Goal: Task Accomplishment & Management: Manage account settings

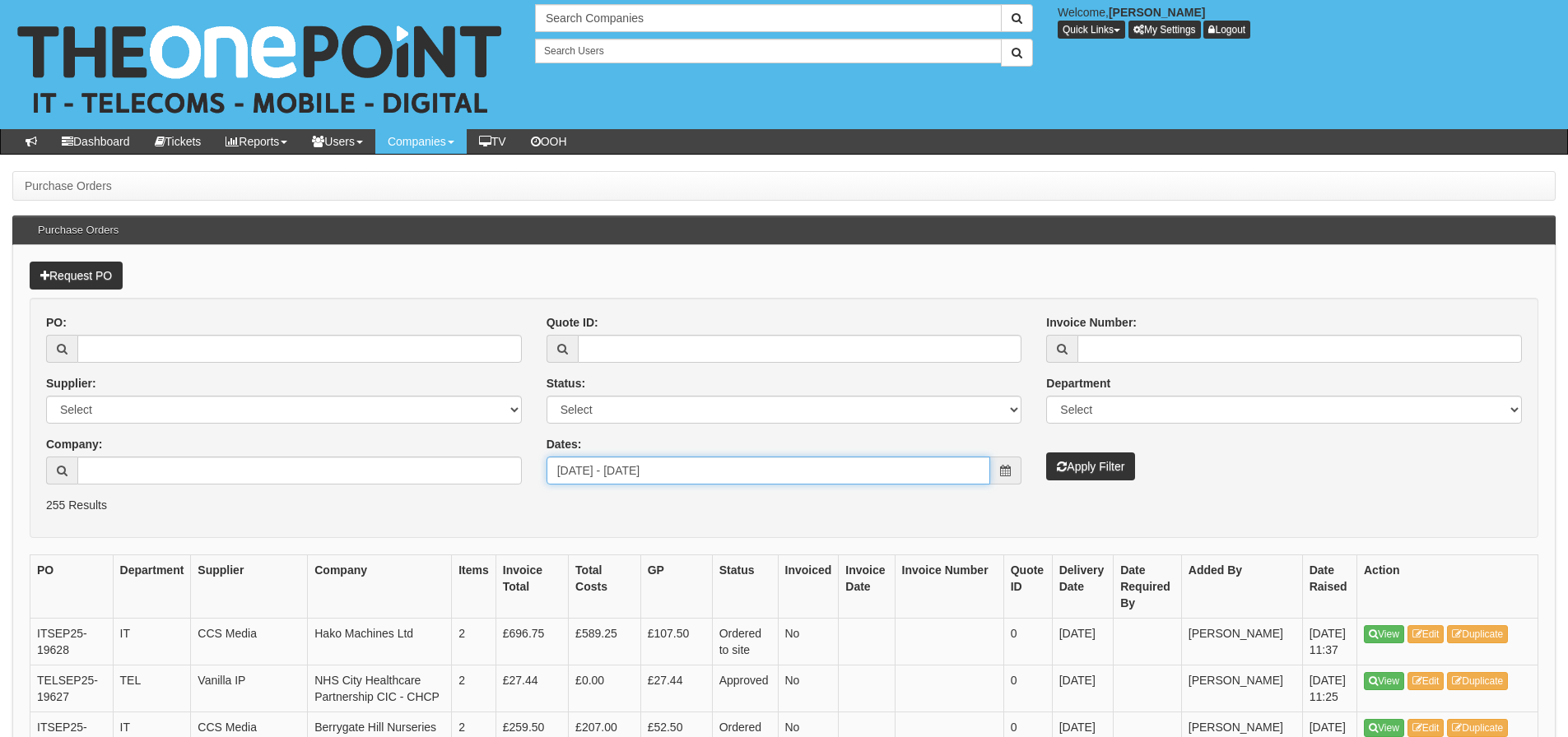
click at [743, 478] on input "[DATE] - [DATE]" at bounding box center [768, 471] width 444 height 28
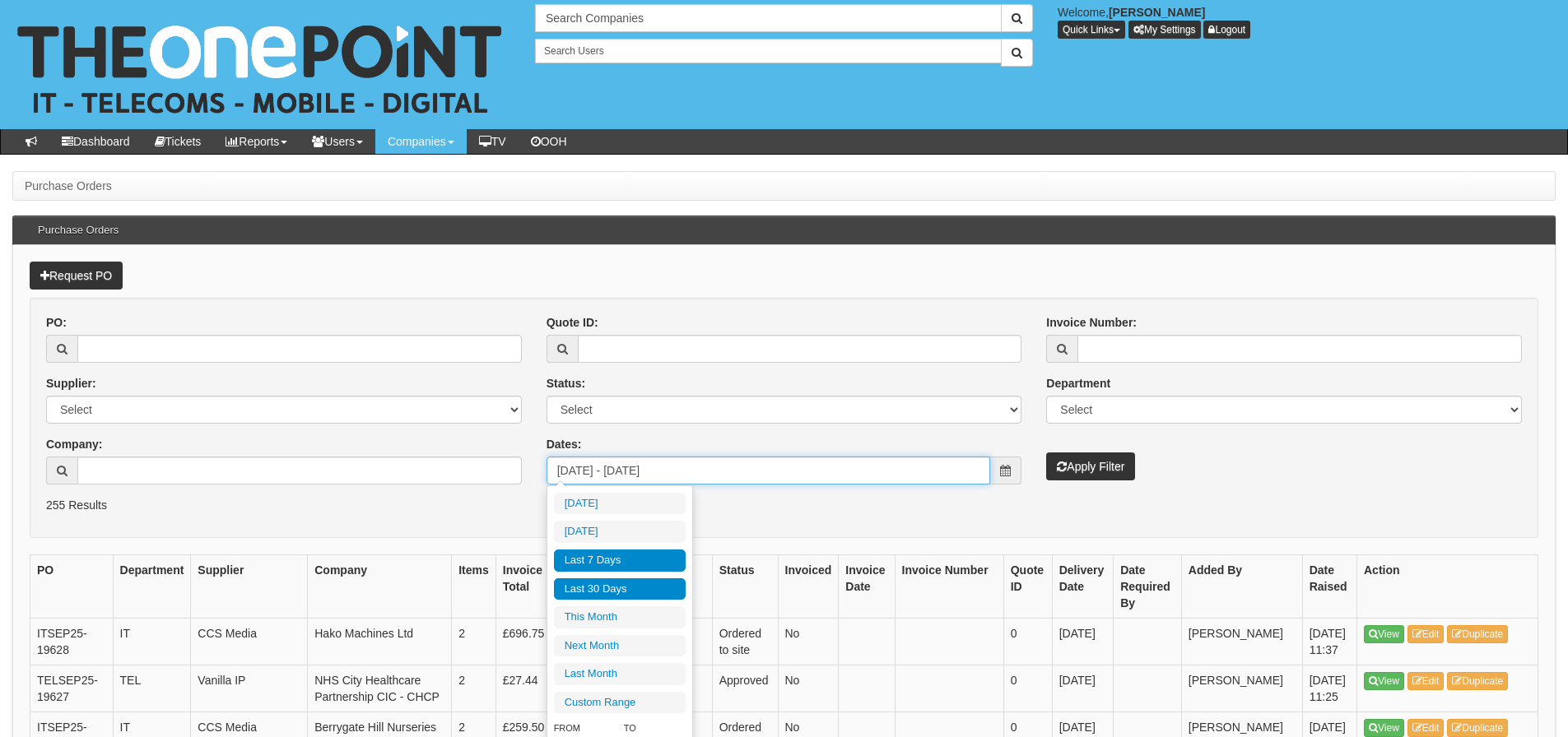
type input "2025-09-23"
type input "[DATE]"
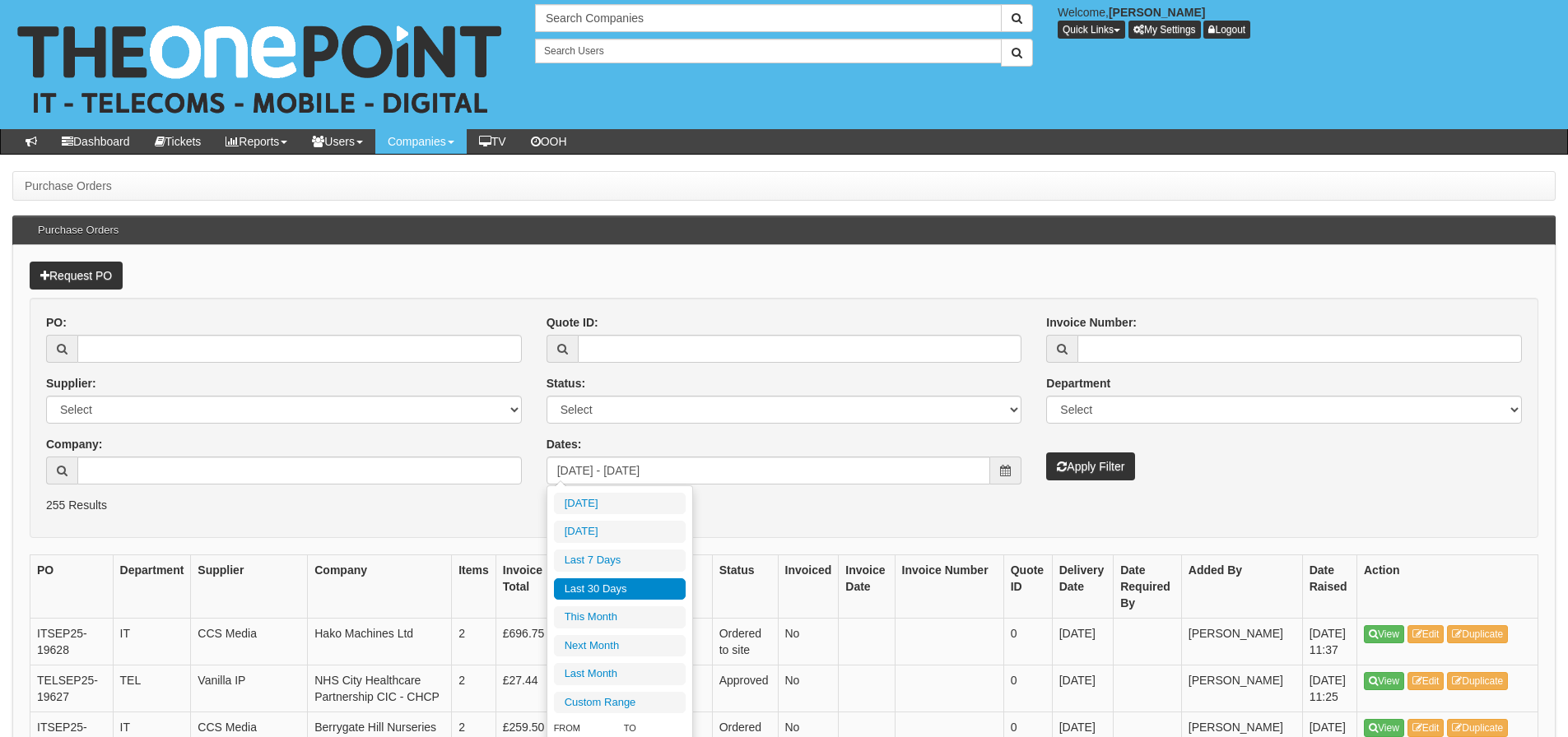
click at [635, 582] on li "Last 30 Days" at bounding box center [620, 590] width 132 height 22
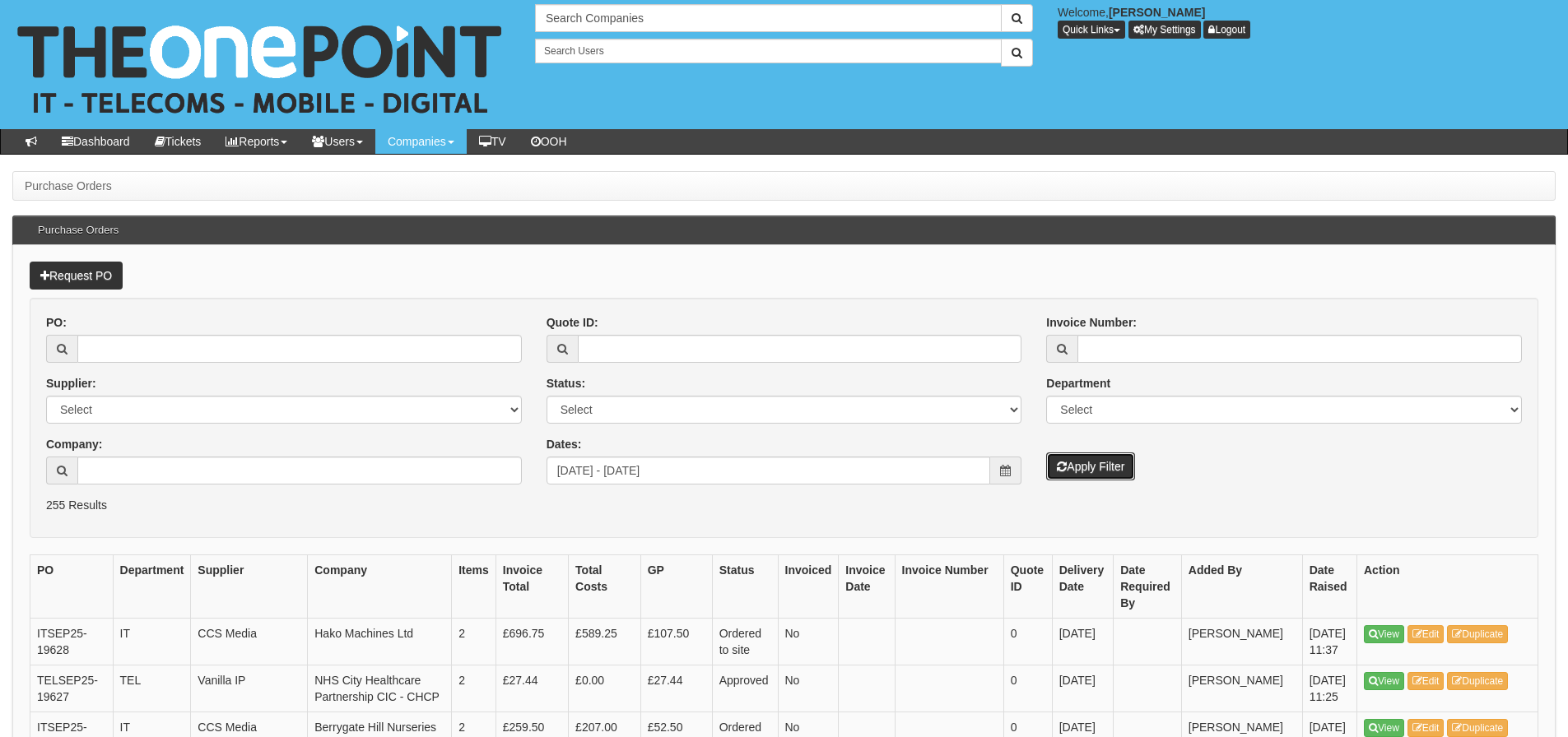
click at [1056, 464] on button "Apply Filter" at bounding box center [1090, 467] width 88 height 28
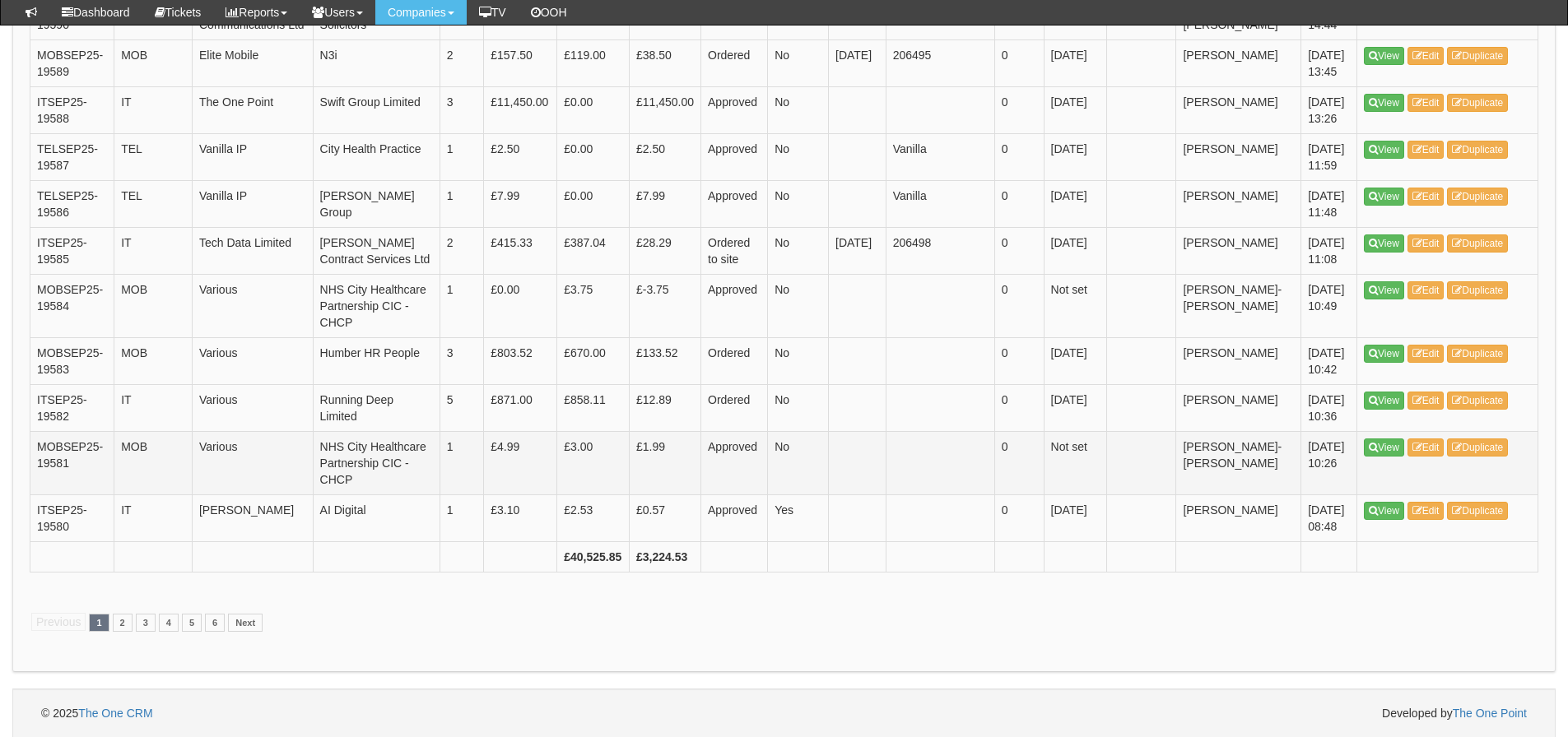
scroll to position [2480, 0]
click at [116, 626] on link "2" at bounding box center [123, 622] width 20 height 18
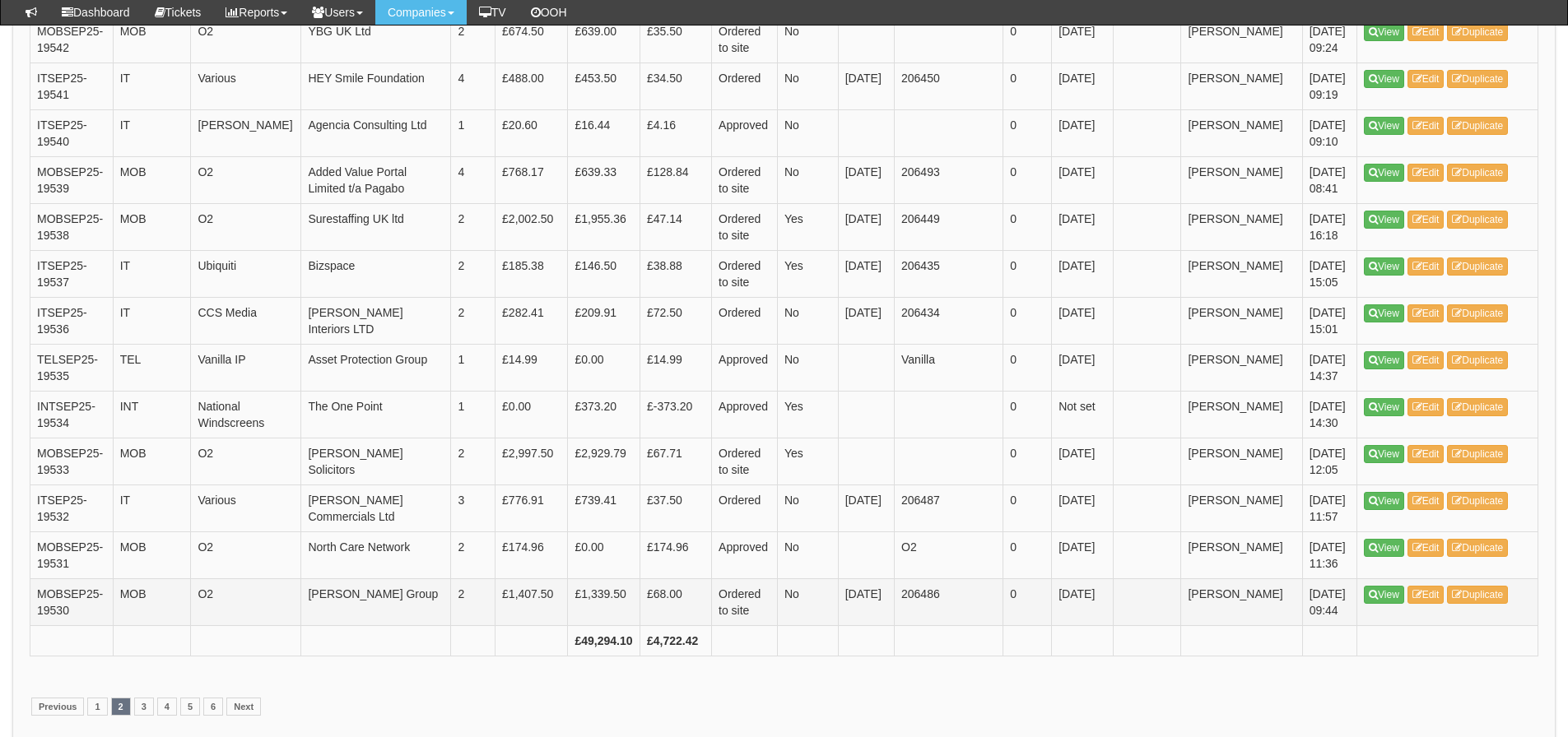
scroll to position [2381, 0]
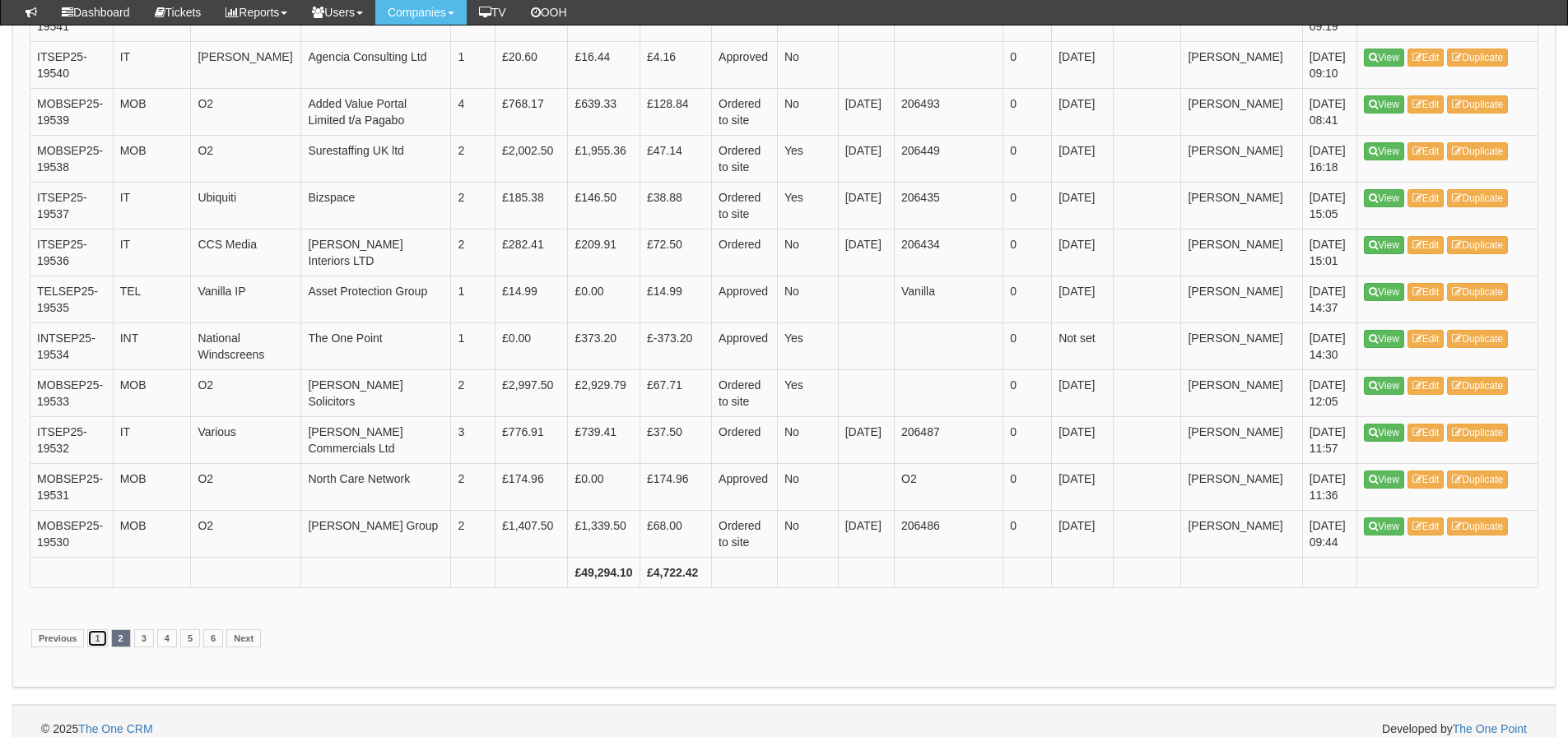
click at [94, 630] on link "1" at bounding box center [97, 639] width 20 height 18
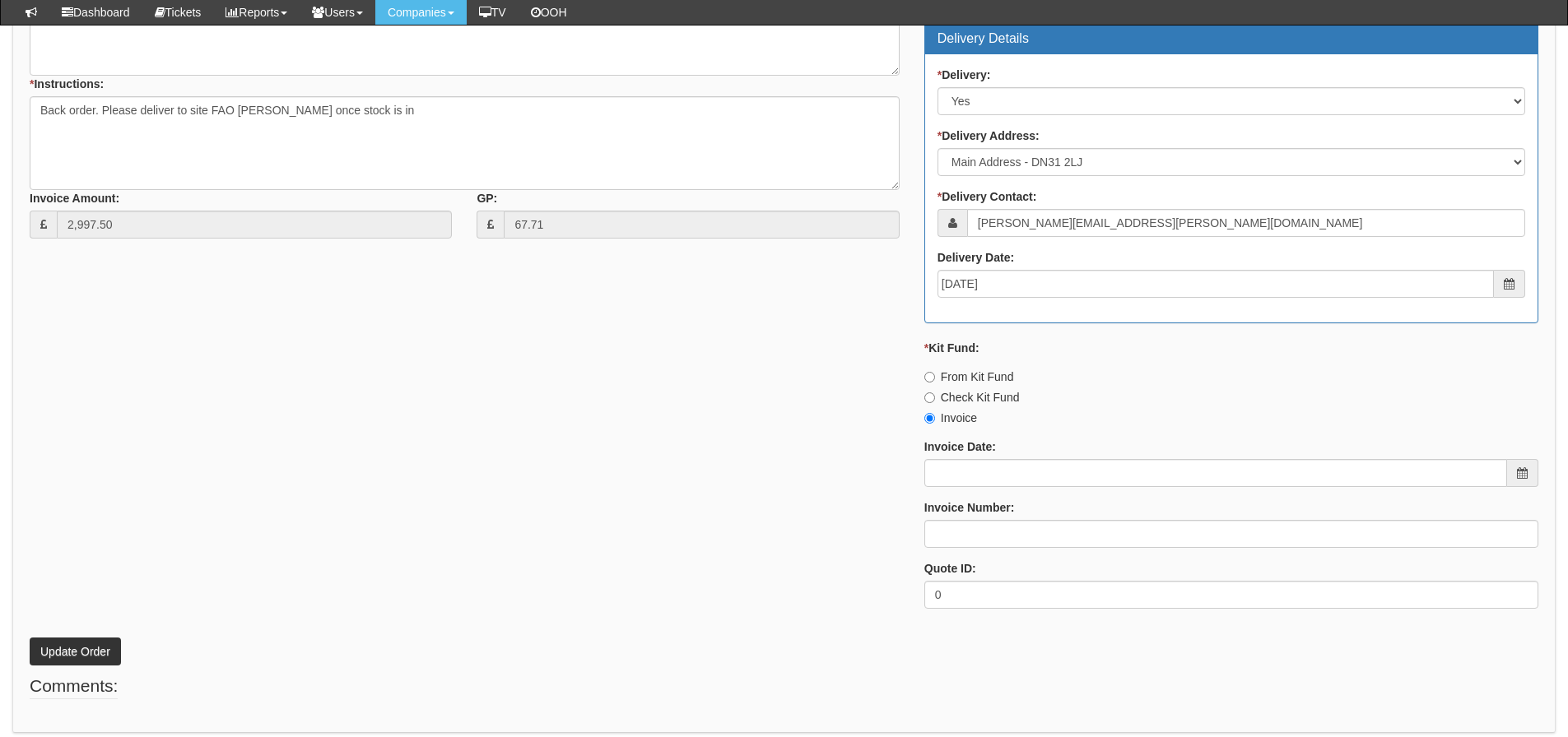
scroll to position [741, 0]
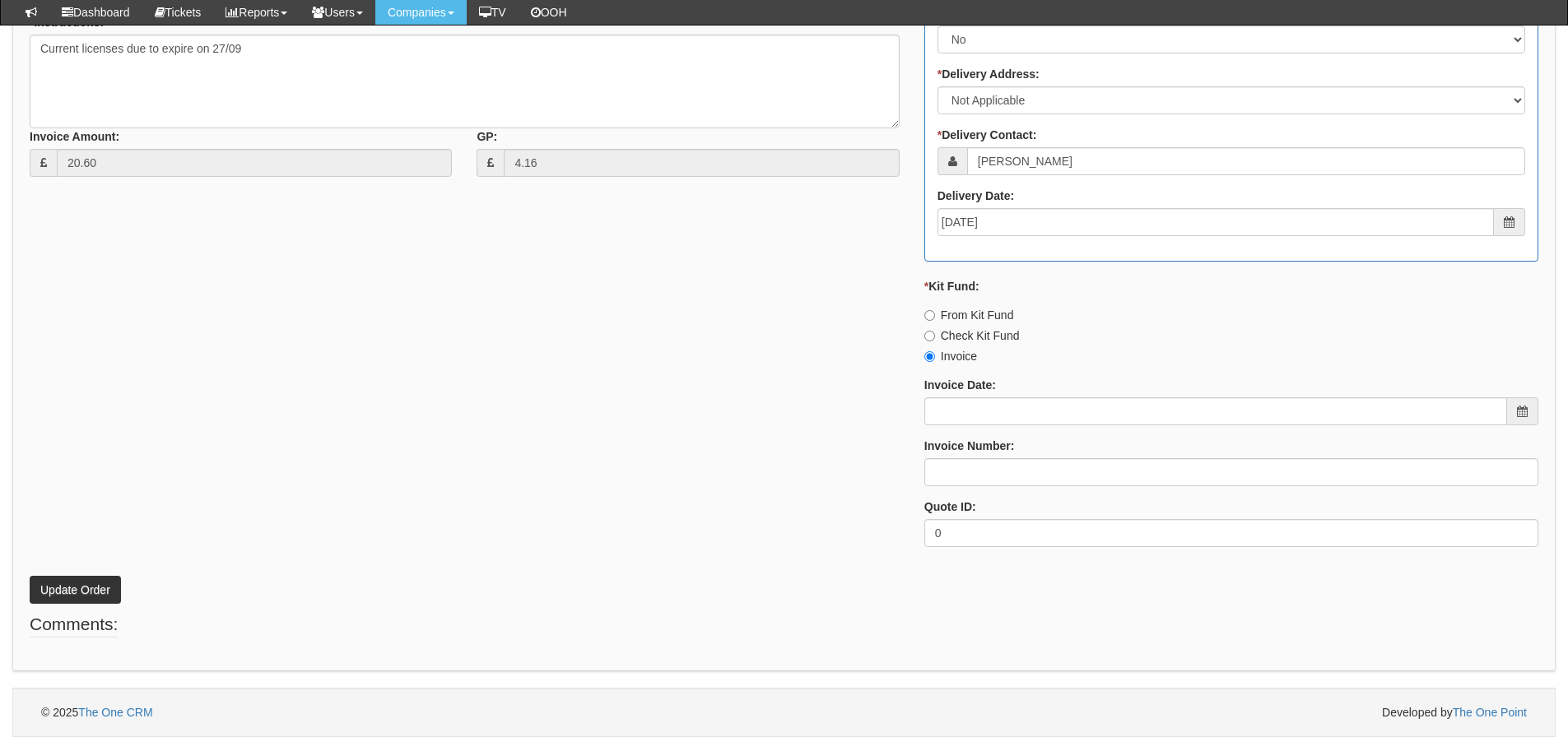
scroll to position [401, 0]
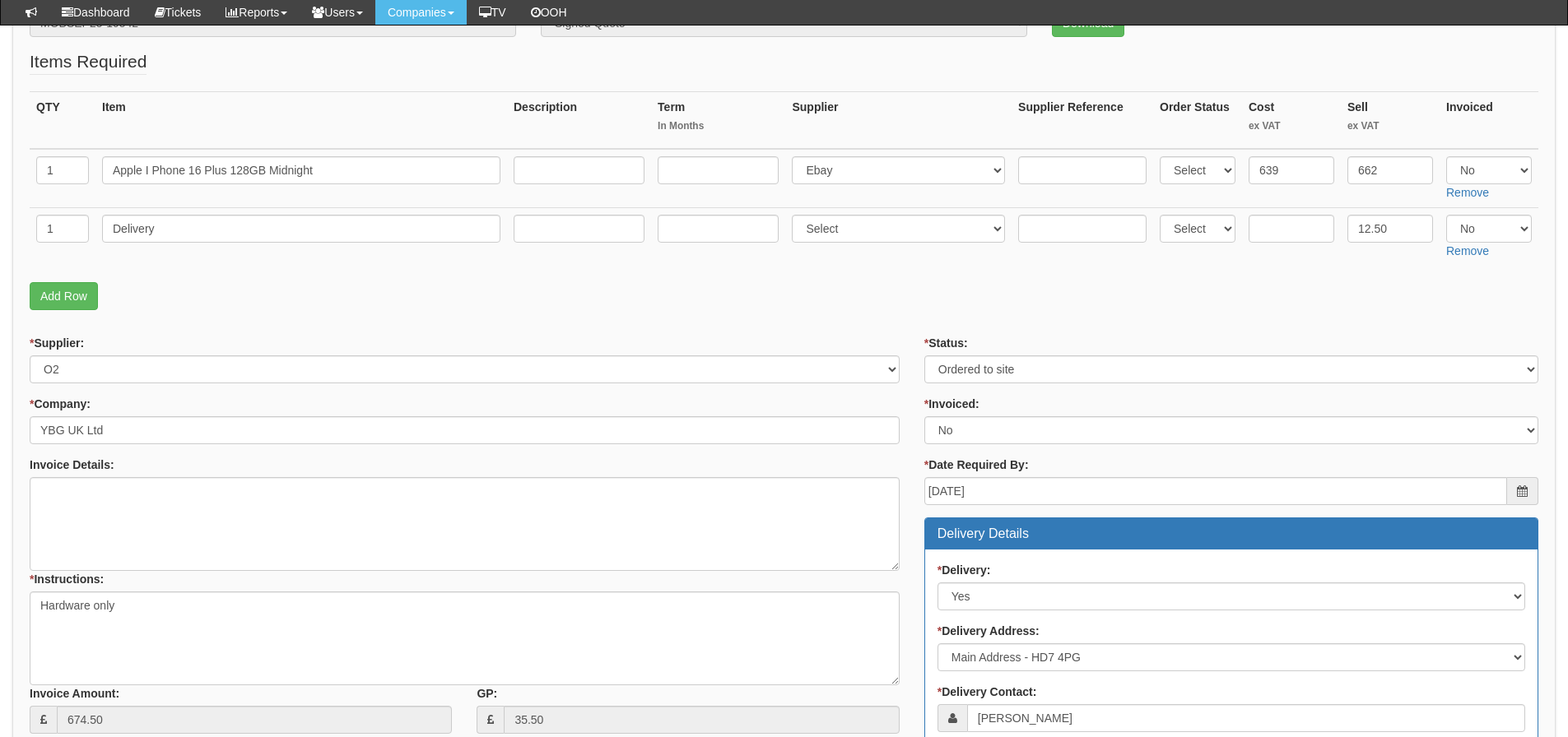
scroll to position [213, 0]
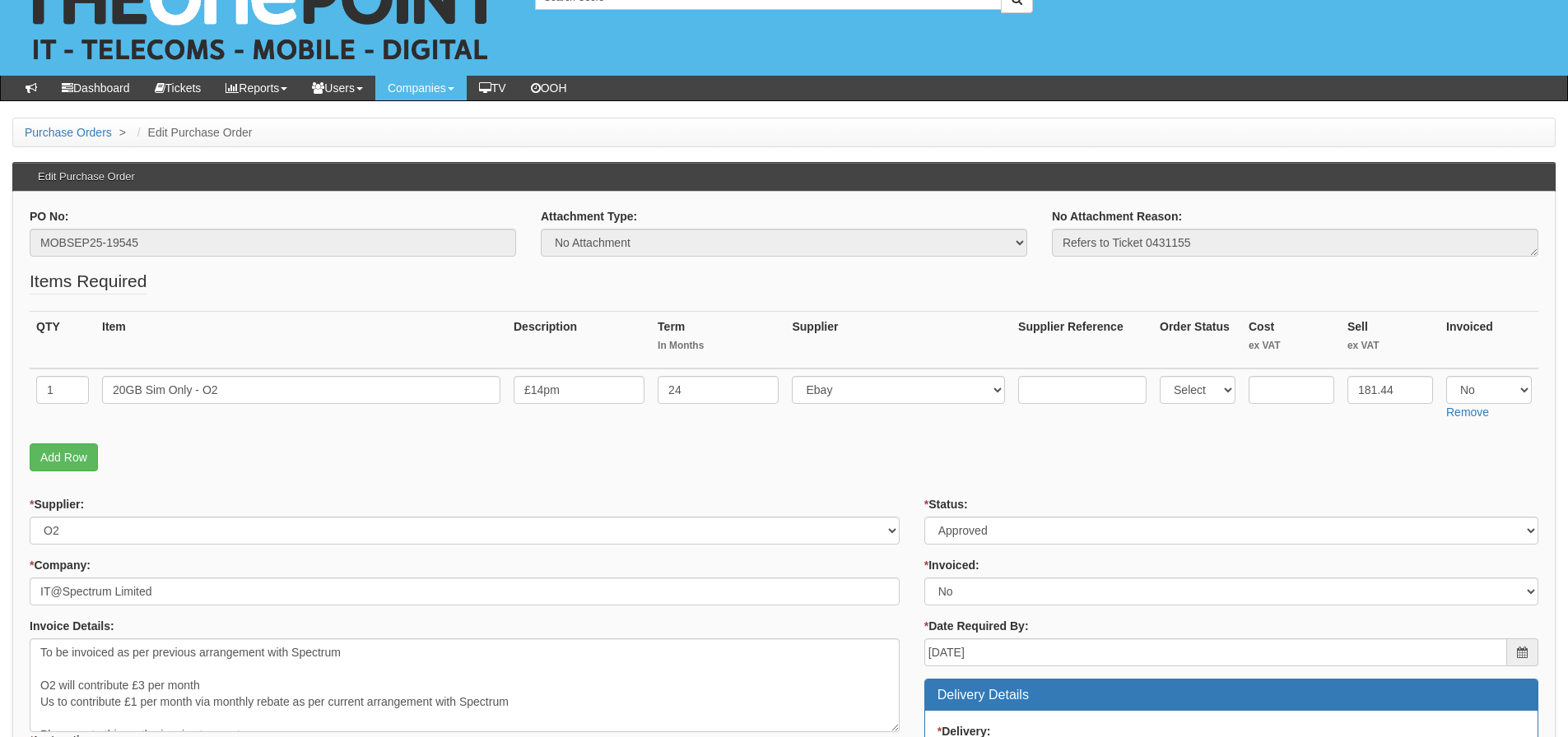
scroll to position [82, 0]
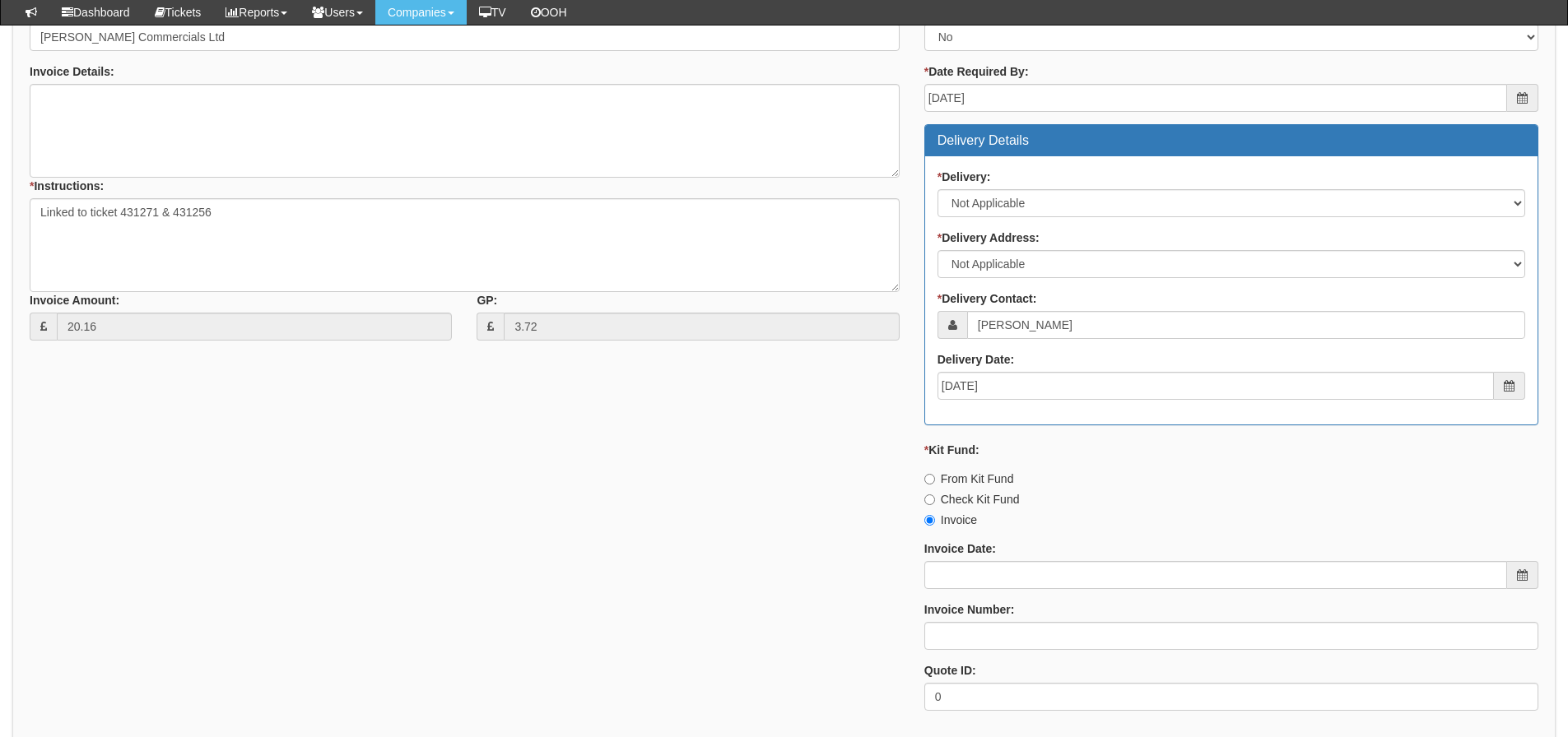
scroll to position [730, 0]
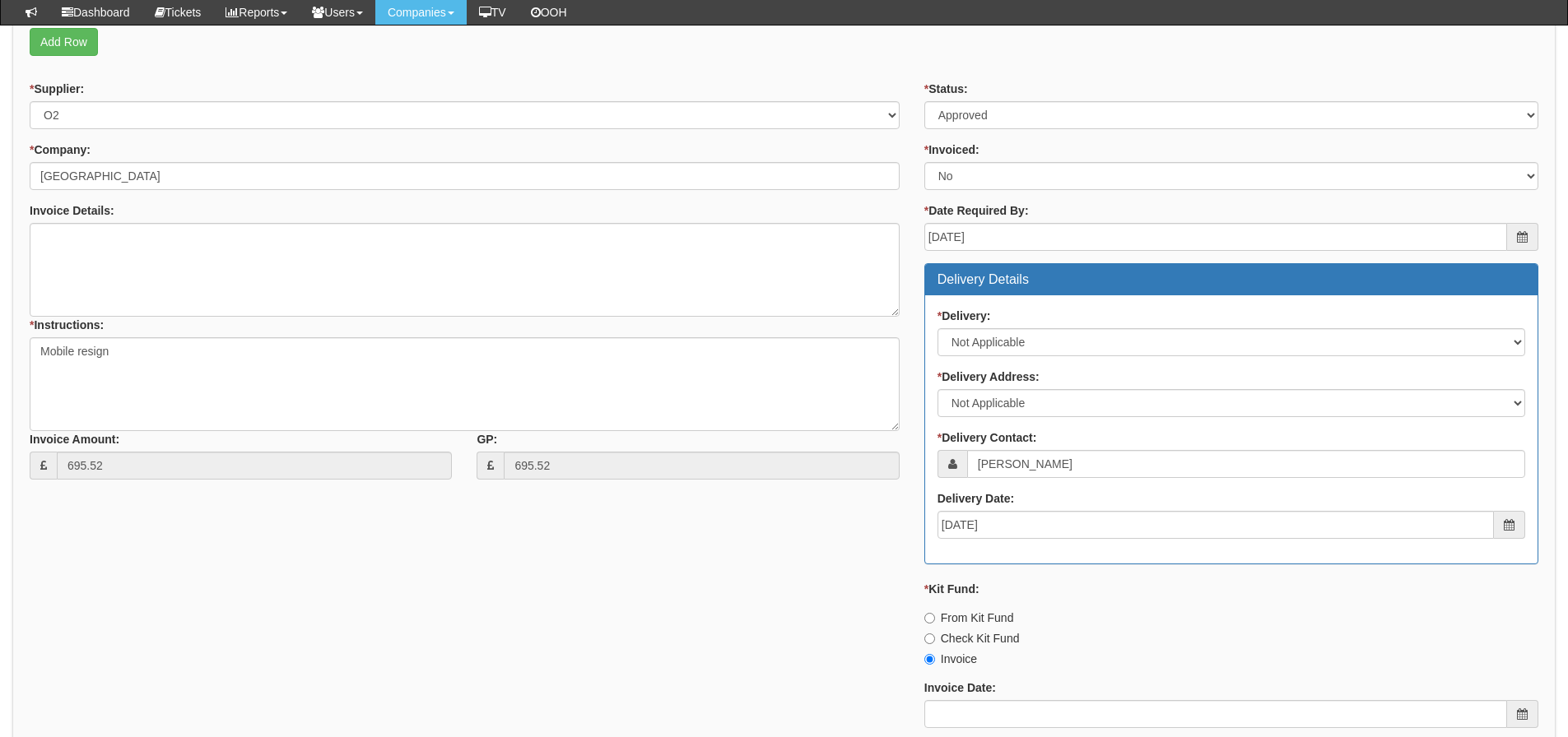
scroll to position [730, 0]
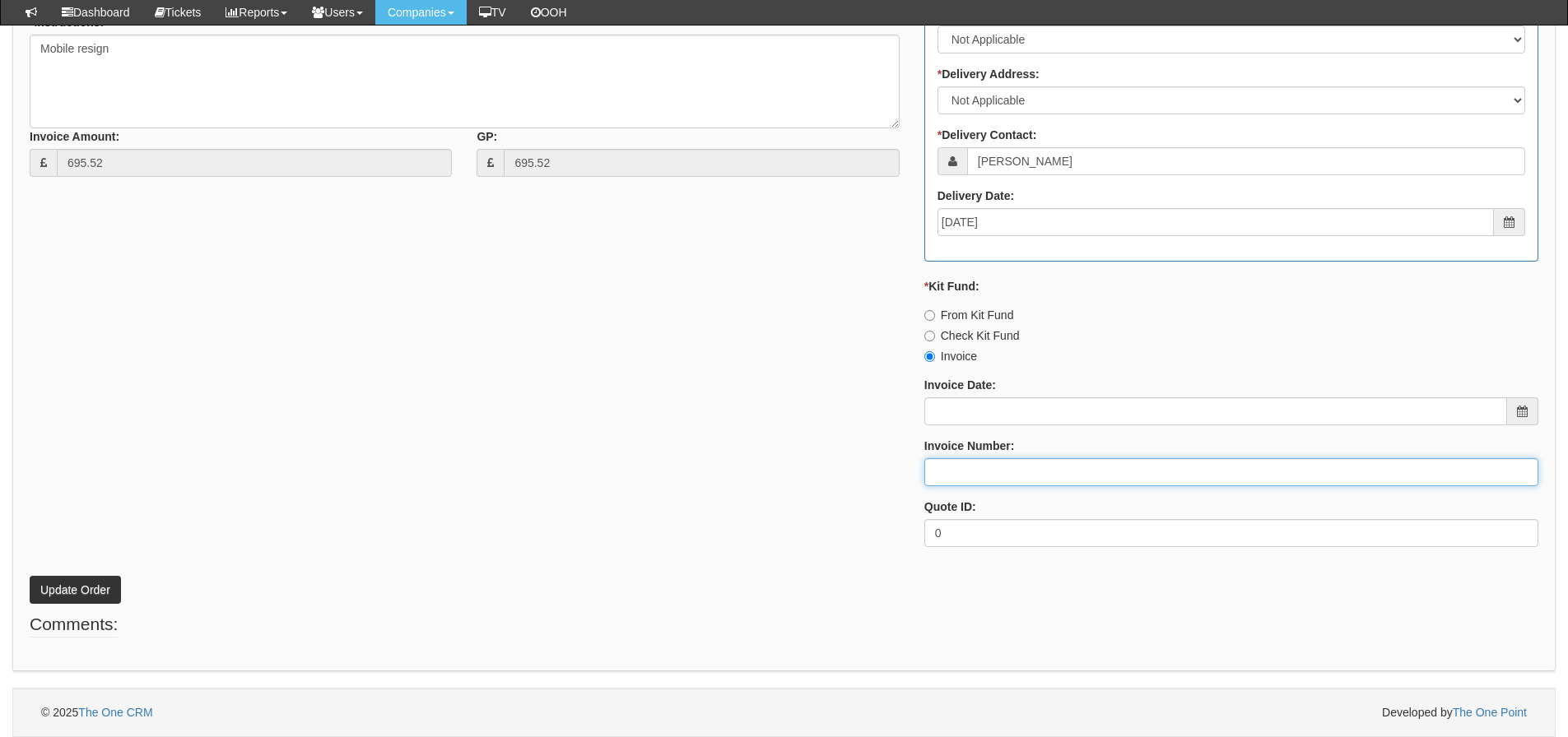
click at [942, 471] on input "Invoice Number:" at bounding box center [1232, 473] width 614 height 28
type input "O2"
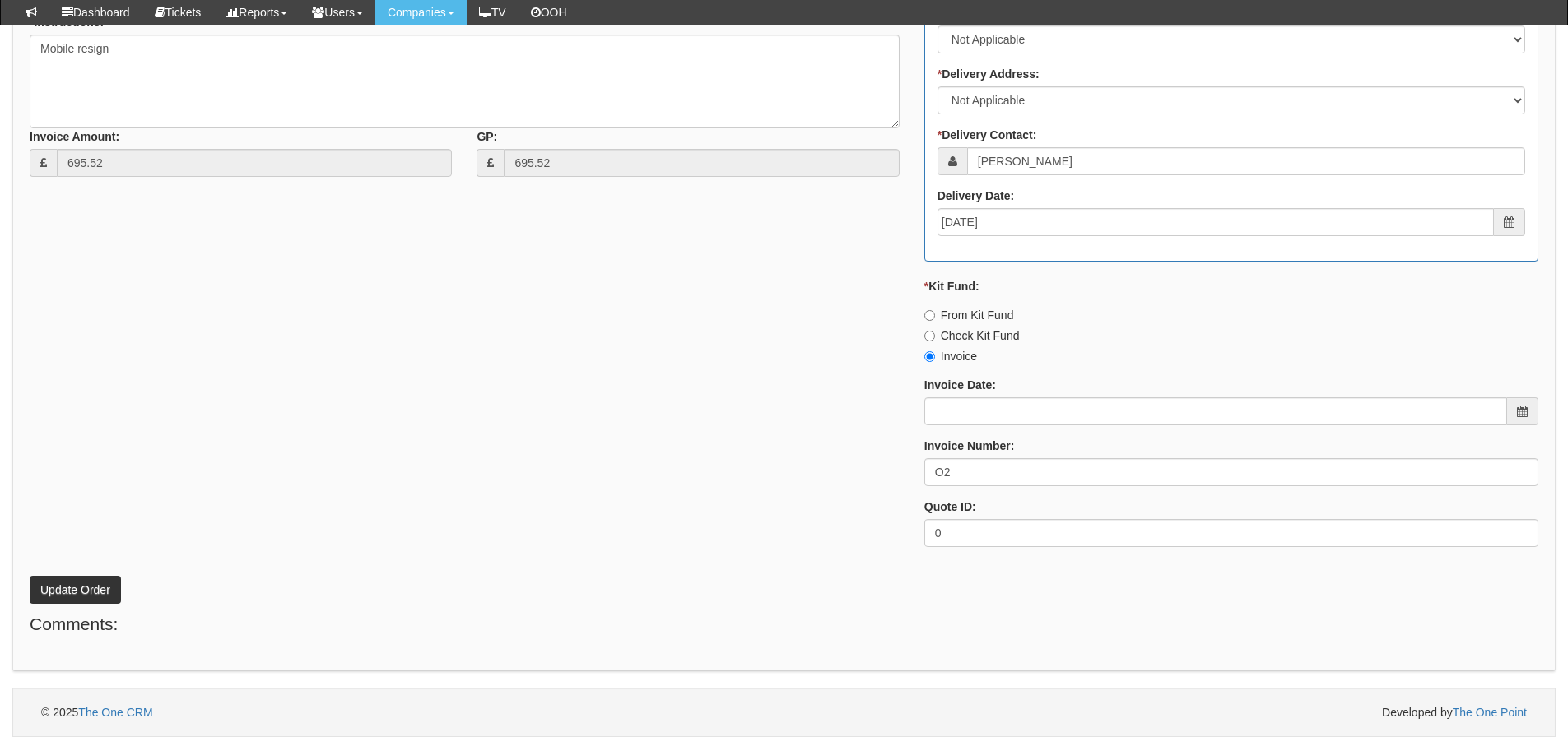
click at [491, 310] on div "* Supplier: Select 123 REG.co.uk 1Password 3 4Gon AA Jones Electric Ltd Abzorb …" at bounding box center [784, 169] width 1534 height 783
click at [69, 595] on button "Update Order" at bounding box center [76, 590] width 91 height 28
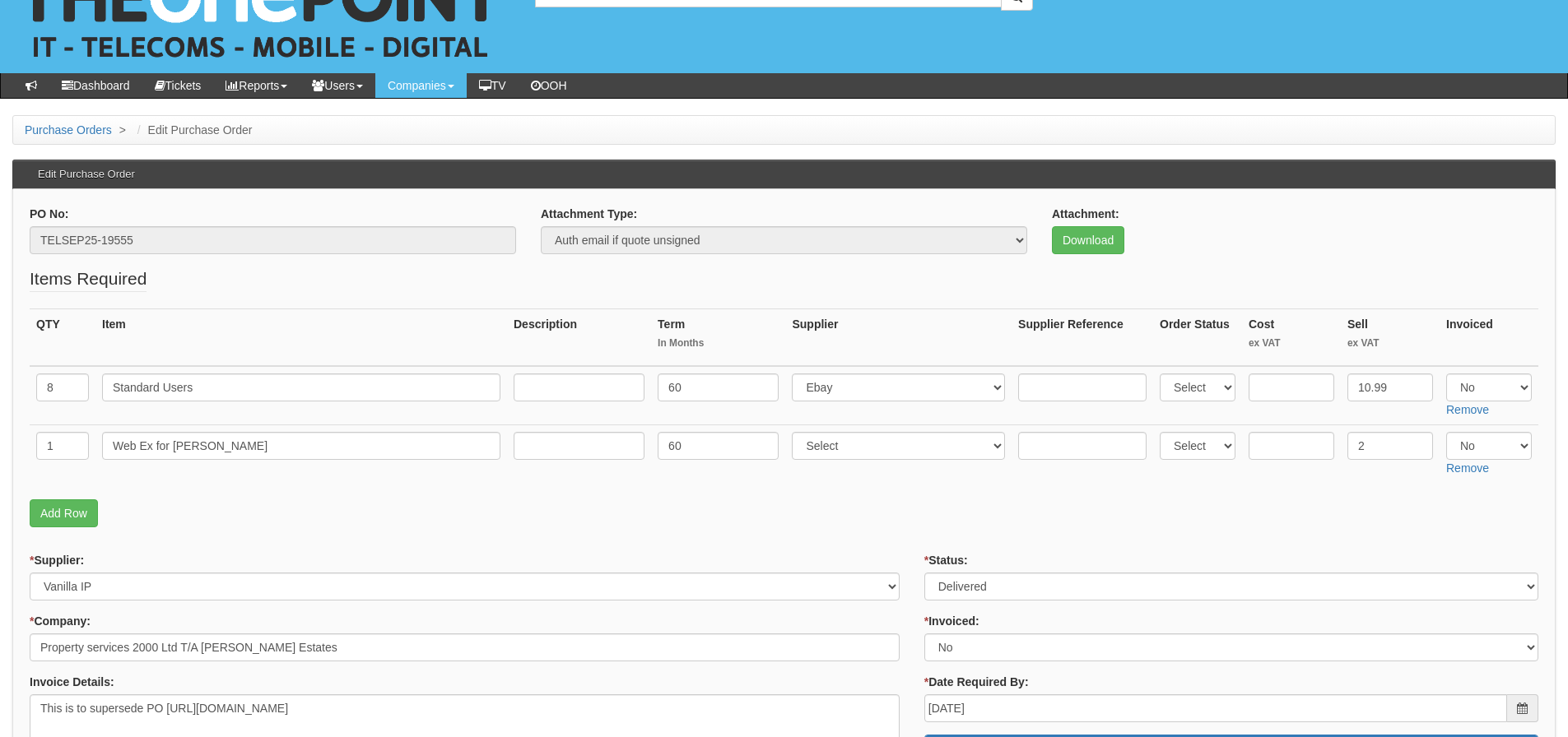
scroll to position [82, 0]
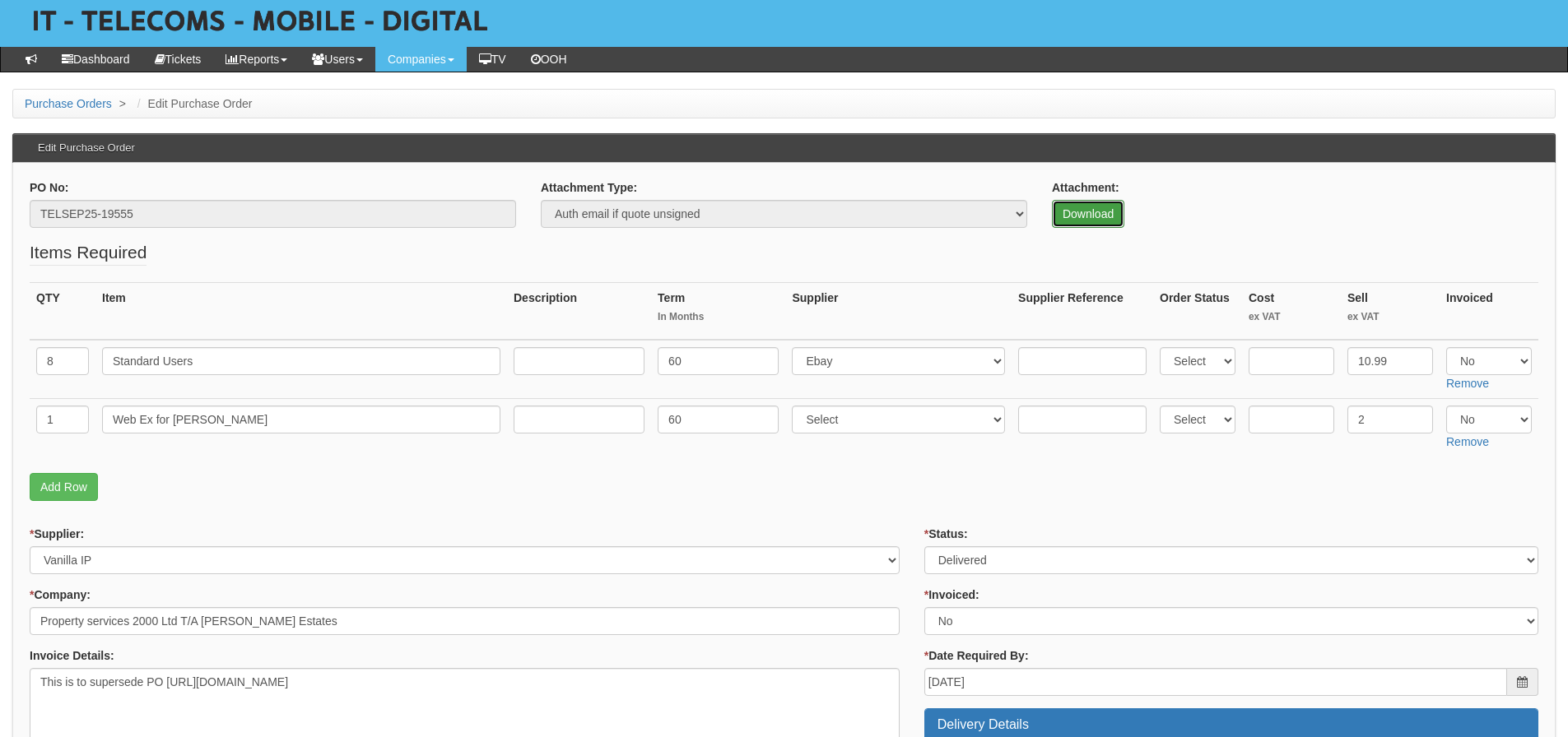
click at [1073, 220] on link "Download" at bounding box center [1088, 214] width 73 height 28
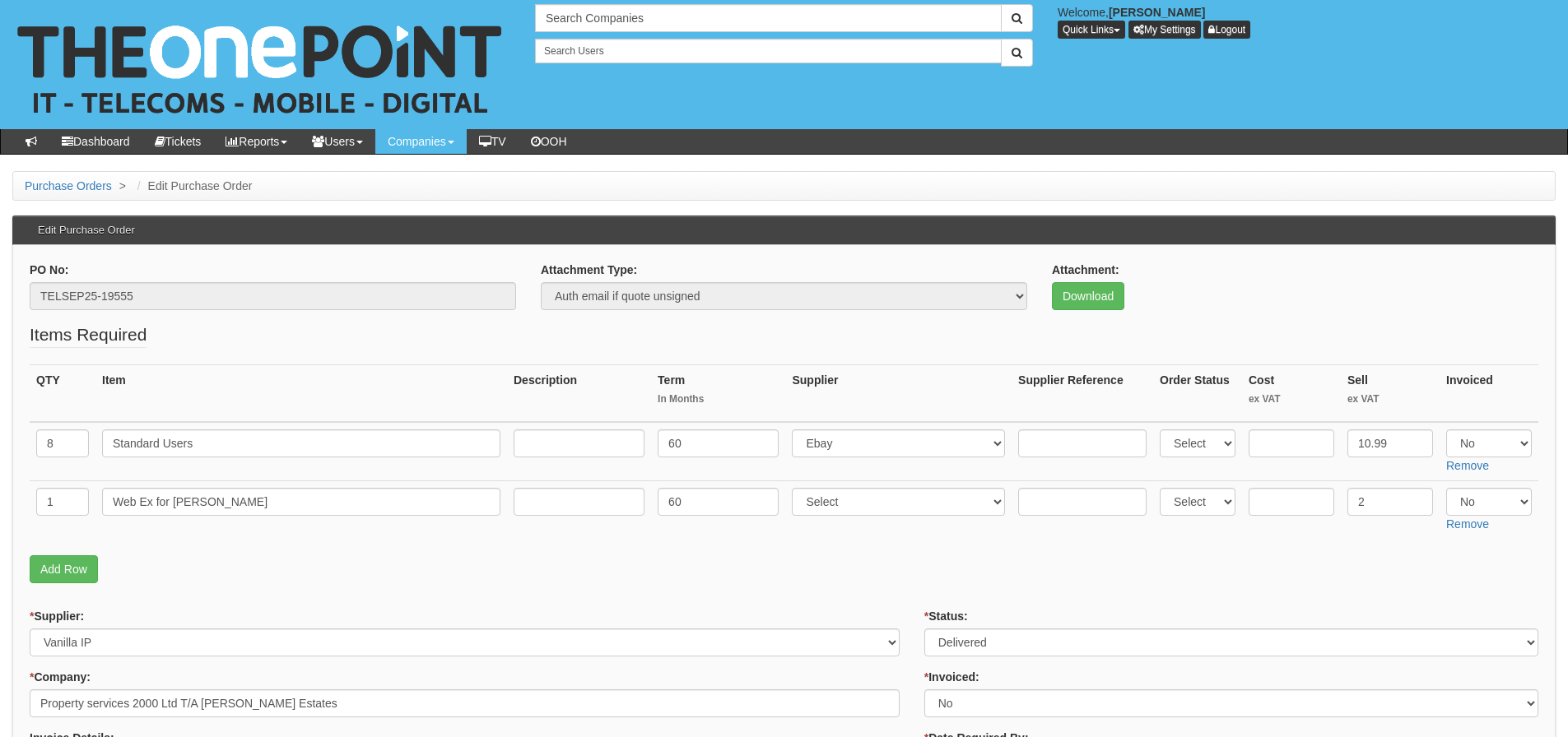
scroll to position [82, 0]
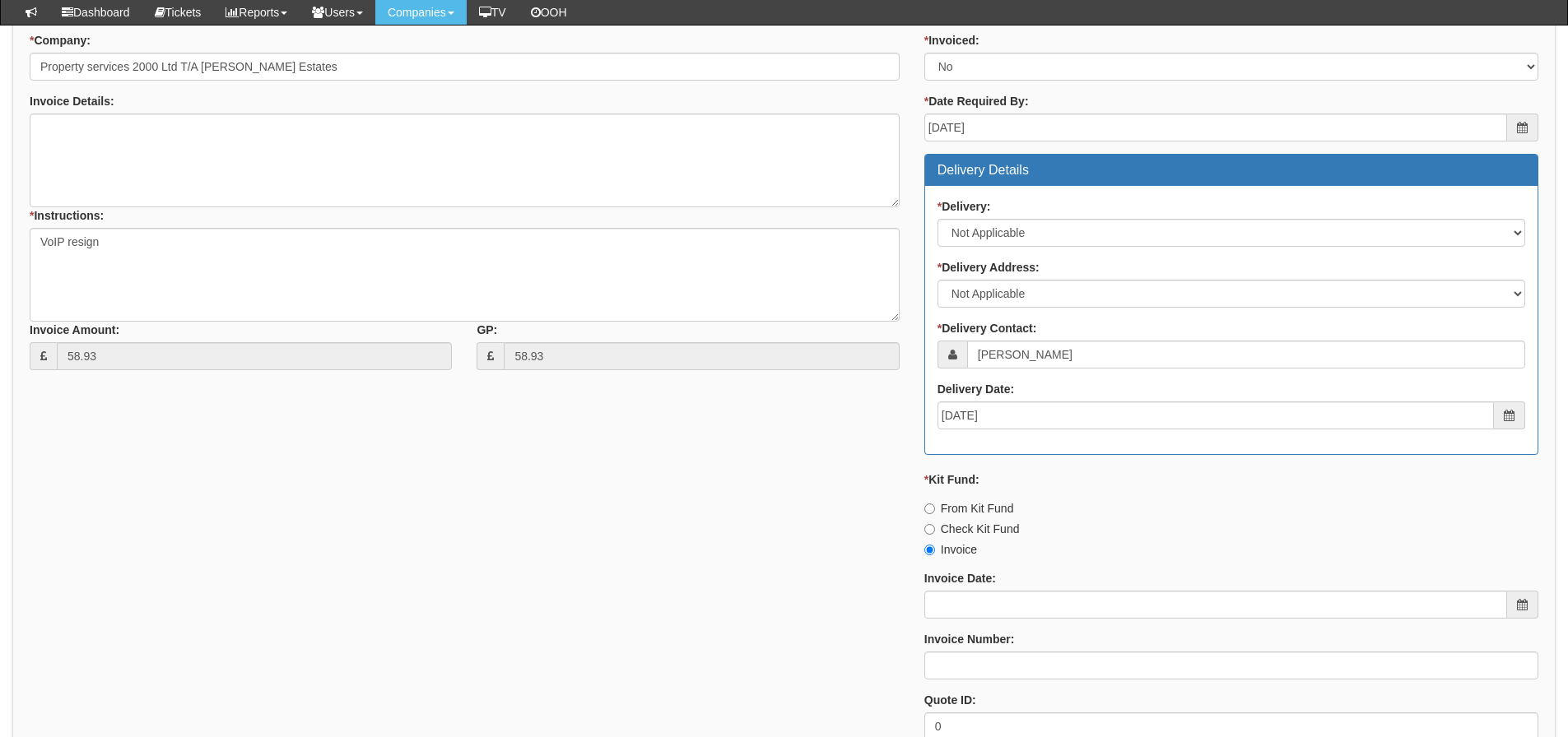
scroll to position [459, 0]
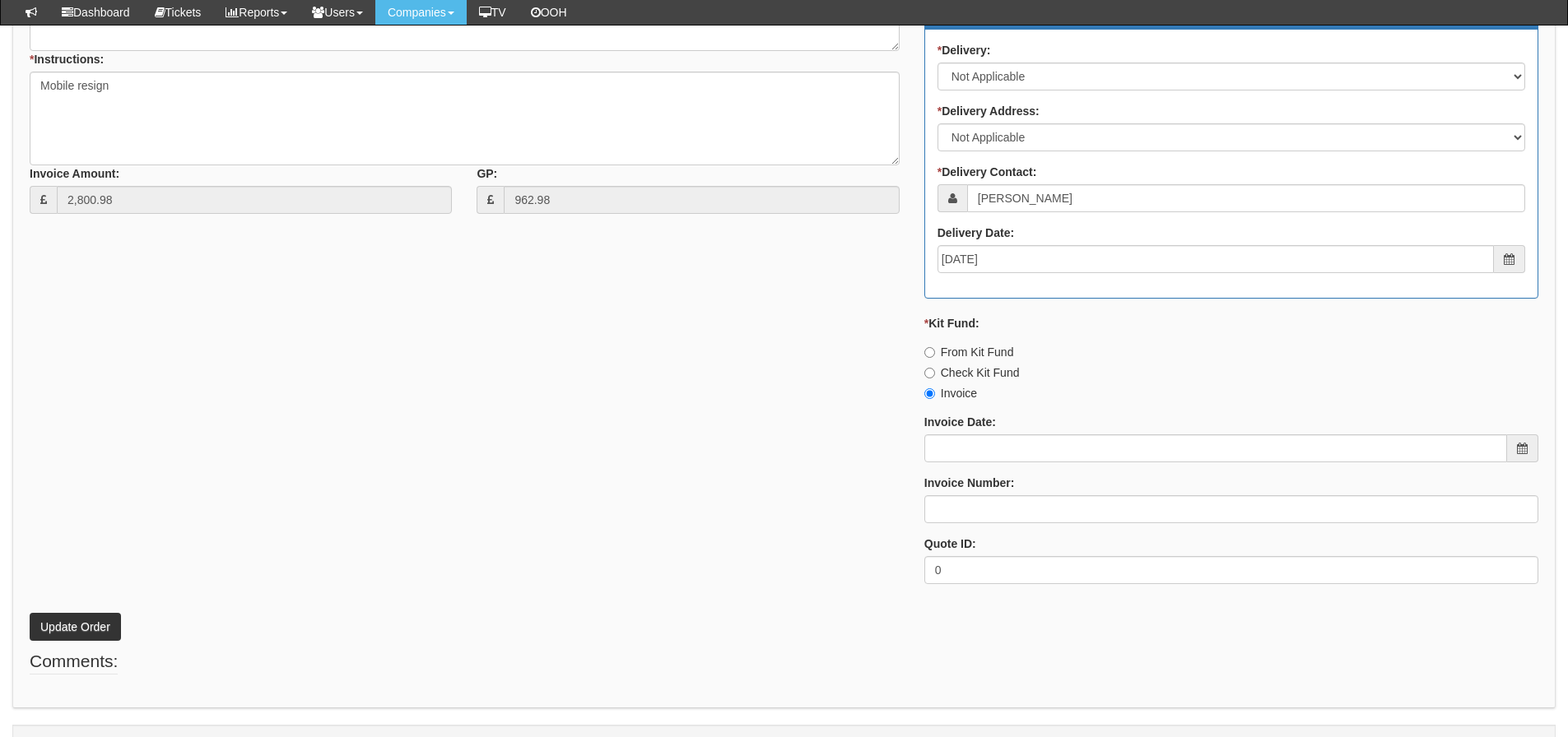
scroll to position [847, 0]
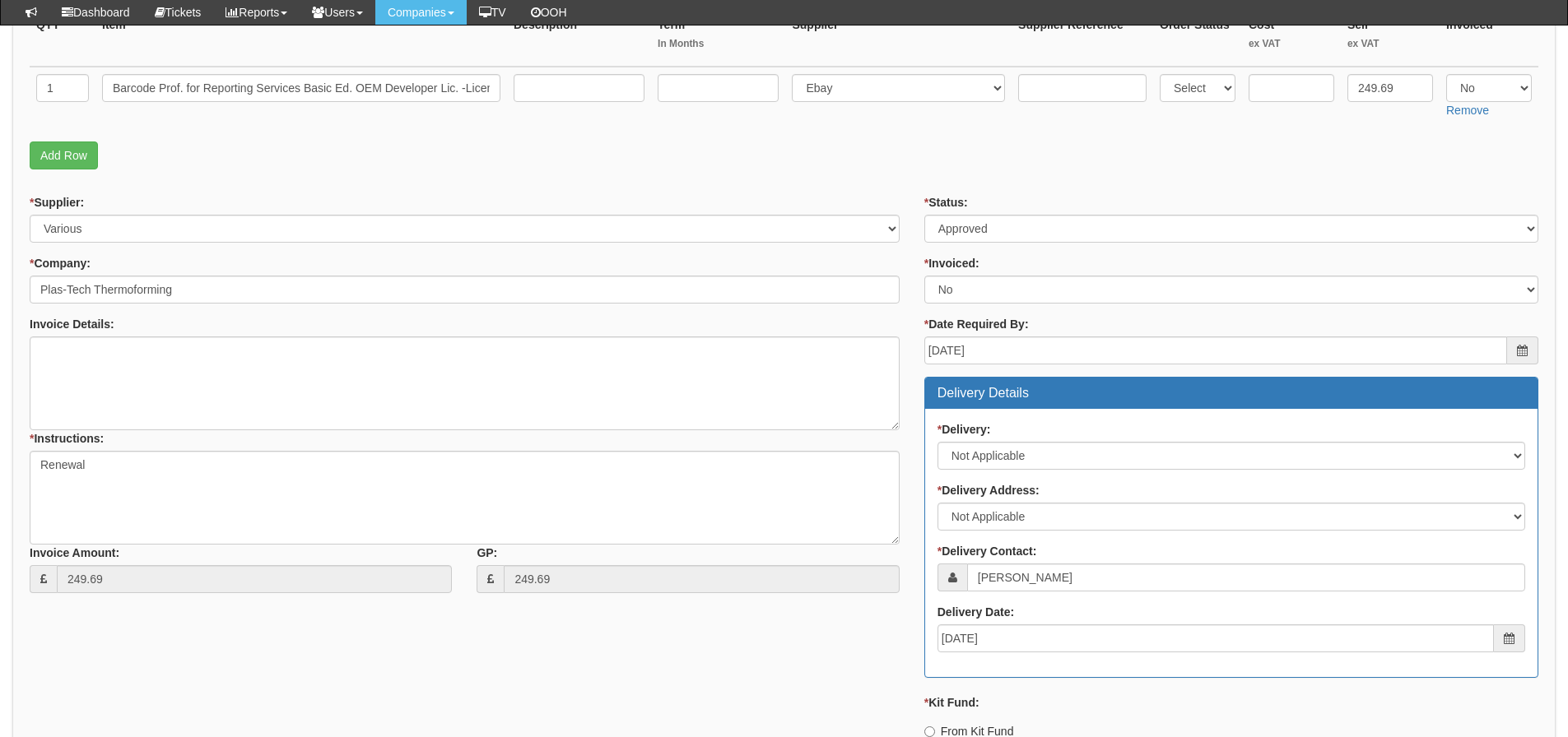
scroll to position [227, 0]
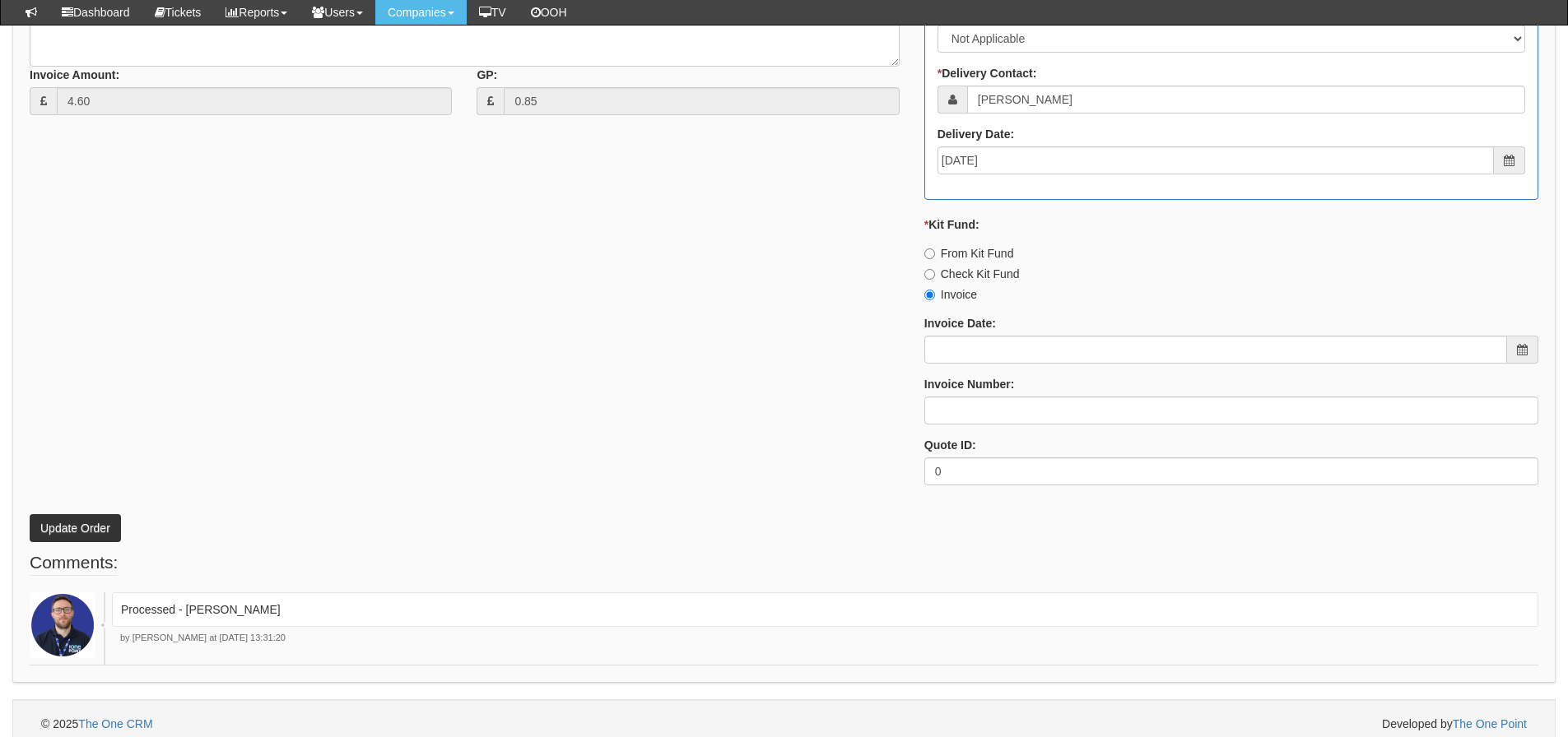
scroll to position [804, 0]
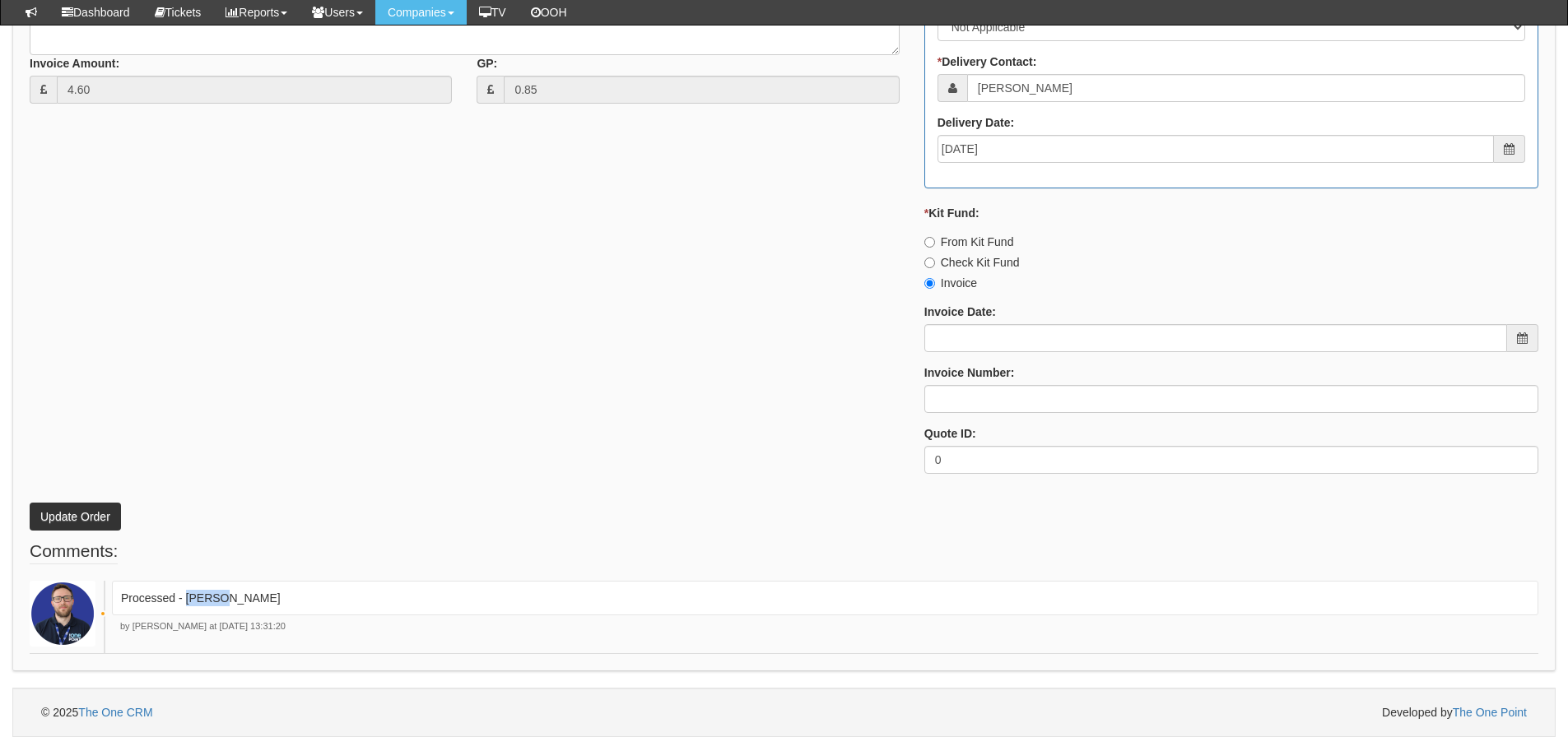
drag, startPoint x: 232, startPoint y: 593, endPoint x: 185, endPoint y: 602, distance: 47.9
click at [185, 602] on p "Processed - Ingram" at bounding box center [826, 598] width 1409 height 17
copy p "[PERSON_NAME]"
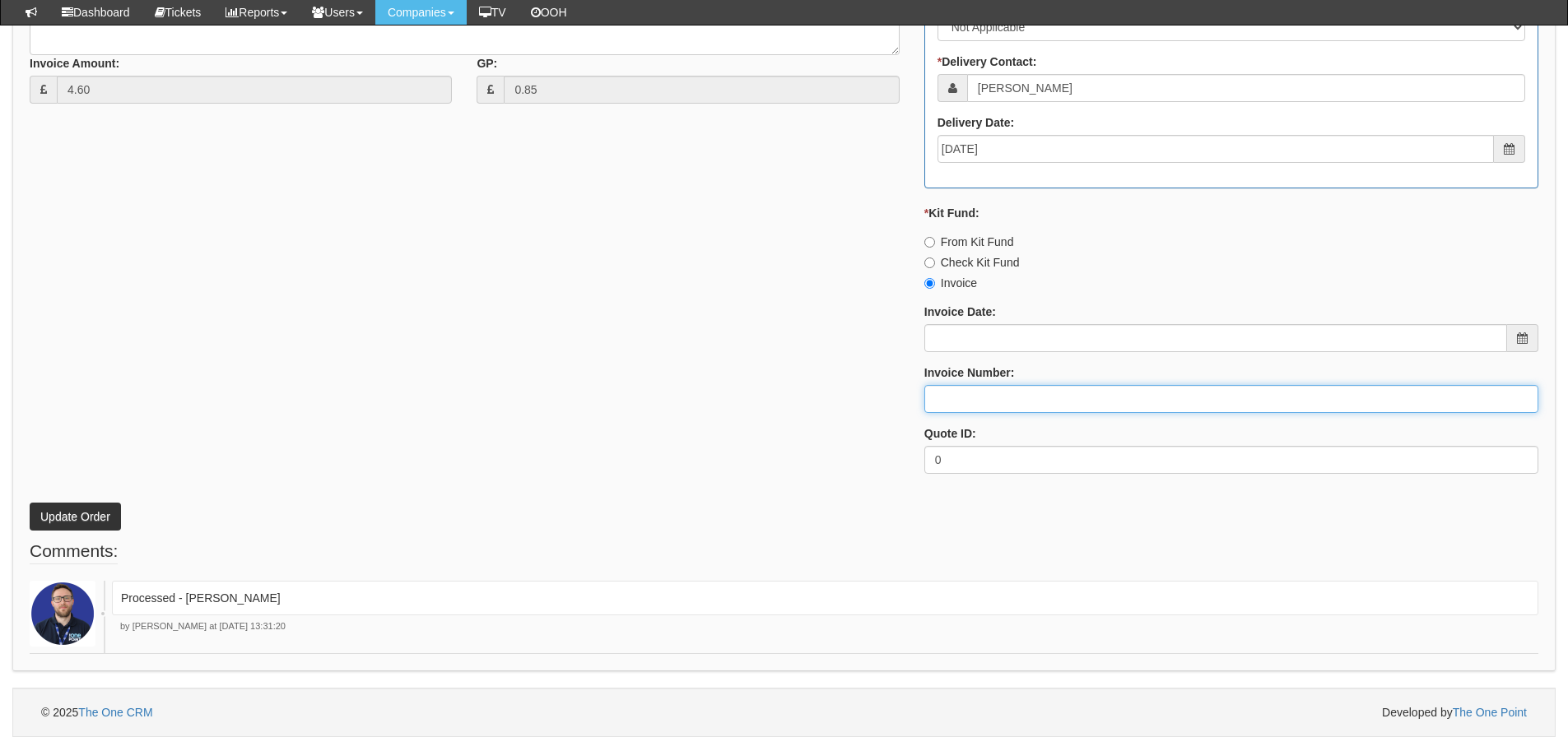
paste input "[PERSON_NAME]"
type input "[PERSON_NAME]"
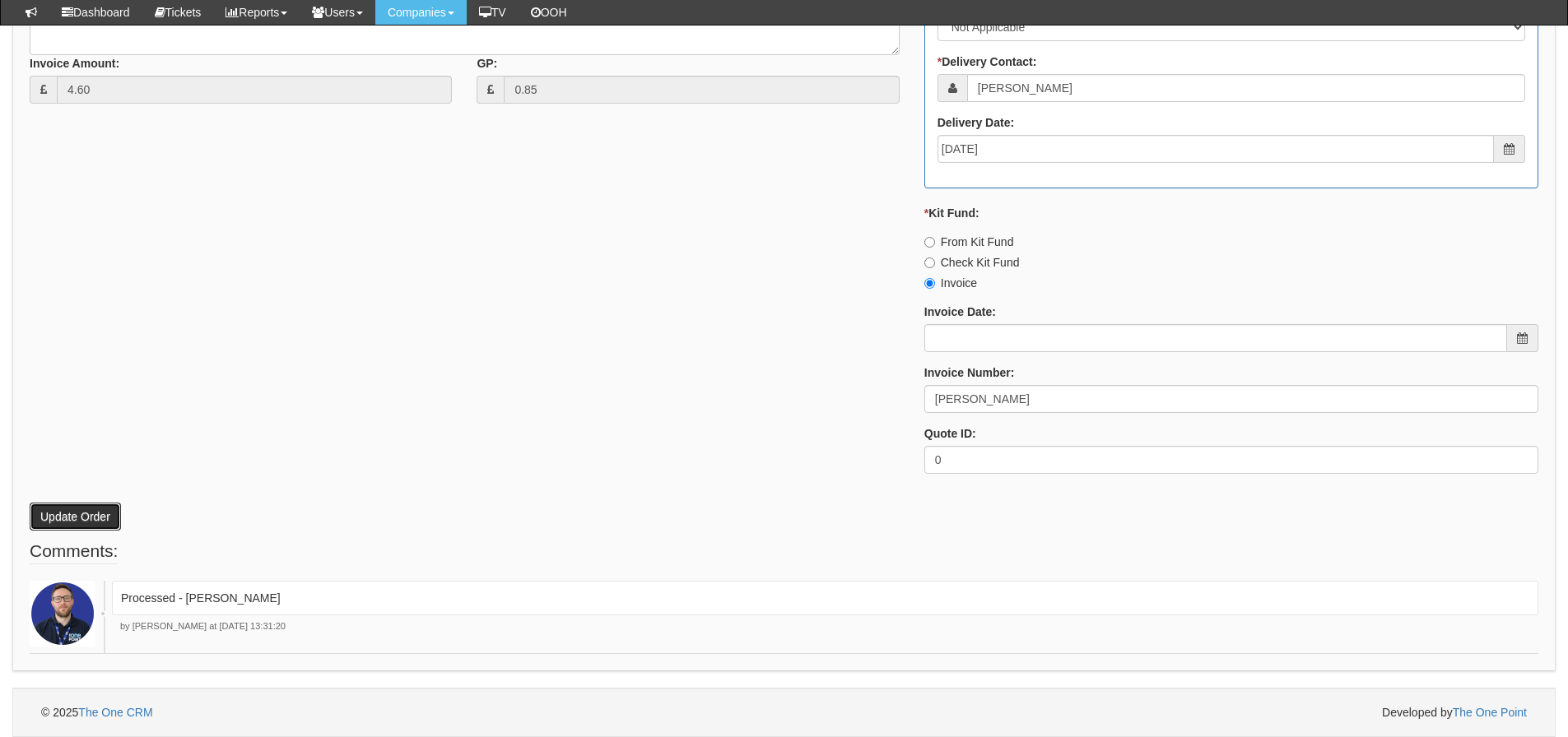
drag, startPoint x: 116, startPoint y: 512, endPoint x: 152, endPoint y: 472, distance: 53.8
click at [116, 511] on button "Update Order" at bounding box center [76, 516] width 91 height 28
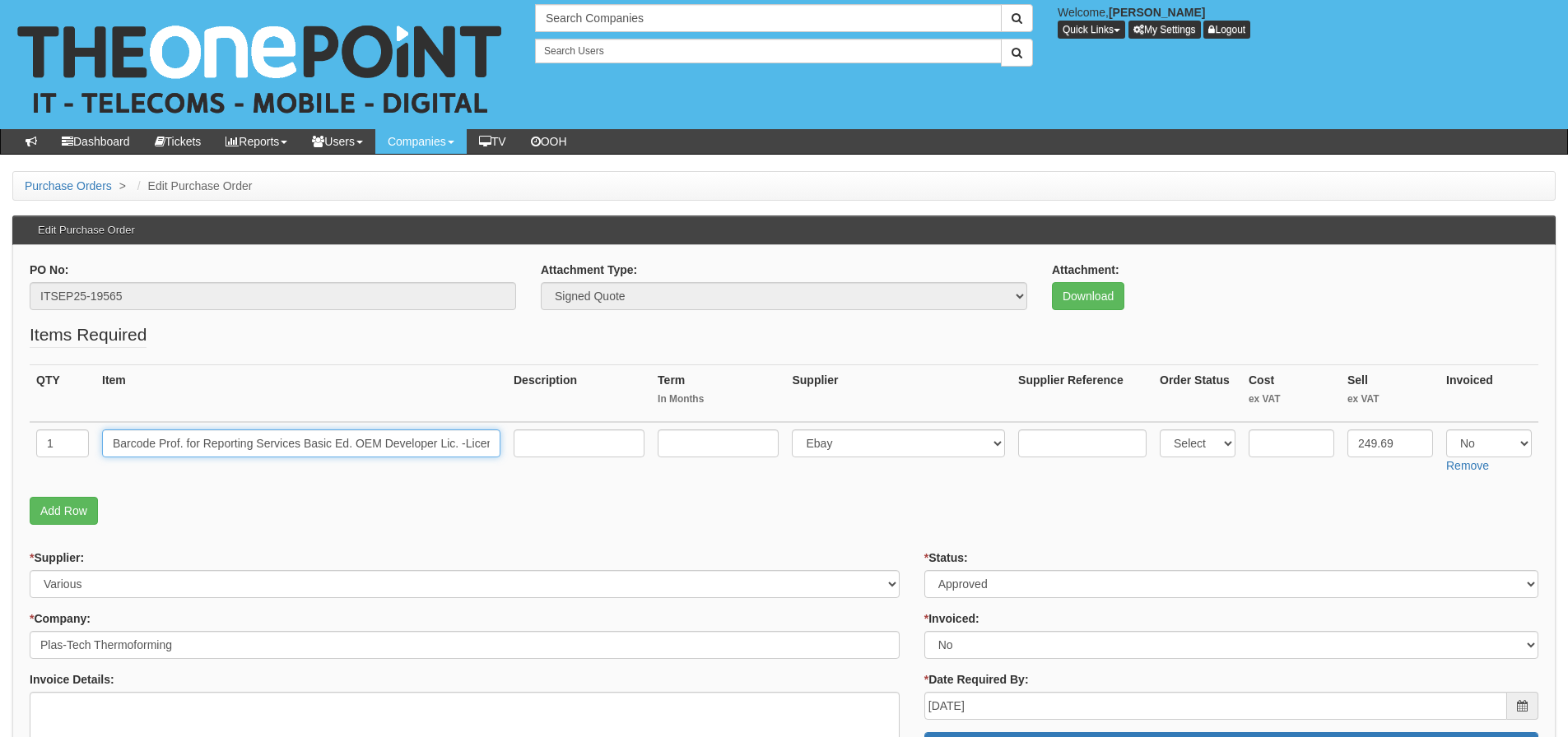
click at [261, 443] on input "Barcode Prof. for Reporting Services Basic Ed. OEM Developer Lic. -License subs…" at bounding box center [301, 444] width 398 height 28
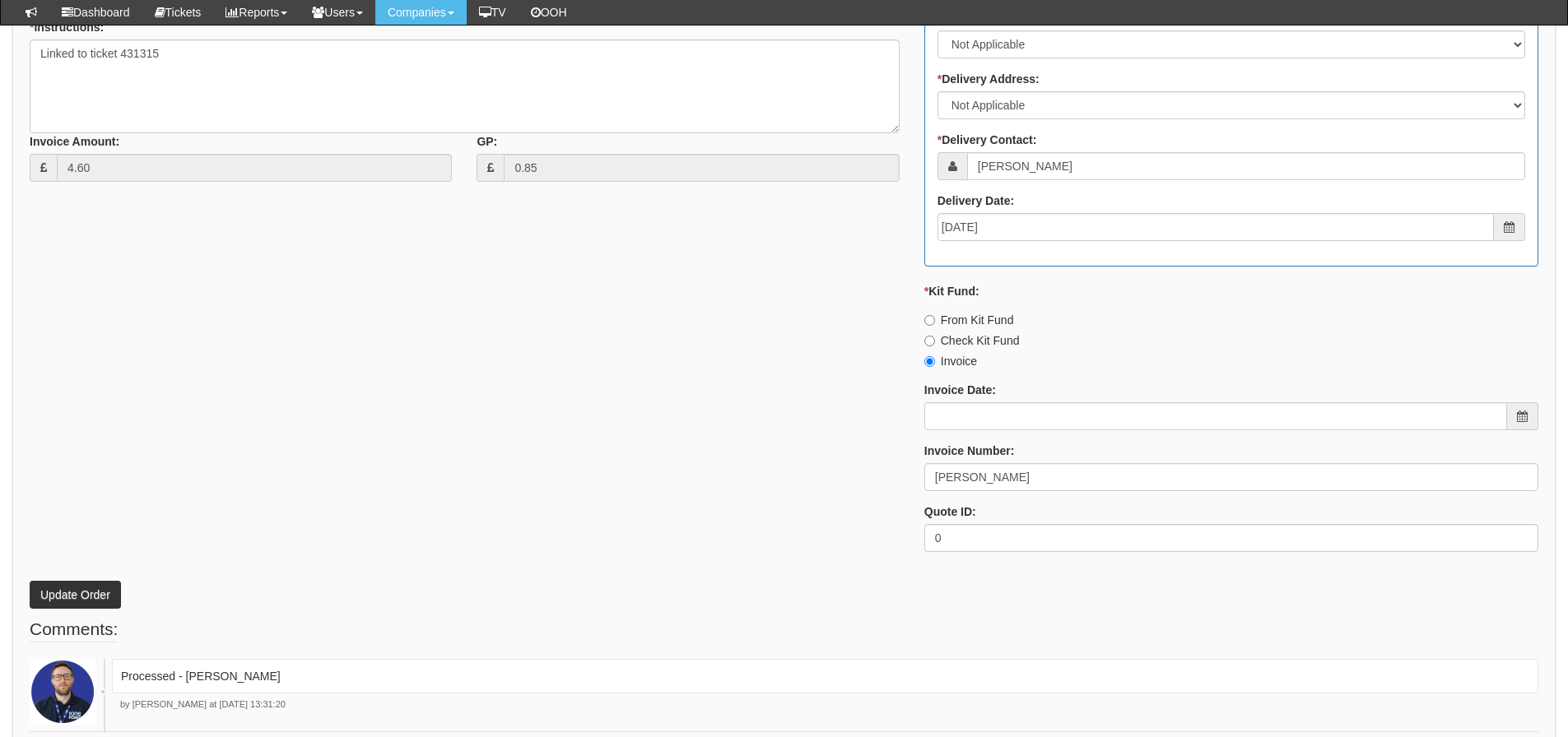
scroll to position [804, 0]
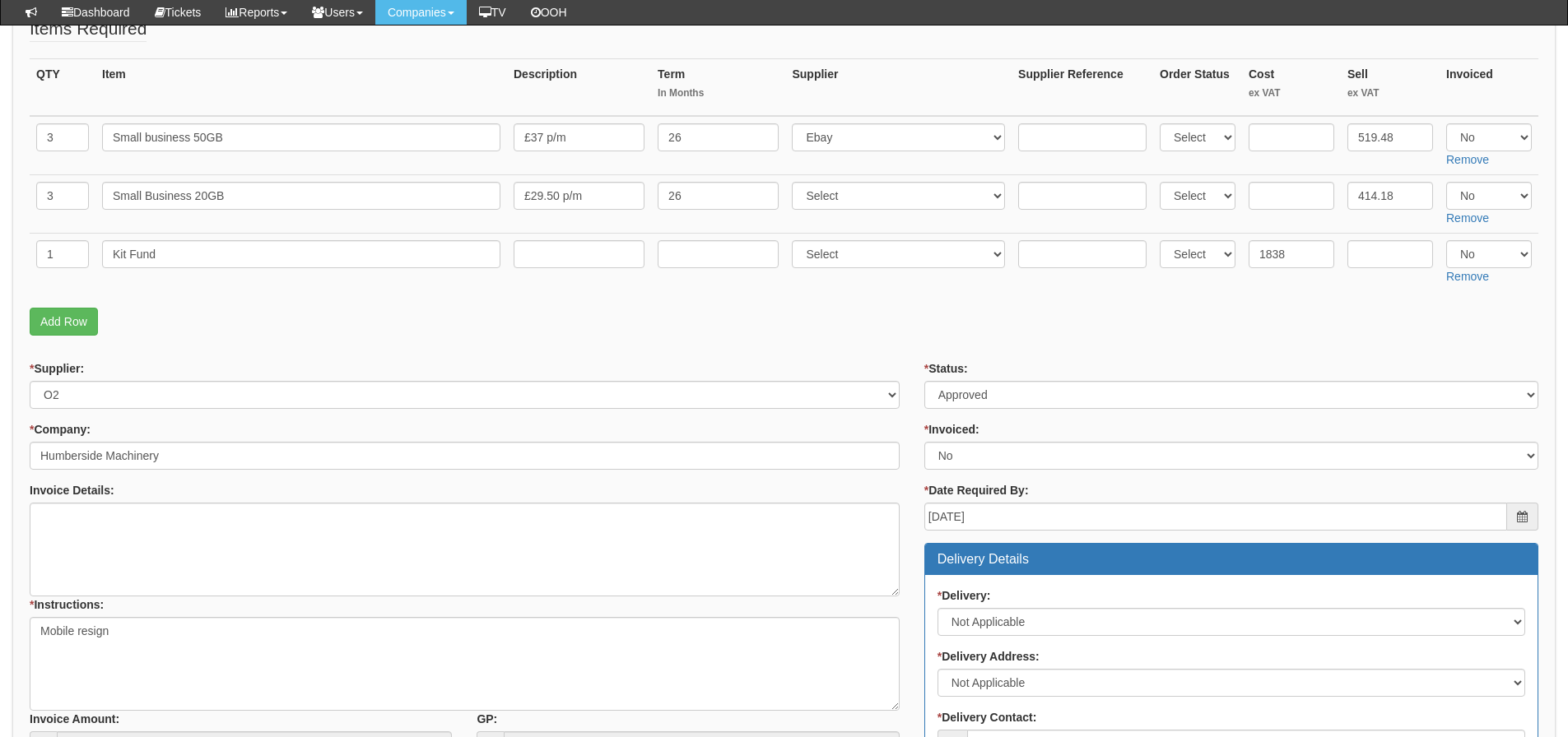
scroll to position [189, 0]
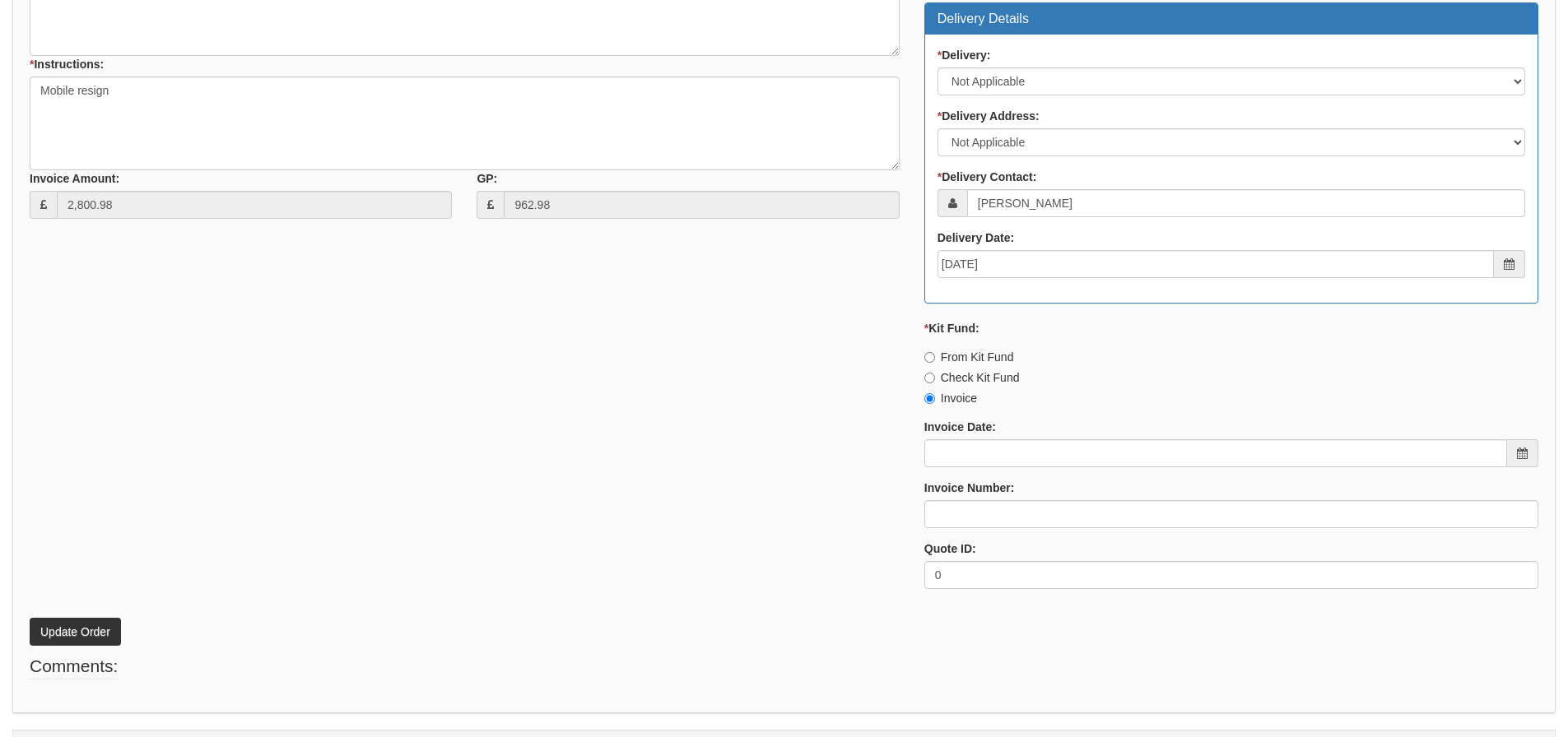
scroll to position [846, 0]
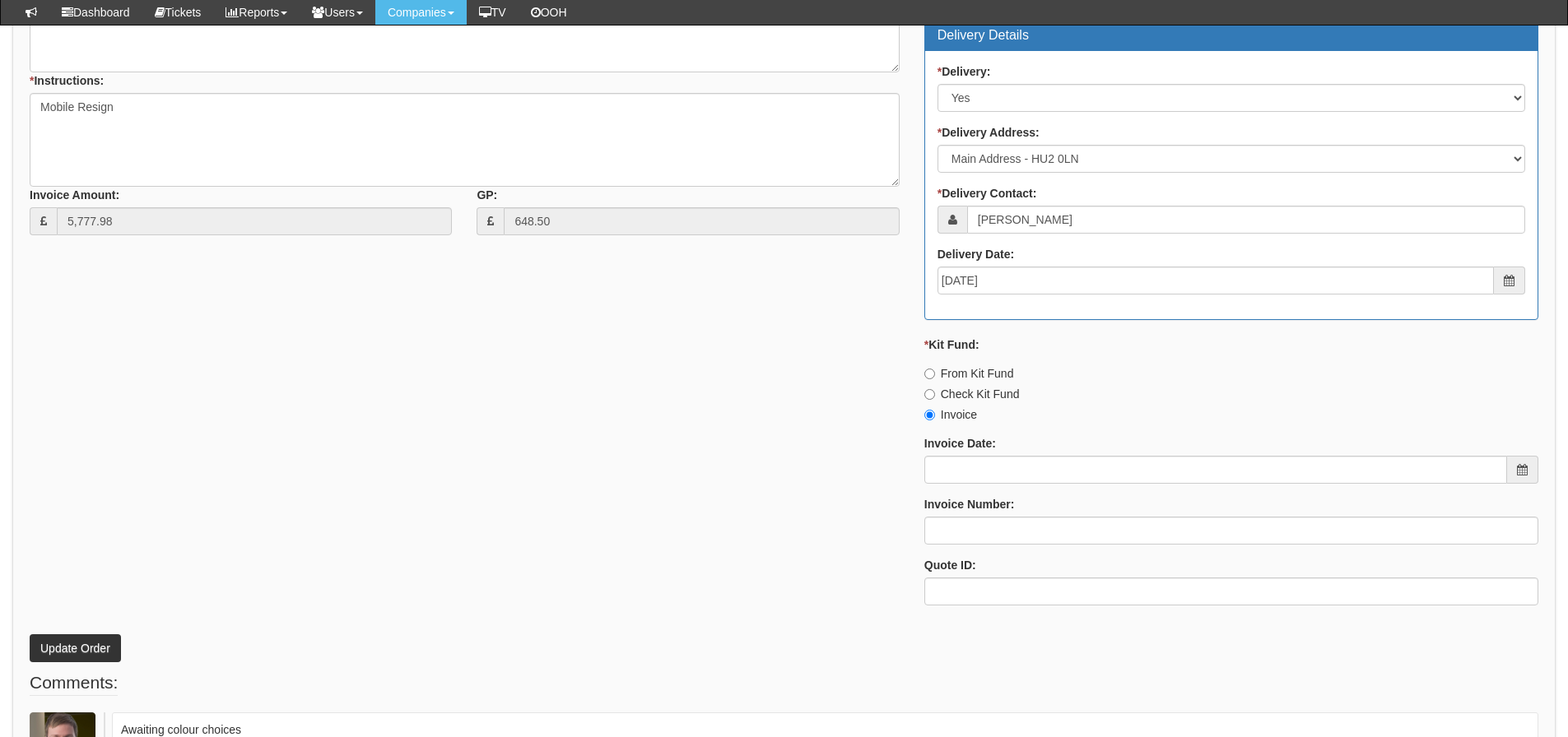
scroll to position [1037, 0]
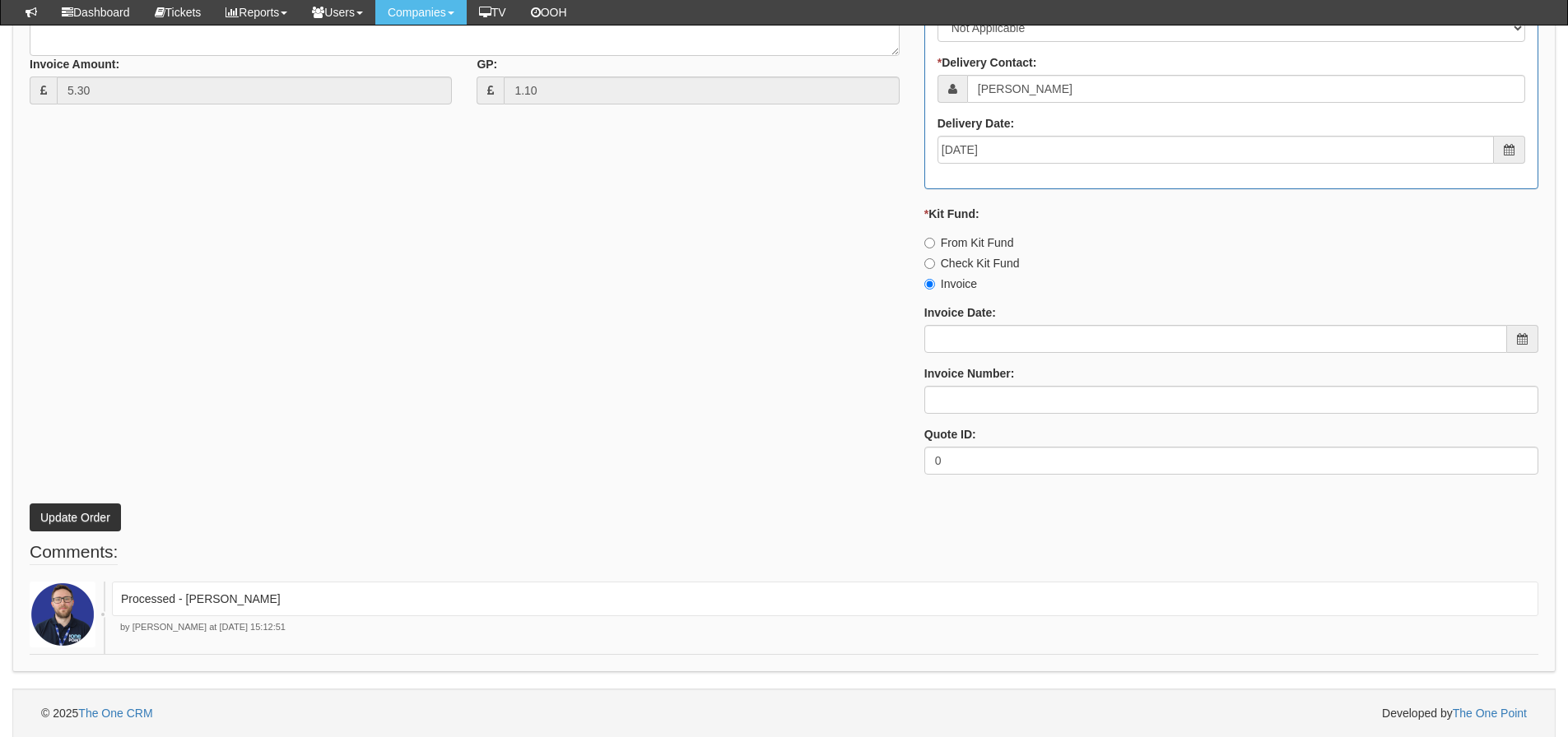
scroll to position [804, 0]
drag, startPoint x: 236, startPoint y: 606, endPoint x: 186, endPoint y: 612, distance: 50.4
click at [186, 612] on div "Processed - Ingram" at bounding box center [826, 598] width 1427 height 35
copy p "[PERSON_NAME]"
click at [984, 368] on label "Invoice Number:" at bounding box center [970, 372] width 90 height 17
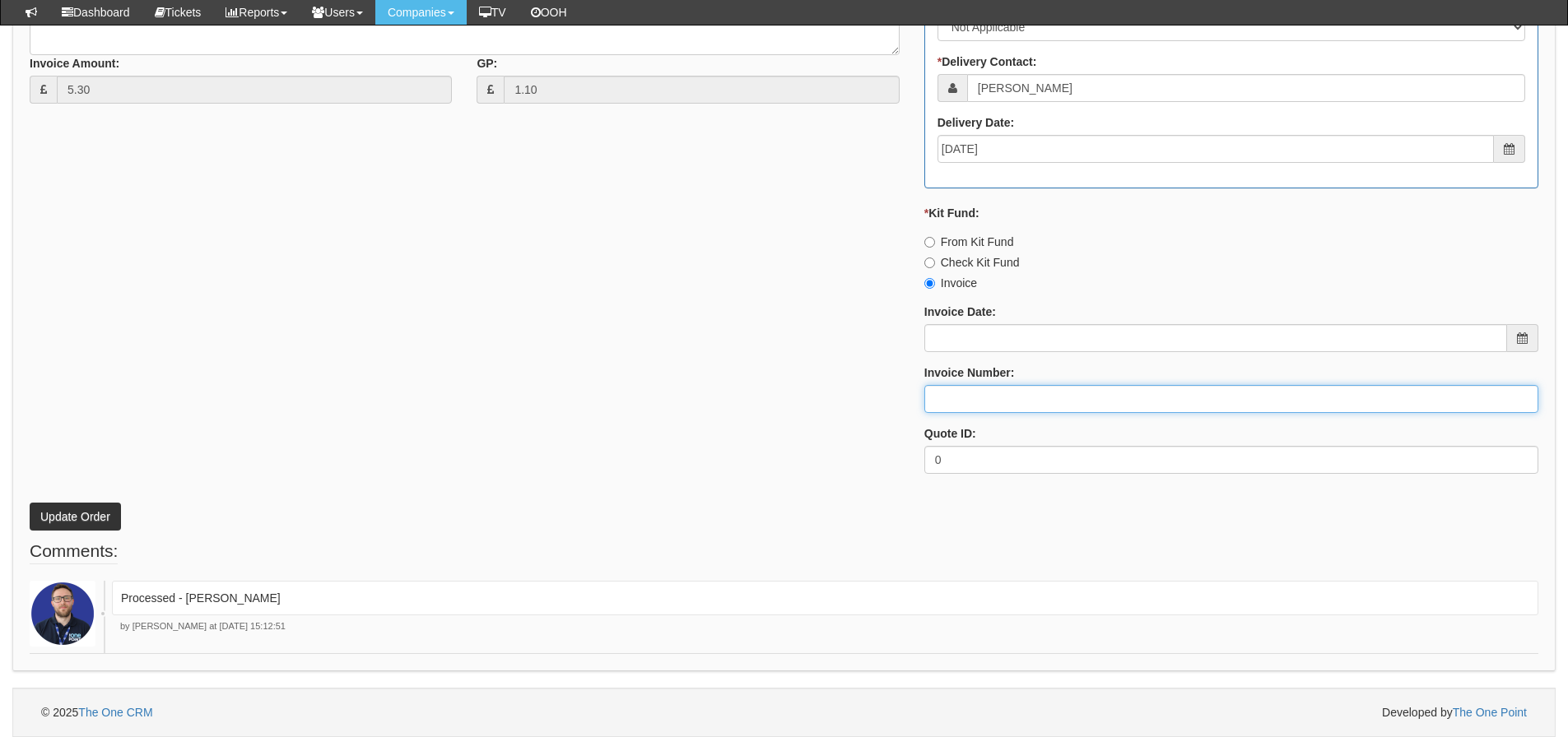
click at [984, 385] on input "Invoice Number:" at bounding box center [1232, 399] width 614 height 28
click at [981, 386] on input "Invoice Number:" at bounding box center [1232, 399] width 614 height 28
paste input "[PERSON_NAME]"
type input "[PERSON_NAME]"
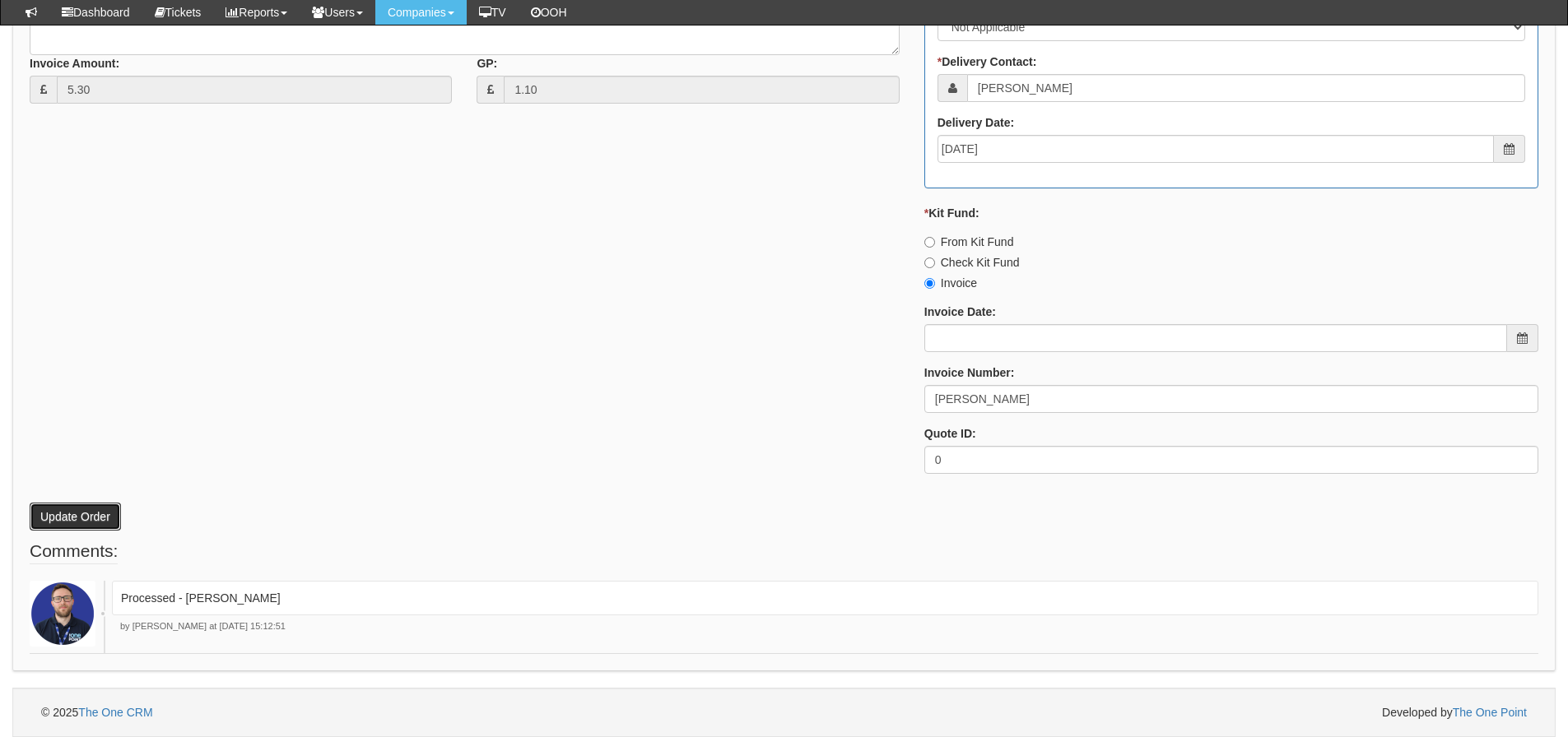
click at [46, 512] on button "Update Order" at bounding box center [76, 516] width 91 height 28
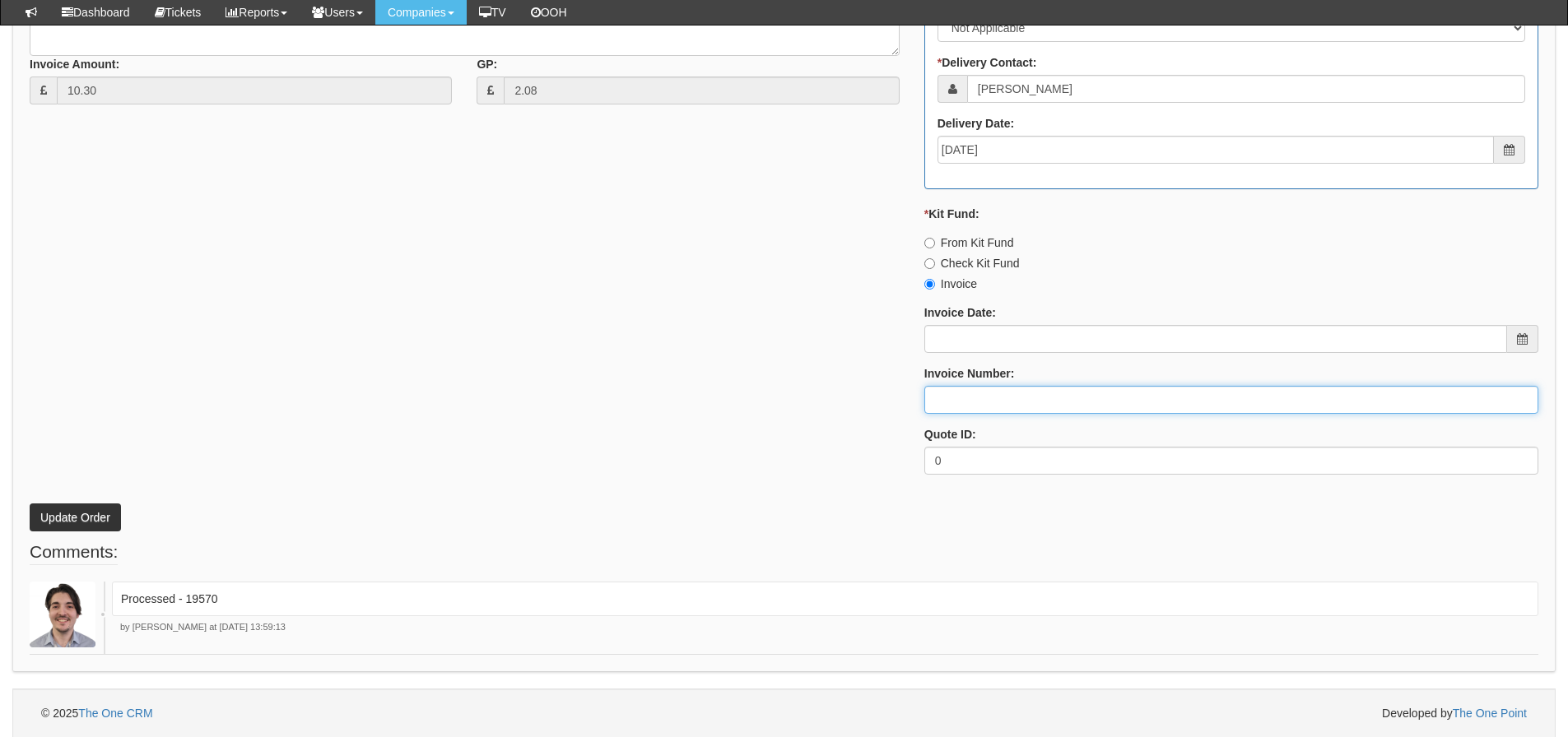
click at [1040, 403] on input "Invoice Number:" at bounding box center [1232, 400] width 614 height 28
type input "[PERSON_NAME]"
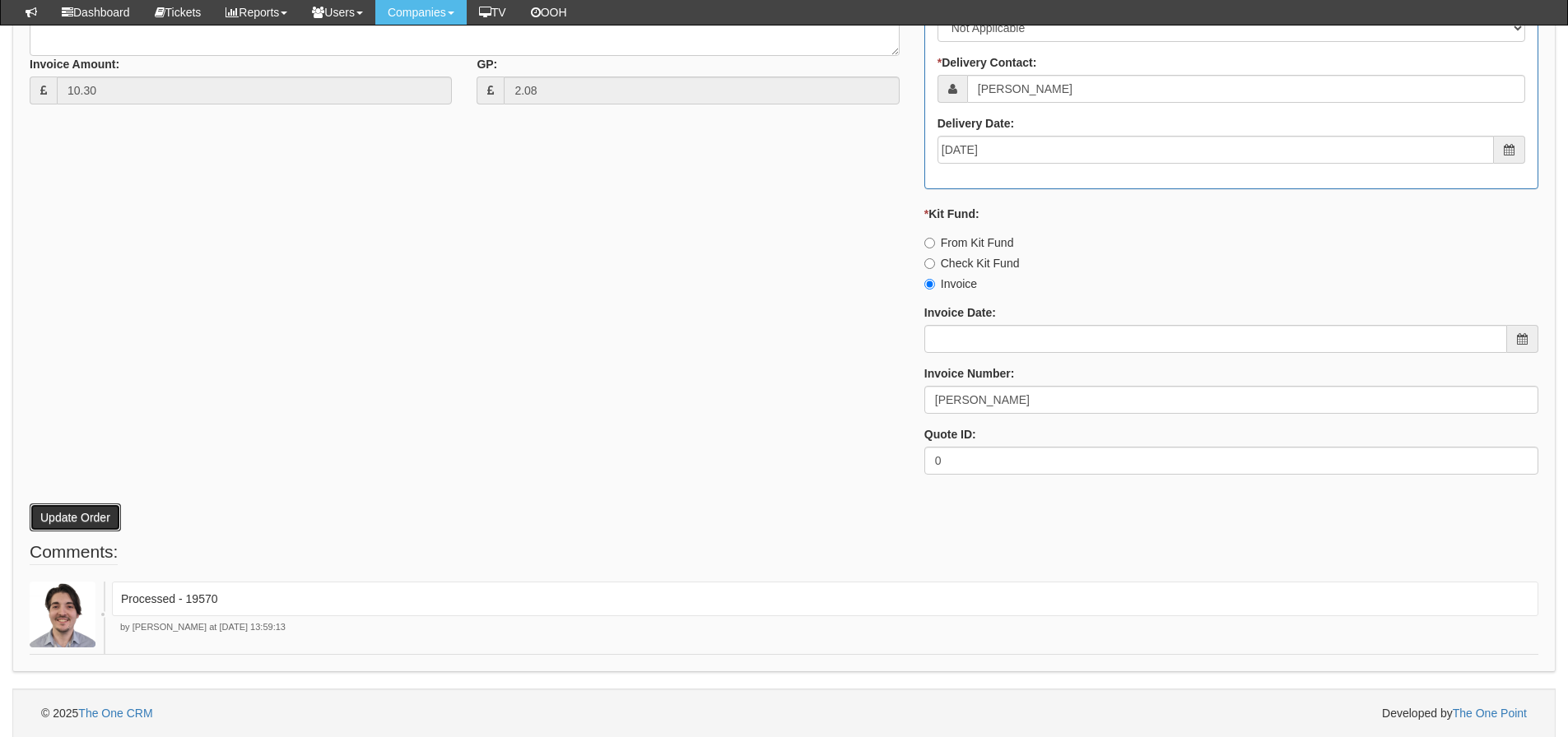
click at [84, 529] on button "Update Order" at bounding box center [76, 517] width 91 height 28
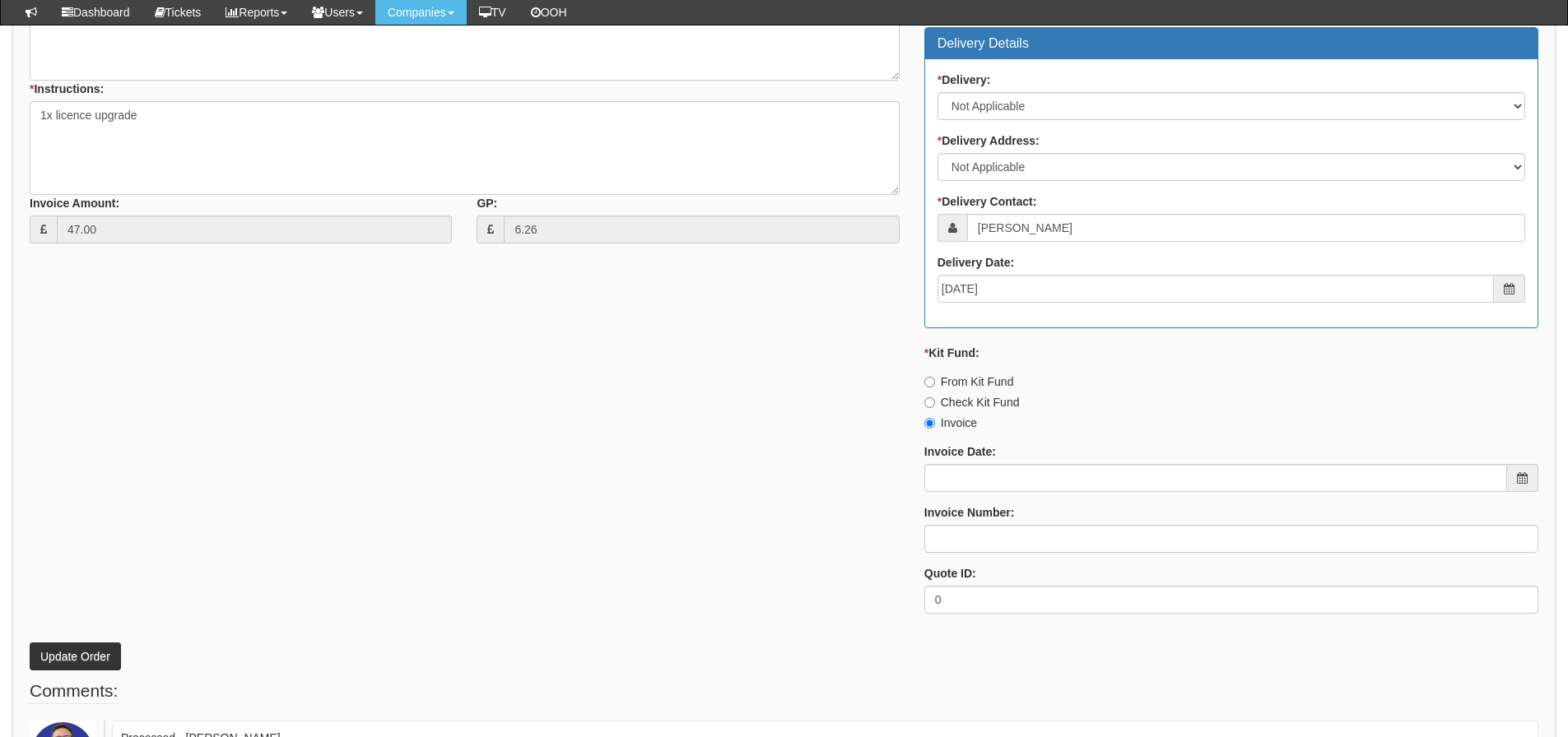
scroll to position [804, 0]
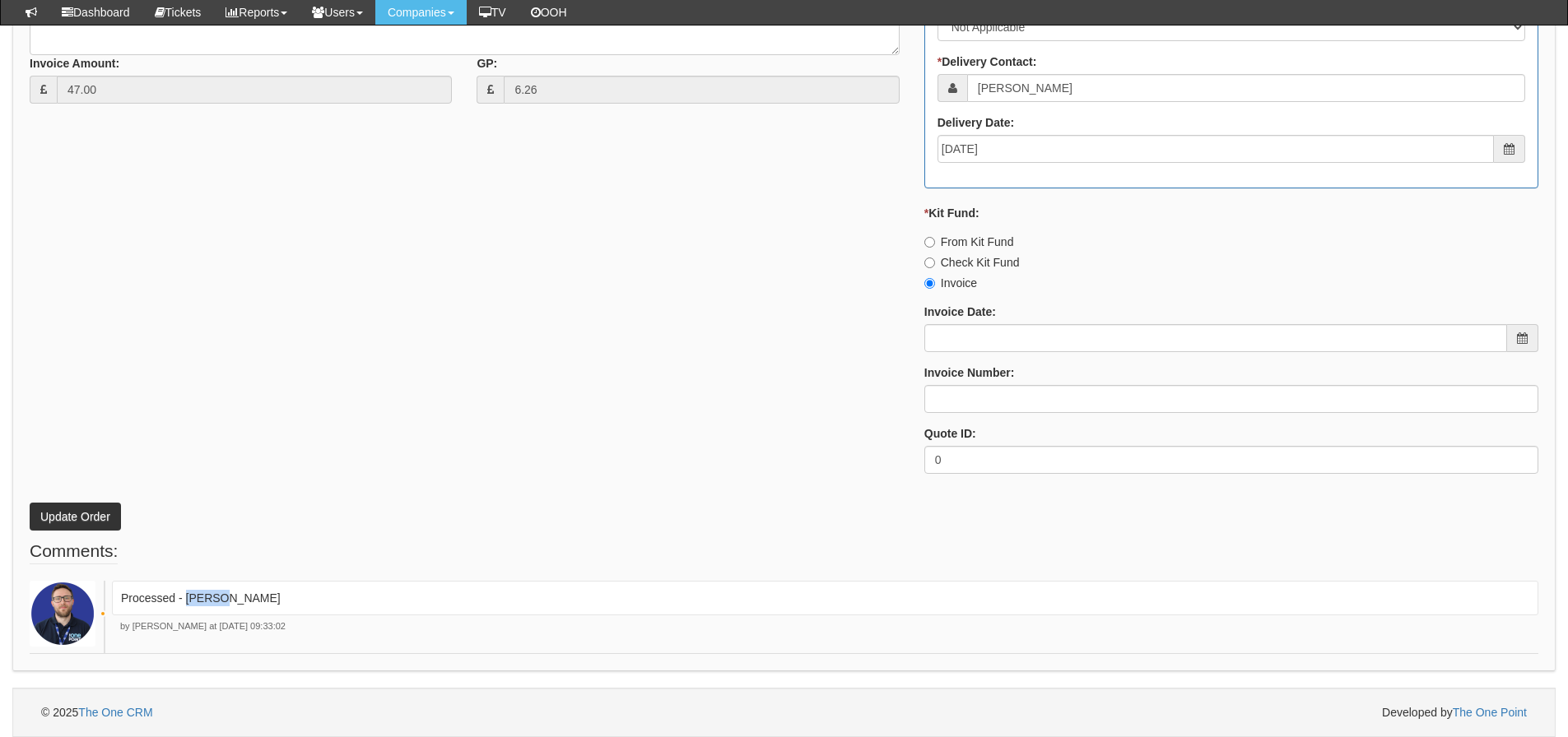
drag, startPoint x: 239, startPoint y: 607, endPoint x: 185, endPoint y: 611, distance: 54.1
click at [185, 611] on div "Processed - Ingram" at bounding box center [826, 598] width 1427 height 35
copy p "[PERSON_NAME]"
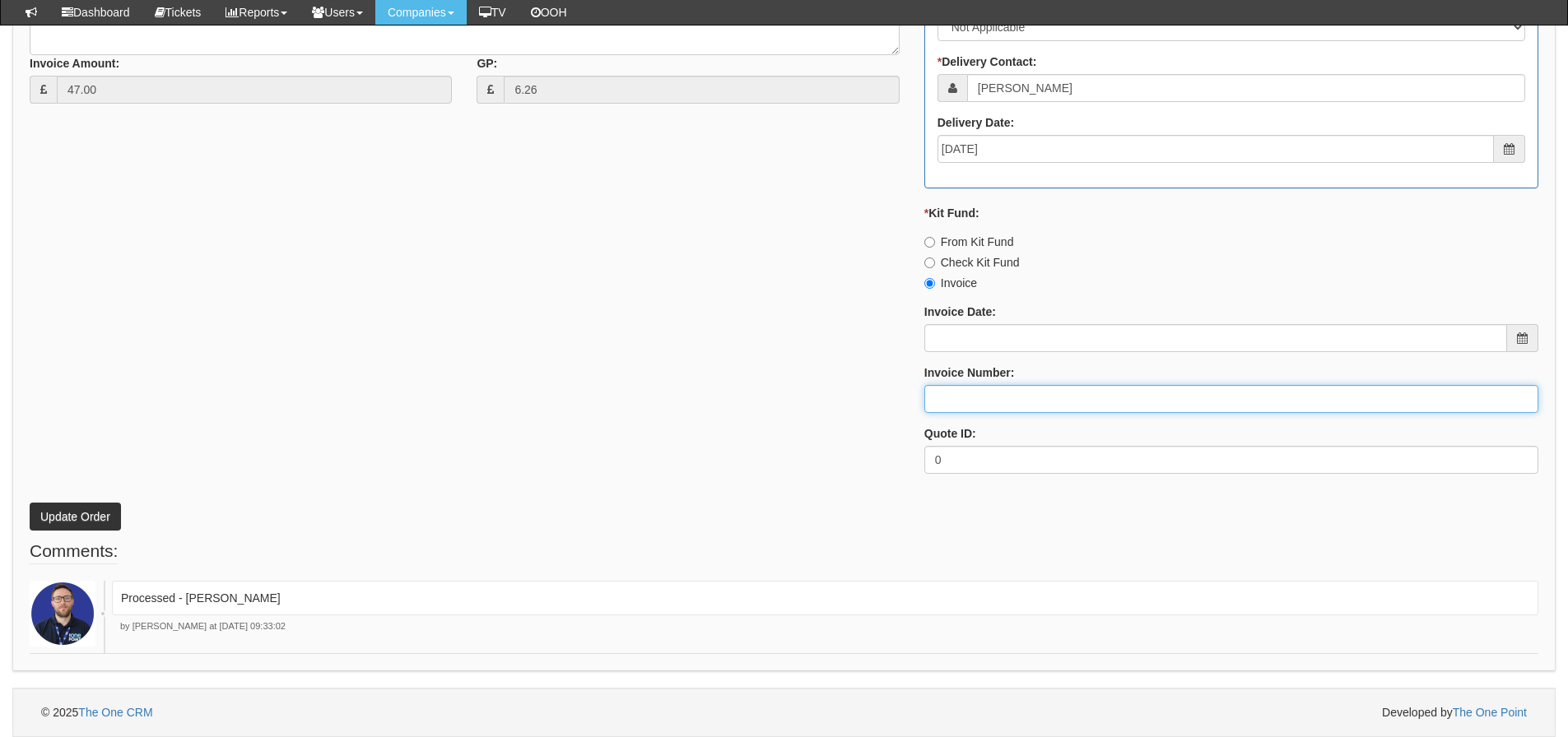
click at [959, 398] on input "Invoice Number:" at bounding box center [1232, 399] width 614 height 28
paste input "[PERSON_NAME]"
type input "[PERSON_NAME]"
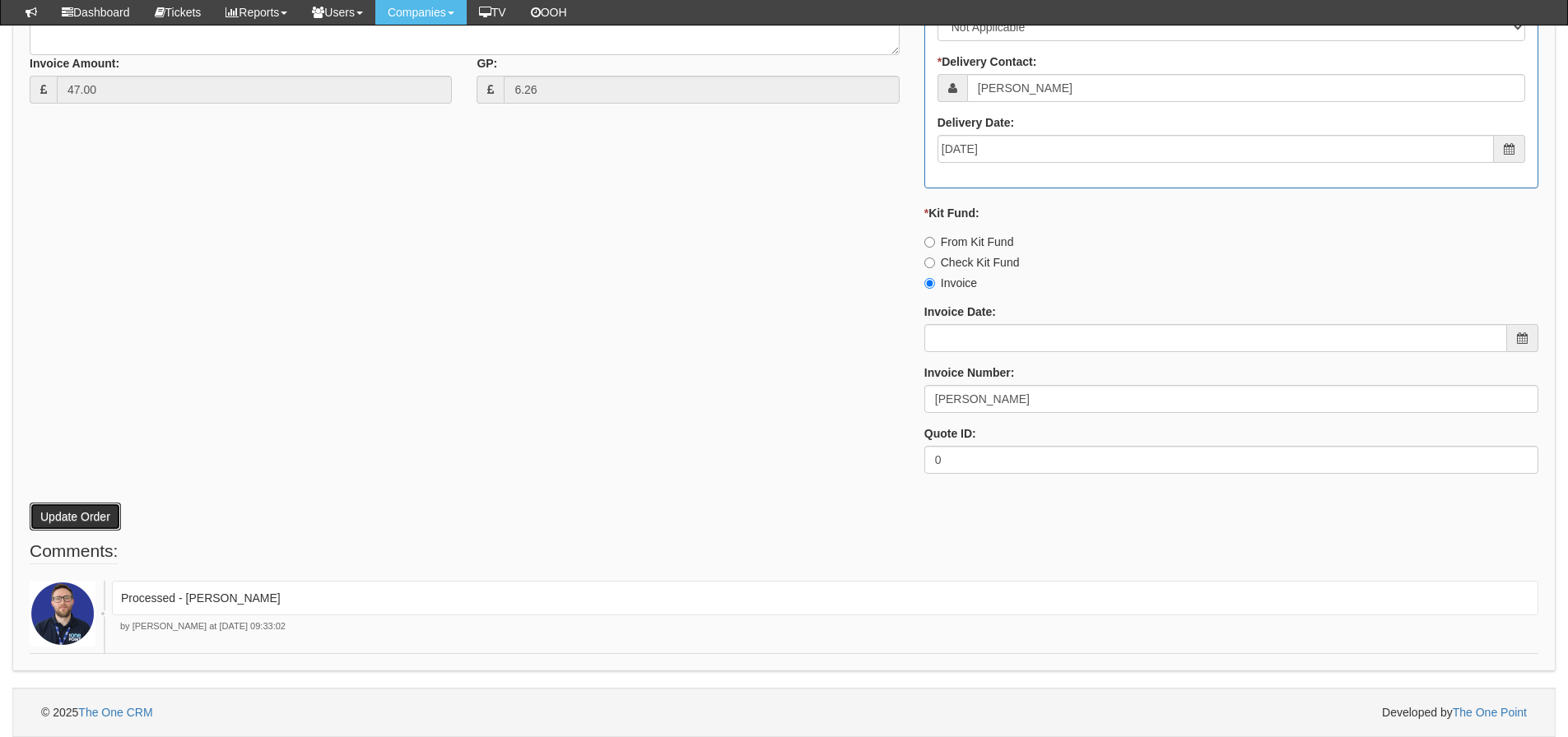
click at [114, 519] on button "Update Order" at bounding box center [76, 516] width 91 height 28
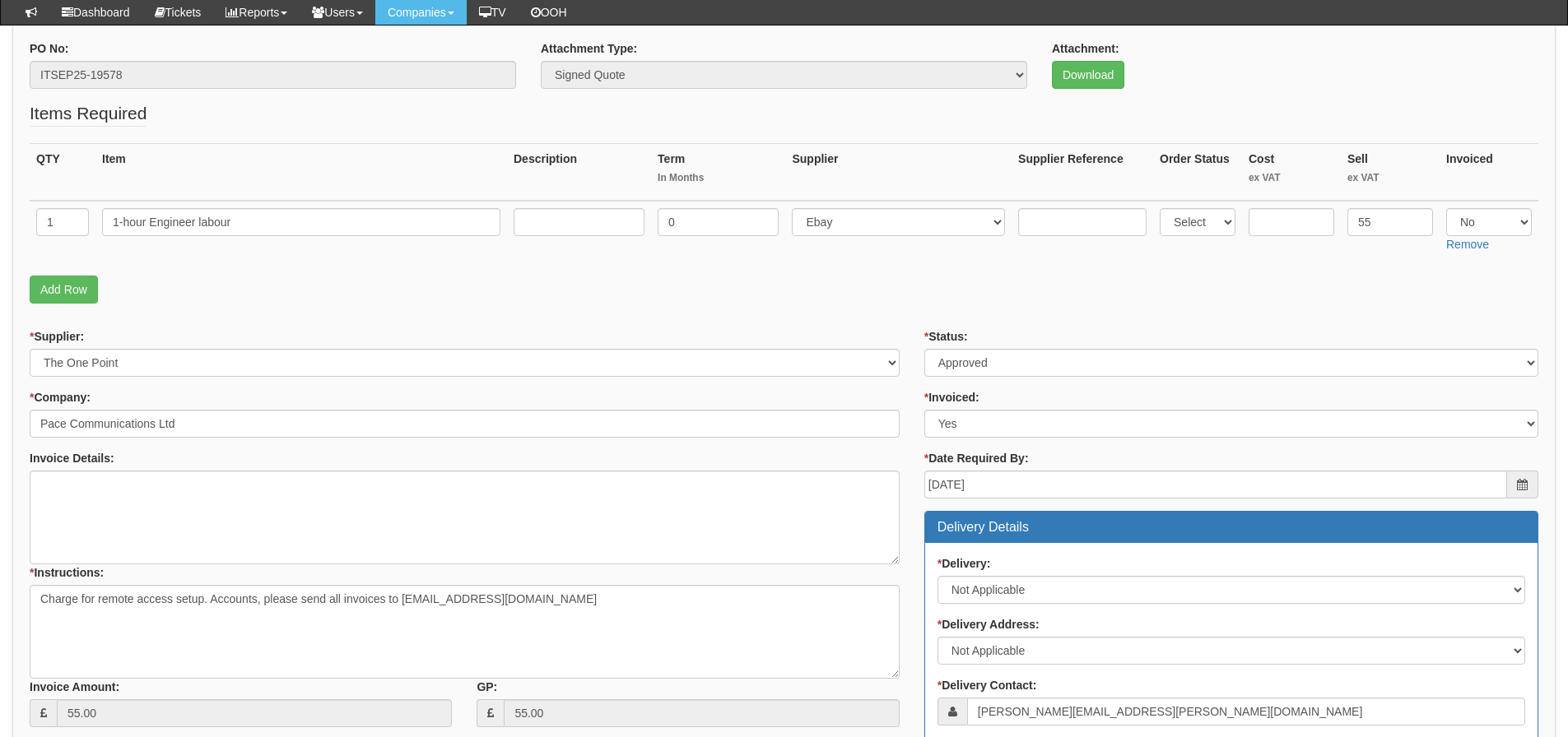
scroll to position [154, 0]
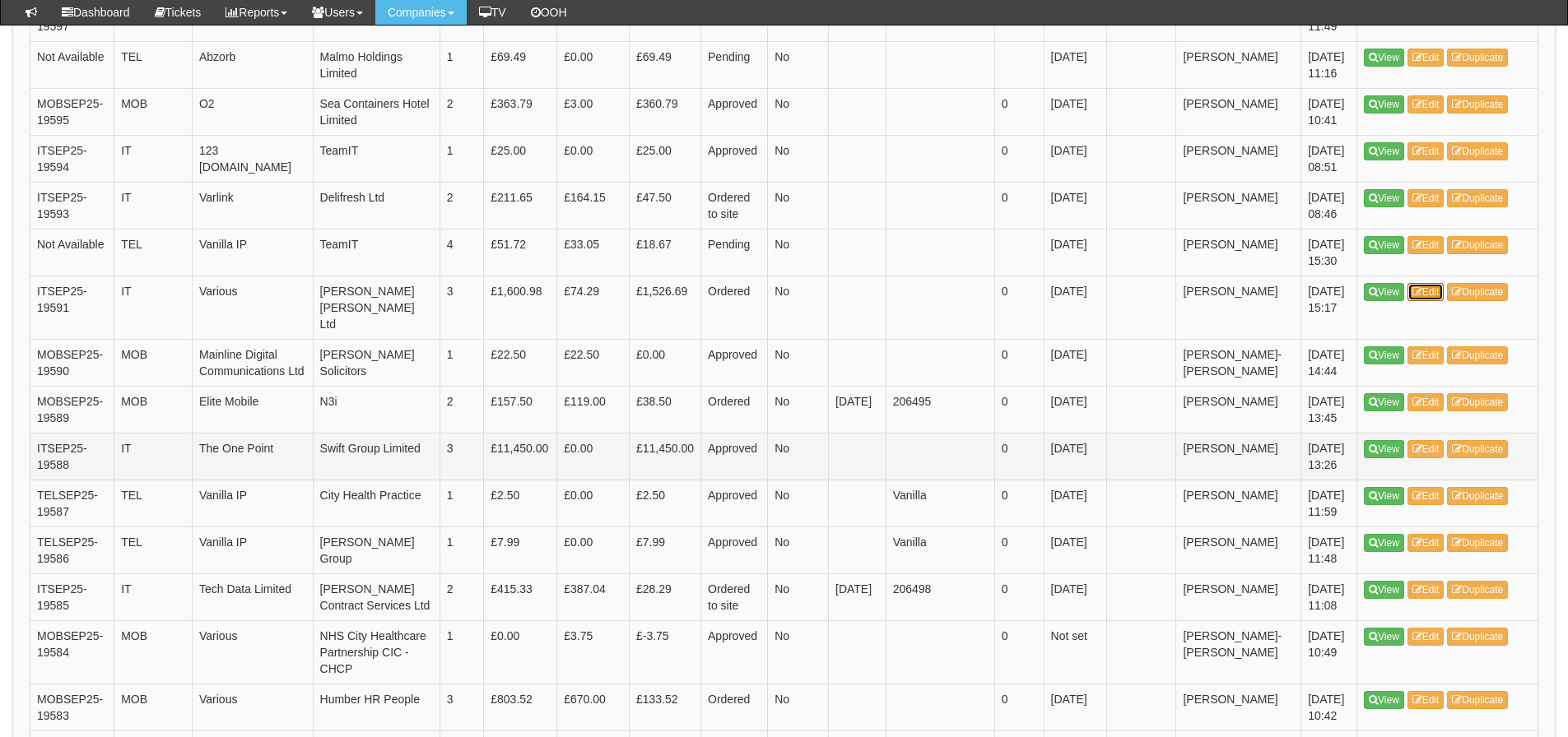
scroll to position [2150, 0]
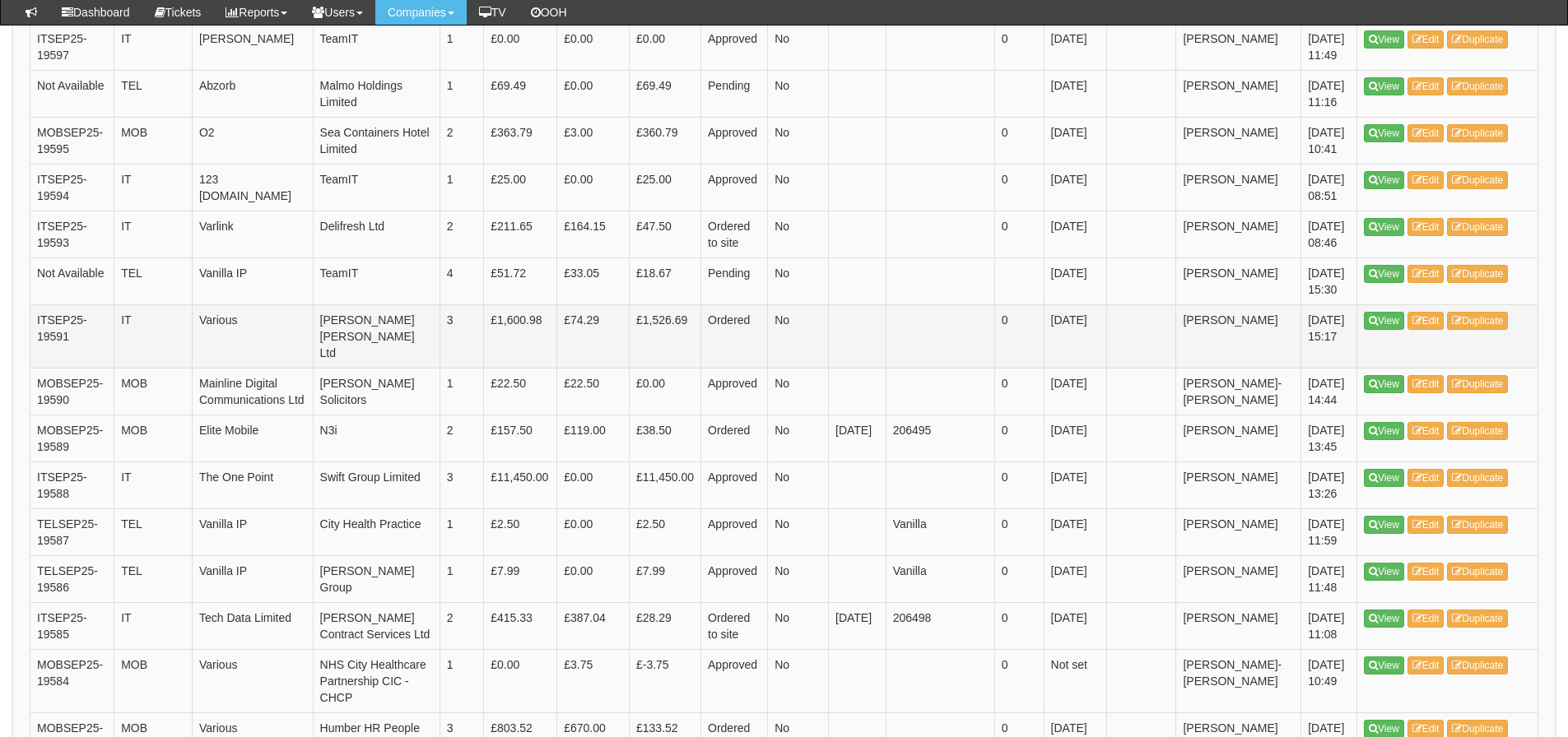
drag, startPoint x: 623, startPoint y: 405, endPoint x: 608, endPoint y: 347, distance: 59.9
click at [608, 347] on td "£74.29" at bounding box center [593, 337] width 73 height 64
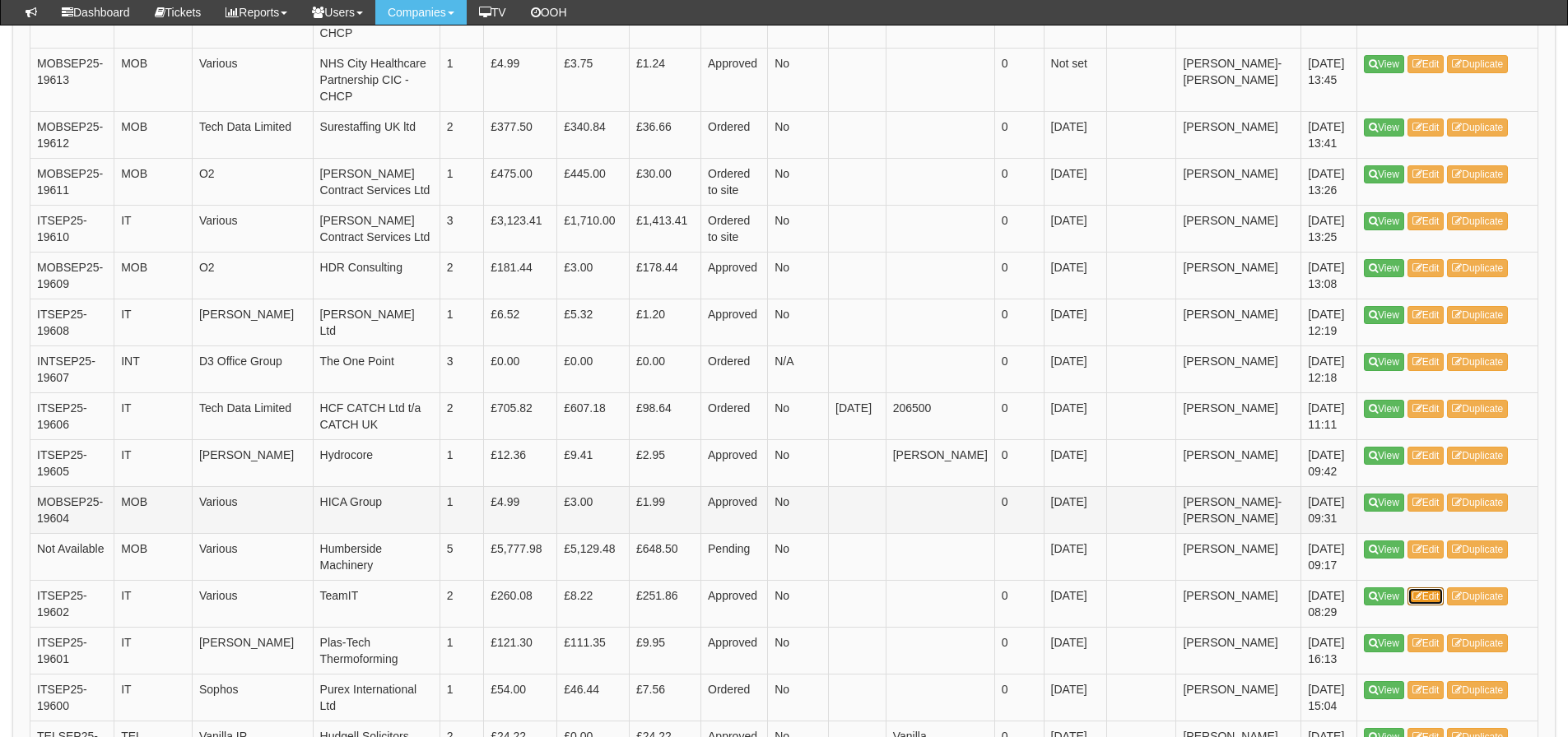
scroll to position [1328, 0]
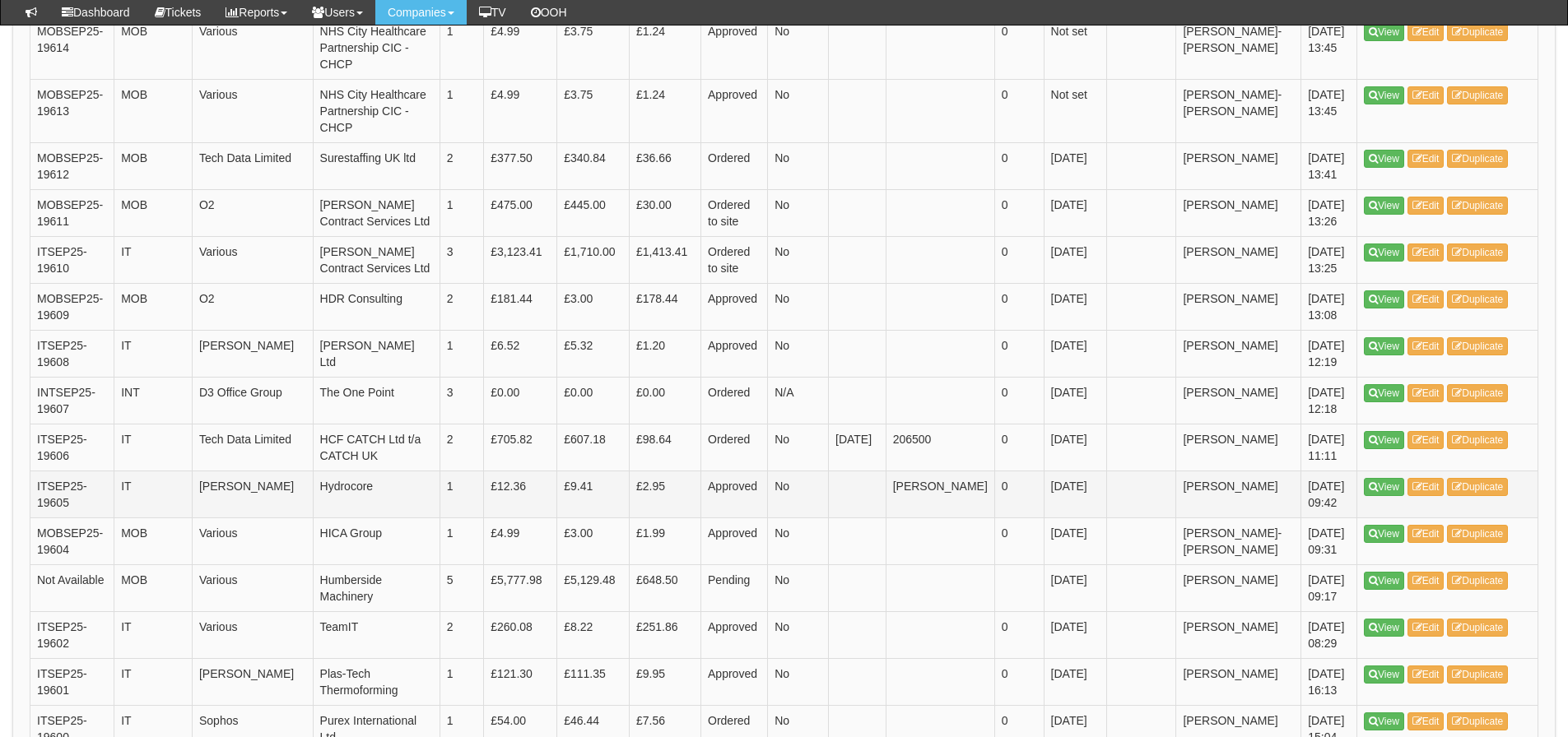
click at [484, 474] on td "1" at bounding box center [461, 494] width 45 height 47
click at [184, 376] on td "INT" at bounding box center [153, 399] width 78 height 47
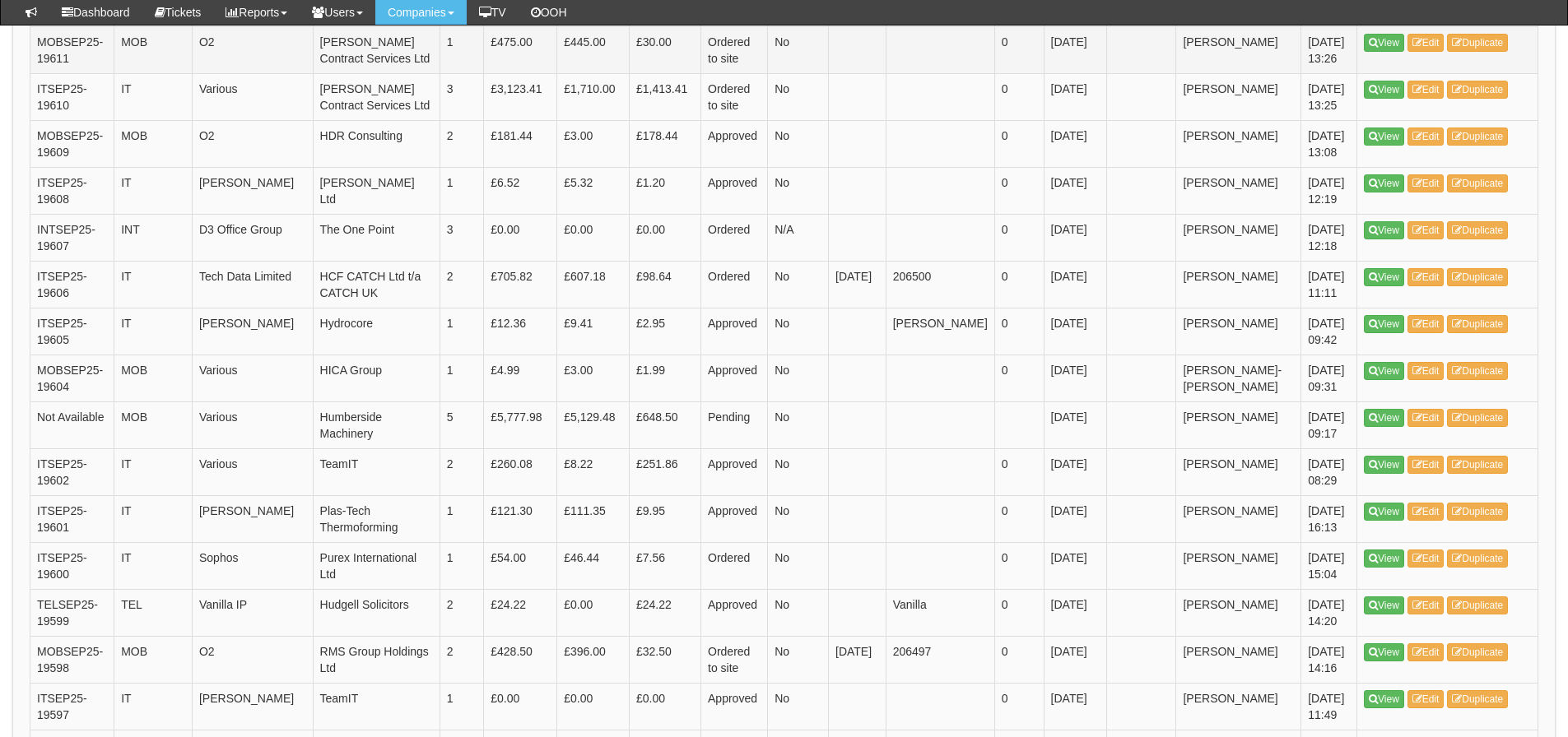
scroll to position [1492, 0]
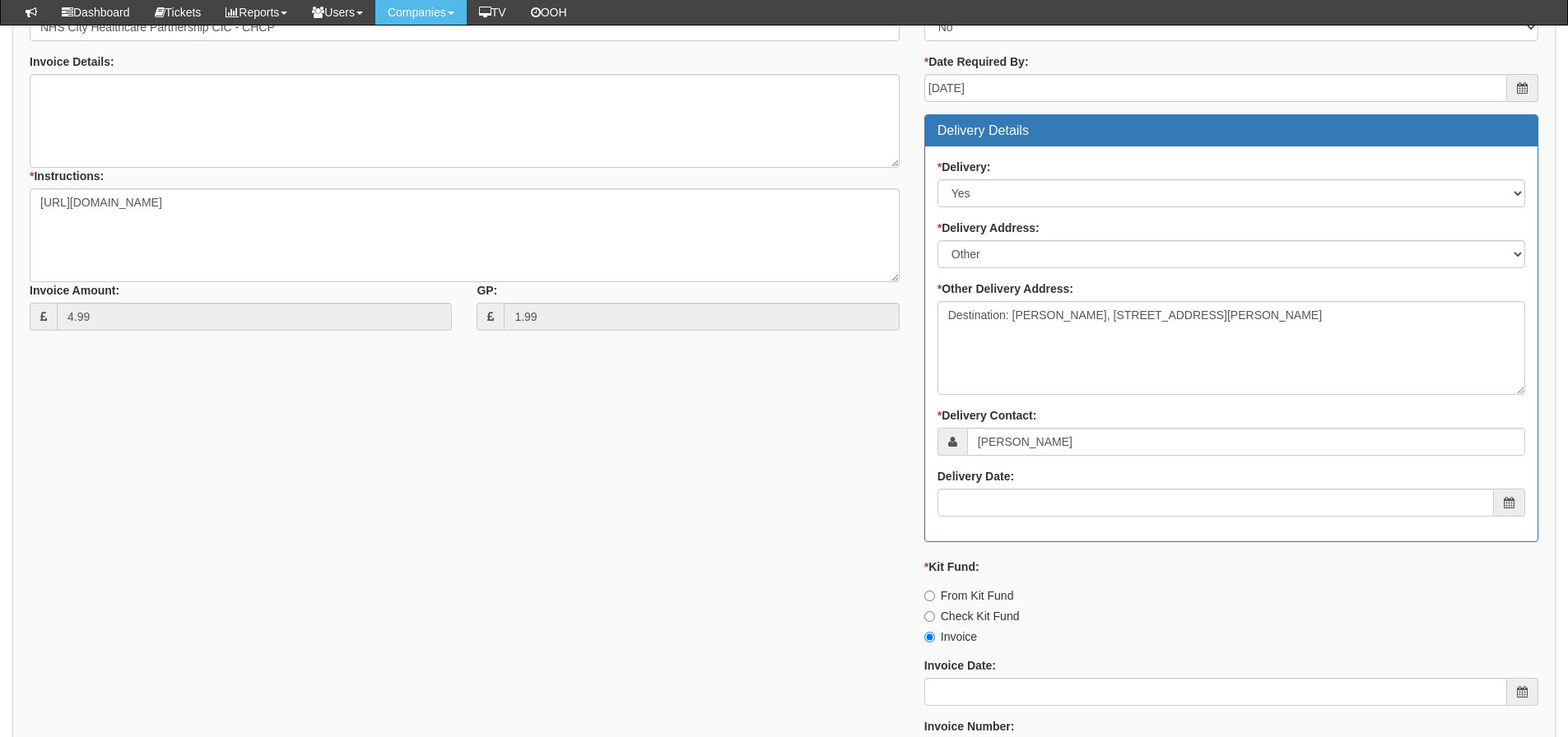
scroll to position [857, 0]
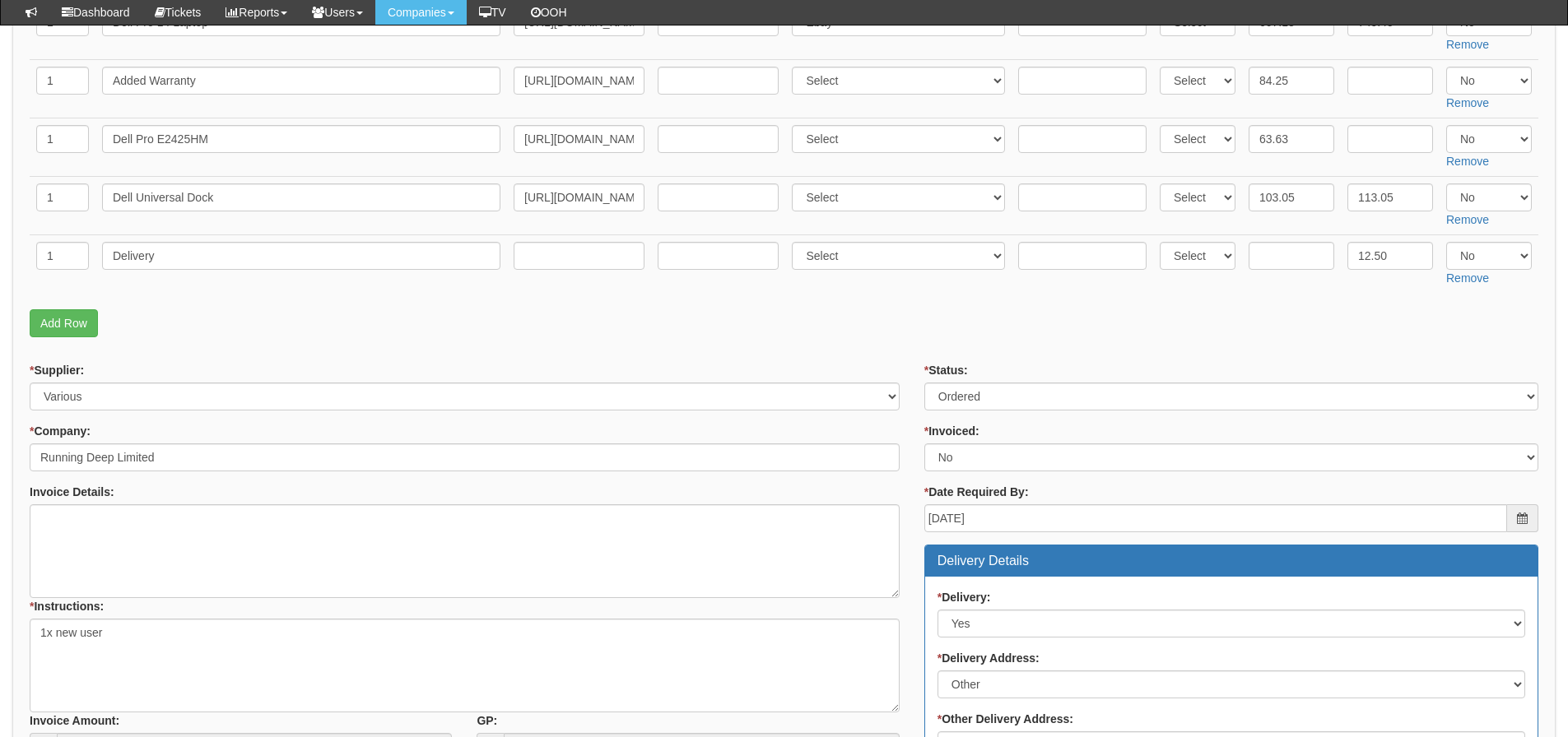
scroll to position [185, 0]
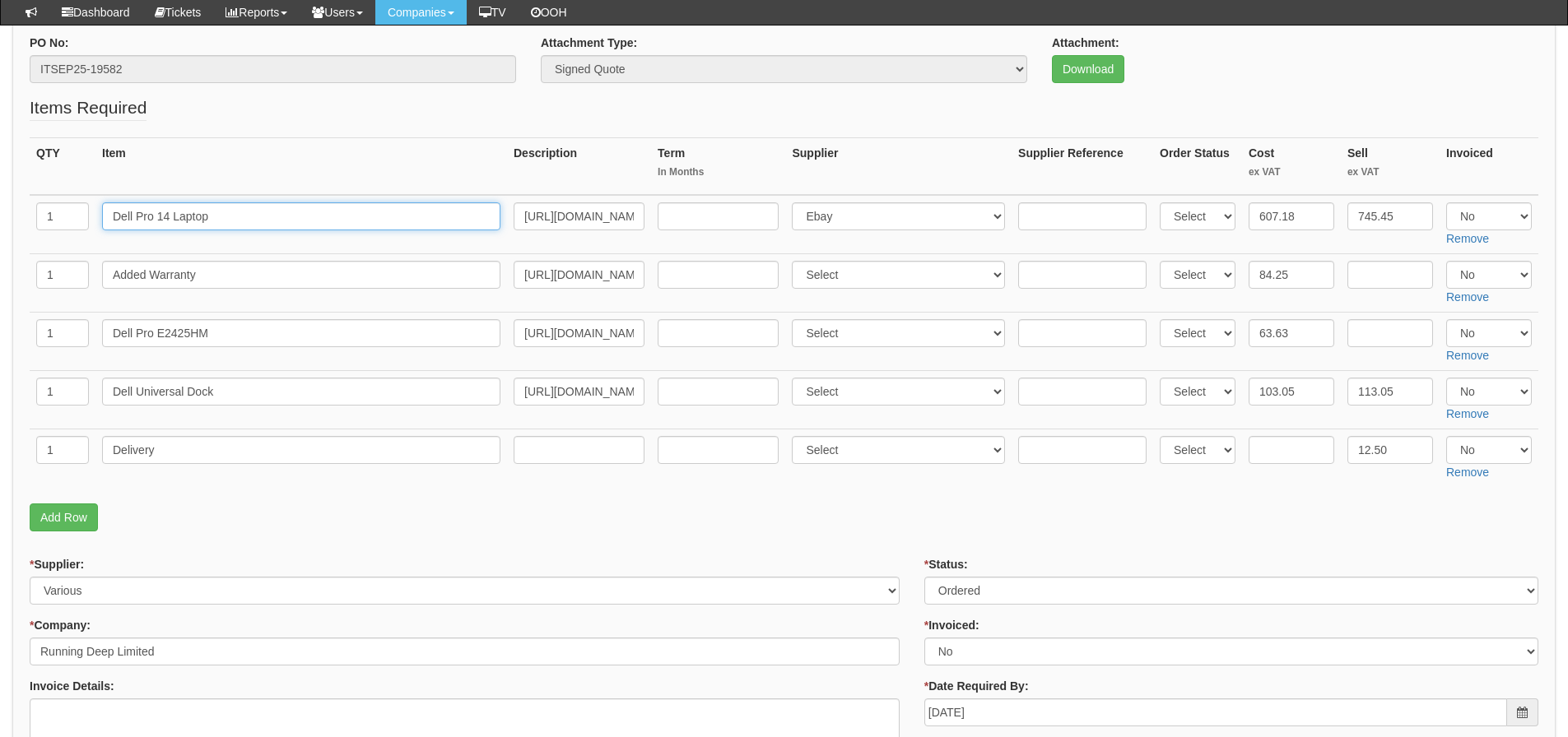
drag, startPoint x: 251, startPoint y: 217, endPoint x: 115, endPoint y: 224, distance: 136.2
click at [115, 224] on input "Dell Pro 14 Laptop" at bounding box center [301, 217] width 398 height 28
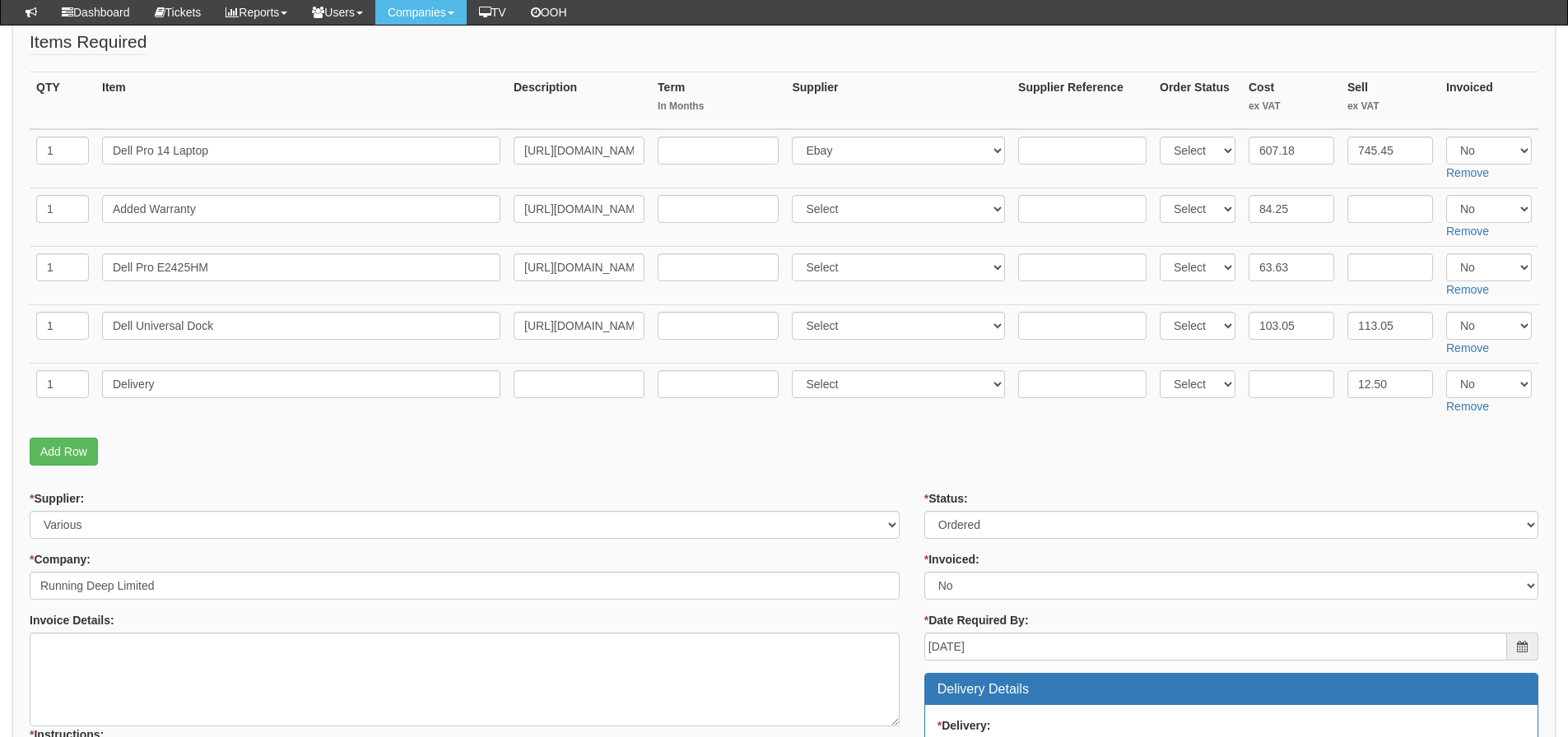
scroll to position [21, 0]
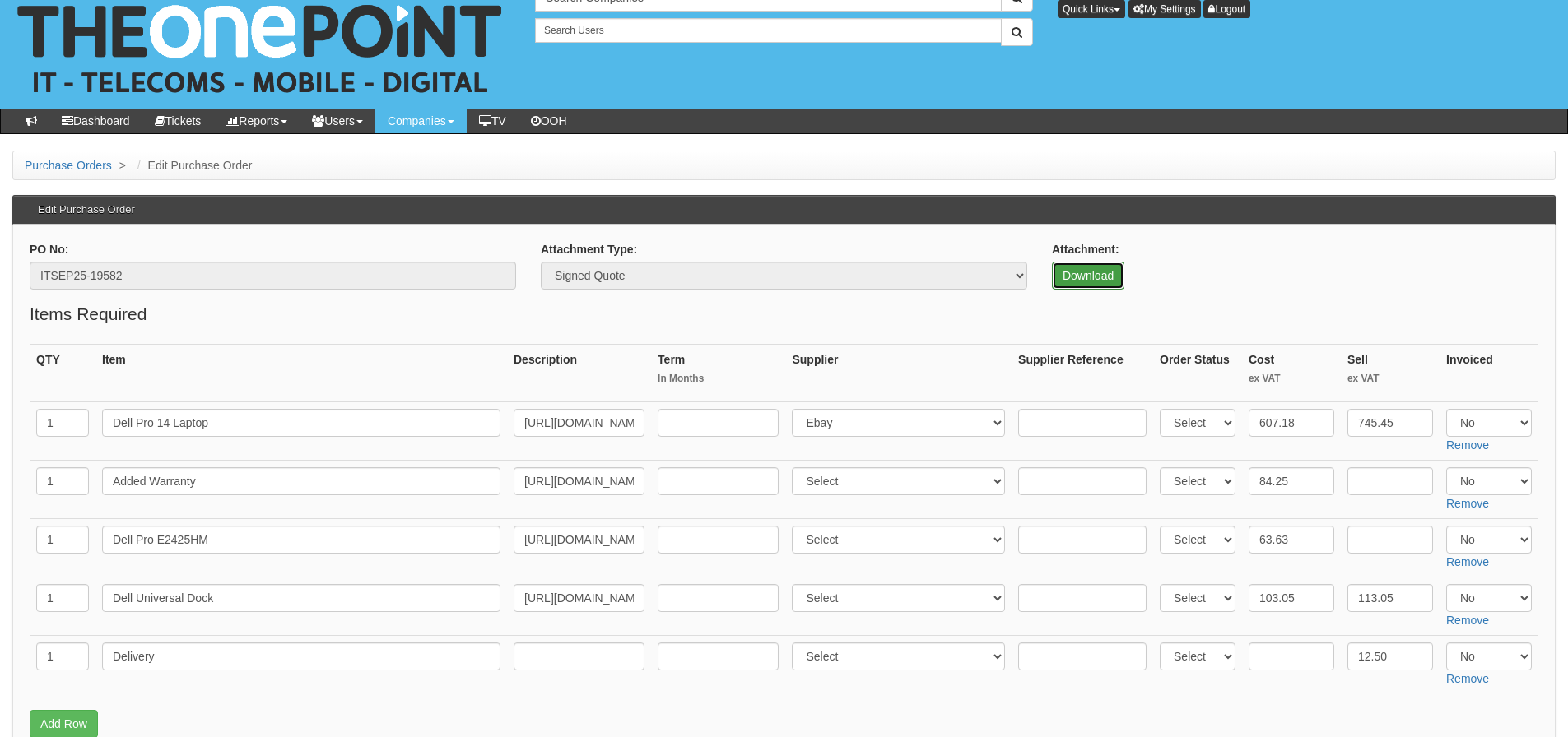
click at [1067, 285] on link "Download" at bounding box center [1088, 275] width 73 height 28
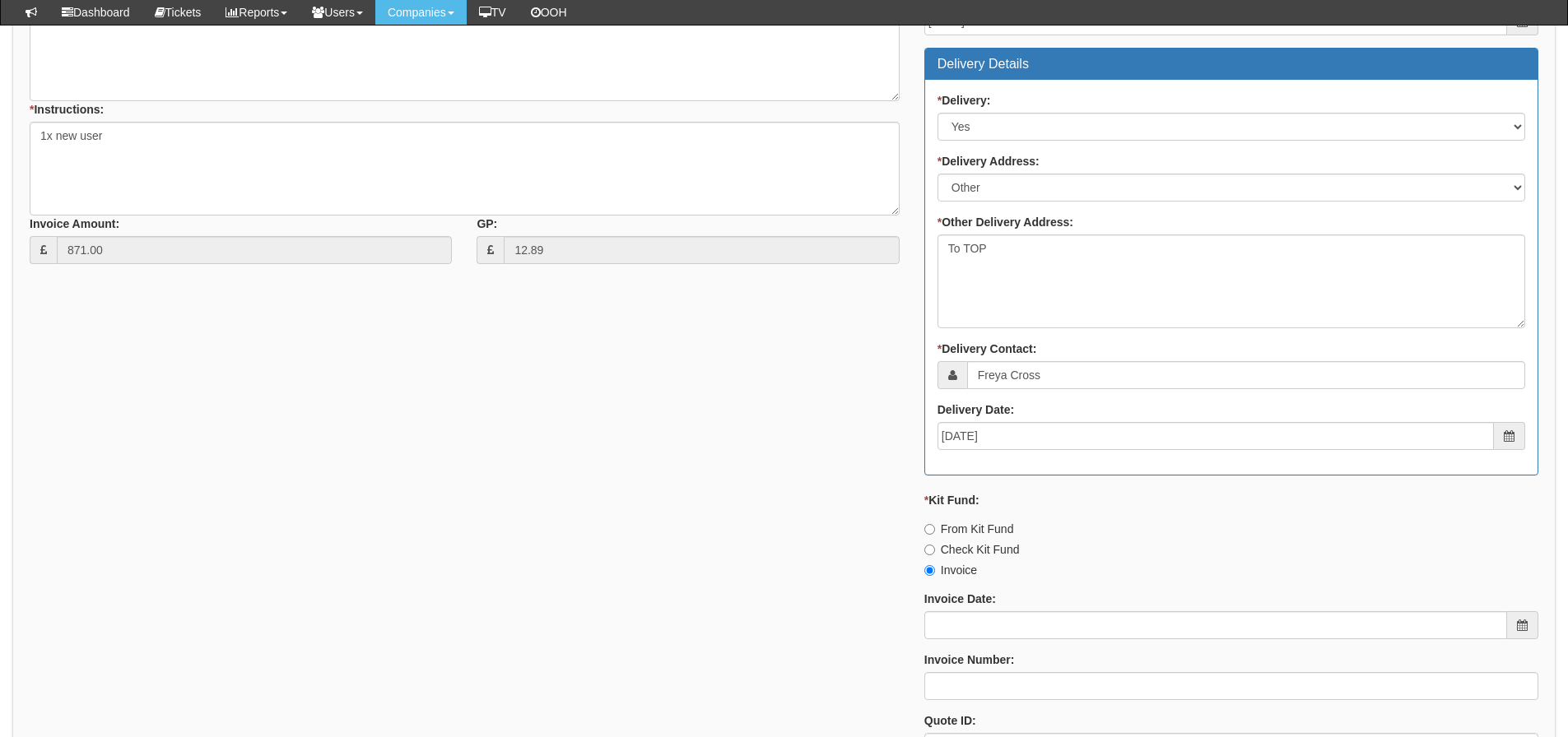
scroll to position [1091, 0]
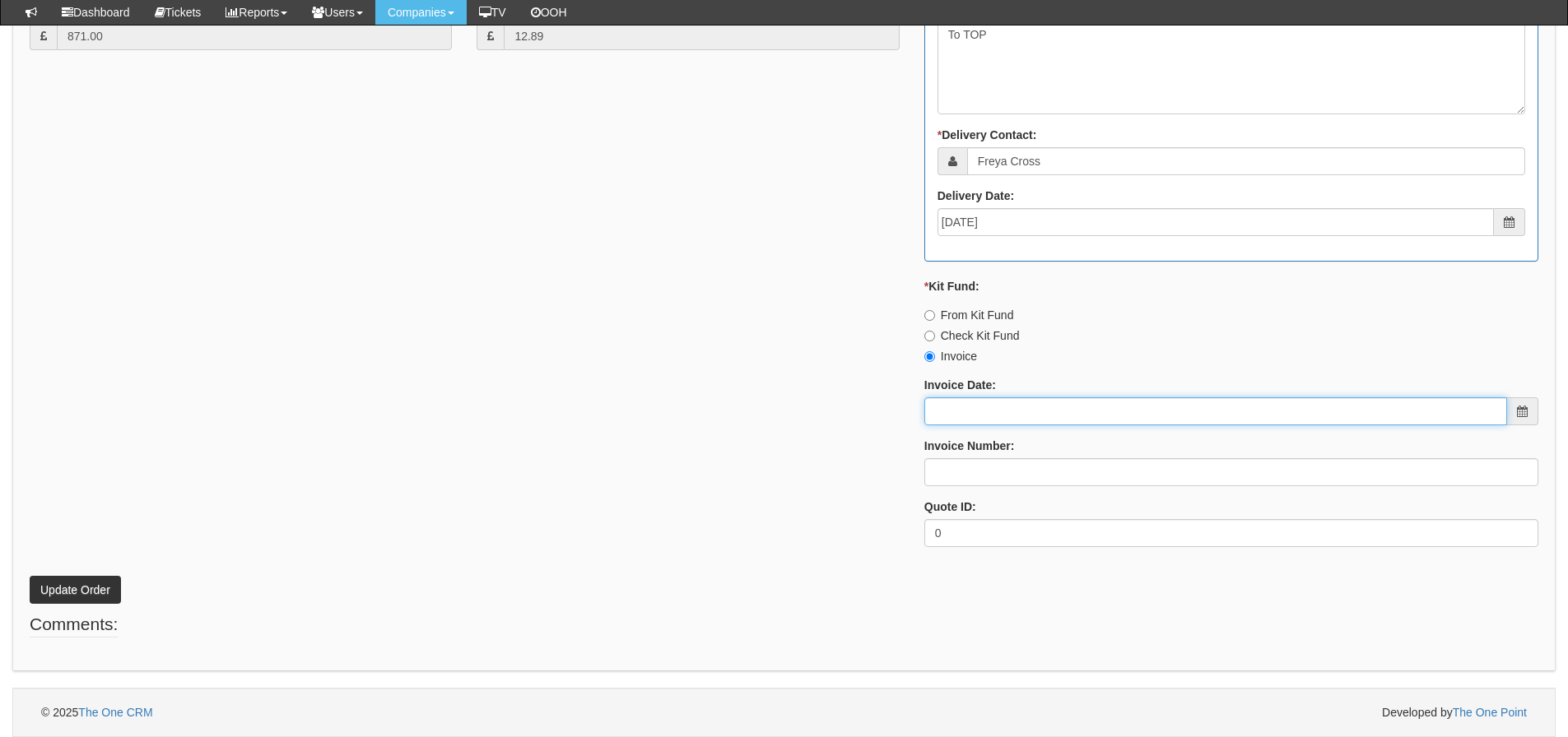
click at [944, 413] on input "Invoice Date:" at bounding box center [1216, 411] width 583 height 28
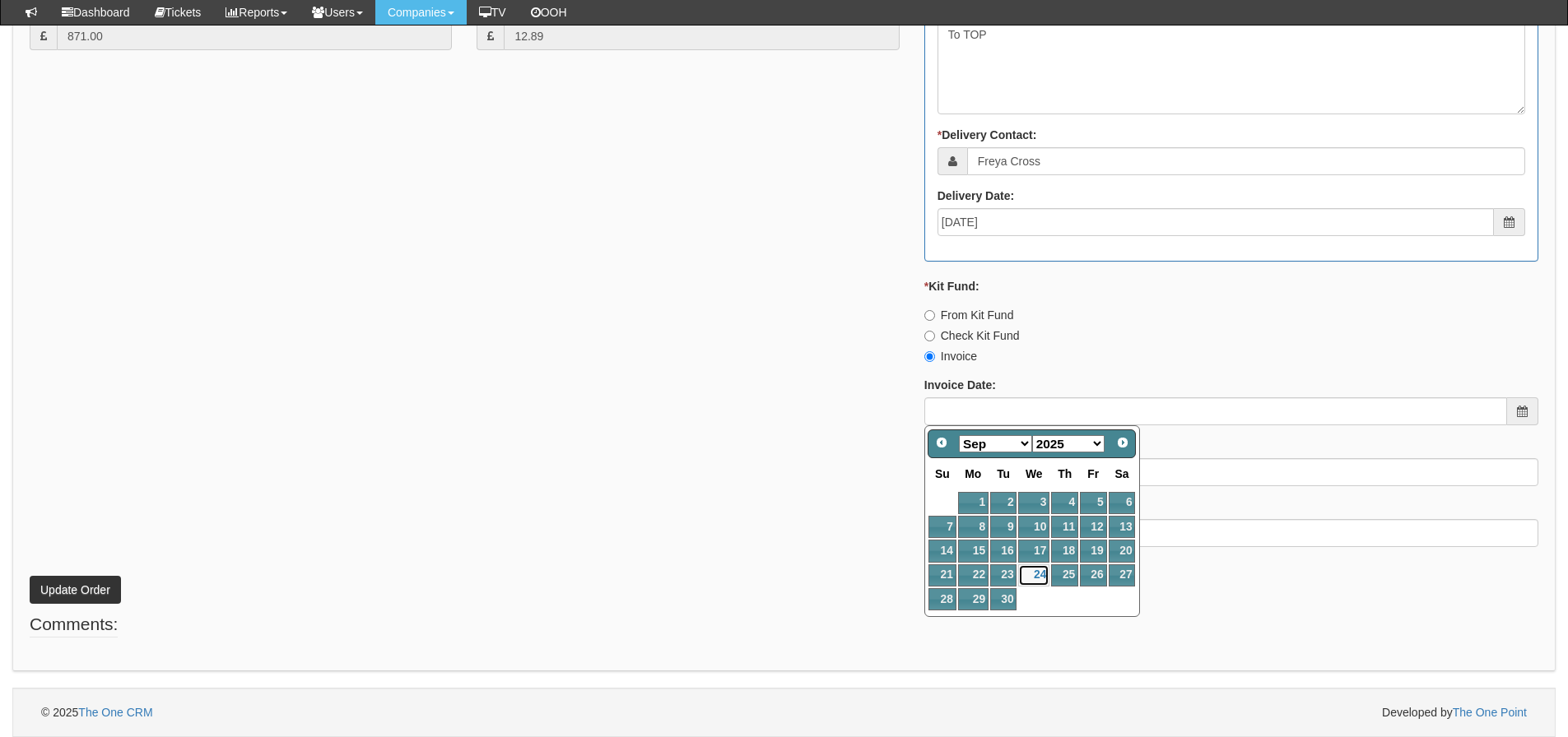
click at [1037, 577] on link "24" at bounding box center [1033, 575] width 31 height 22
type input "2025-09-24"
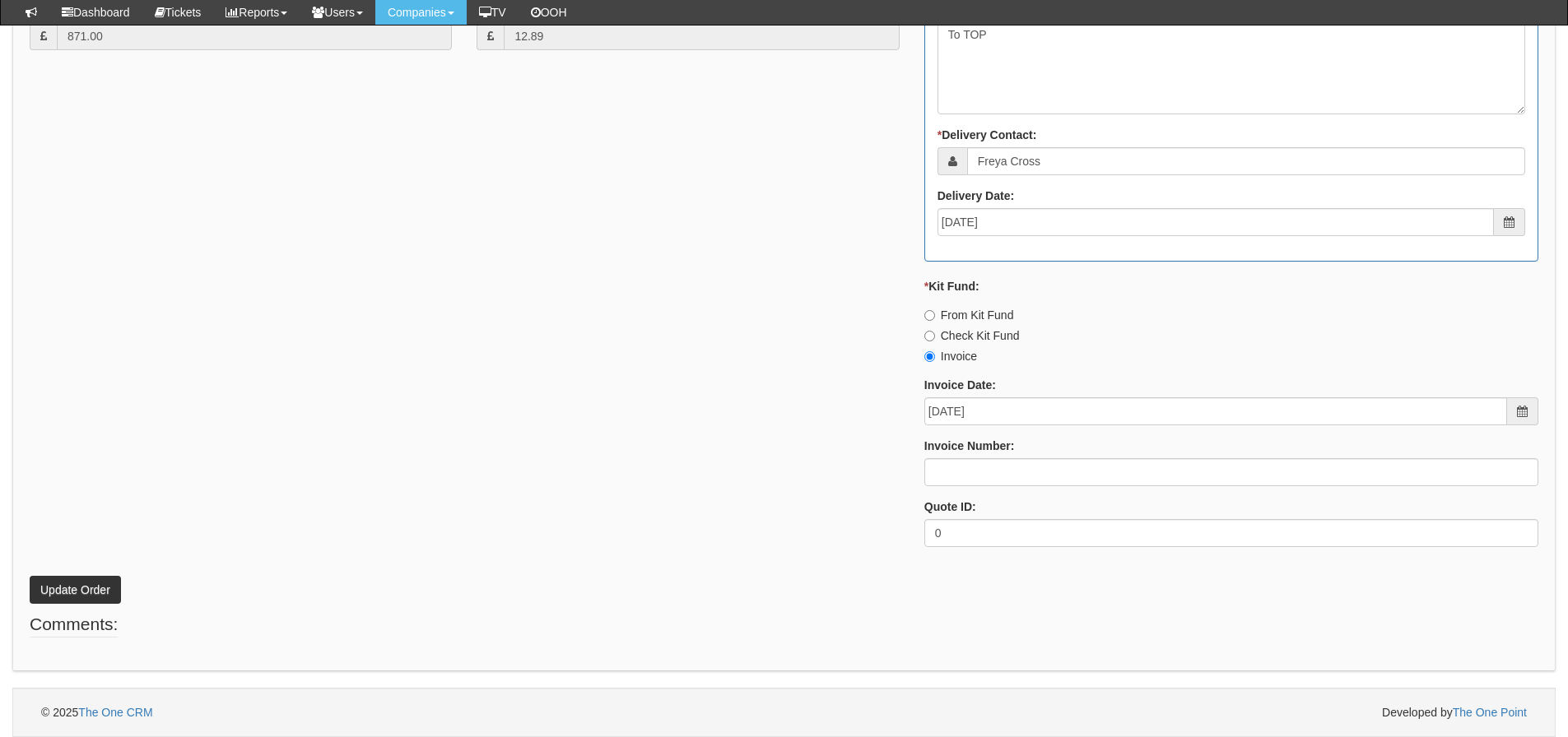
click at [1012, 454] on label "Invoice Number:" at bounding box center [970, 446] width 90 height 17
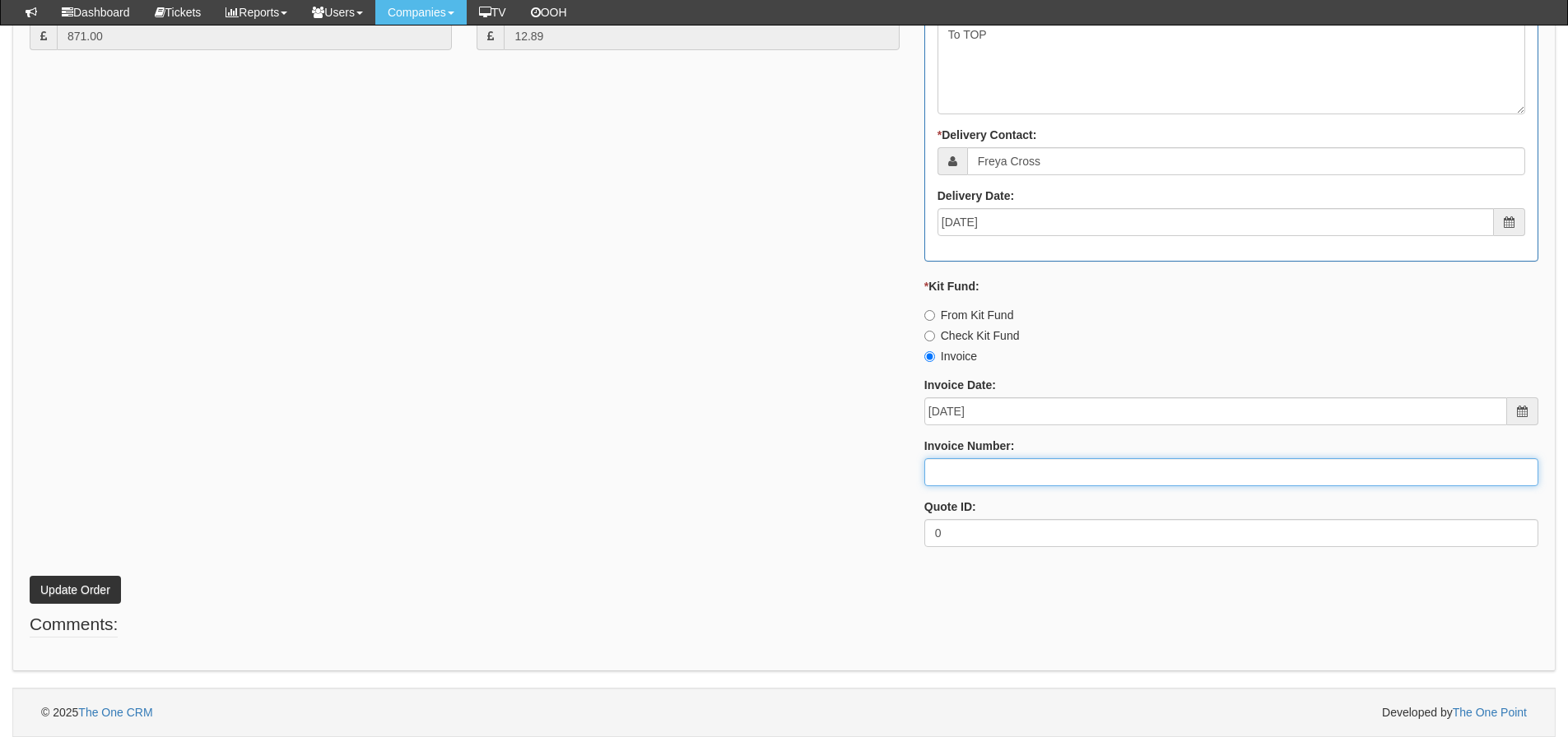
click at [1012, 459] on input "Invoice Number:" at bounding box center [1232, 473] width 614 height 28
click at [1007, 473] on input "Invoice Number:" at bounding box center [1232, 473] width 614 height 28
type input "206503"
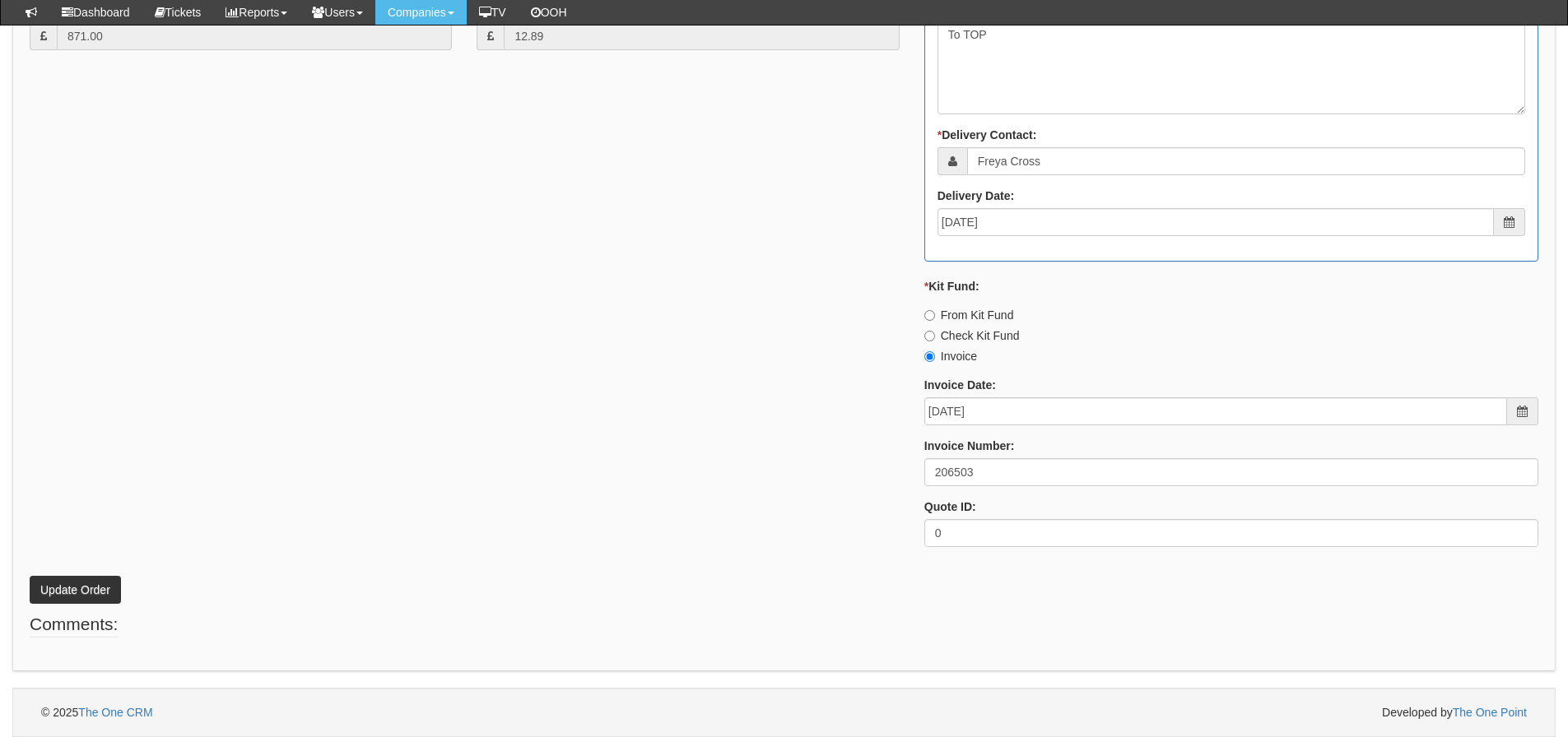
drag, startPoint x: 735, startPoint y: 509, endPoint x: 349, endPoint y: 587, distance: 393.8
click at [733, 509] on div "* Supplier: Select 123 REG.co.uk 1Password 3 4Gon AA Jones Electric Ltd Abzorb …" at bounding box center [784, 106] width 1534 height 910
click at [61, 583] on button "Update Order" at bounding box center [76, 590] width 91 height 28
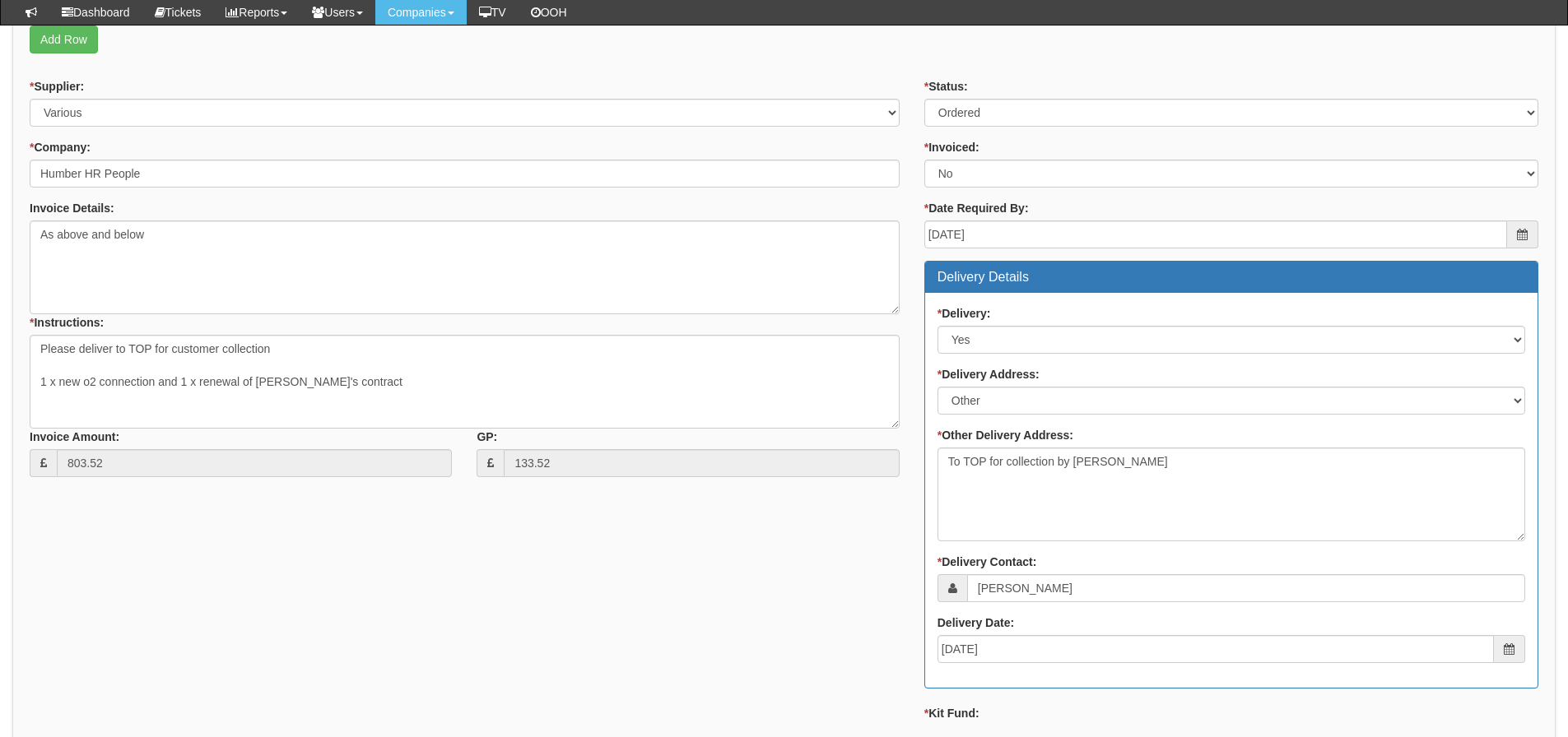
scroll to position [576, 0]
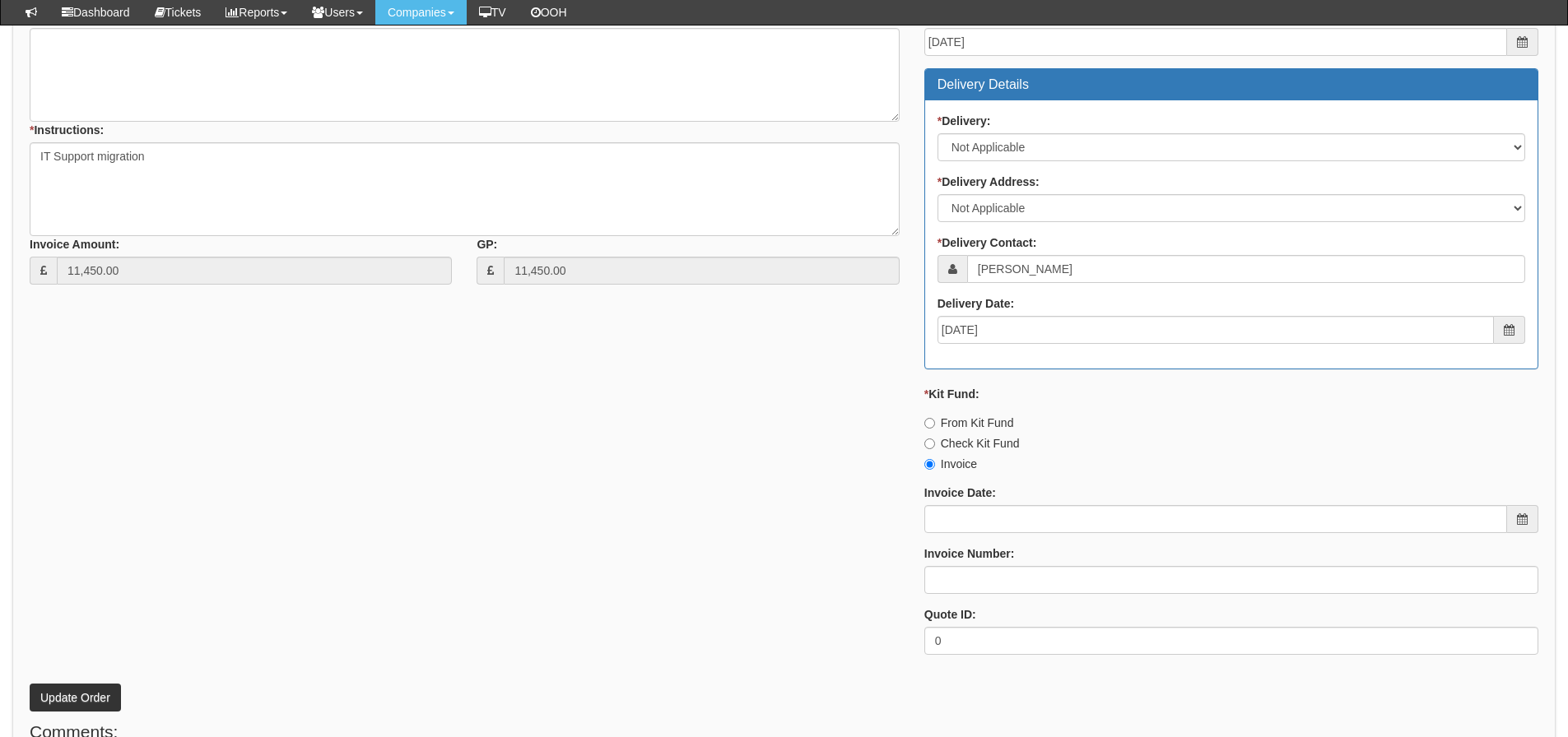
scroll to position [847, 0]
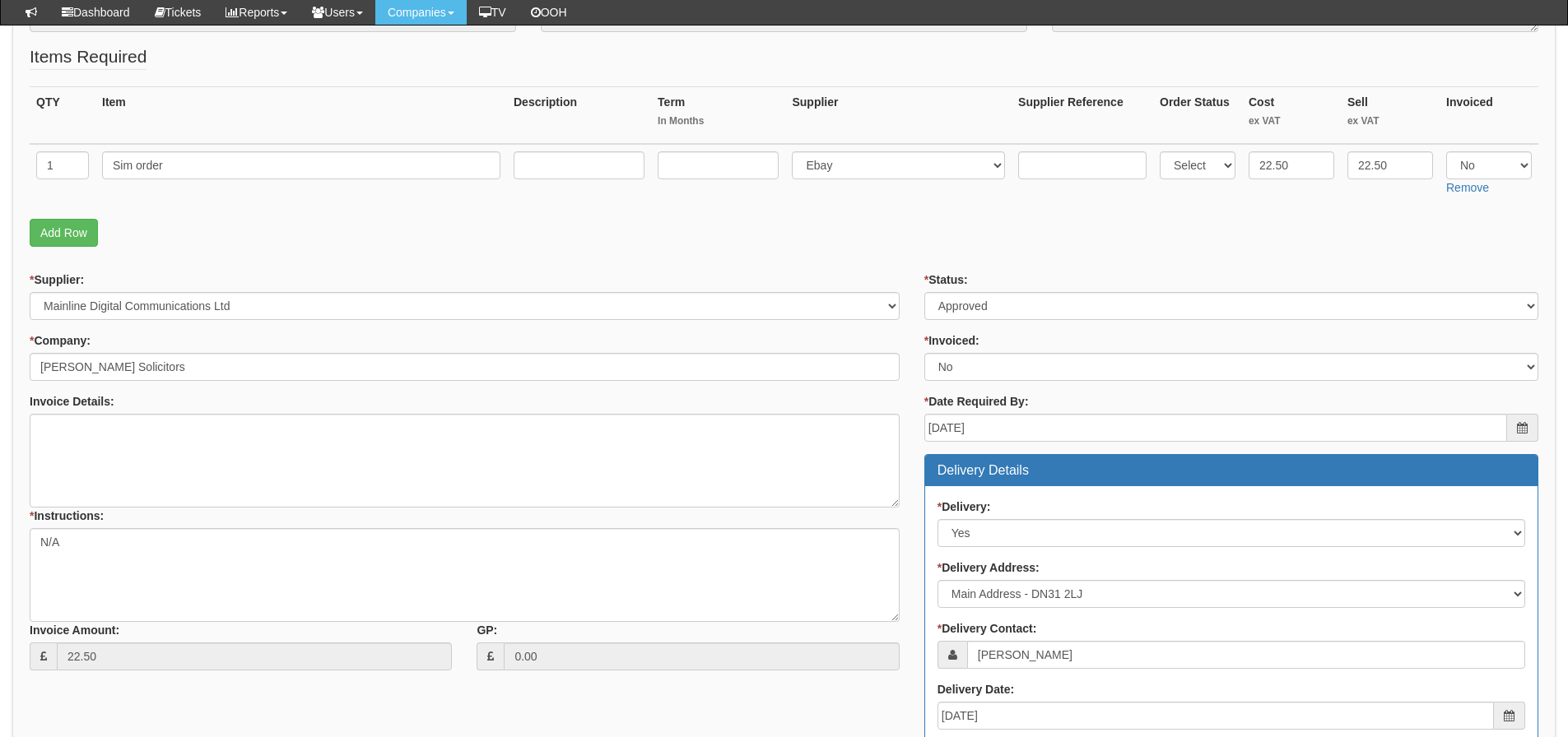
scroll to position [72, 0]
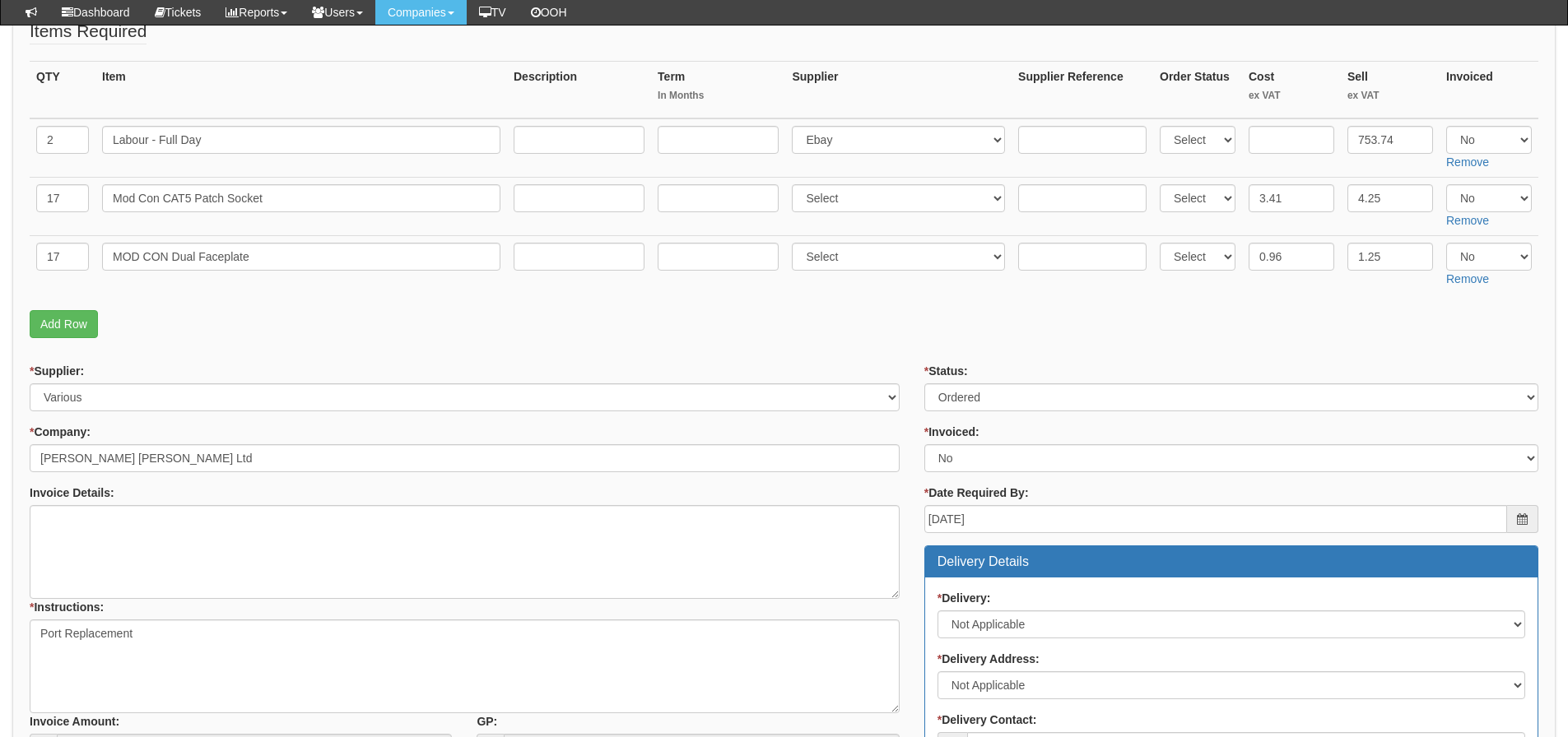
scroll to position [97, 0]
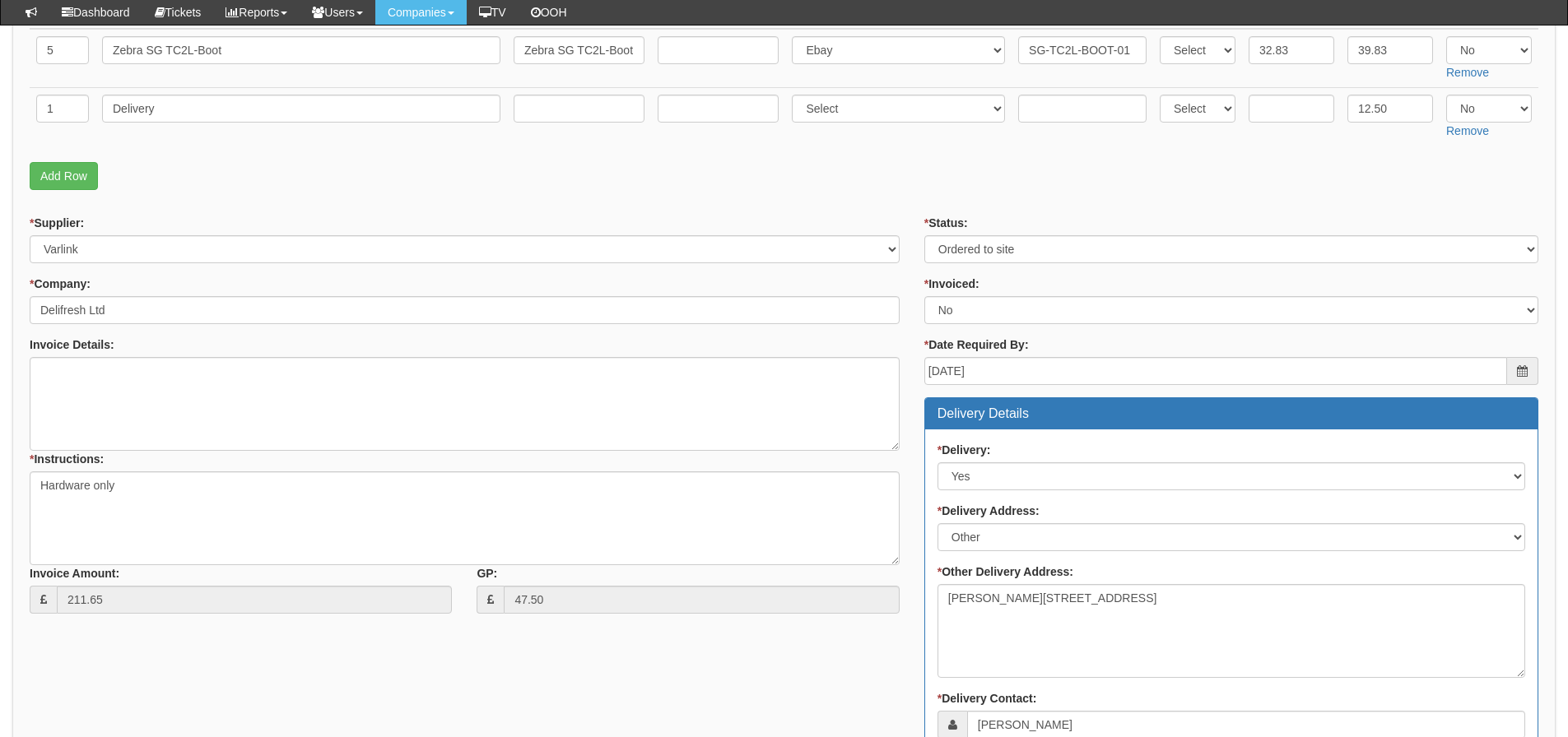
scroll to position [339, 0]
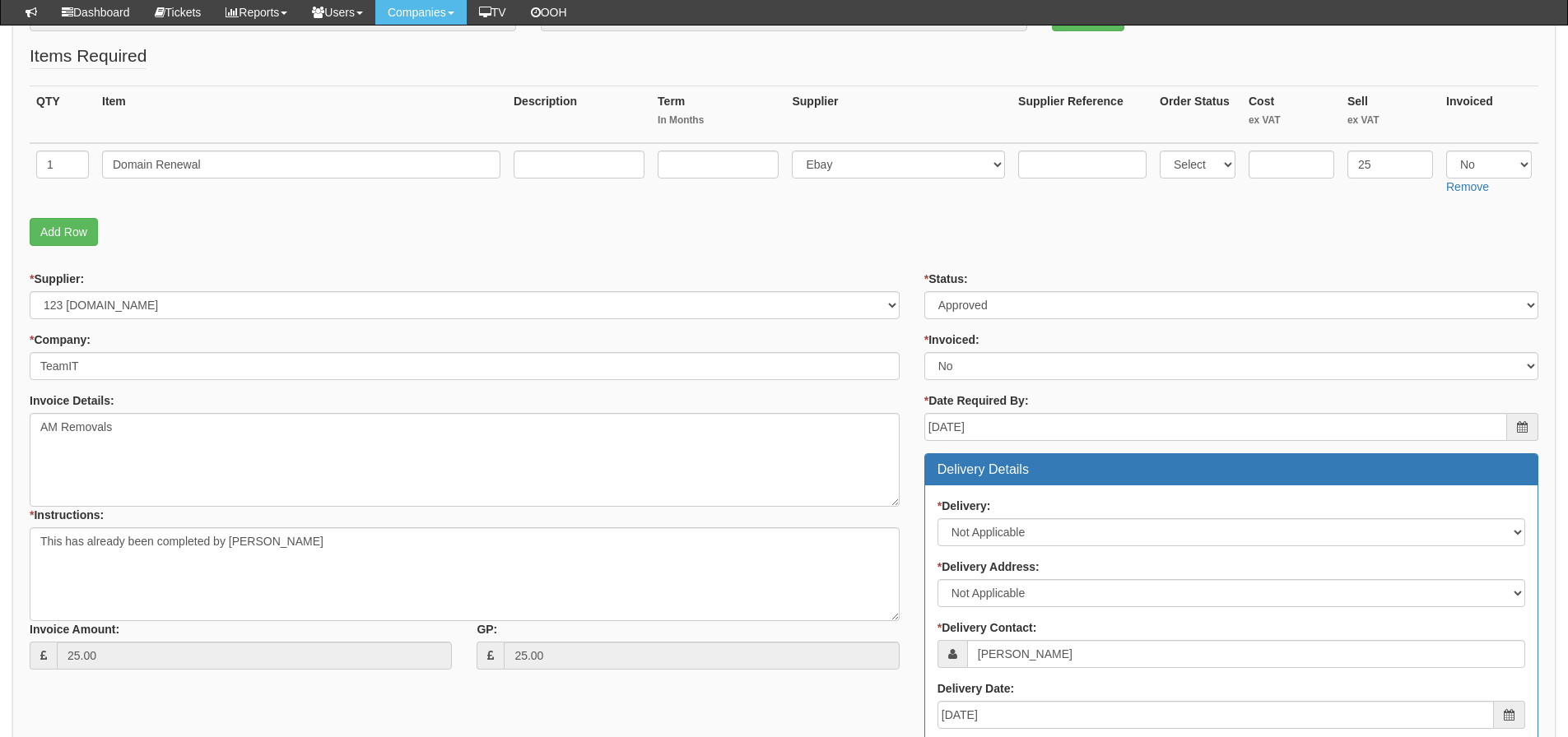
scroll to position [236, 0]
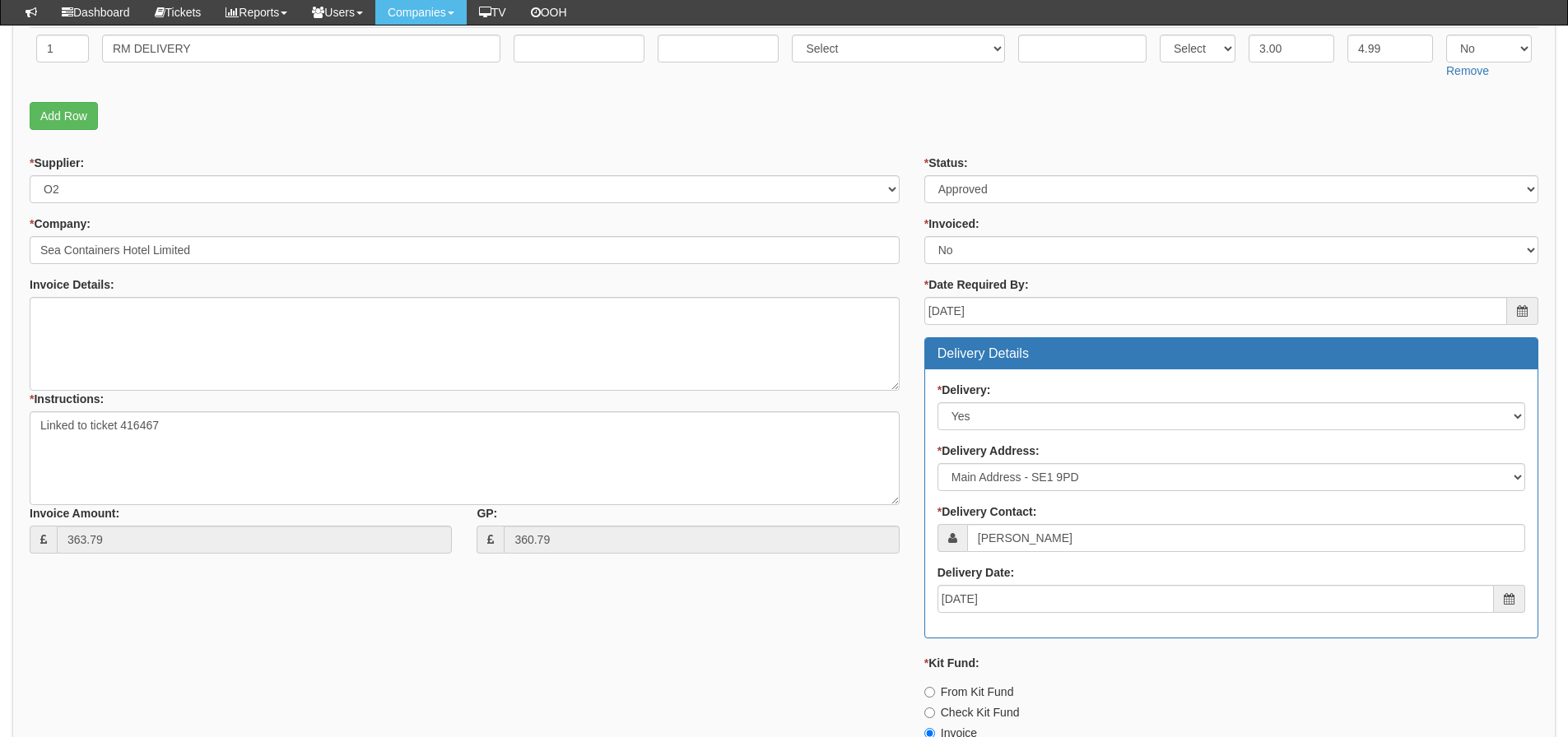
scroll to position [789, 0]
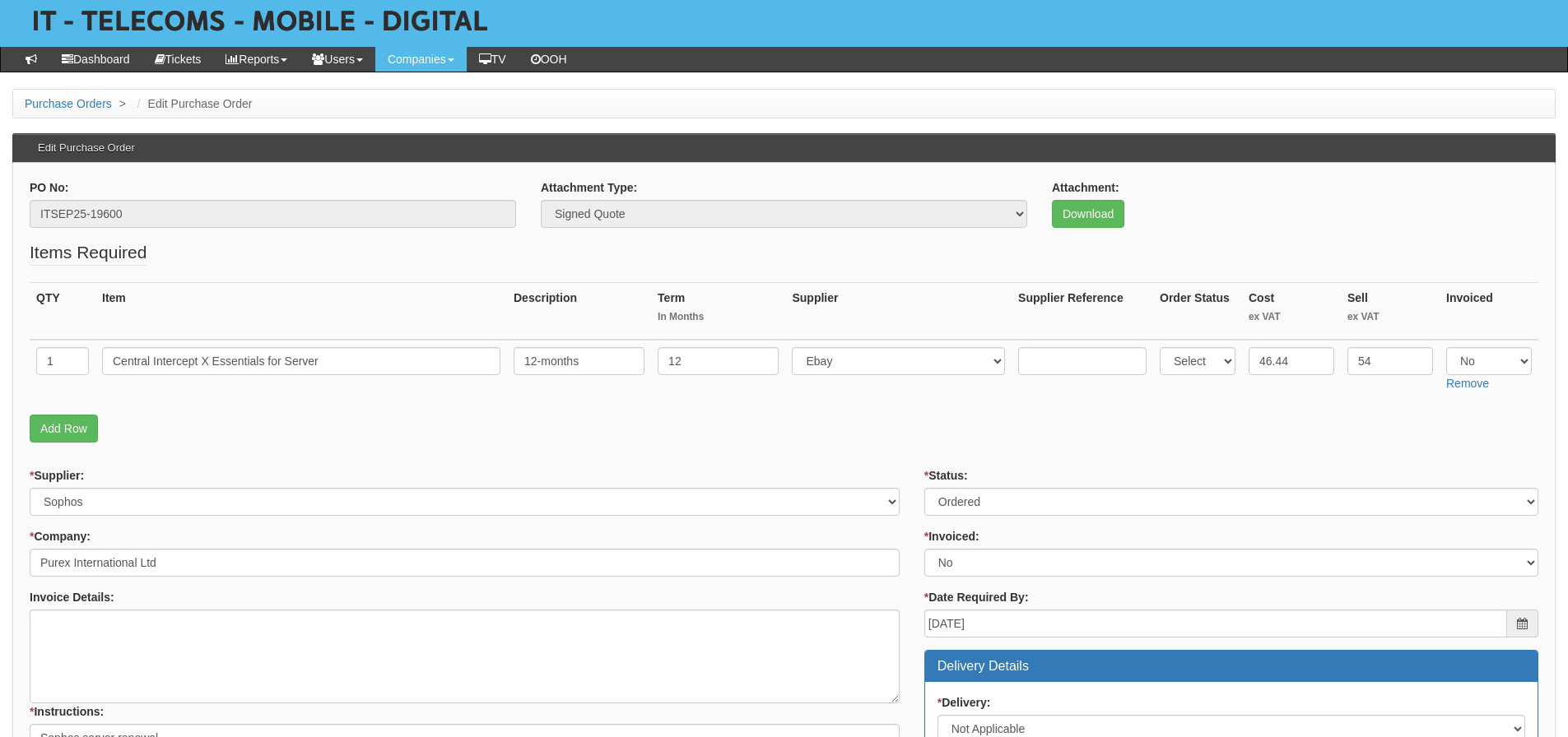
scroll to position [247, 0]
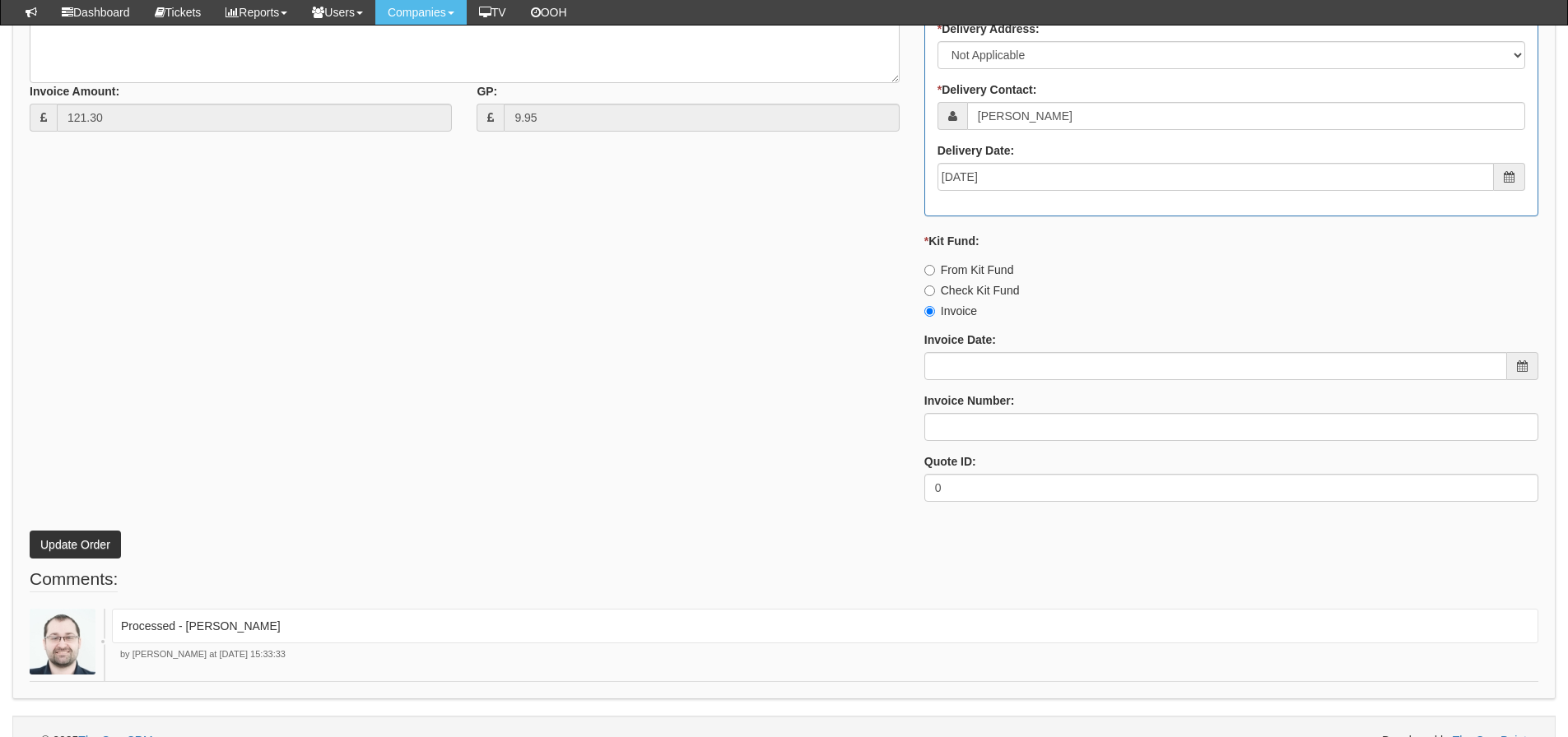
scroll to position [804, 0]
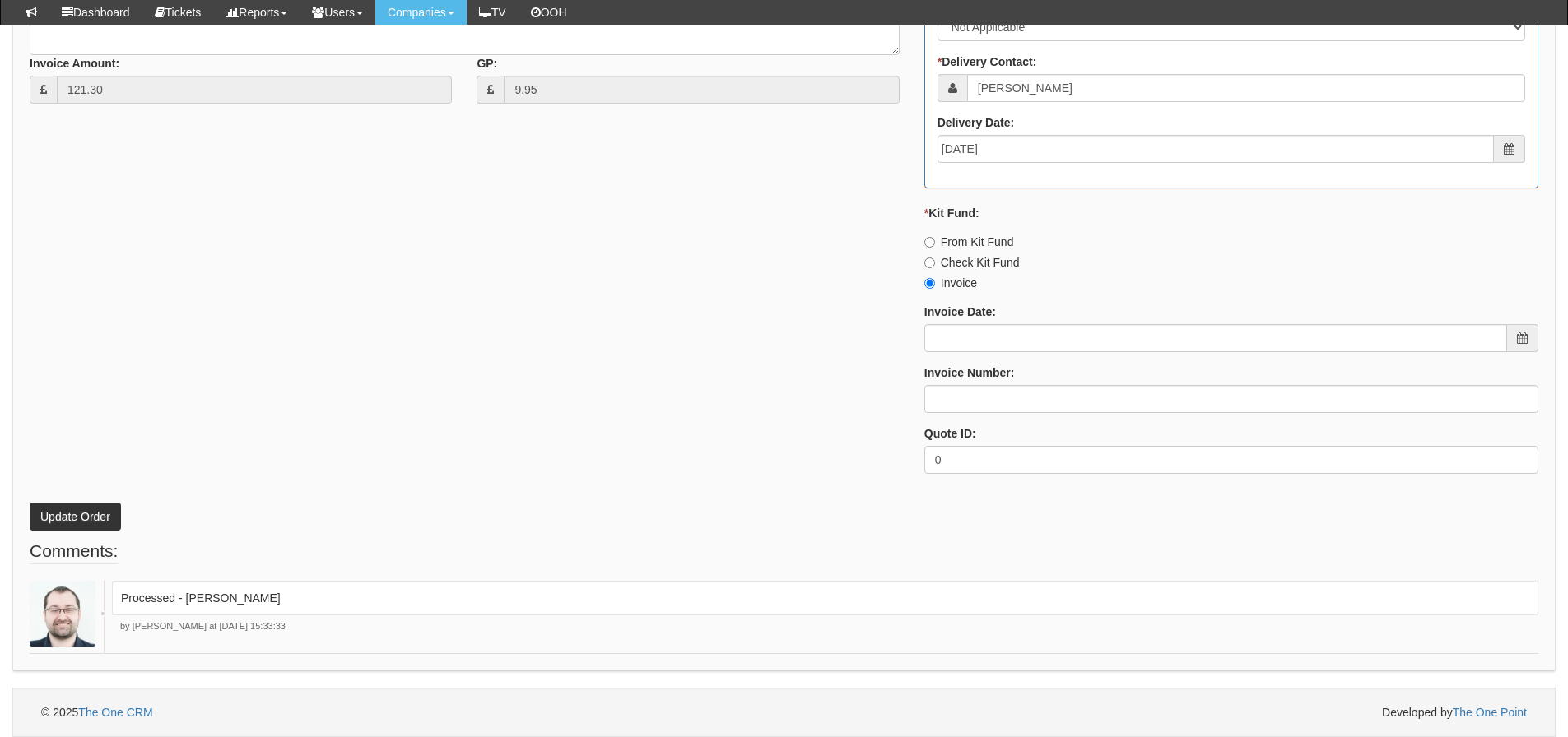
click at [568, 470] on div "* Supplier: Select 123 REG.co.uk 1Password 3 4Gon AA Jones Electric Ltd Abzorb …" at bounding box center [784, 96] width 1534 height 783
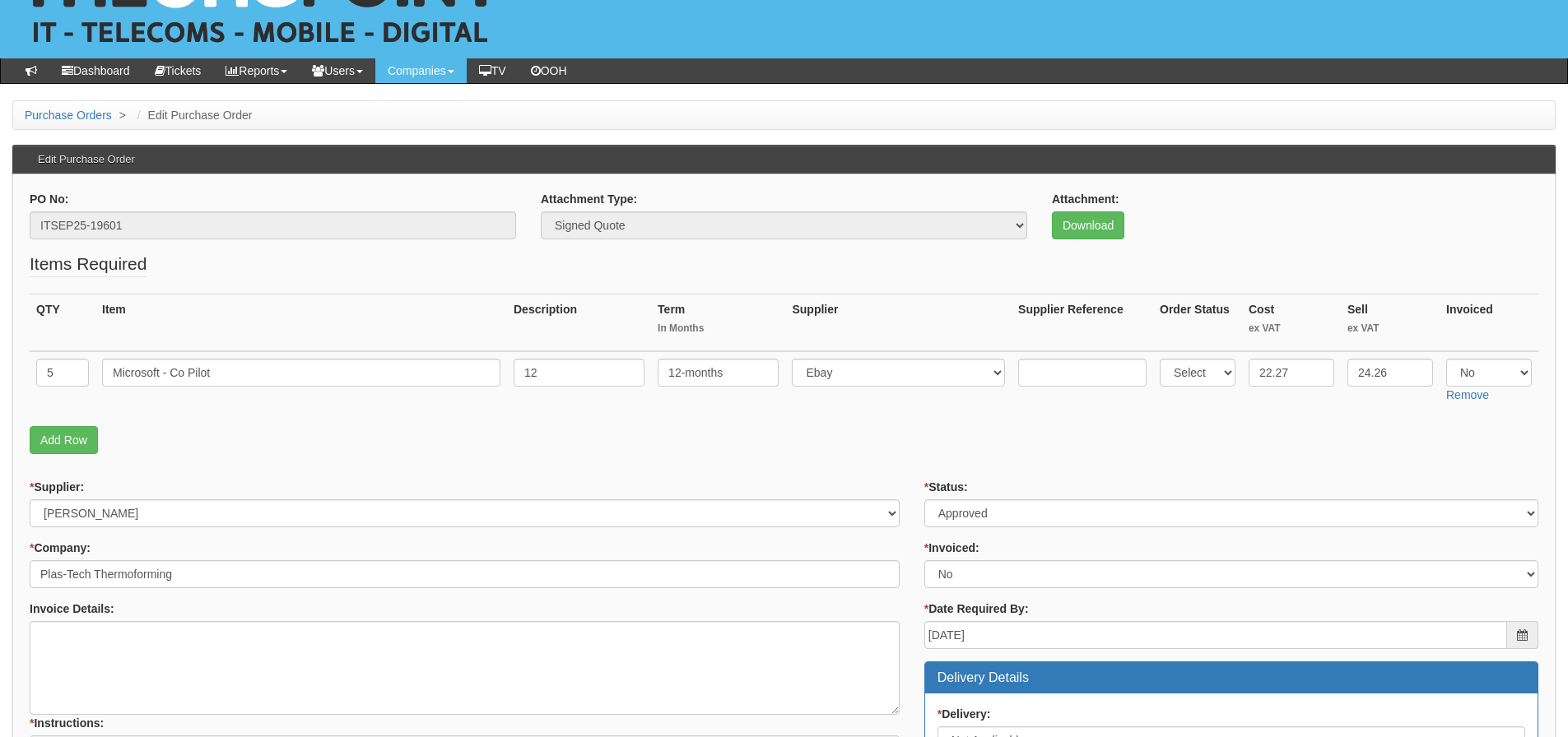
scroll to position [63, 0]
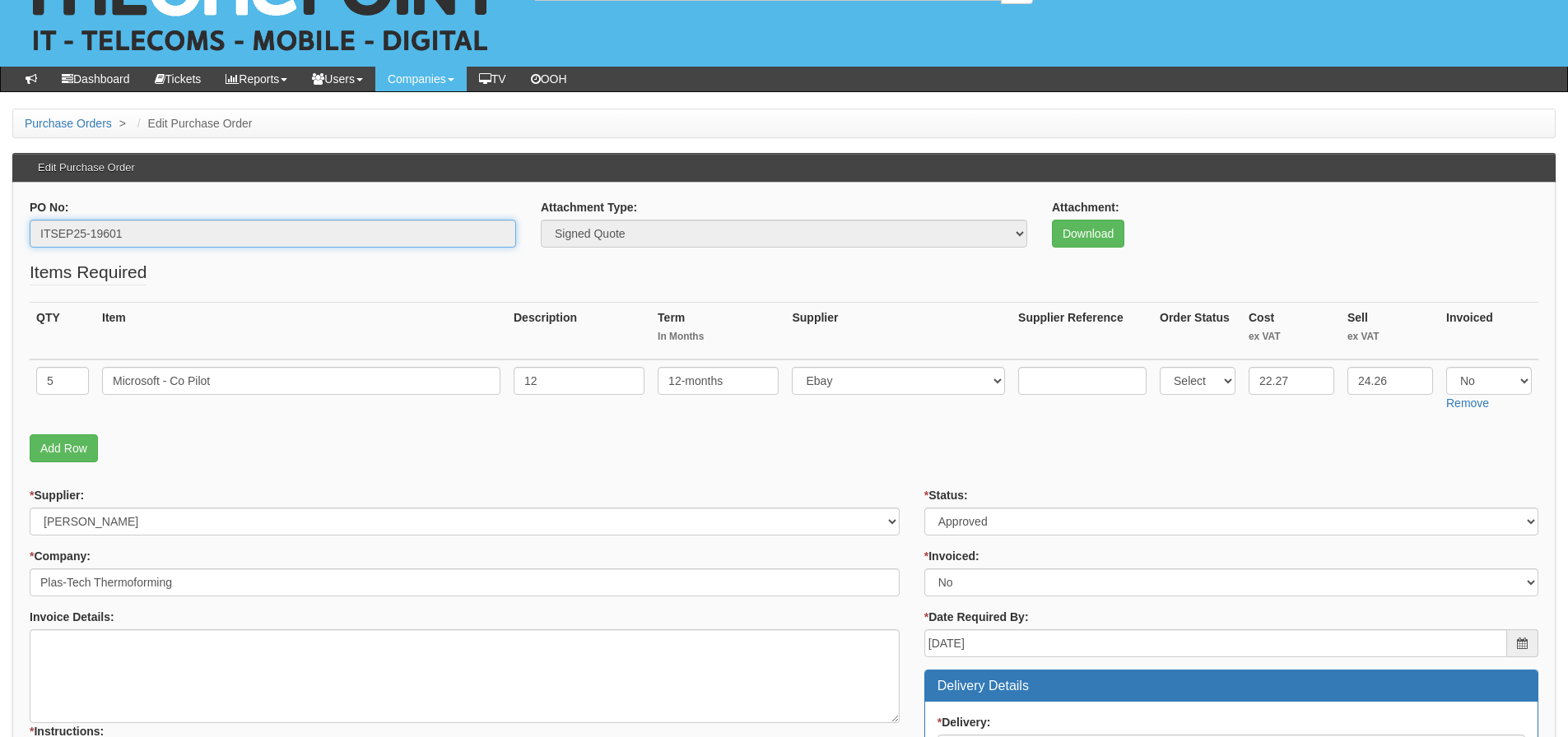
drag, startPoint x: 200, startPoint y: 240, endPoint x: -27, endPoint y: 255, distance: 227.5
click at [0, 255] on html "× Send Email × Add Appointment × Create Ticket × Create Proactive Activity × Ad…" at bounding box center [784, 728] width 1568 height 1582
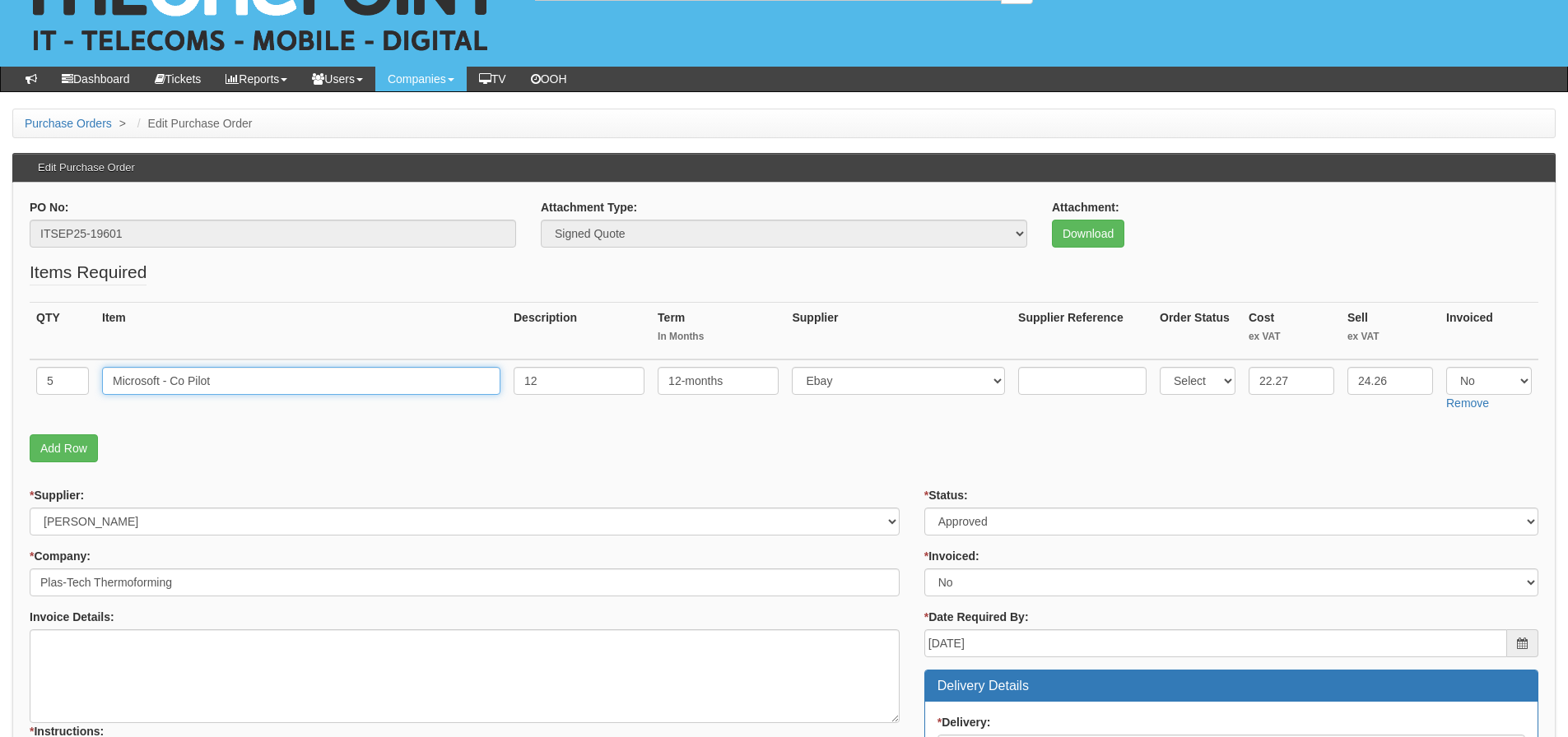
drag, startPoint x: 221, startPoint y: 392, endPoint x: 172, endPoint y: 400, distance: 49.6
click at [172, 400] on td "Microsoft - Co Pilot" at bounding box center [301, 388] width 411 height 59
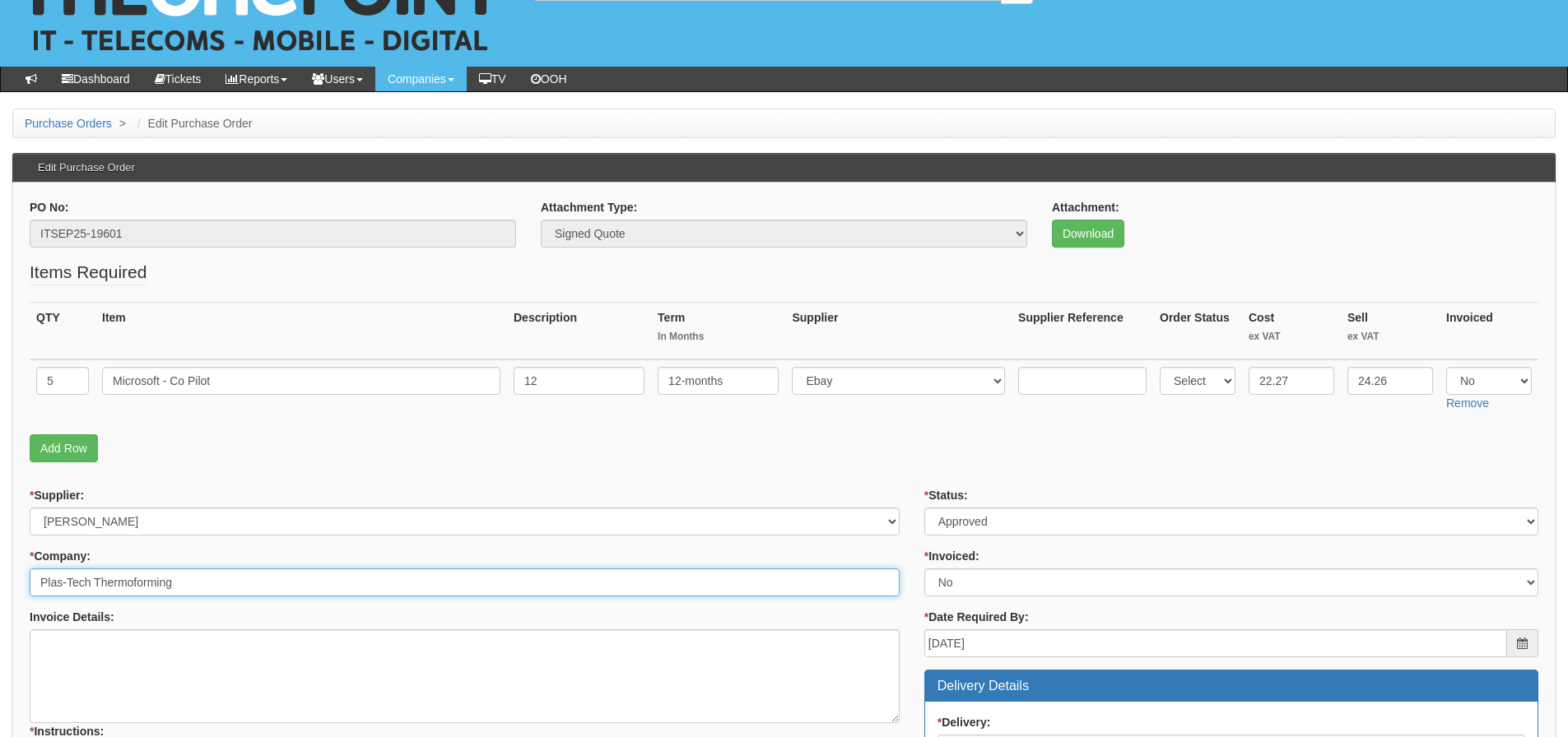
drag, startPoint x: 180, startPoint y: 583, endPoint x: -11, endPoint y: 600, distance: 191.8
click at [0, 600] on html "× Send Email × Add Appointment × Create Ticket × Create Proactive Activity × Ad…" at bounding box center [784, 728] width 1568 height 1582
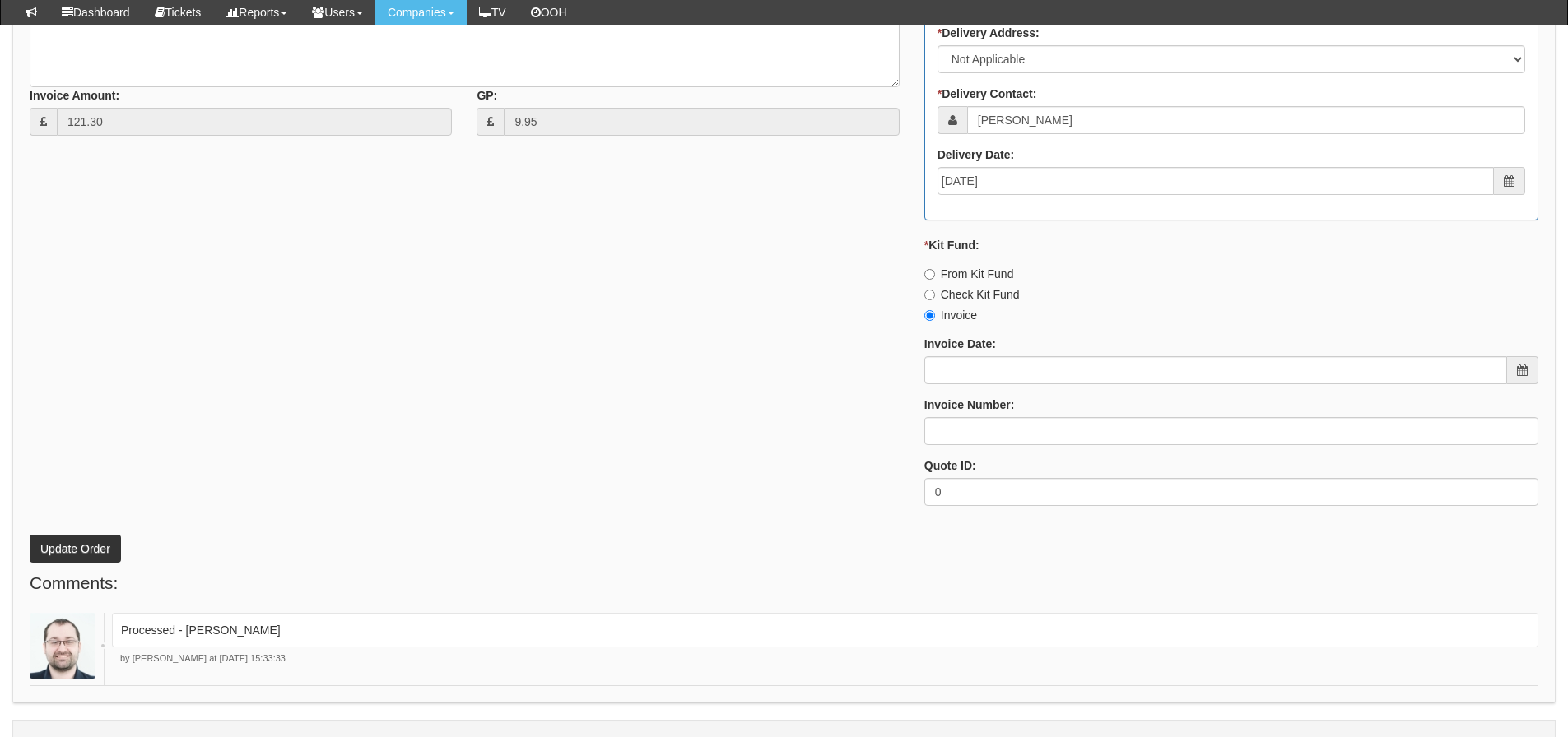
scroll to position [804, 0]
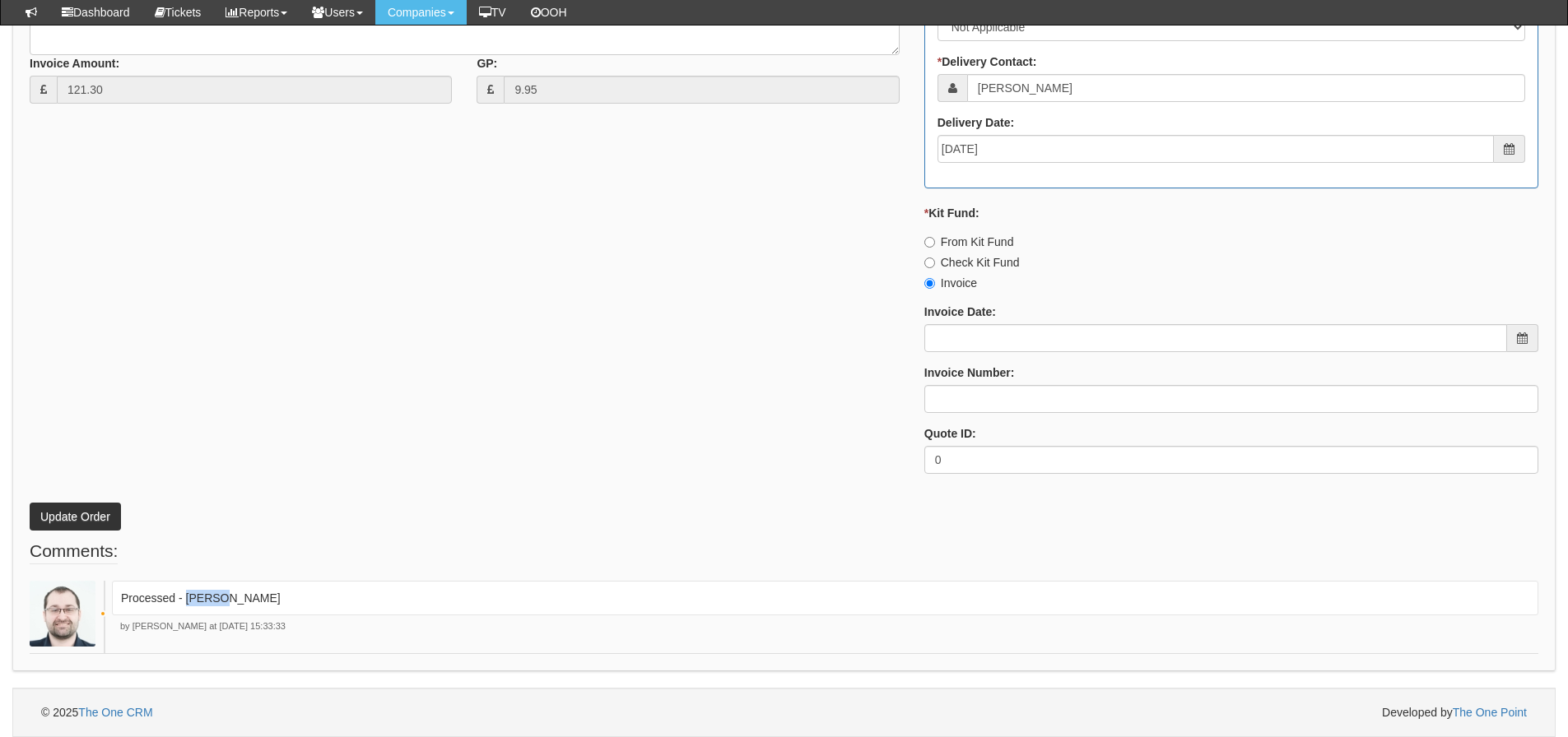
drag, startPoint x: 237, startPoint y: 597, endPoint x: 186, endPoint y: 605, distance: 51.6
click at [186, 605] on p "Processed - Ingram" at bounding box center [826, 598] width 1409 height 17
copy p "[PERSON_NAME]"
click at [977, 376] on label "Invoice Number:" at bounding box center [970, 372] width 90 height 17
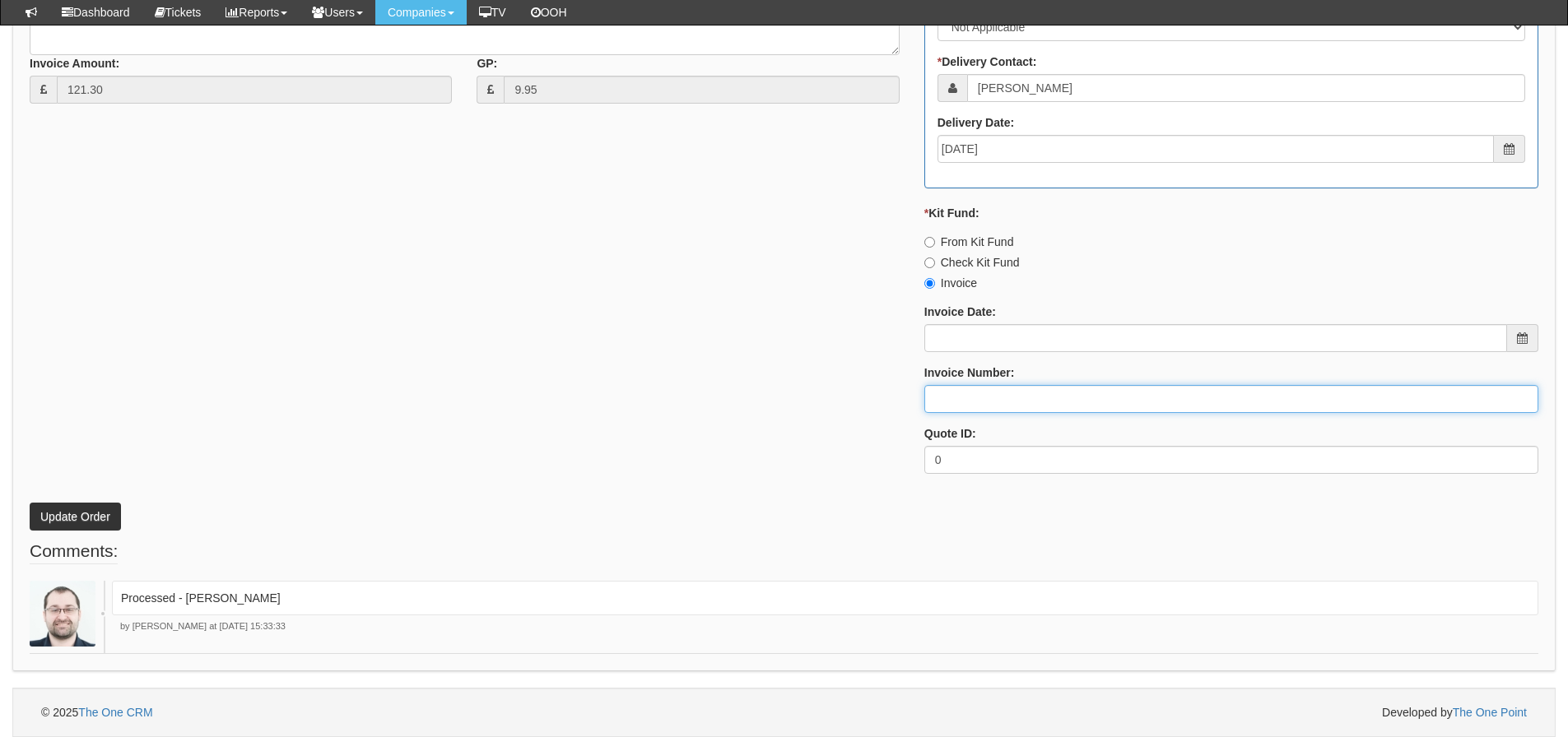
click at [977, 385] on input "Invoice Number:" at bounding box center [1232, 399] width 614 height 28
paste input "[PERSON_NAME]"
type input "[PERSON_NAME]"
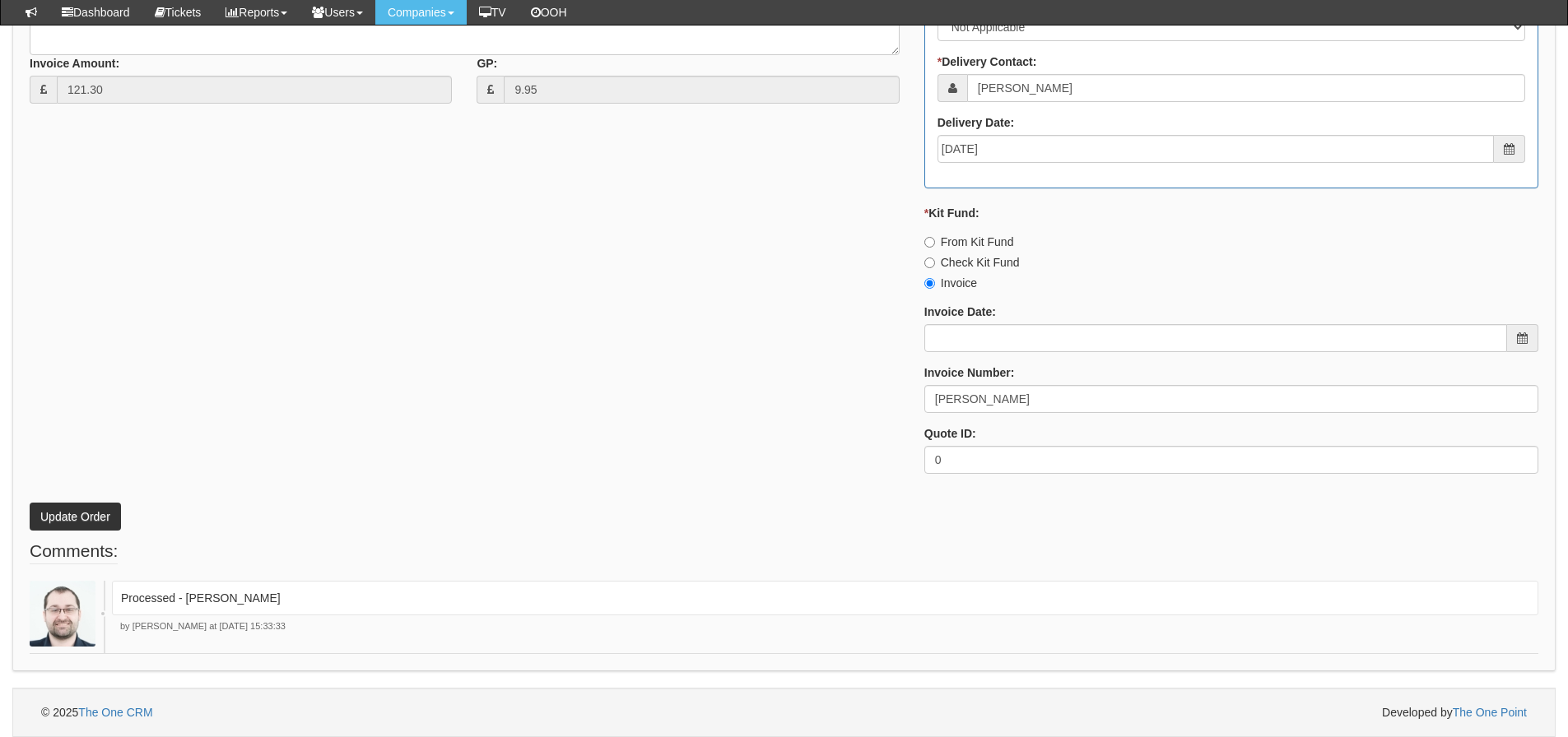
drag, startPoint x: 385, startPoint y: 404, endPoint x: 156, endPoint y: 473, distance: 239.2
click at [382, 404] on div "* Supplier: Select 123 REG.co.uk 1Password 3 4Gon AA Jones Electric Ltd Abzorb …" at bounding box center [784, 96] width 1534 height 783
click at [84, 516] on button "Update Order" at bounding box center [76, 516] width 91 height 28
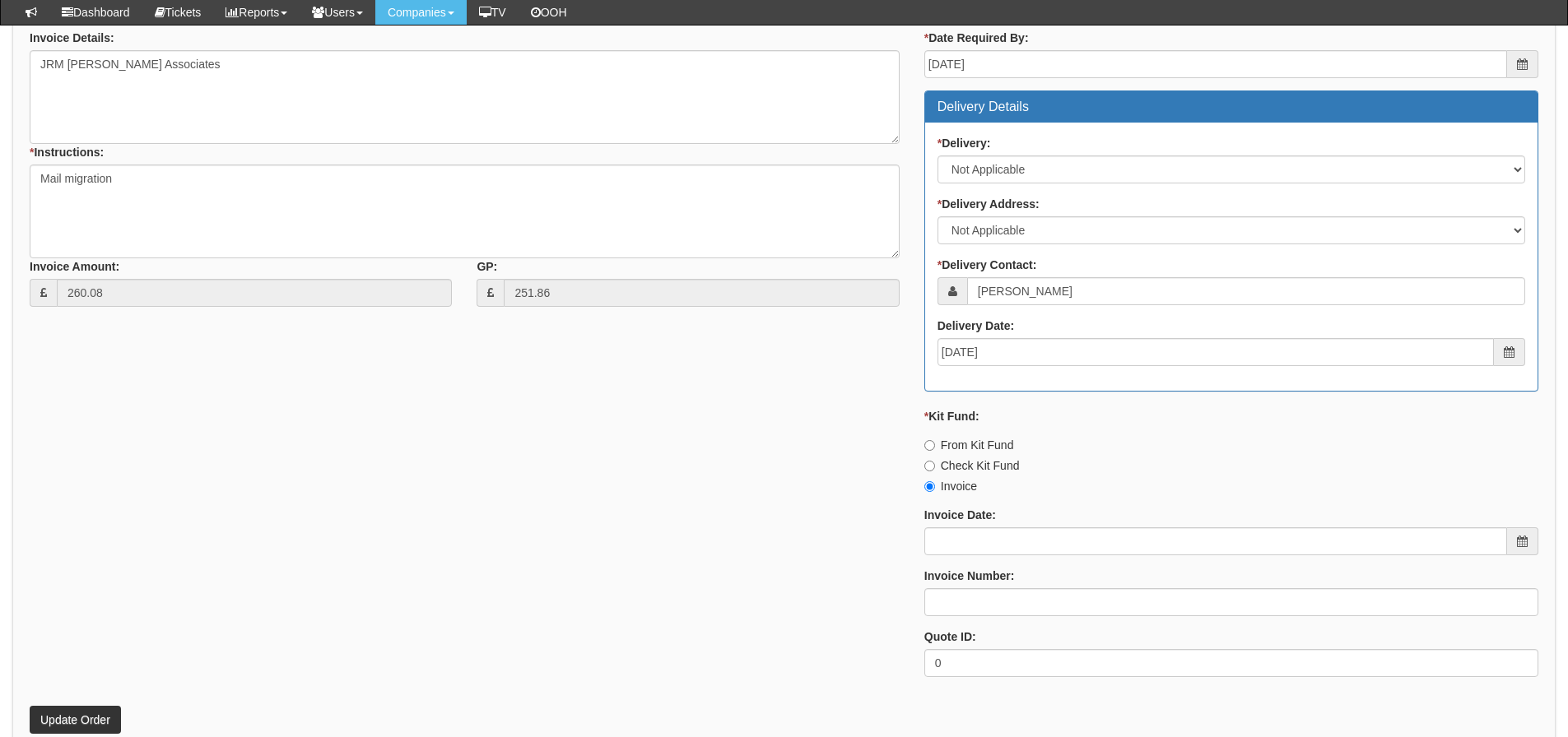
scroll to position [789, 0]
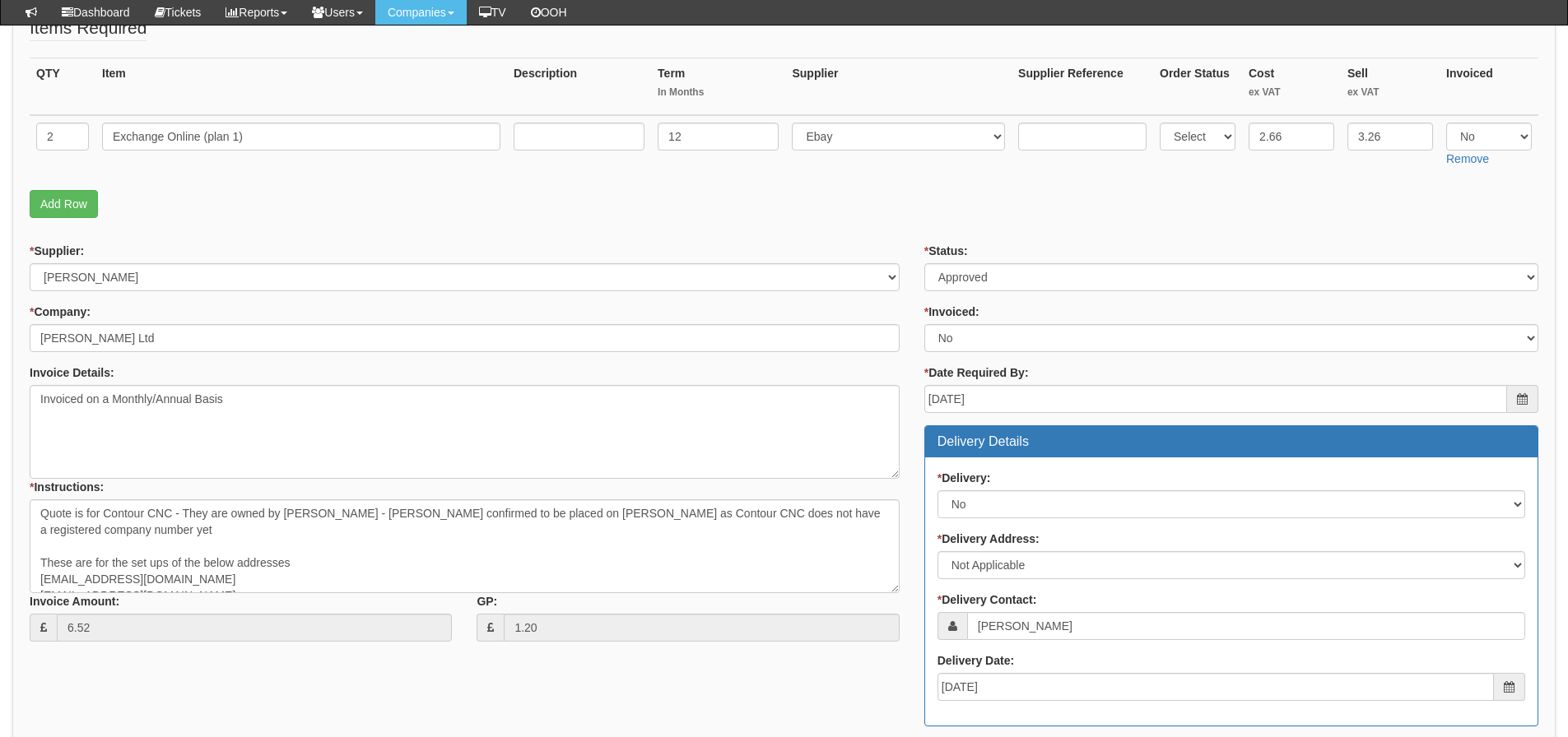
scroll to position [236, 0]
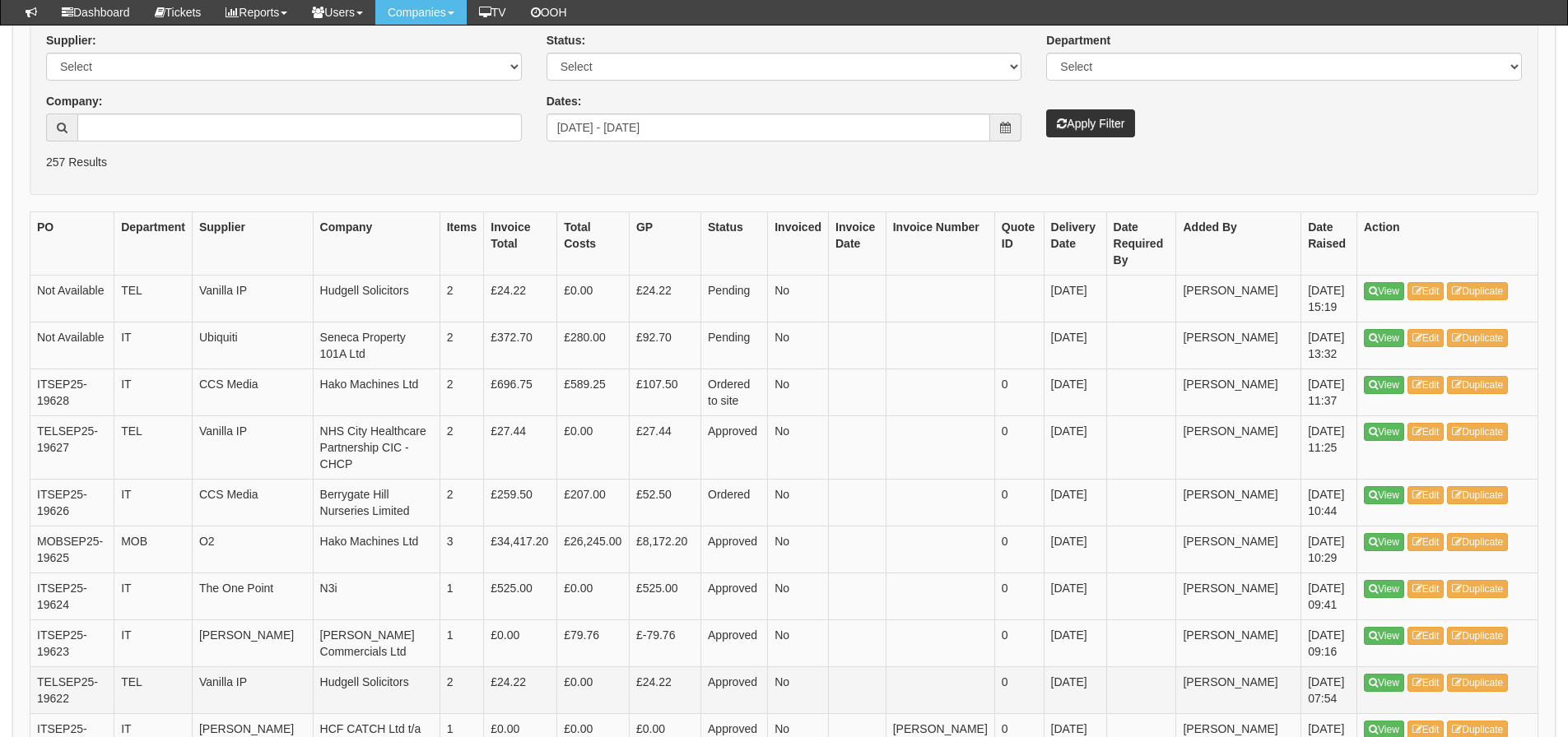
scroll to position [300, 0]
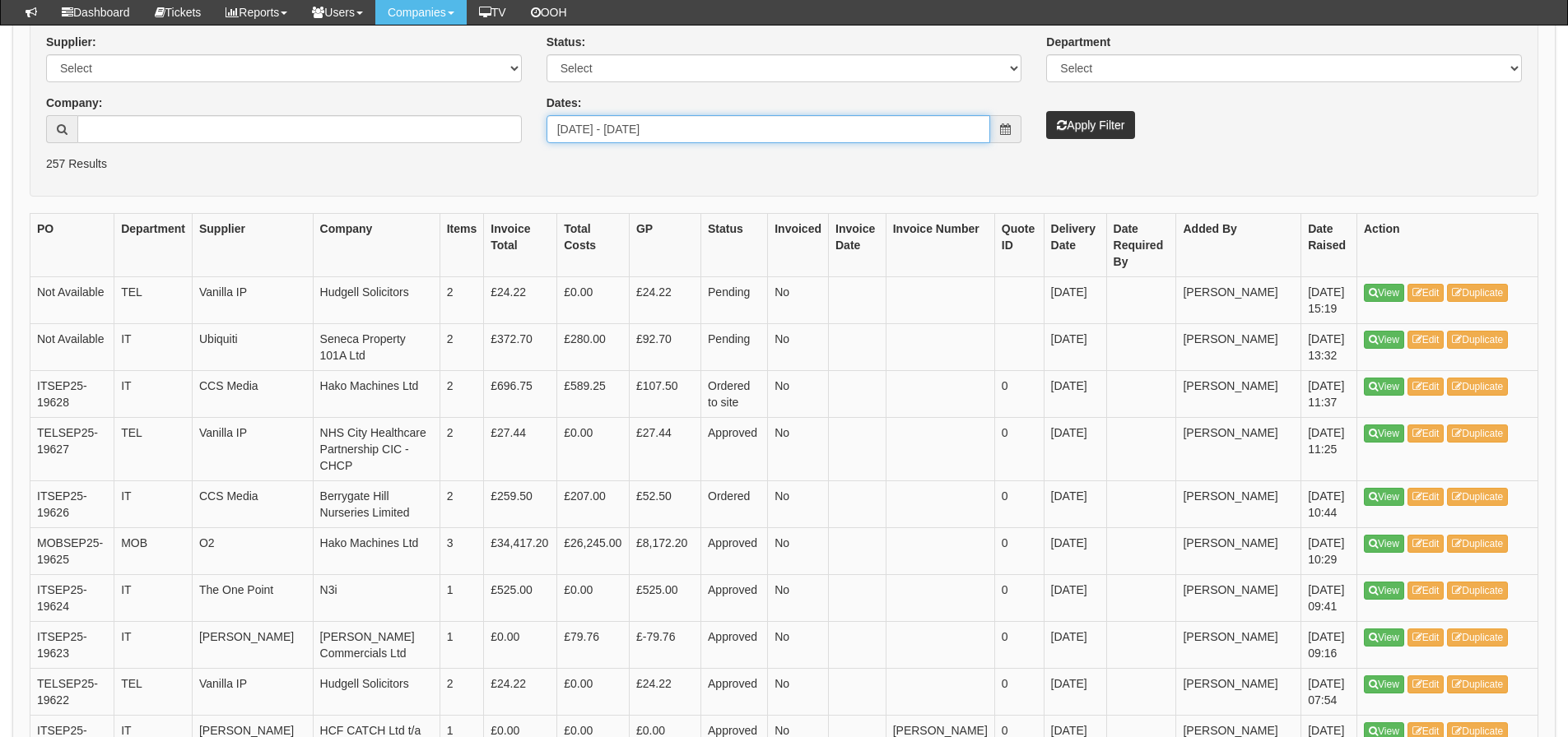
click at [748, 135] on input "2025-08-26 - 2025-09-24" at bounding box center [768, 129] width 444 height 28
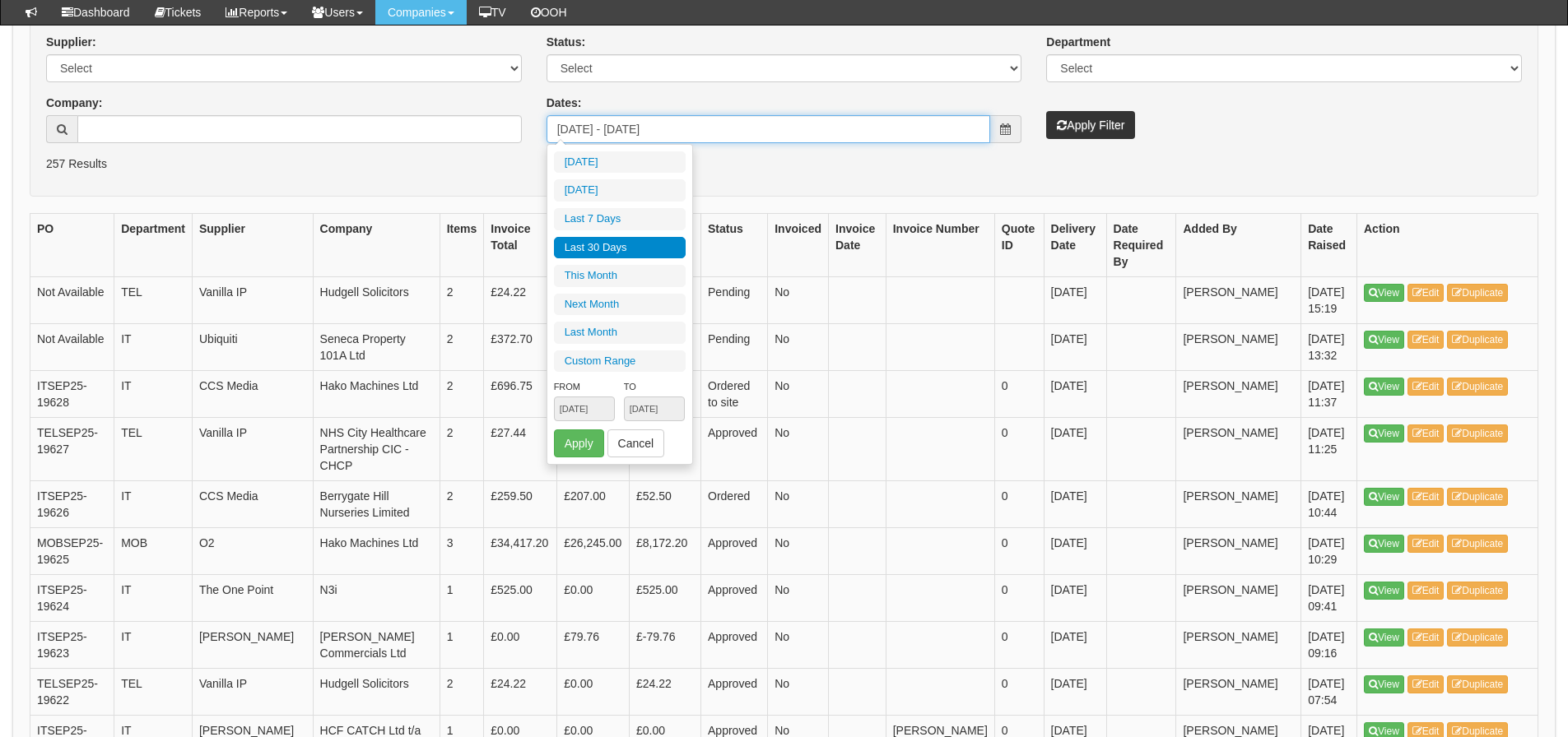
type input "[DATE]"
click at [655, 246] on li "Last 30 Days" at bounding box center [620, 248] width 132 height 22
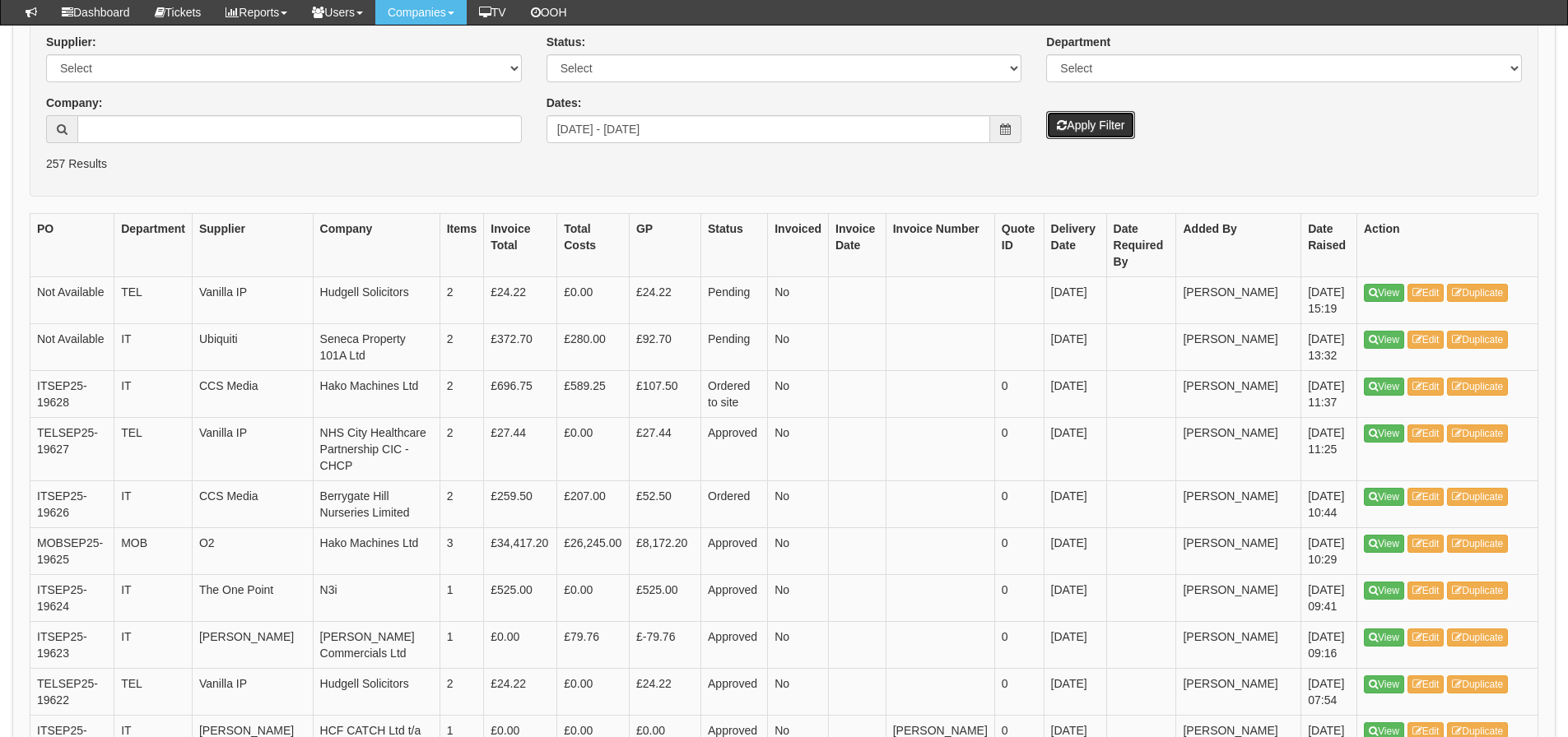
click at [1049, 124] on button "Apply Filter" at bounding box center [1090, 125] width 88 height 28
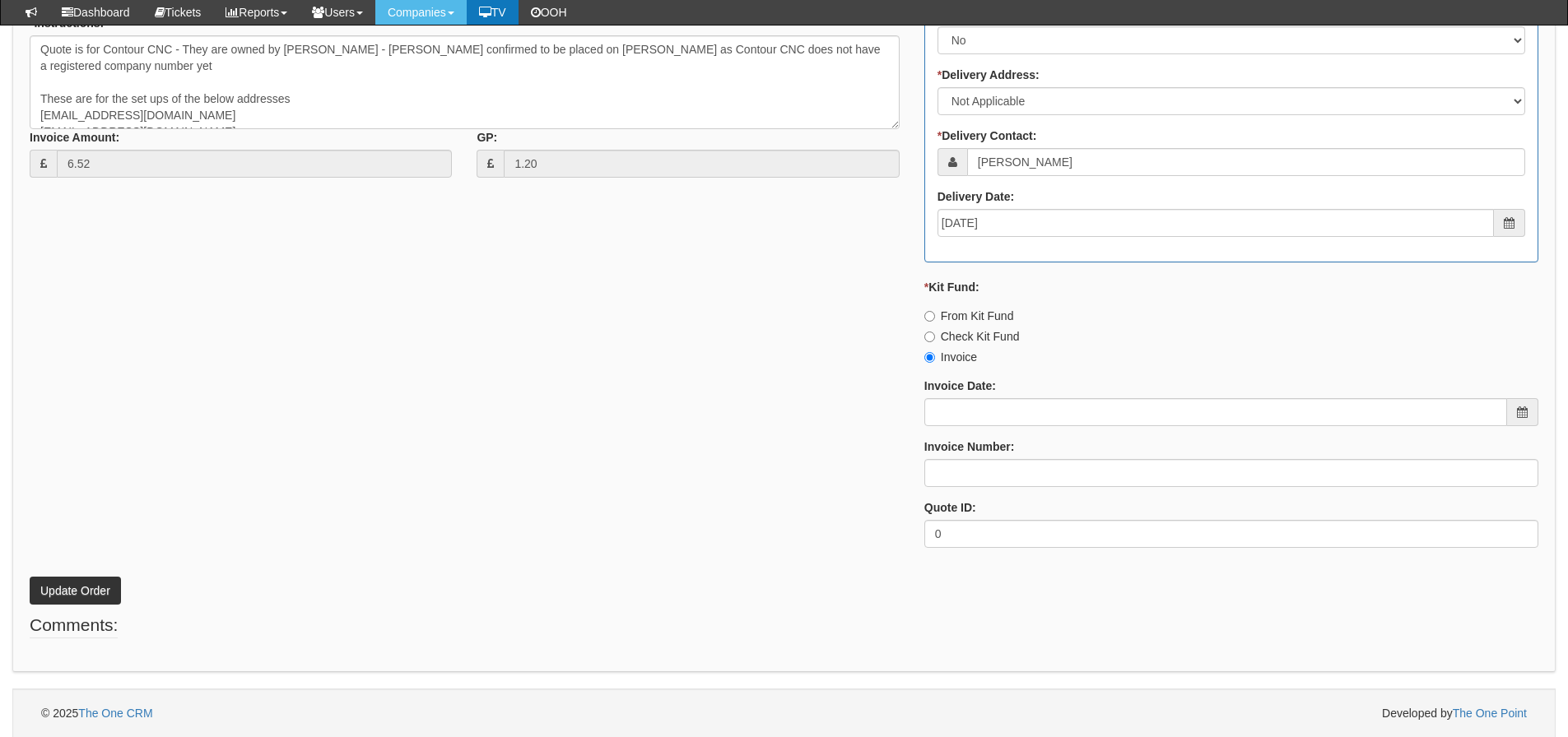
scroll to position [730, 0]
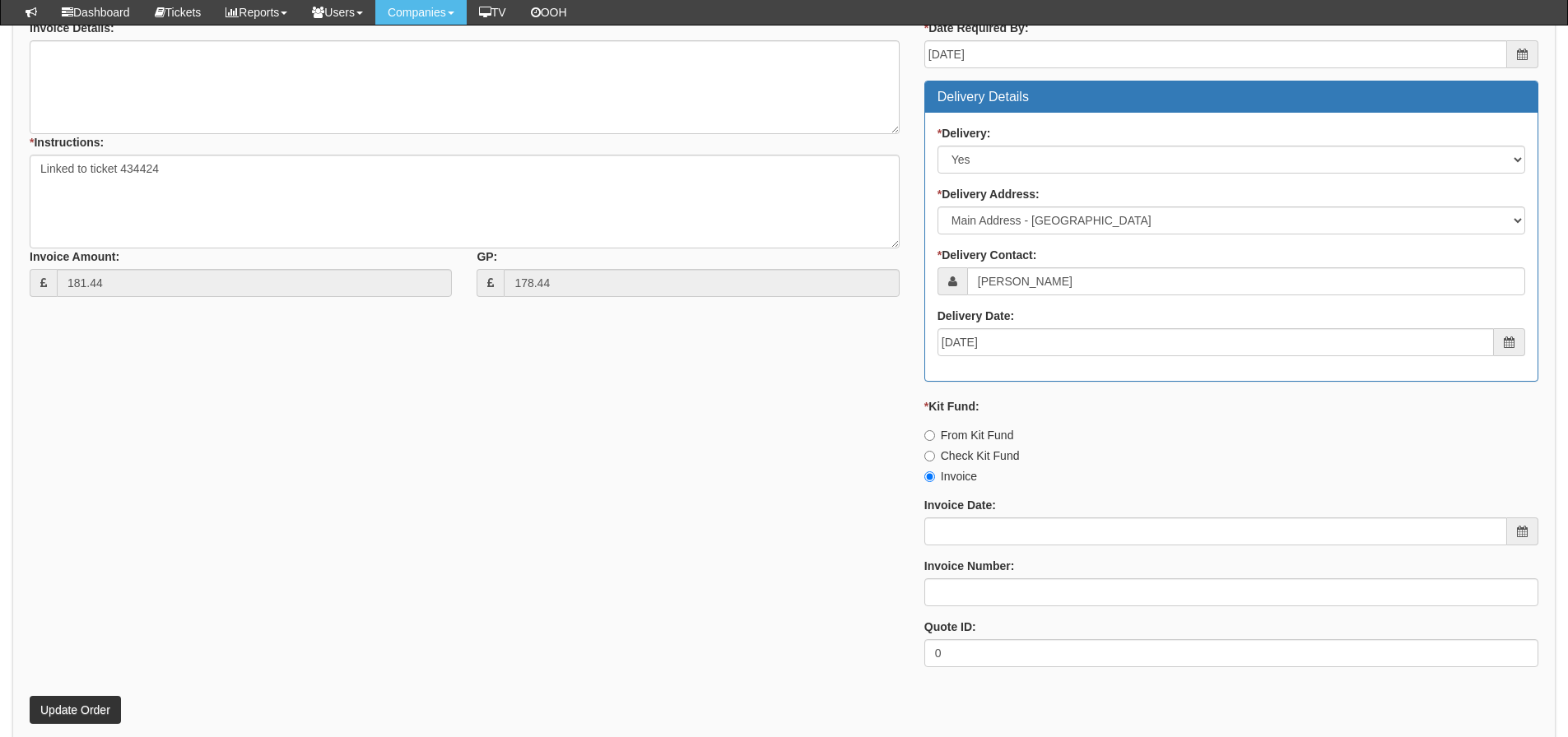
scroll to position [789, 0]
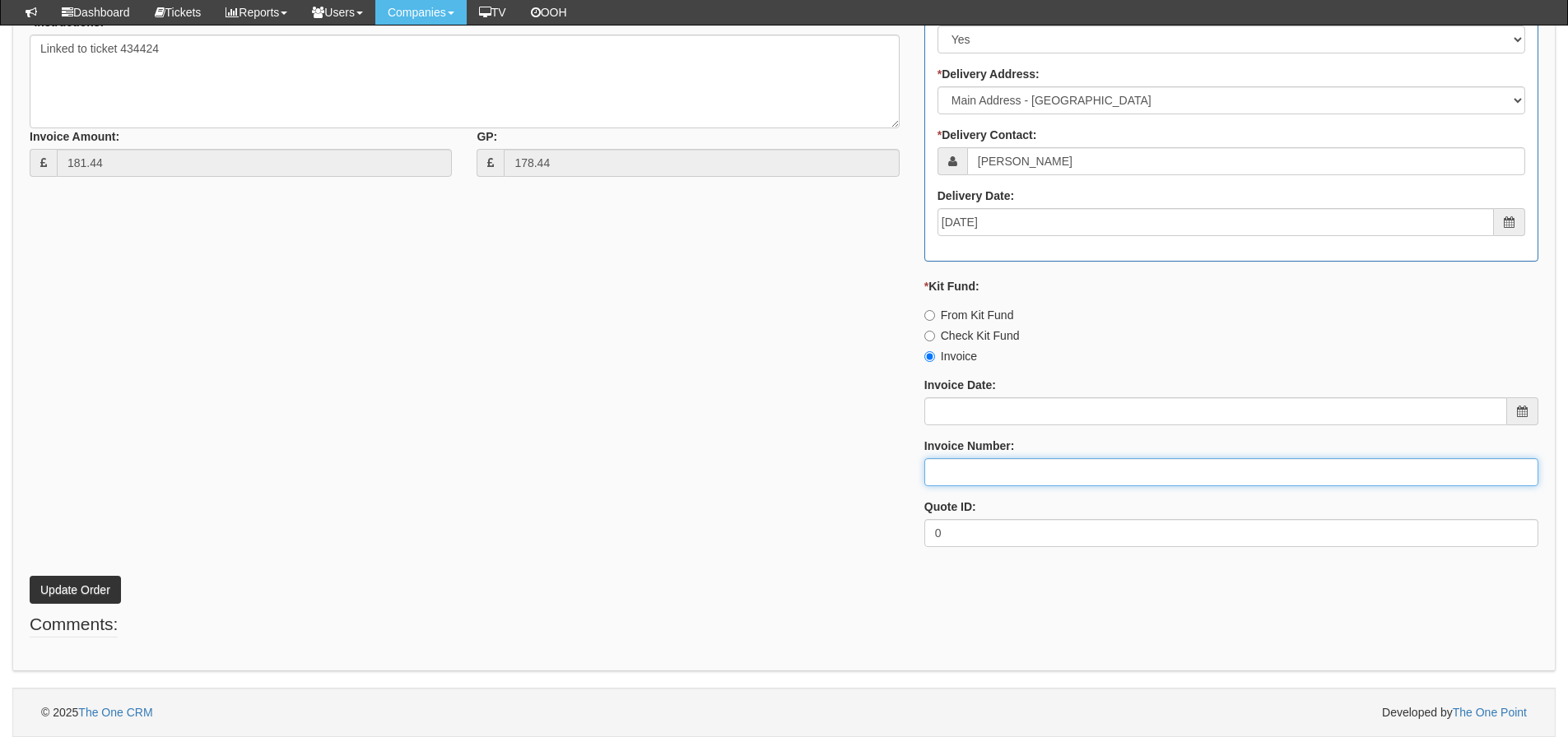
click at [962, 469] on input "Invoice Number:" at bounding box center [1232, 473] width 614 height 28
type input "O2"
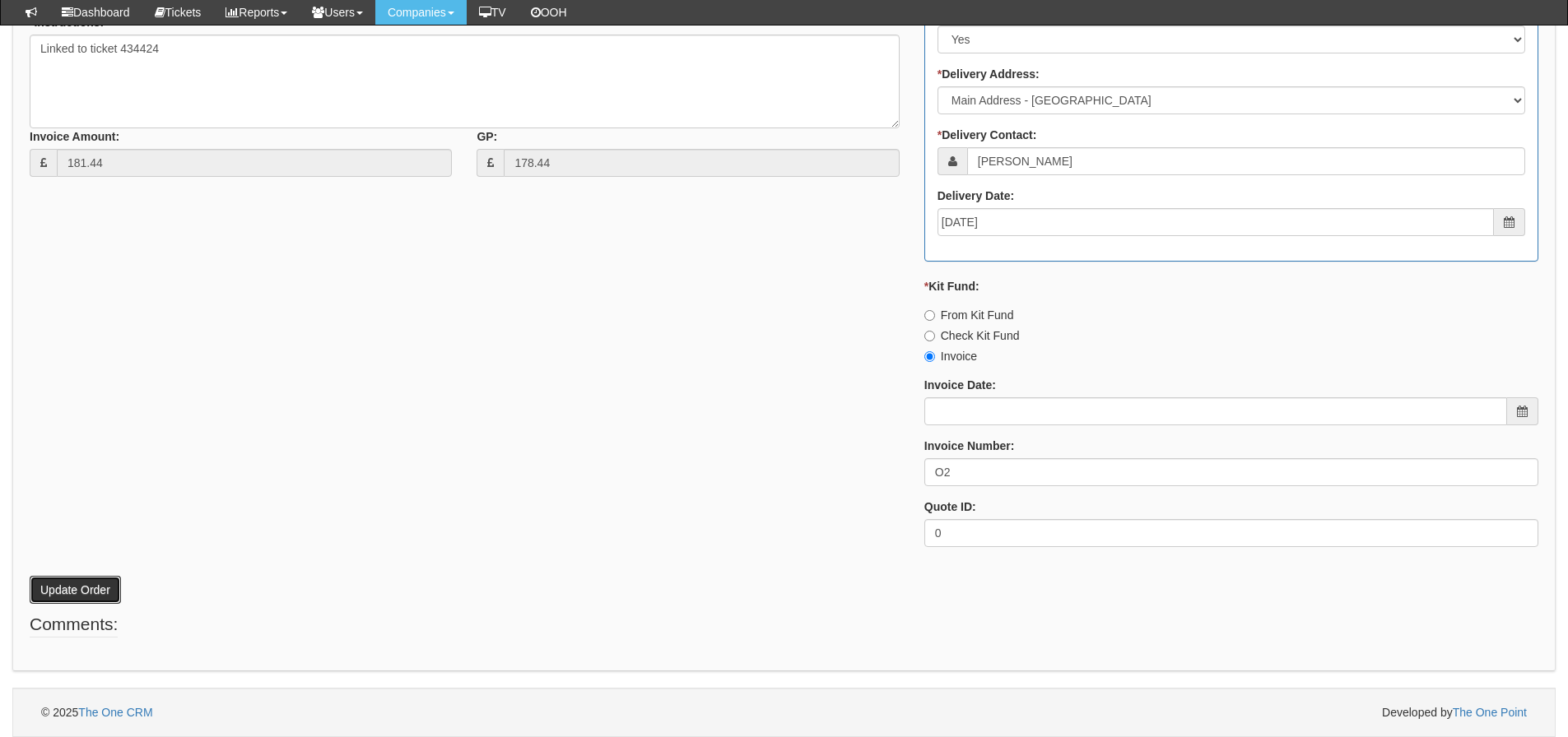
click at [79, 578] on button "Update Order" at bounding box center [76, 590] width 91 height 28
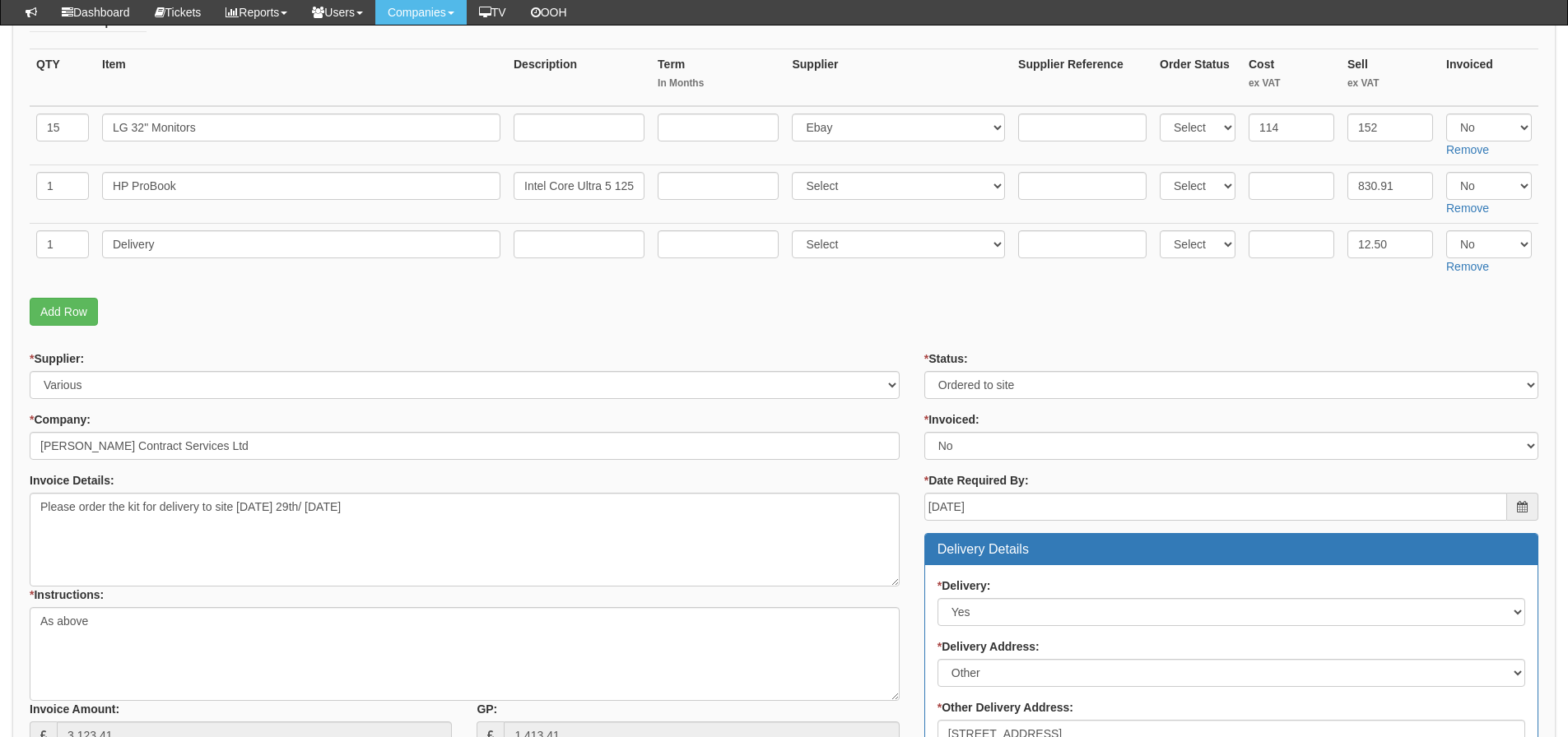
scroll to position [165, 0]
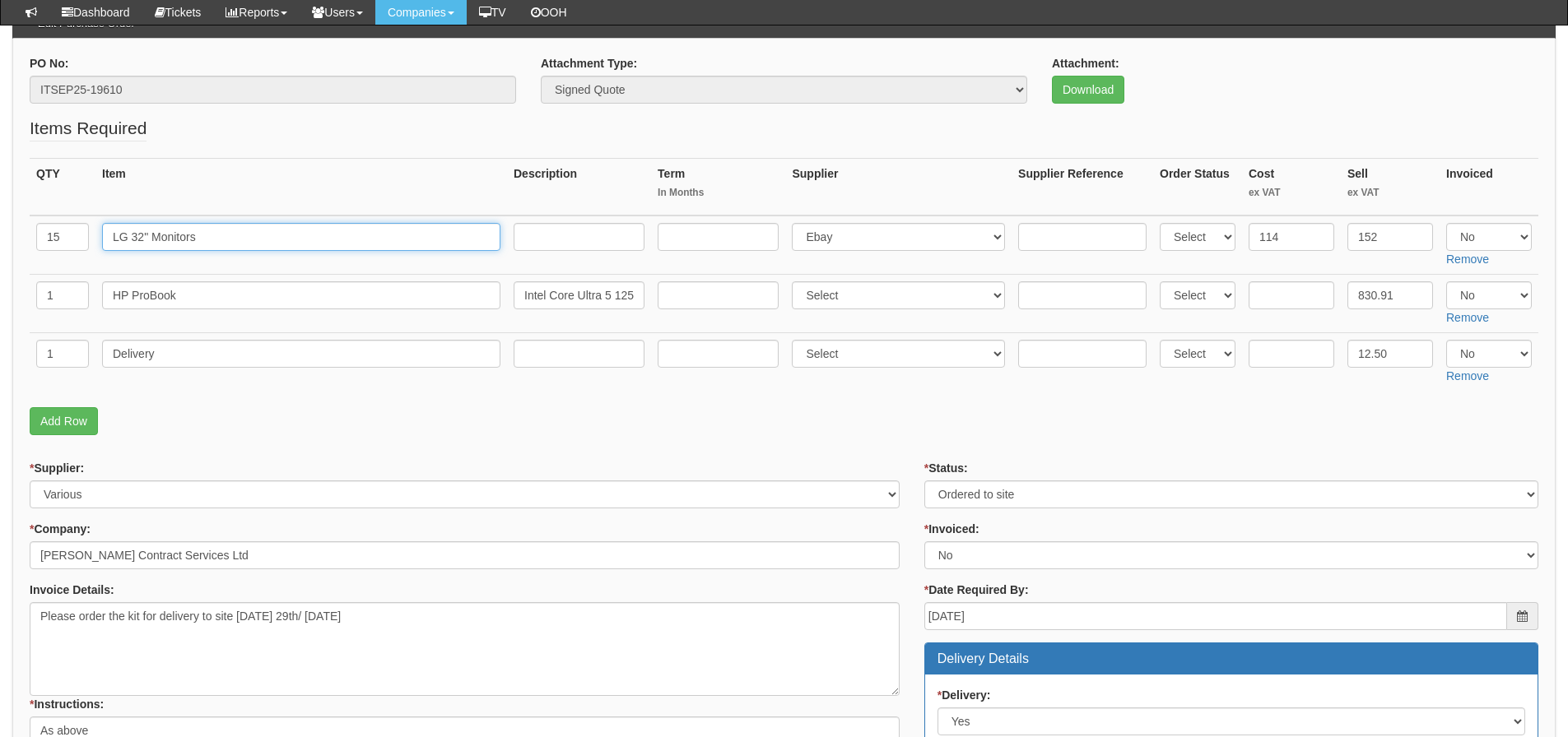
drag, startPoint x: 214, startPoint y: 248, endPoint x: 83, endPoint y: 241, distance: 131.2
click at [84, 242] on tr "15 LG 32" Monitors Select 123 REG.co.uk 1Password 3 4Gon AA Jones Electric Ltd …" at bounding box center [784, 245] width 1509 height 60
drag, startPoint x: 259, startPoint y: 294, endPoint x: 46, endPoint y: 303, distance: 213.2
click at [46, 303] on tr "1 HP ProBook Intel Core Ultra 5 125U Laptop 40.6 cm (16") WUXGA 16 GB DDR5-SDRA…" at bounding box center [784, 303] width 1509 height 59
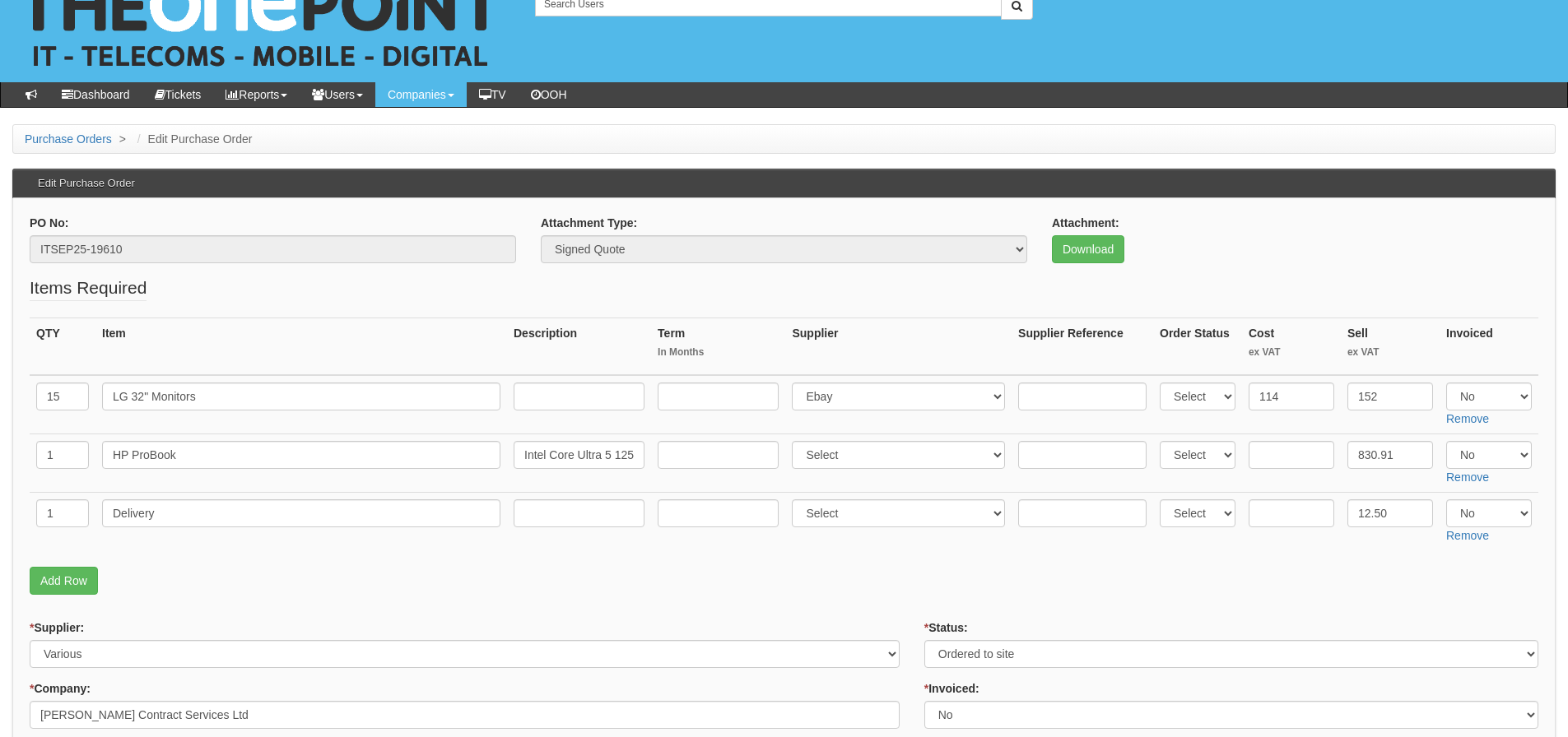
scroll to position [0, 0]
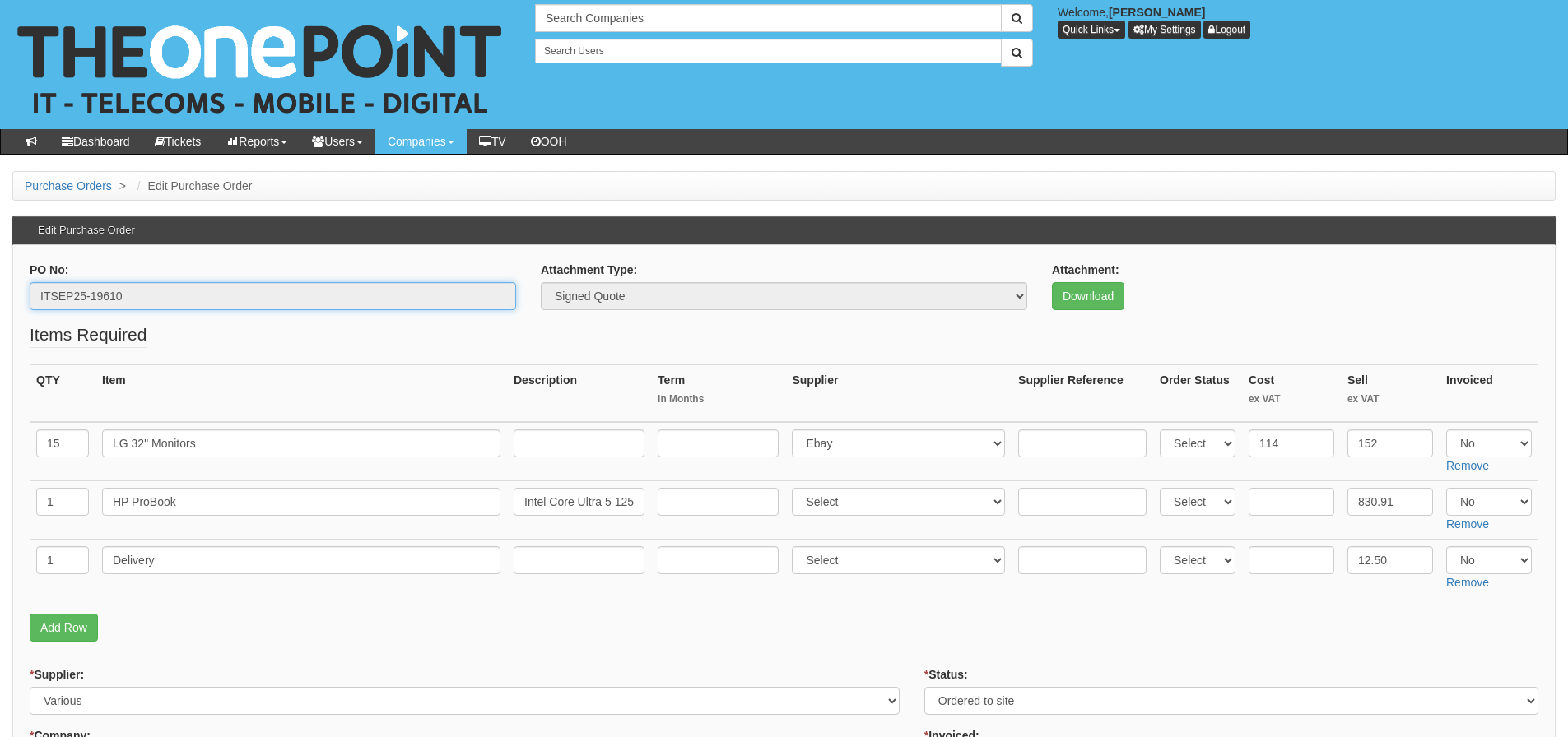
drag, startPoint x: 196, startPoint y: 286, endPoint x: 5, endPoint y: 287, distance: 191.0
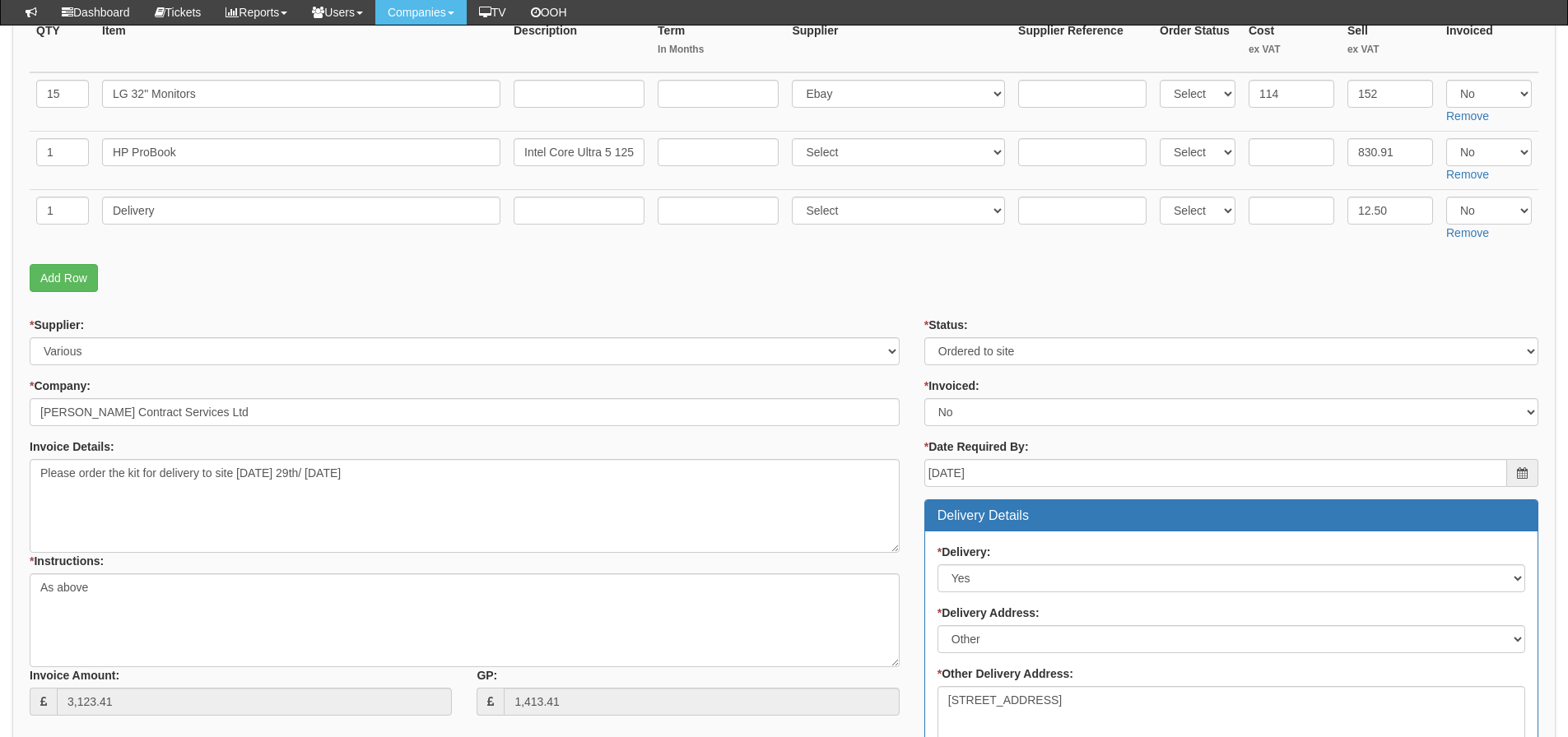
scroll to position [411, 0]
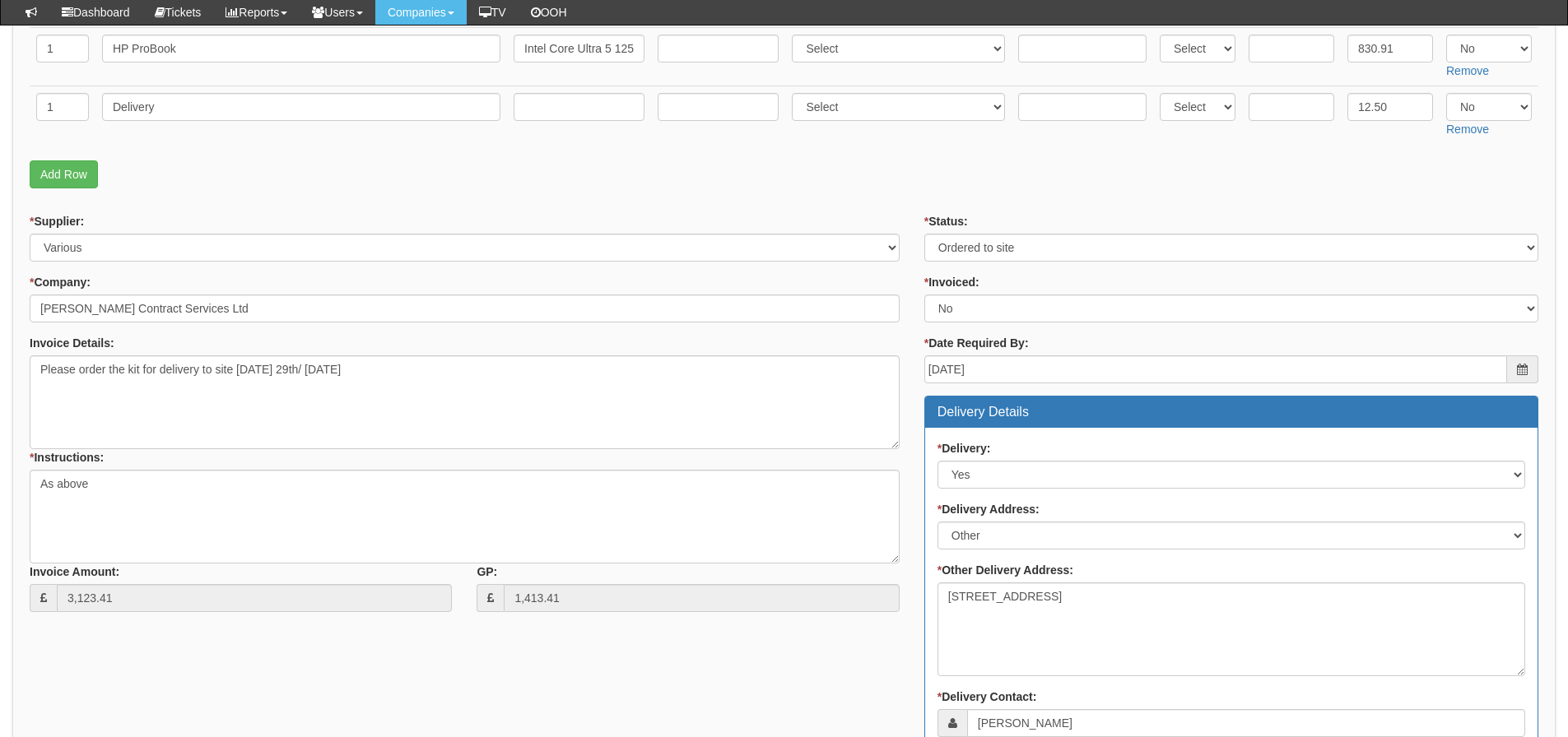
click at [700, 672] on div "* Supplier: Select 123 [DOMAIN_NAME] 1Password 3 4Gon [PERSON_NAME] Electric Lt…" at bounding box center [784, 668] width 1534 height 910
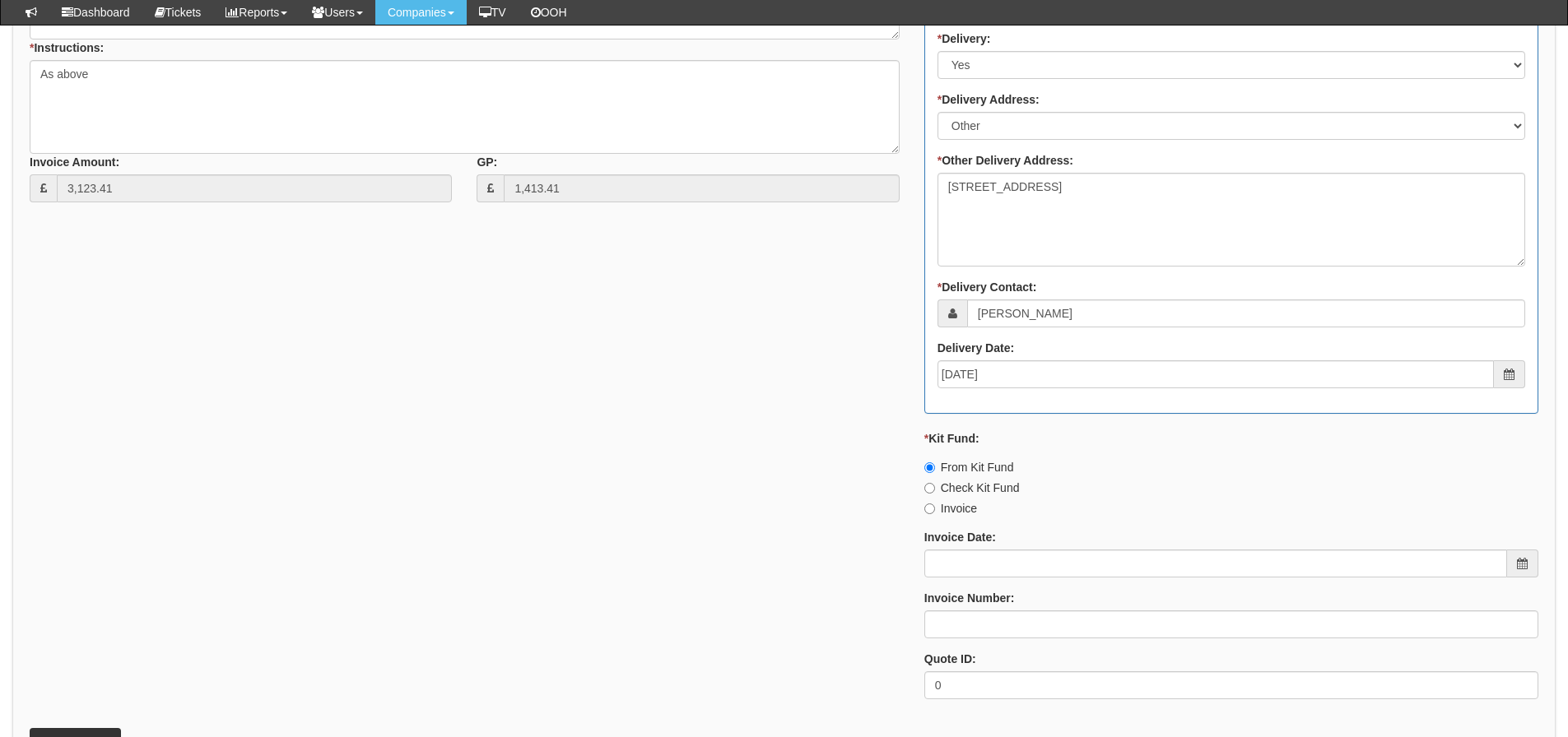
scroll to position [823, 0]
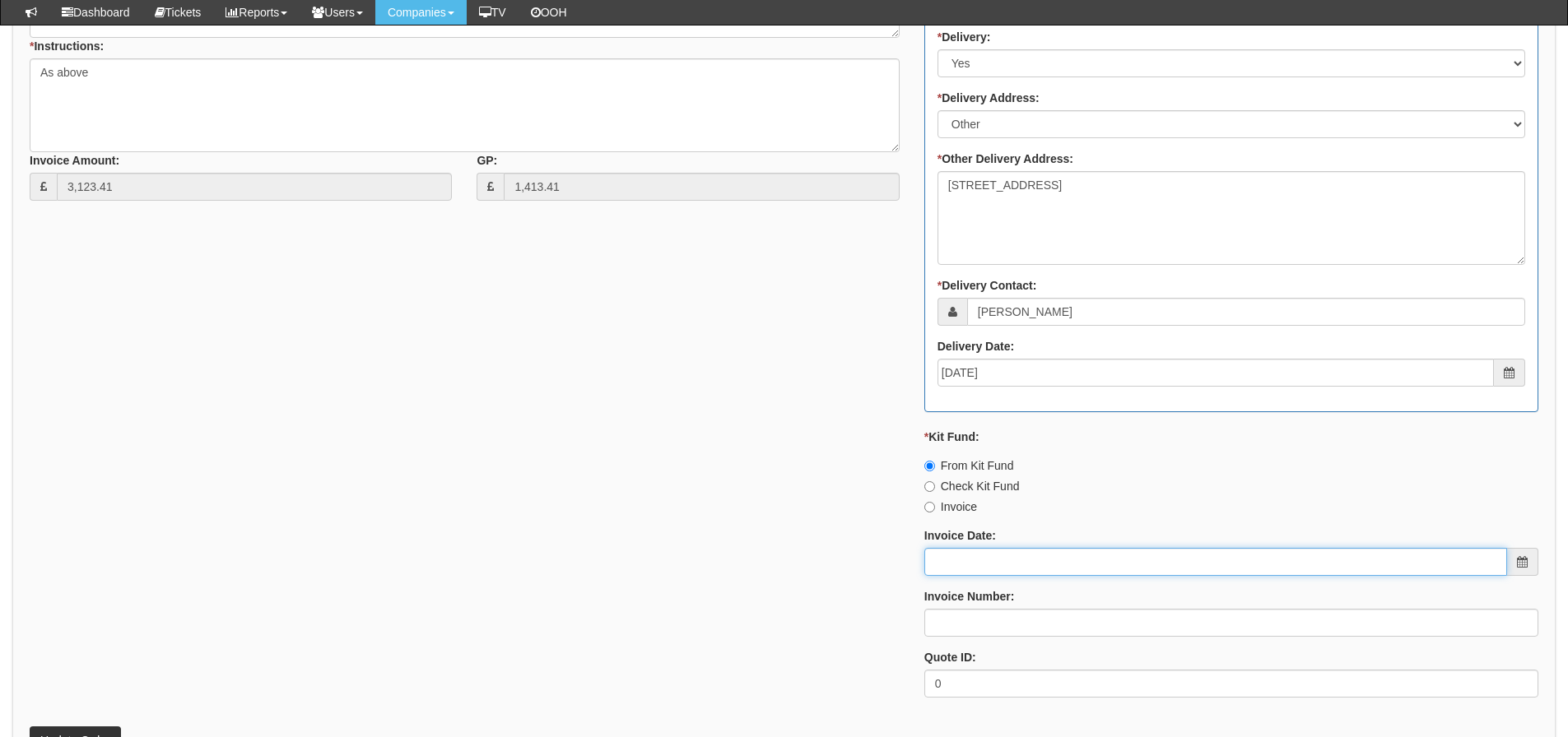
click at [949, 552] on input "Invoice Date:" at bounding box center [1216, 562] width 583 height 28
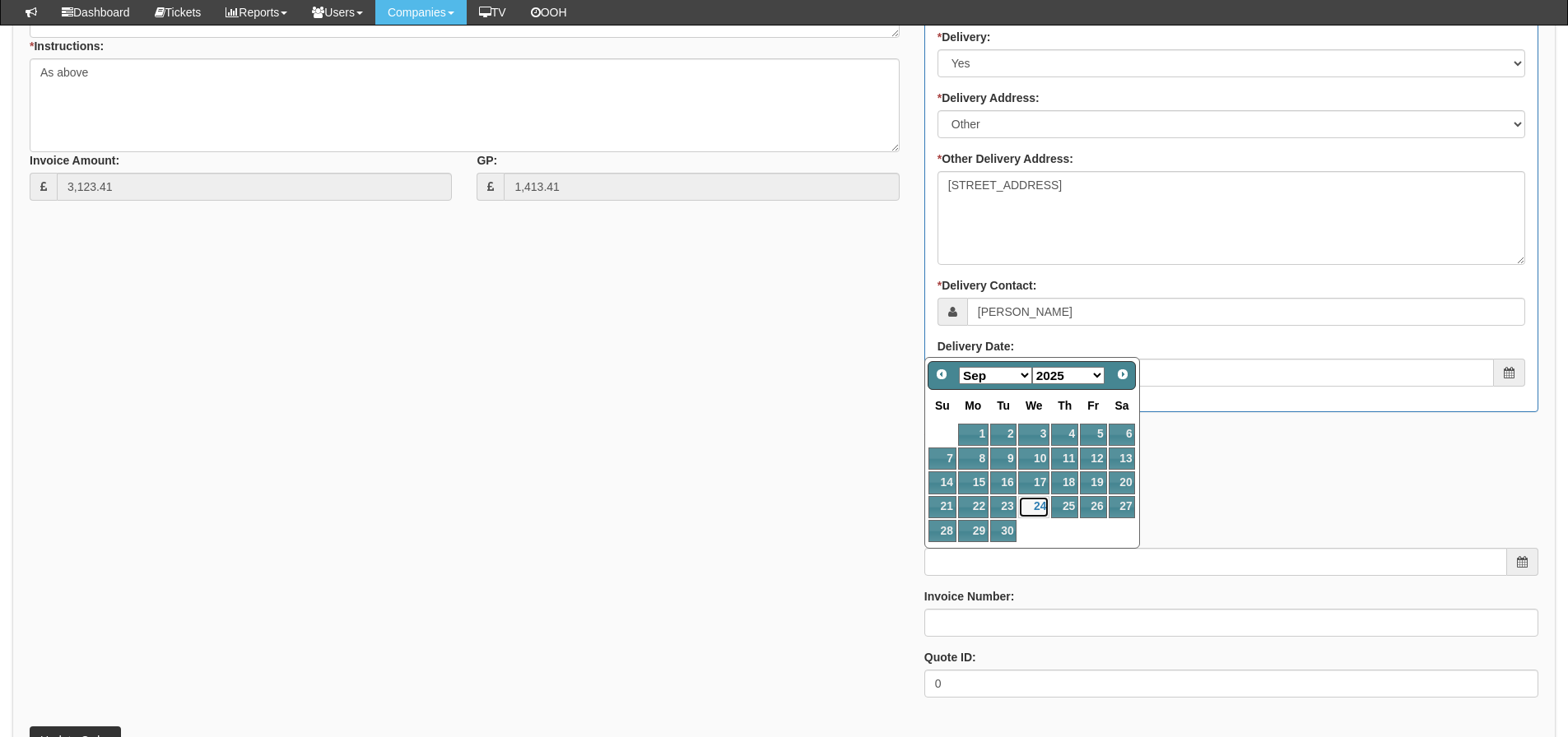
click at [1040, 513] on link "24" at bounding box center [1033, 508] width 31 height 22
type input "2025-09-24"
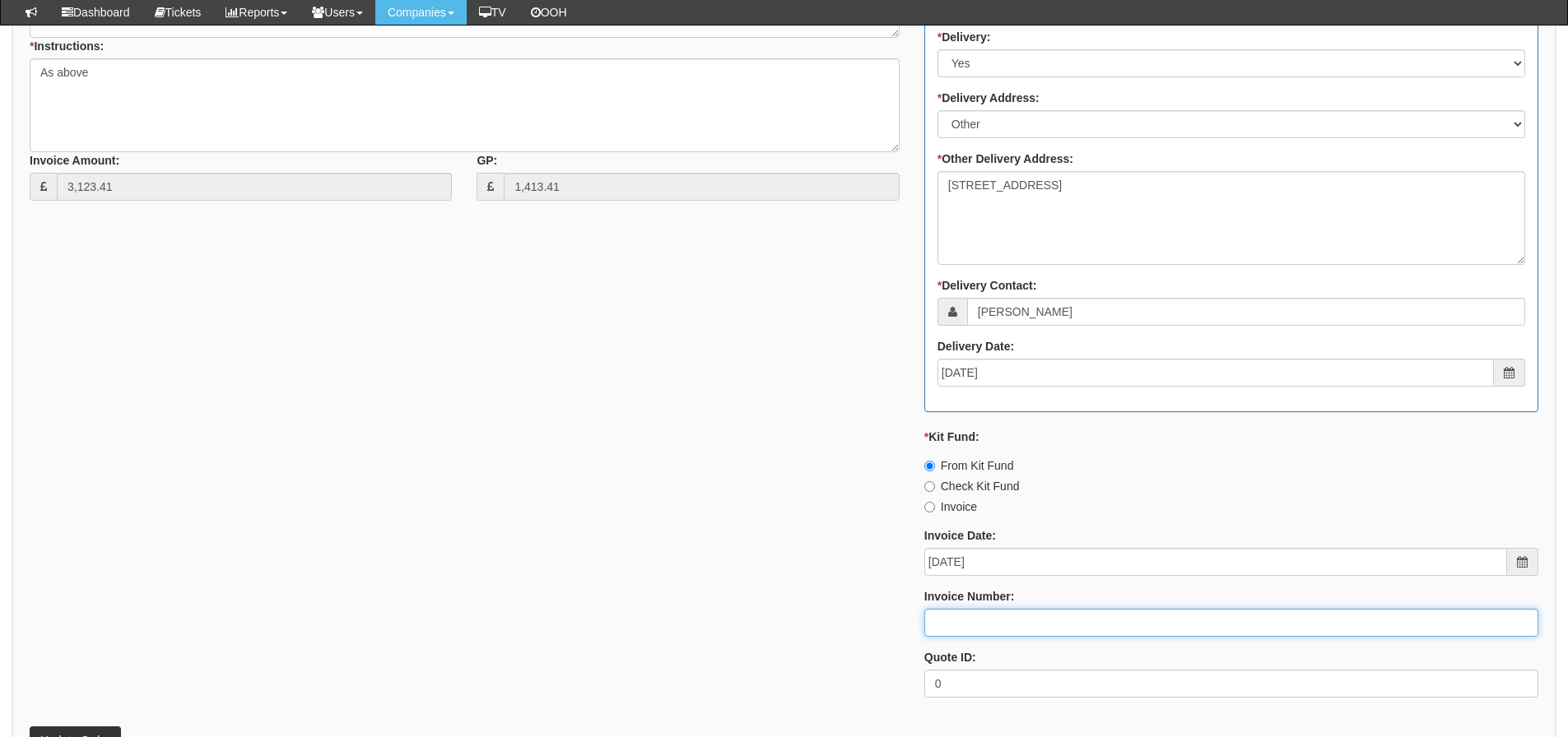
click at [992, 615] on input "Invoice Number:" at bounding box center [1232, 623] width 614 height 28
type input "206504 Kit Fund"
click at [834, 517] on div "* Supplier: Select 123 REG.co.uk 1Password 3 4Gon AA Jones Electric Ltd Abzorb …" at bounding box center [784, 256] width 1534 height 910
click at [78, 494] on div "* Supplier: Select 123 REG.co.uk 1Password 3 4Gon AA Jones Electric Ltd Abzorb …" at bounding box center [784, 256] width 1534 height 910
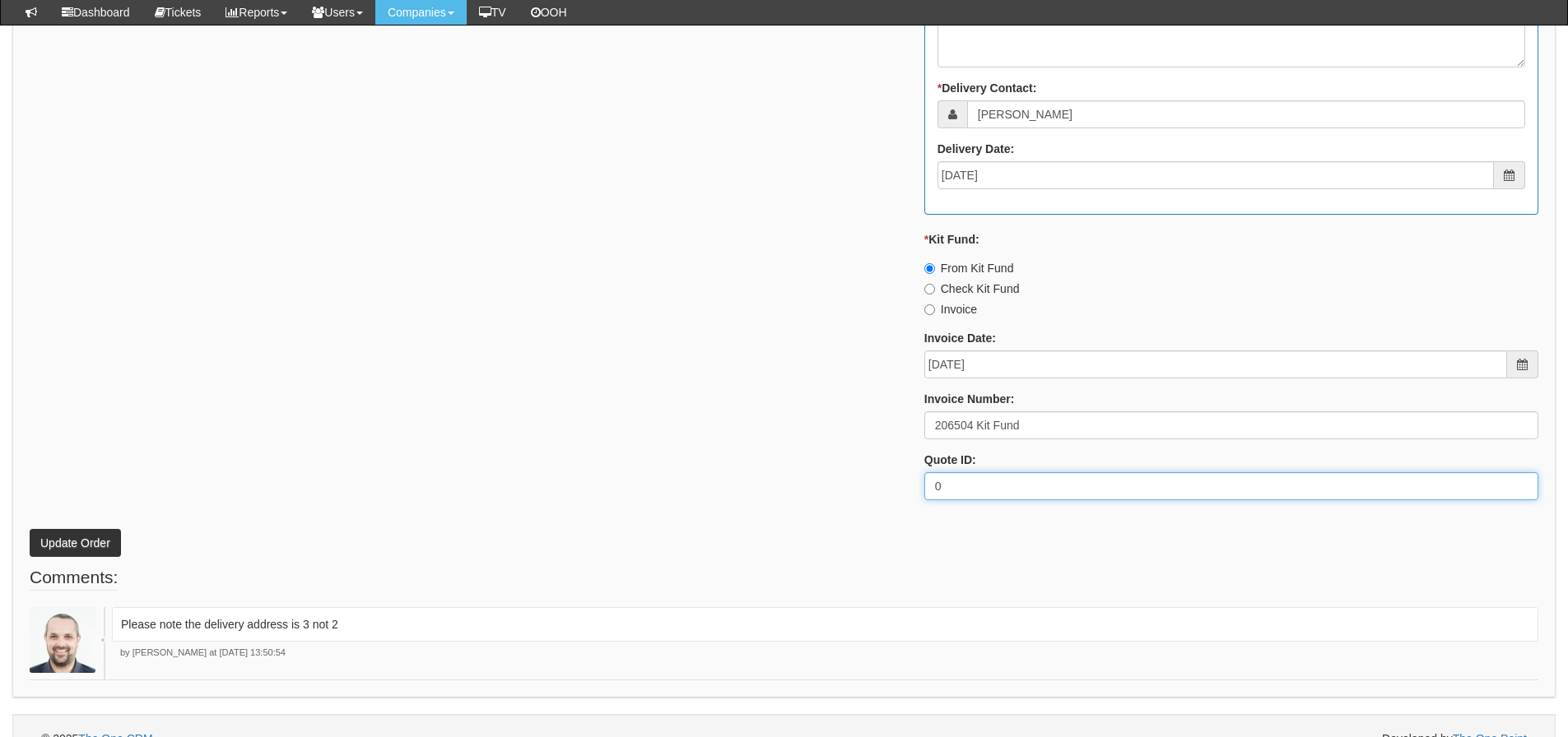
scroll to position [1047, 0]
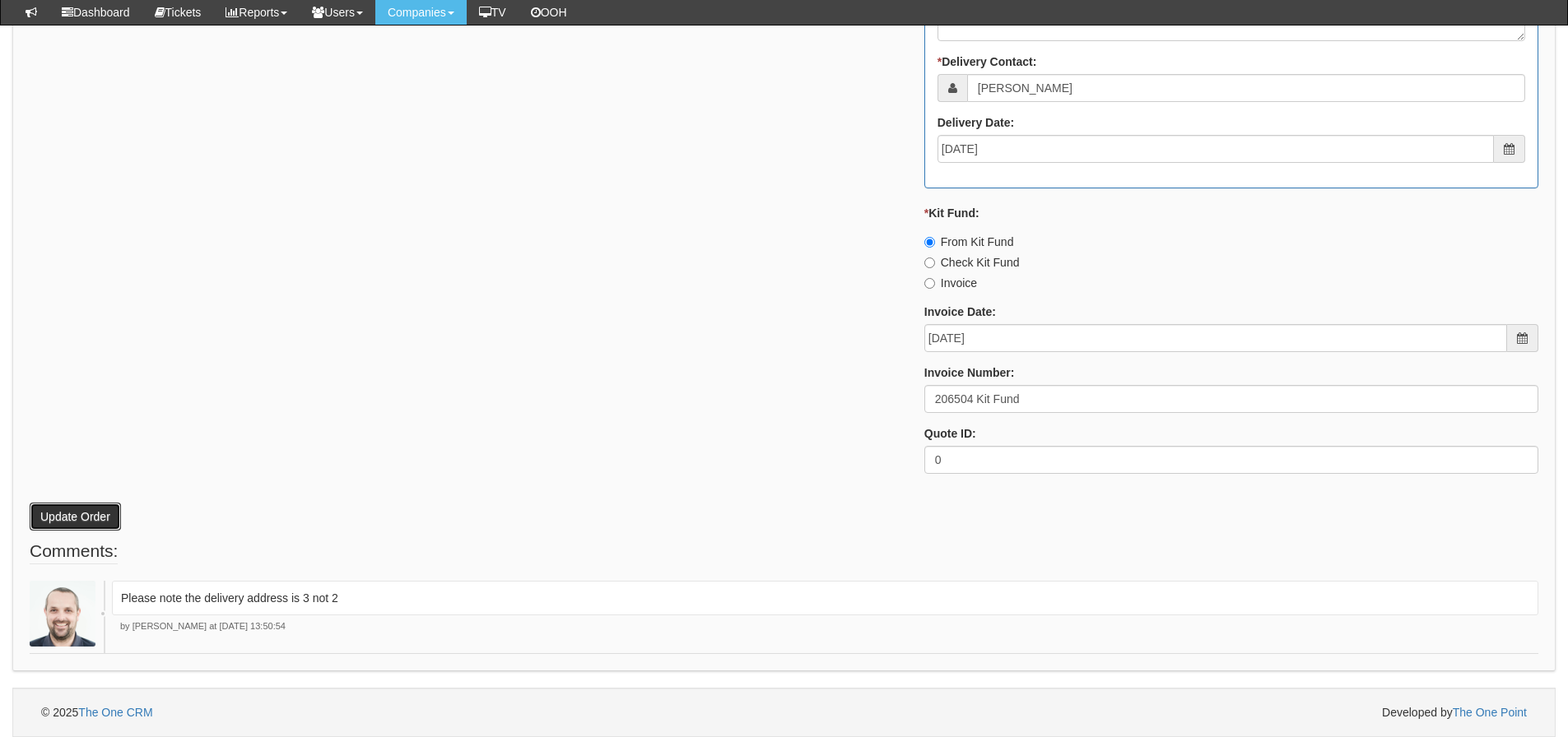
click at [67, 511] on button "Update Order" at bounding box center [76, 516] width 91 height 28
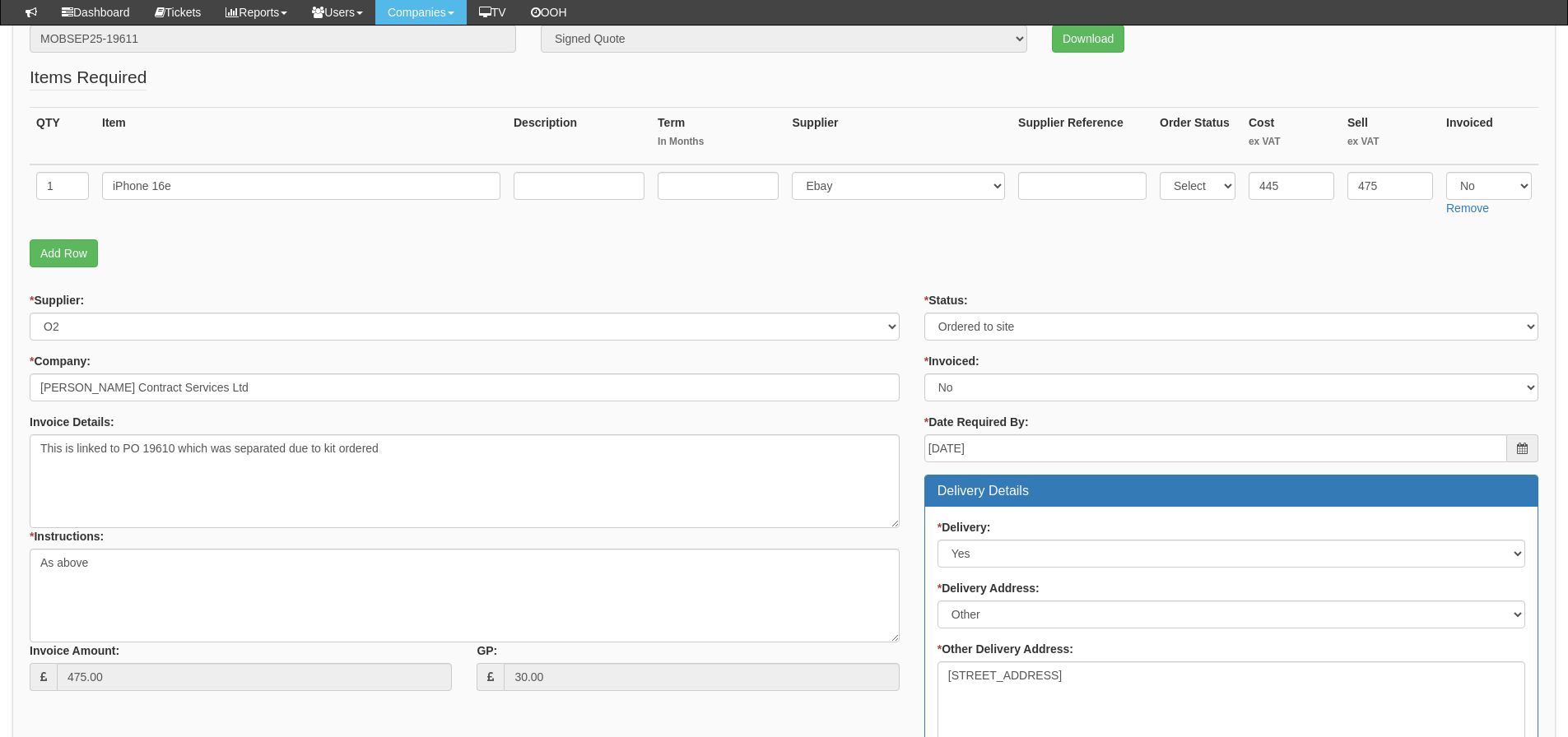
scroll to position [190, 0]
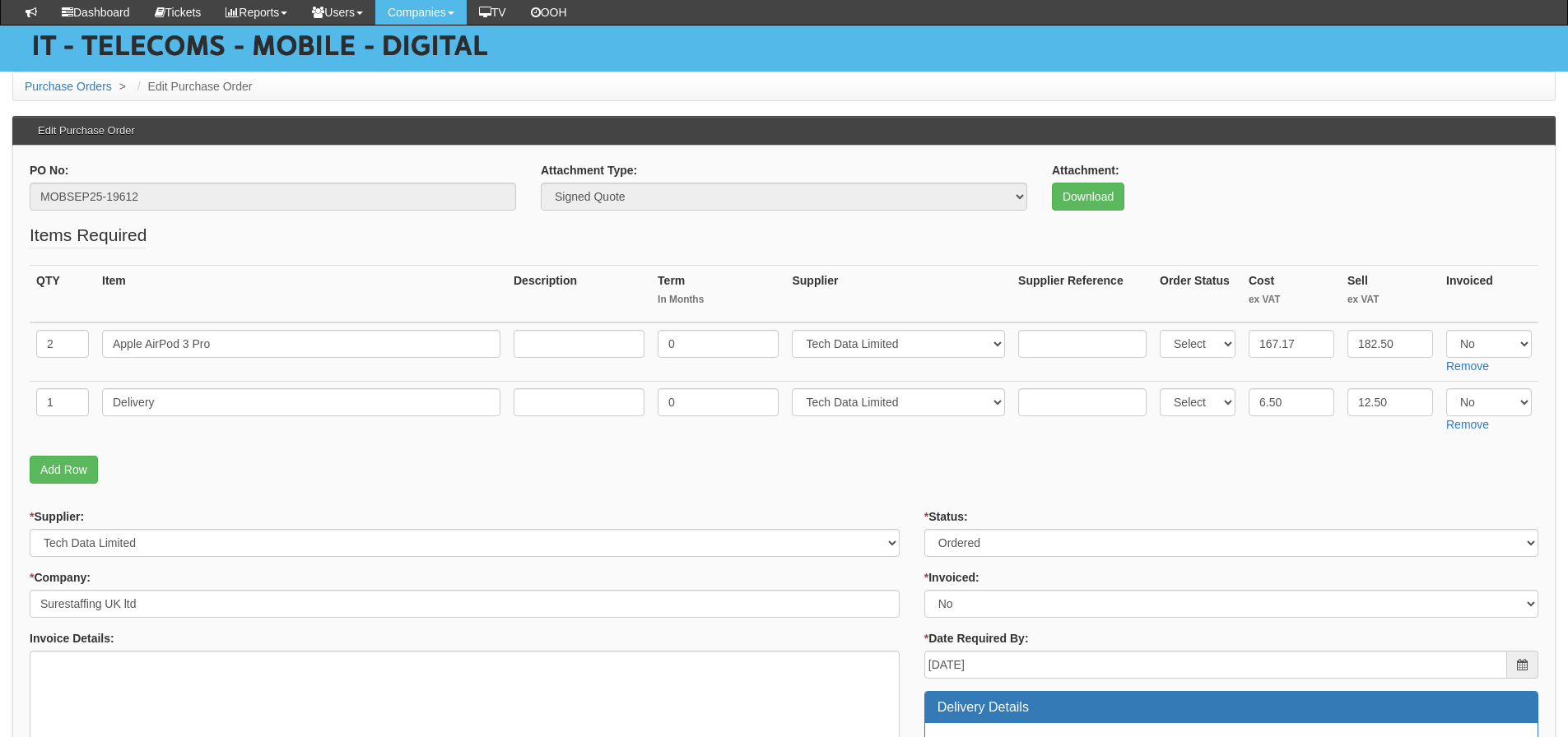
scroll to position [48, 0]
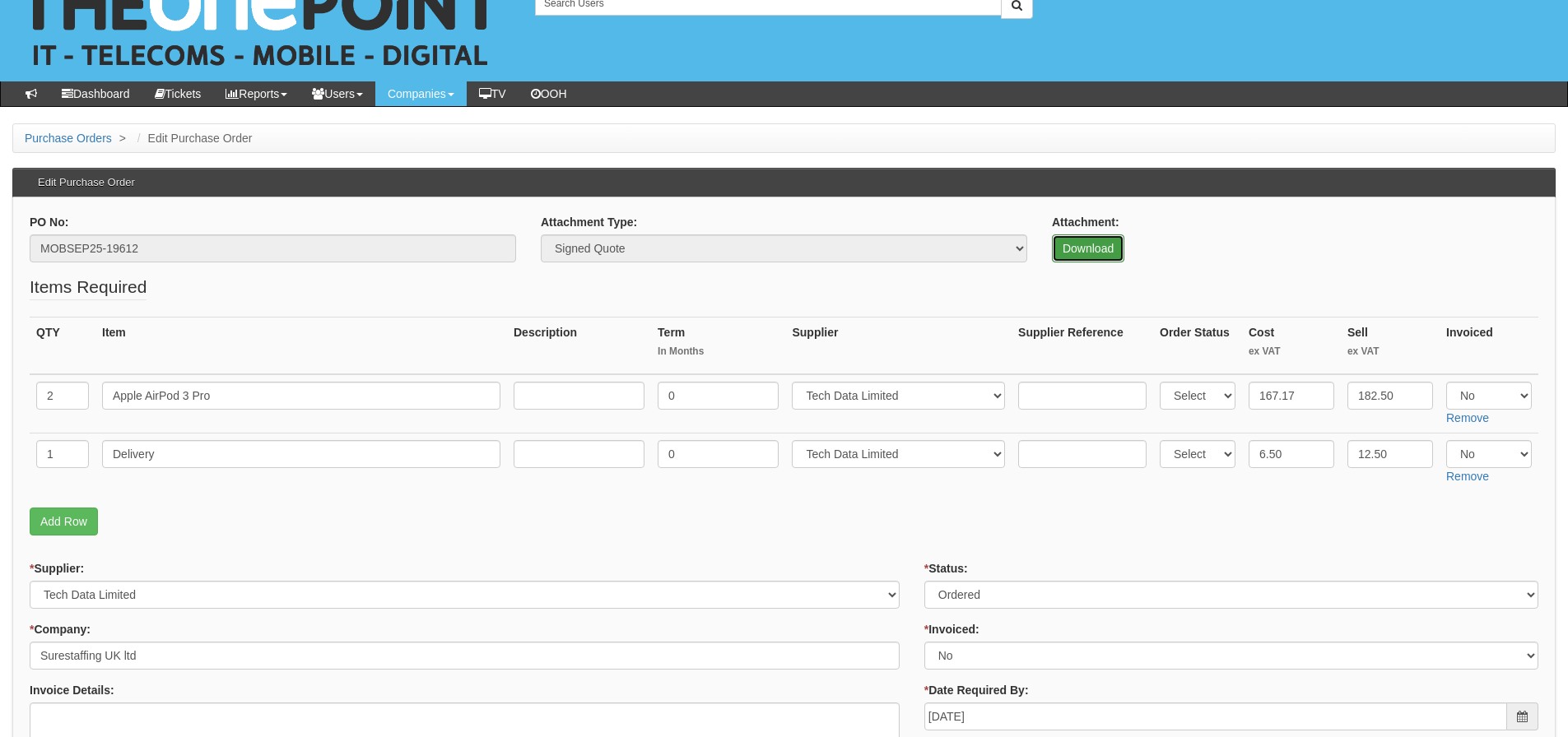
click at [1072, 252] on link "Download" at bounding box center [1088, 248] width 73 height 28
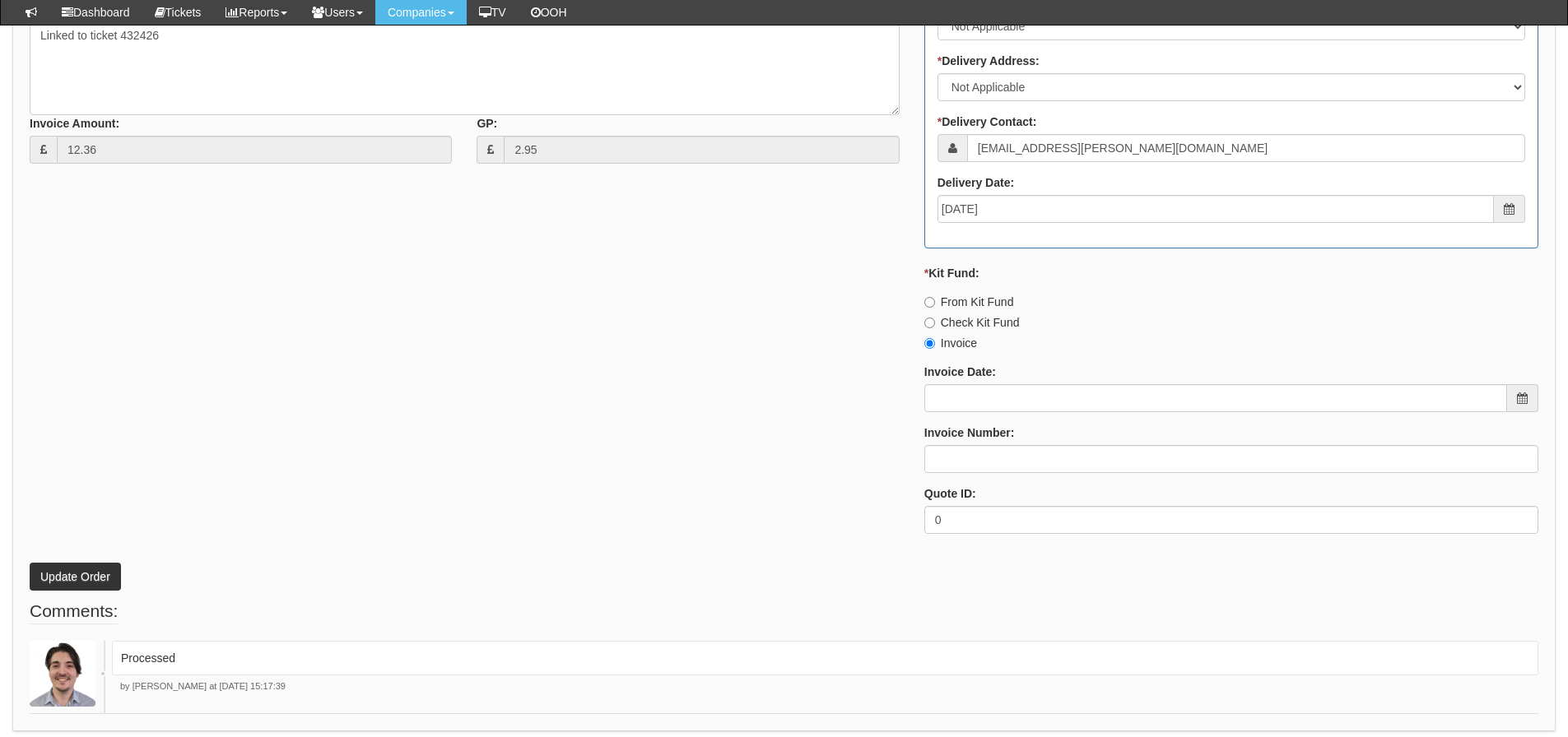
scroll to position [804, 0]
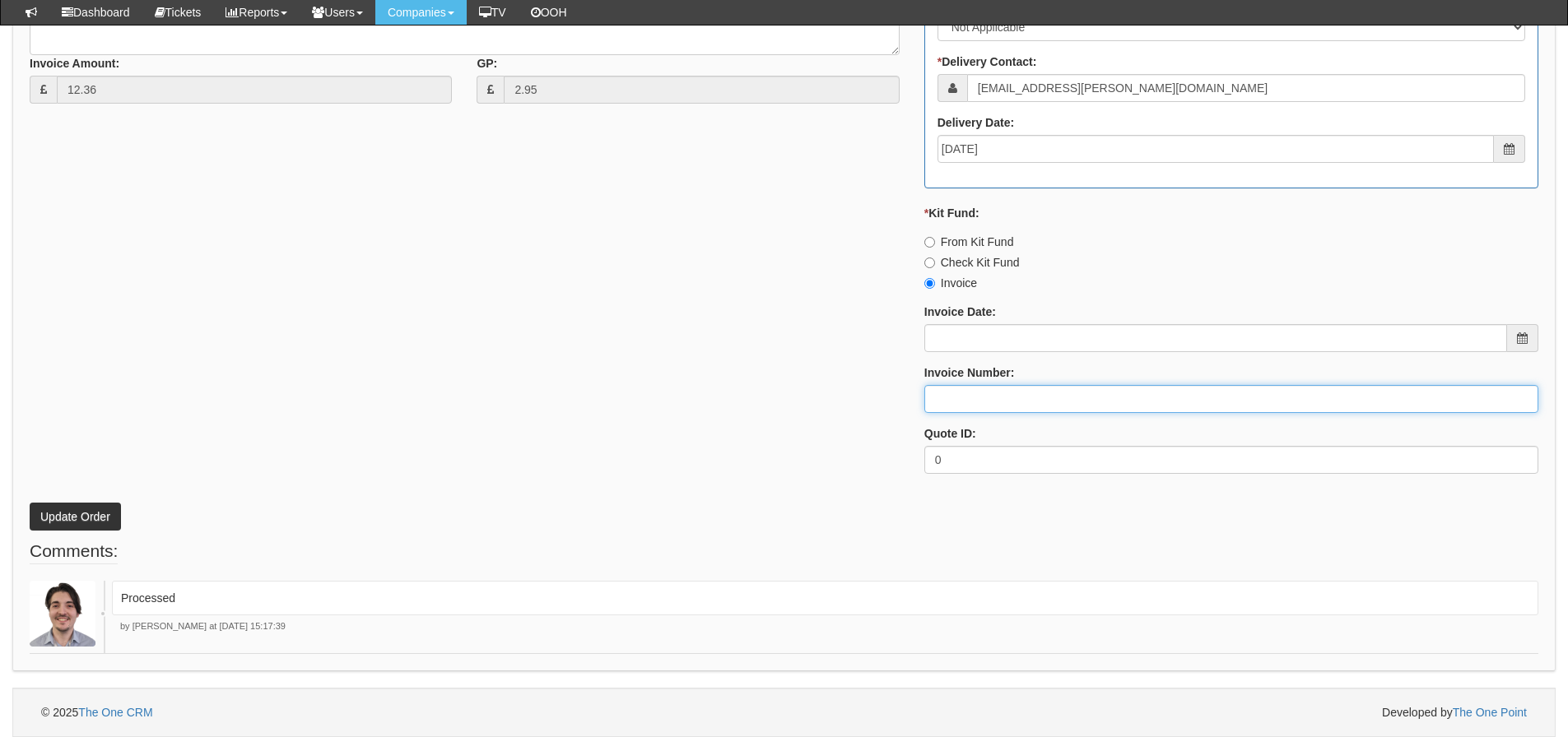
click at [973, 391] on input "Invoice Number:" at bounding box center [1232, 399] width 614 height 28
type input "[PERSON_NAME]"
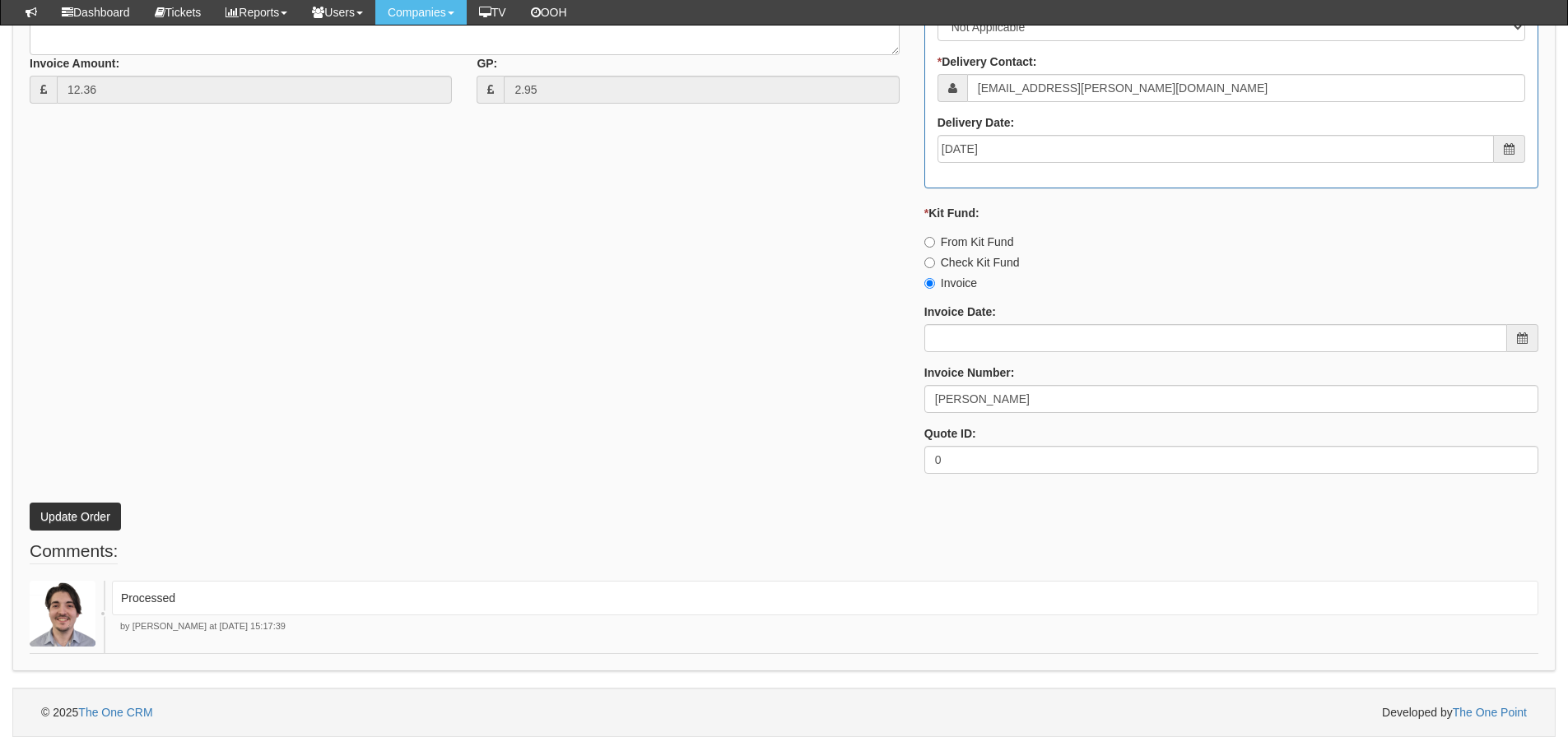
click at [512, 433] on div "* Supplier: Select 123 [DOMAIN_NAME] 1Password 3 4Gon [PERSON_NAME] Electric Lt…" at bounding box center [784, 96] width 1534 height 783
click at [42, 521] on button "Update Order" at bounding box center [76, 516] width 91 height 28
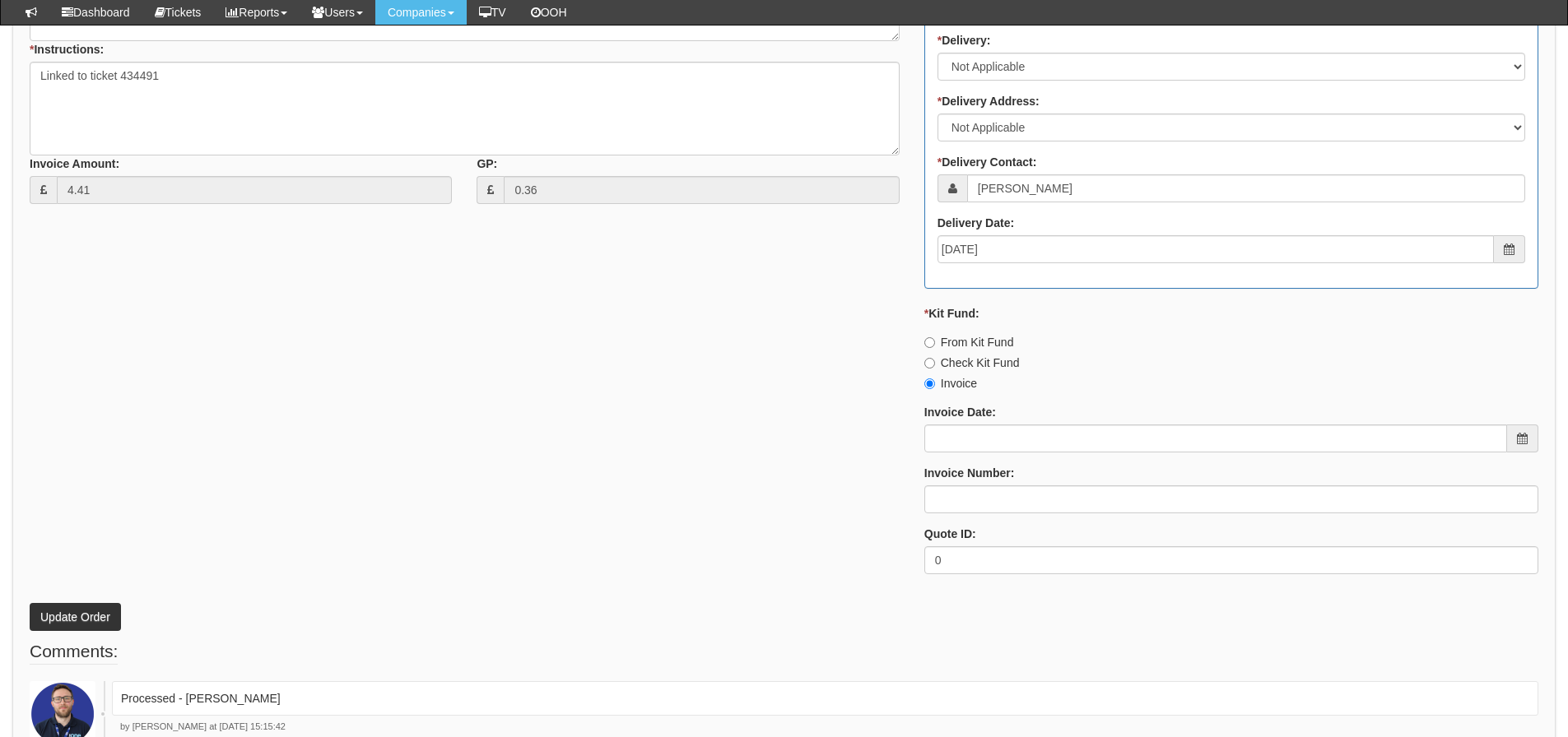
scroll to position [804, 0]
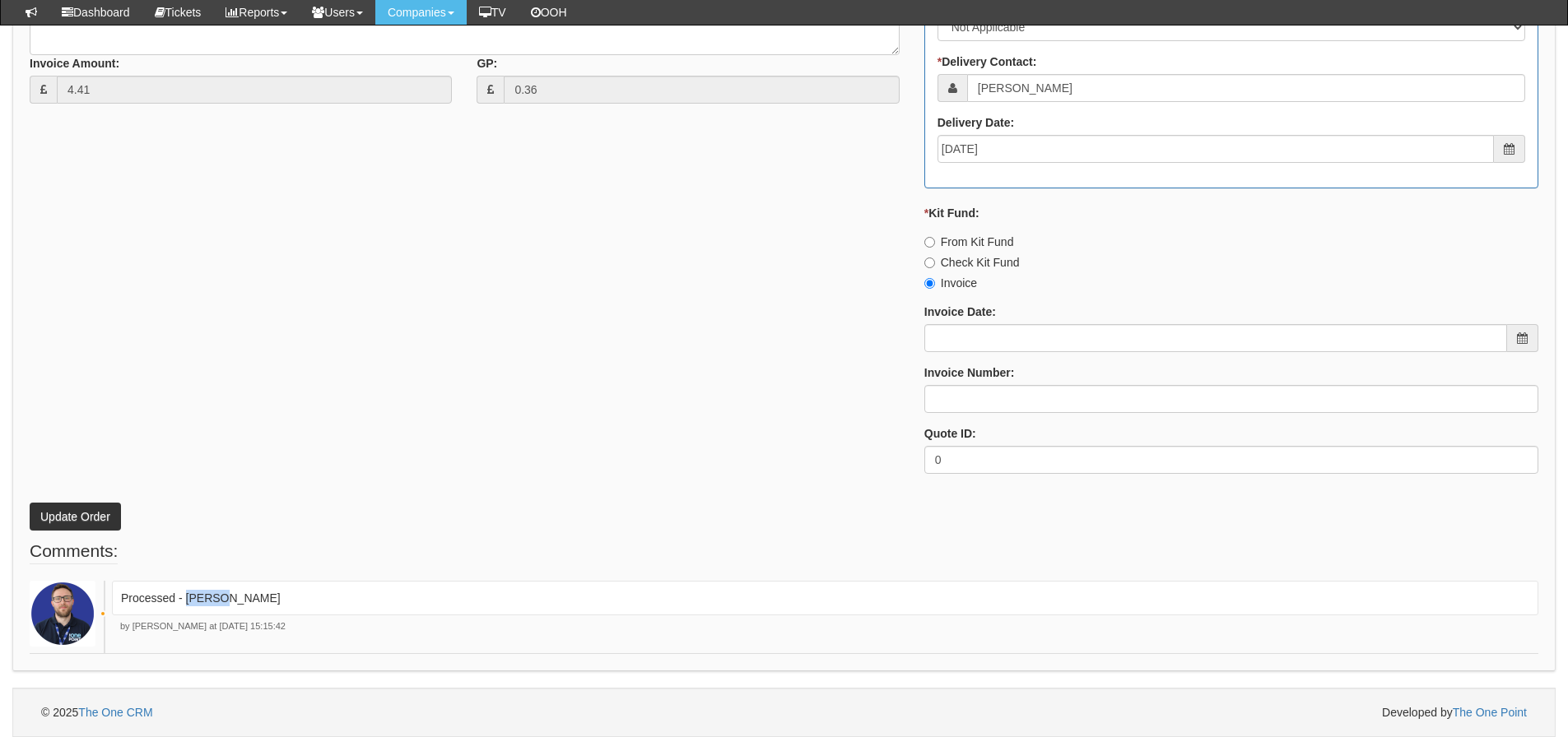
drag, startPoint x: 239, startPoint y: 595, endPoint x: 186, endPoint y: 614, distance: 56.3
click at [186, 614] on div "Processed - [PERSON_NAME]" at bounding box center [826, 598] width 1427 height 35
copy p "[PERSON_NAME]"
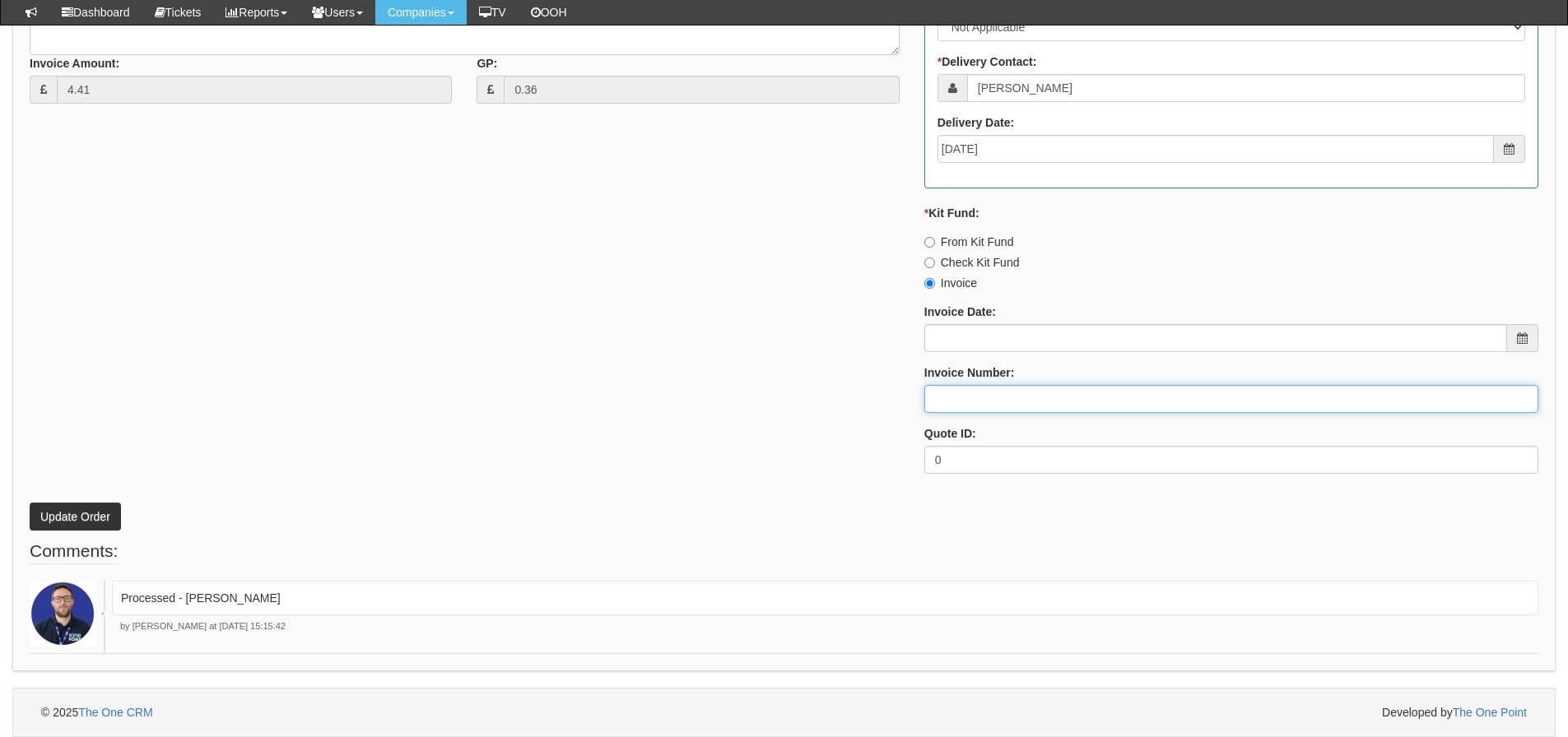
click at [955, 390] on input "Invoice Number:" at bounding box center [1232, 399] width 614 height 28
paste input "[PERSON_NAME]"
type input "[PERSON_NAME]"
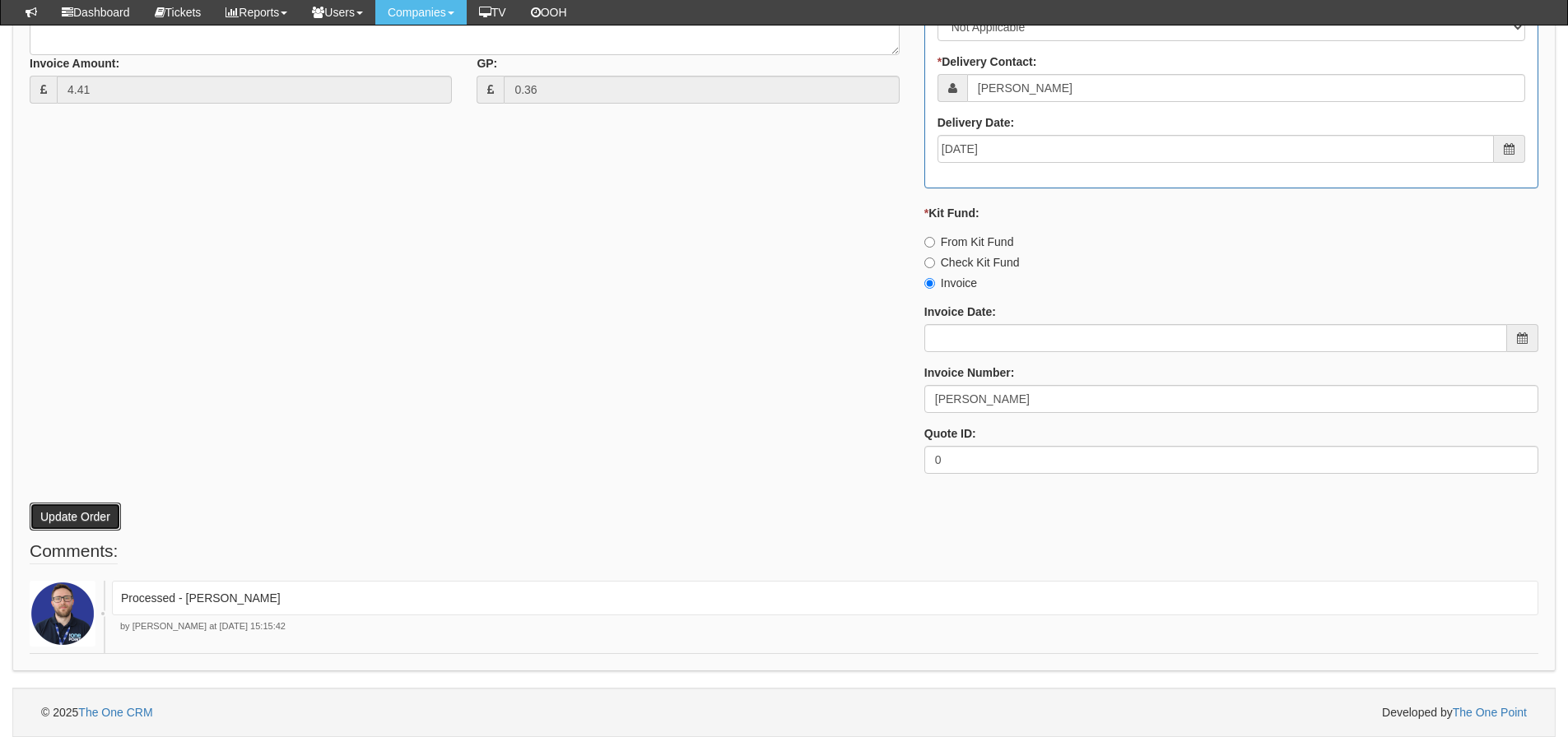
click at [111, 508] on button "Update Order" at bounding box center [76, 516] width 91 height 28
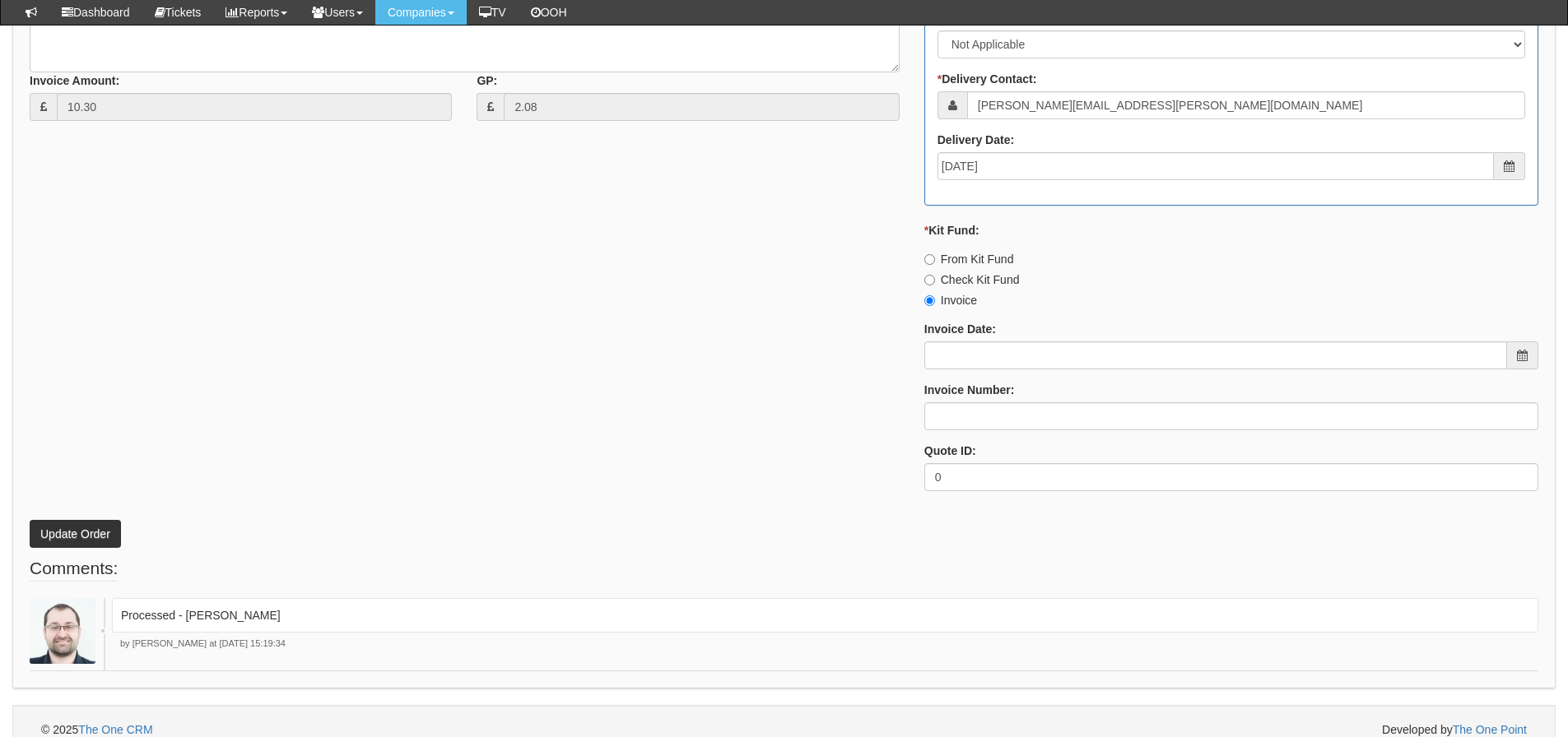
scroll to position [804, 0]
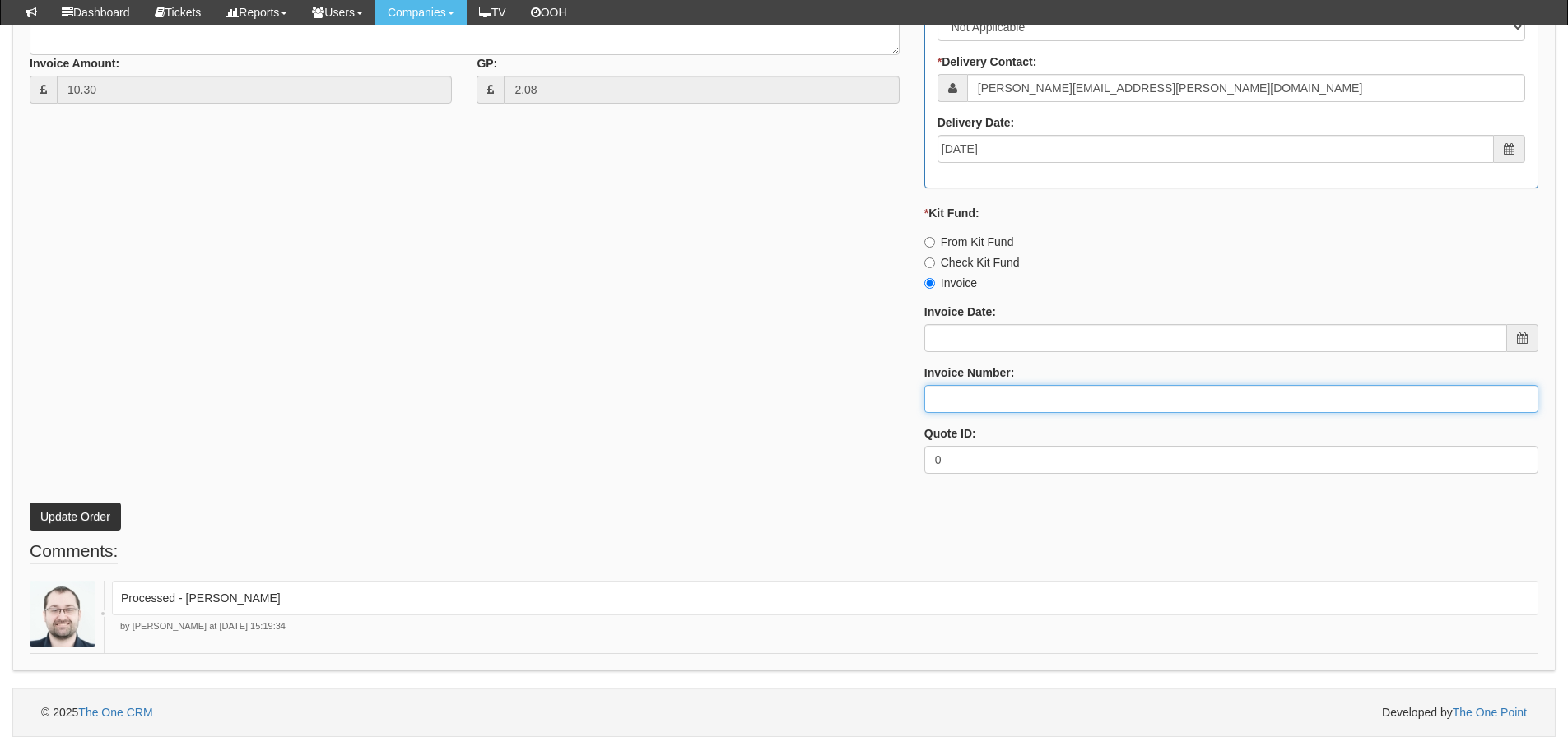
click at [960, 396] on input "Invoice Number:" at bounding box center [1232, 399] width 614 height 28
paste input "[PERSON_NAME]"
type input "[PERSON_NAME]"
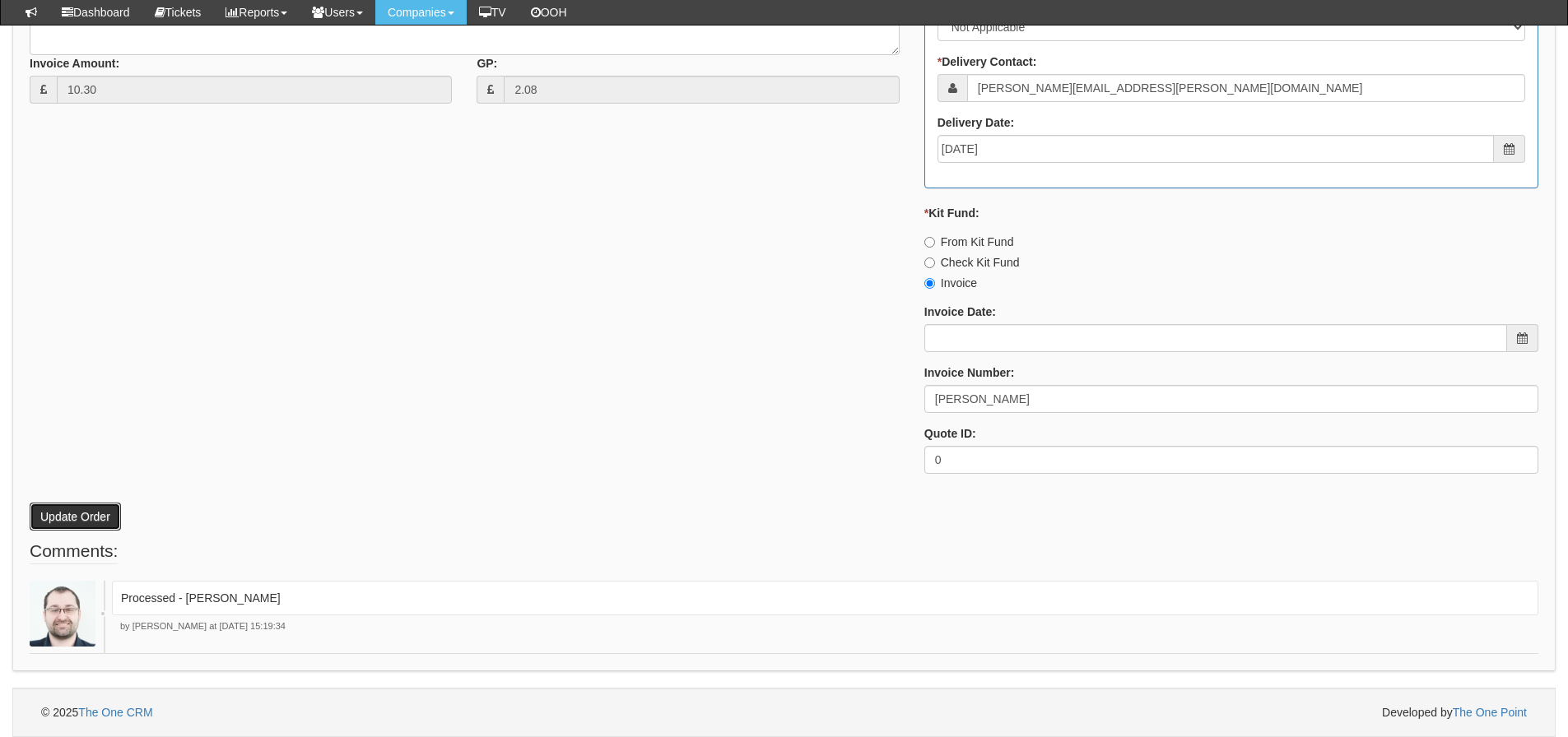
click at [102, 507] on button "Update Order" at bounding box center [76, 516] width 91 height 28
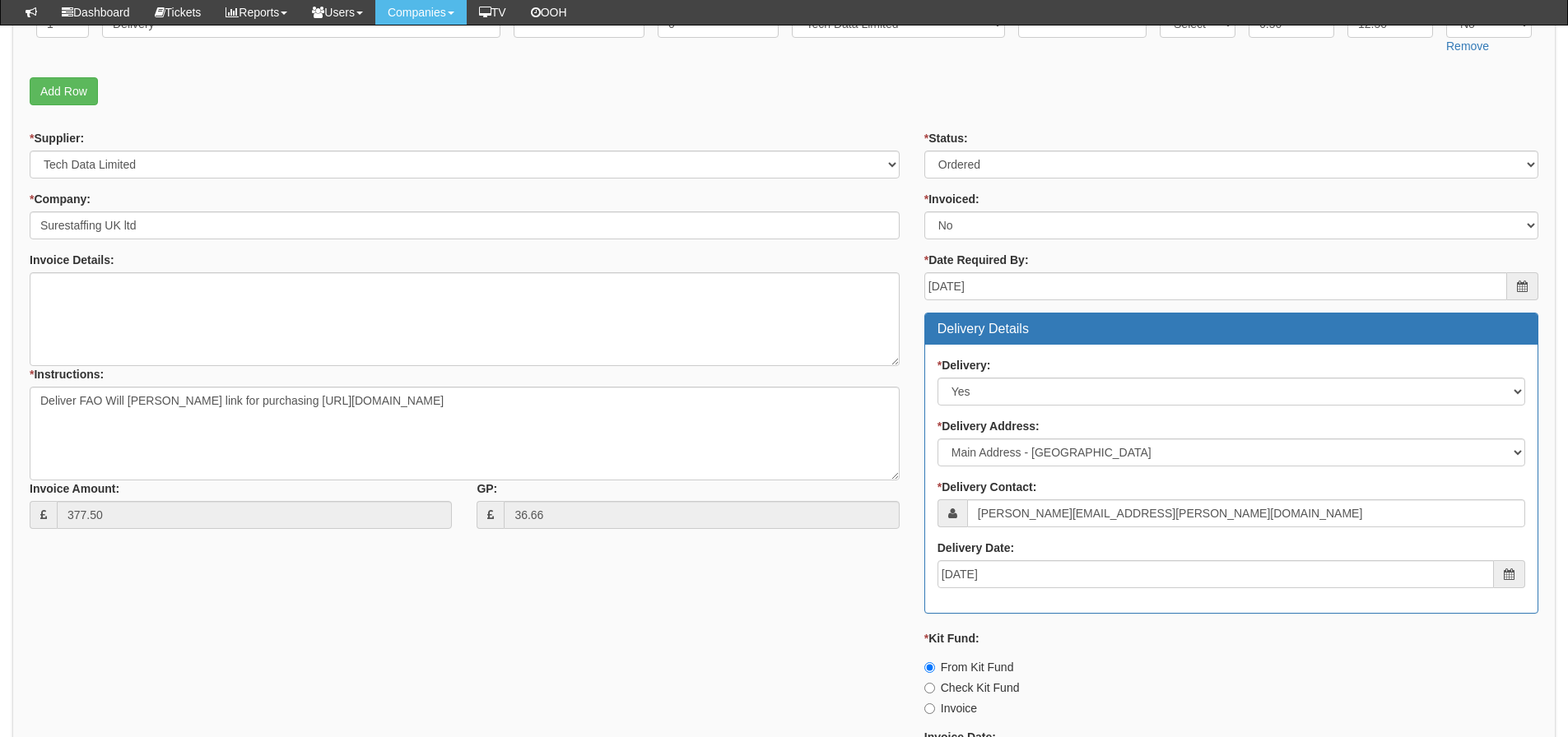
scroll to position [659, 0]
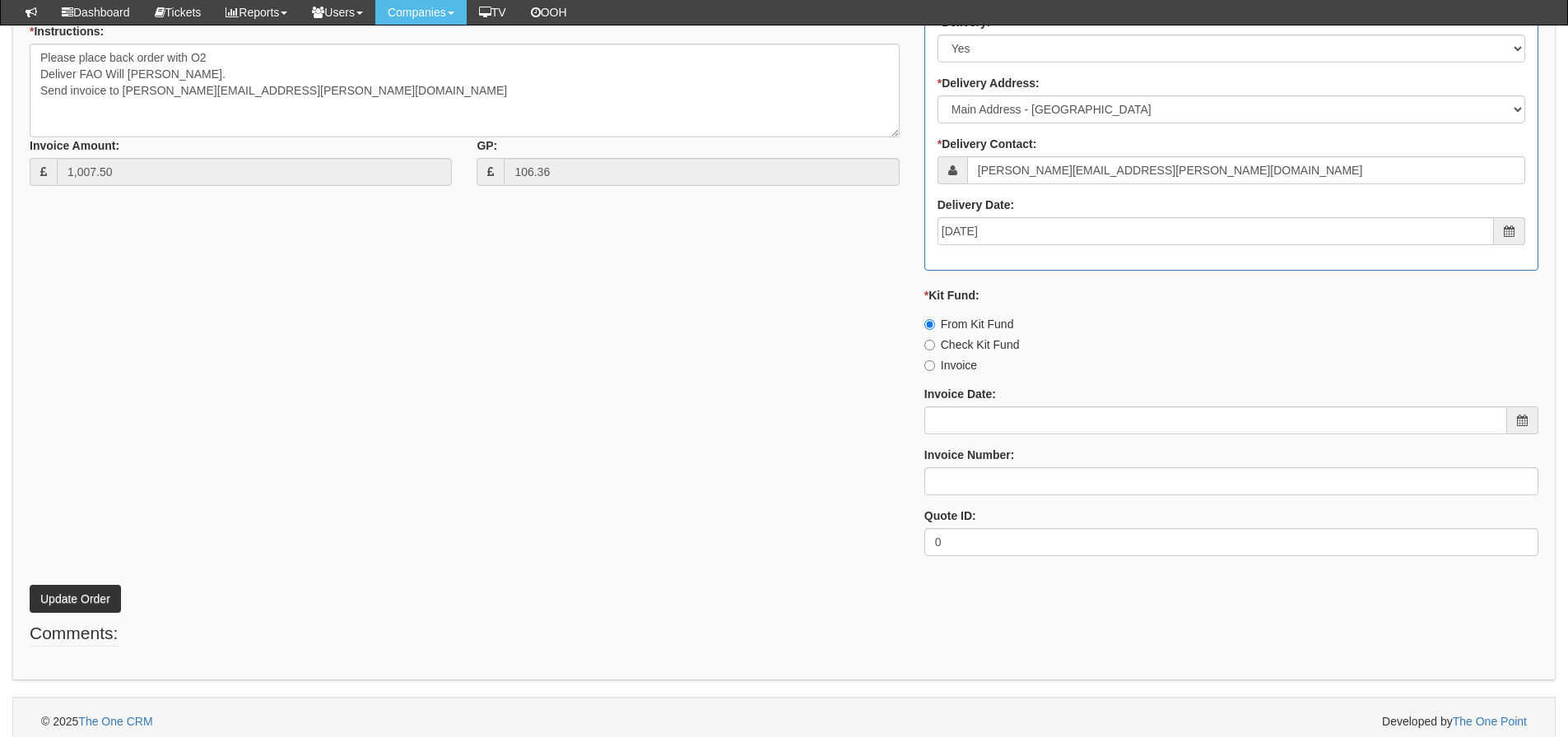
scroll to position [789, 0]
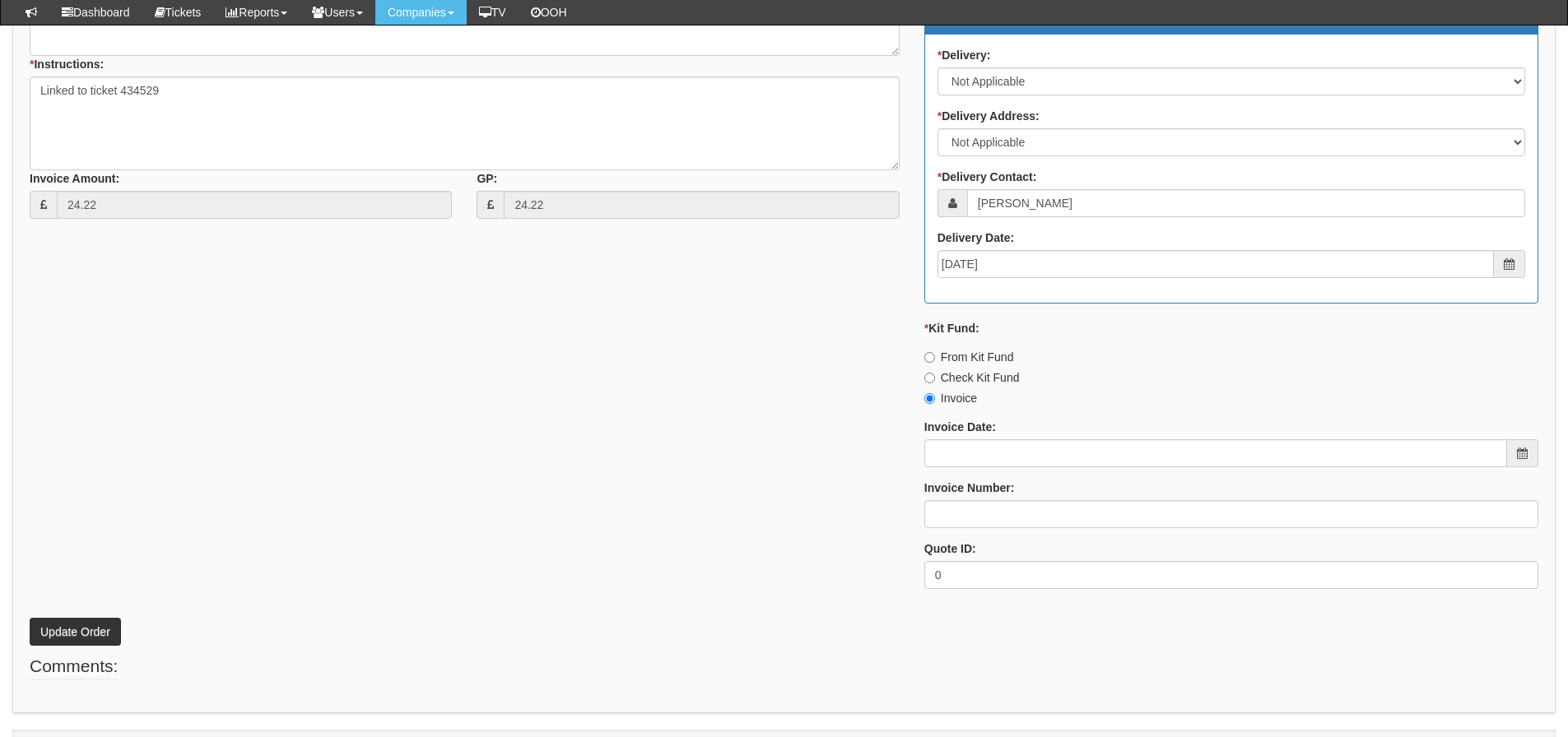
scroll to position [706, 0]
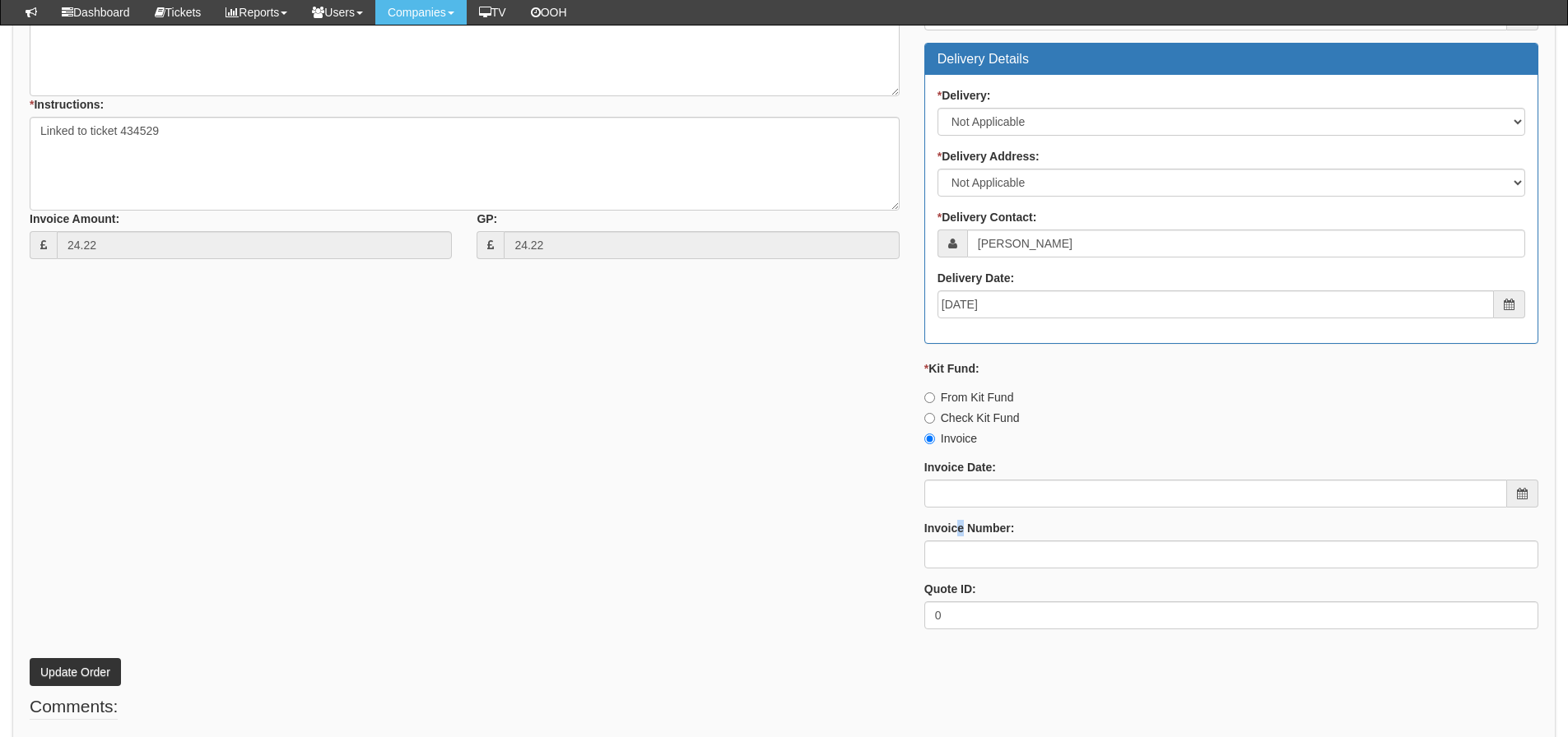
click at [963, 536] on label "Invoice Number:" at bounding box center [970, 528] width 90 height 17
click at [964, 554] on input "Invoice Number:" at bounding box center [1232, 554] width 614 height 28
type input "Vanilla"
click at [383, 277] on div "* Supplier: Select 123 REG.co.uk 1Password 3 4Gon AA Jones Electric Ltd Abzorb …" at bounding box center [784, 251] width 1534 height 783
click at [80, 653] on p "Update Order" at bounding box center [784, 663] width 1509 height 45
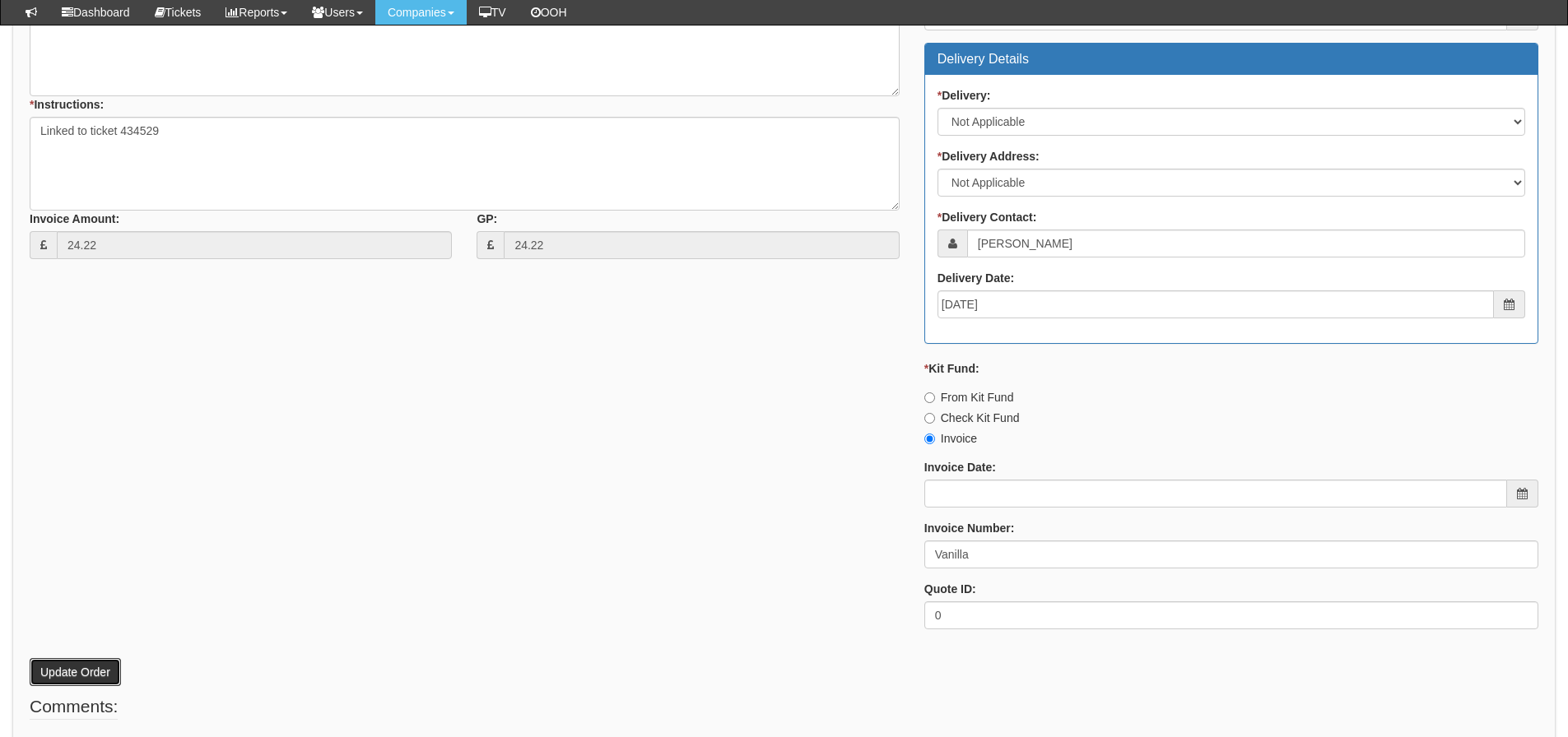
click at [79, 660] on button "Update Order" at bounding box center [76, 672] width 91 height 28
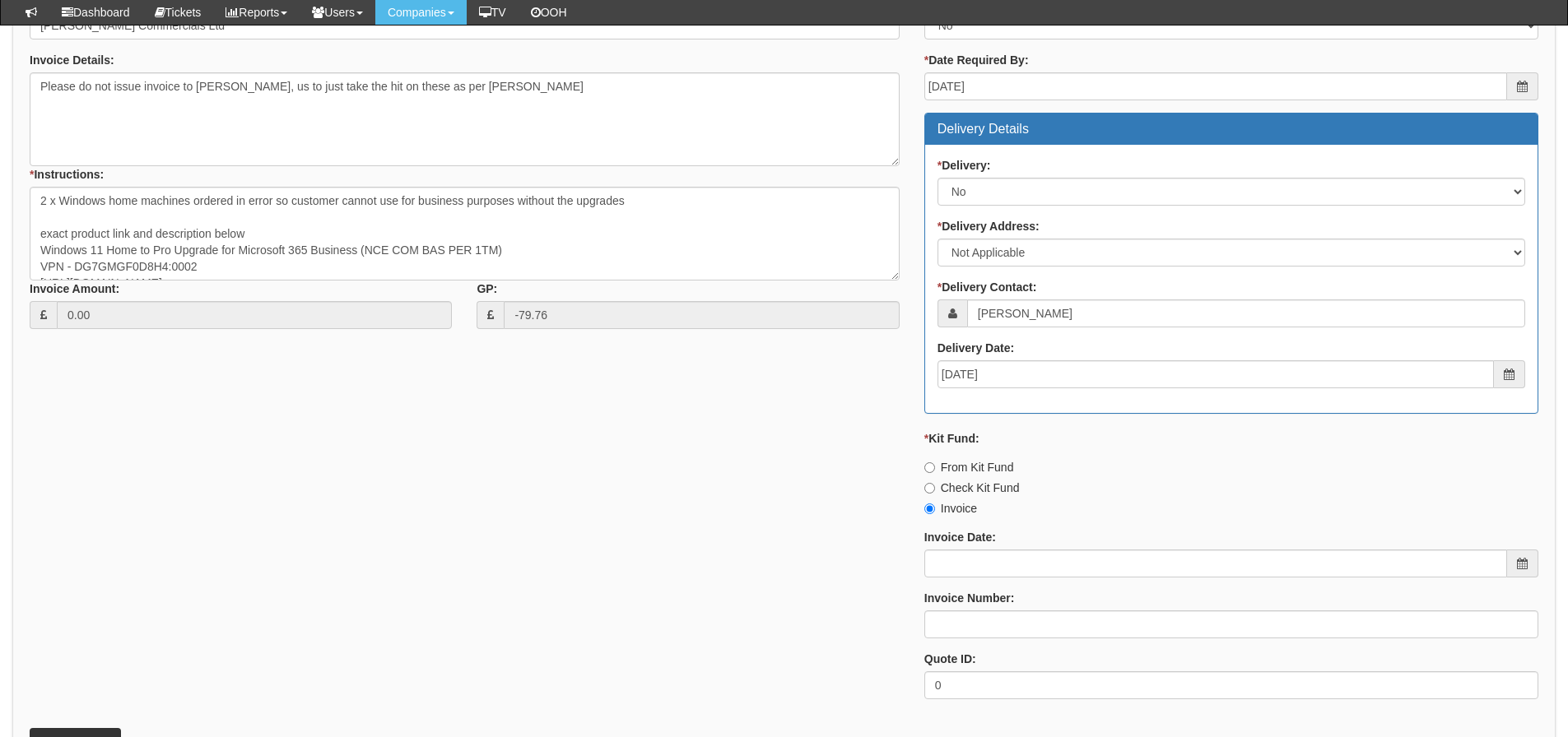
scroll to position [730, 0]
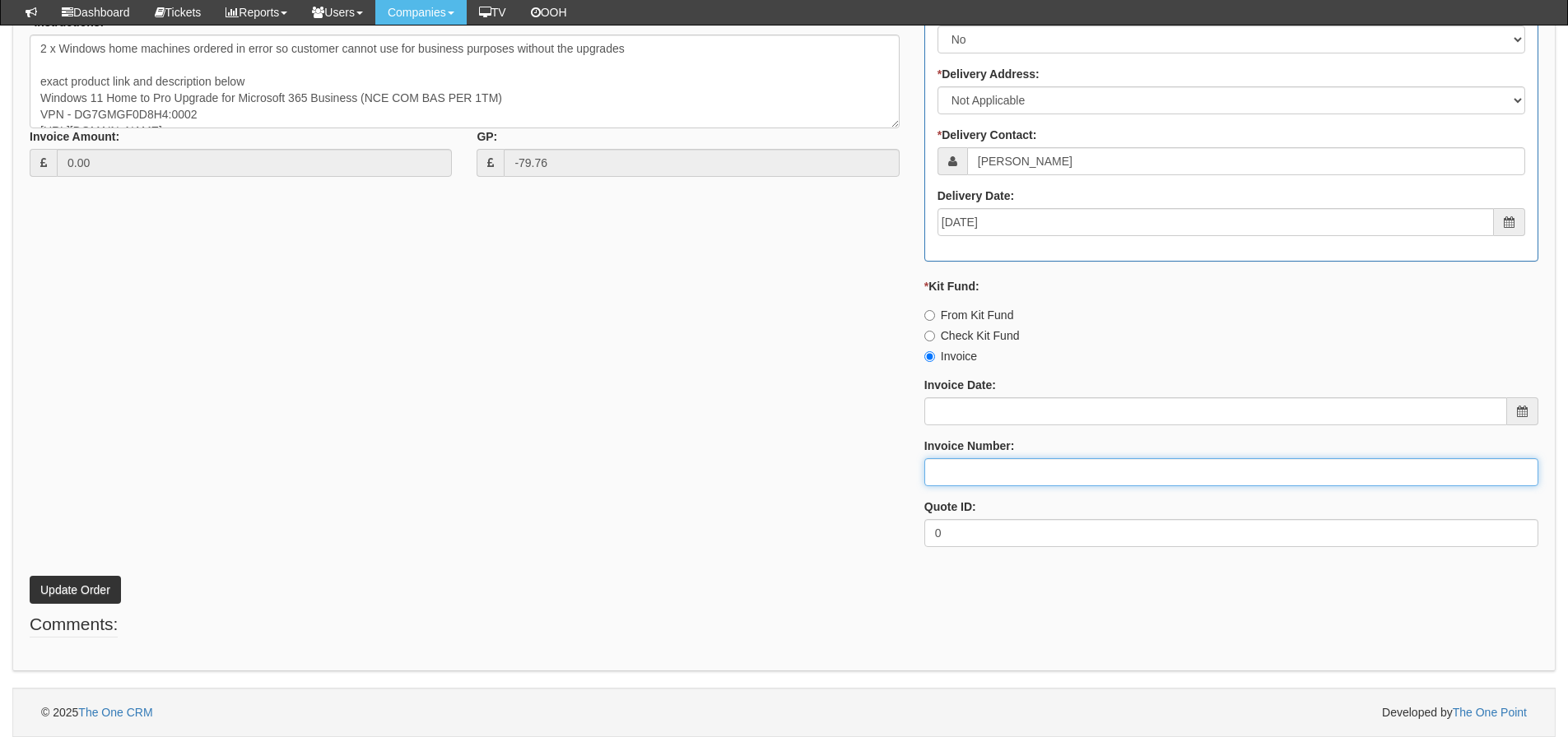
click at [1019, 468] on input "Invoice Number:" at bounding box center [1232, 473] width 614 height 28
type input "N/A"
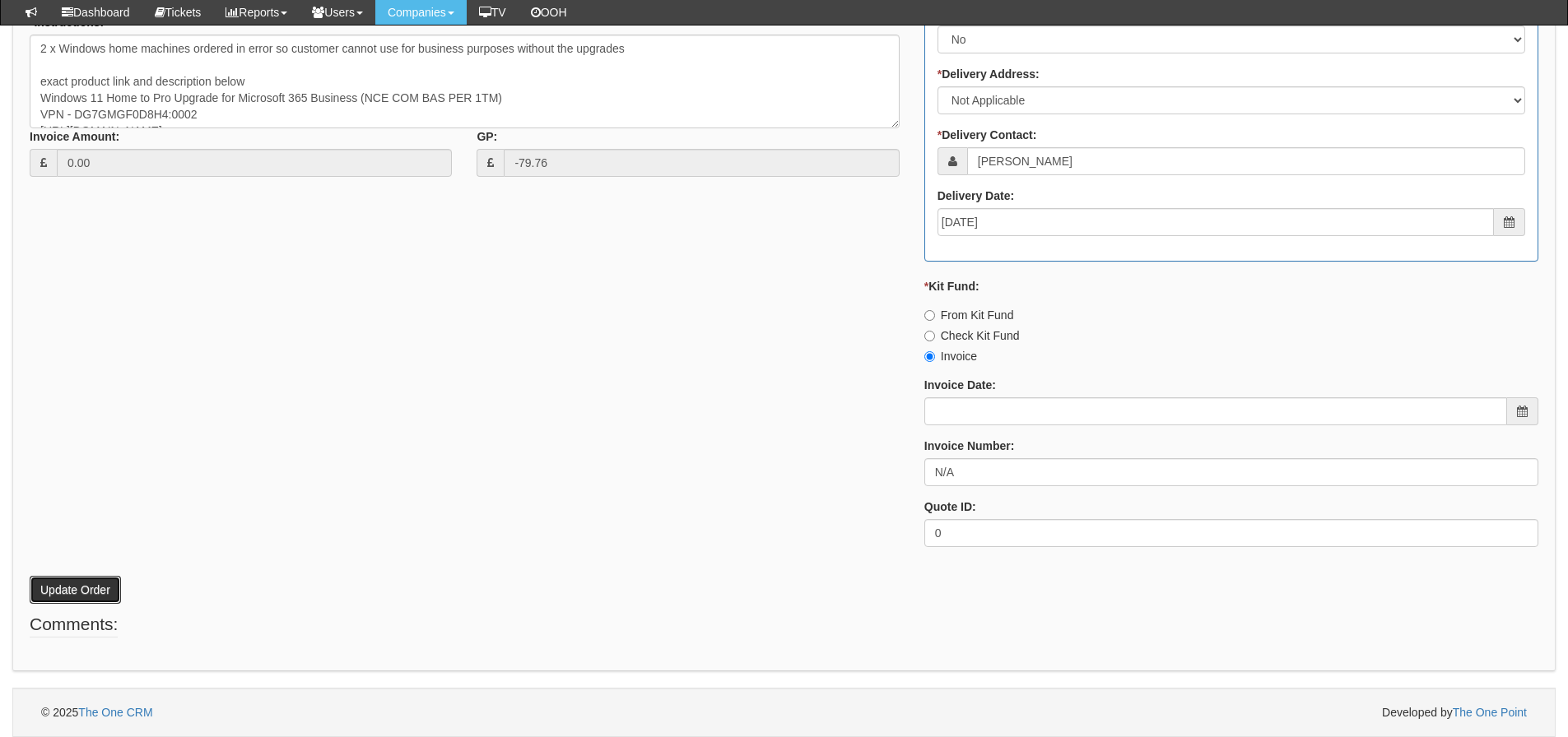
click at [63, 596] on button "Update Order" at bounding box center [76, 590] width 91 height 28
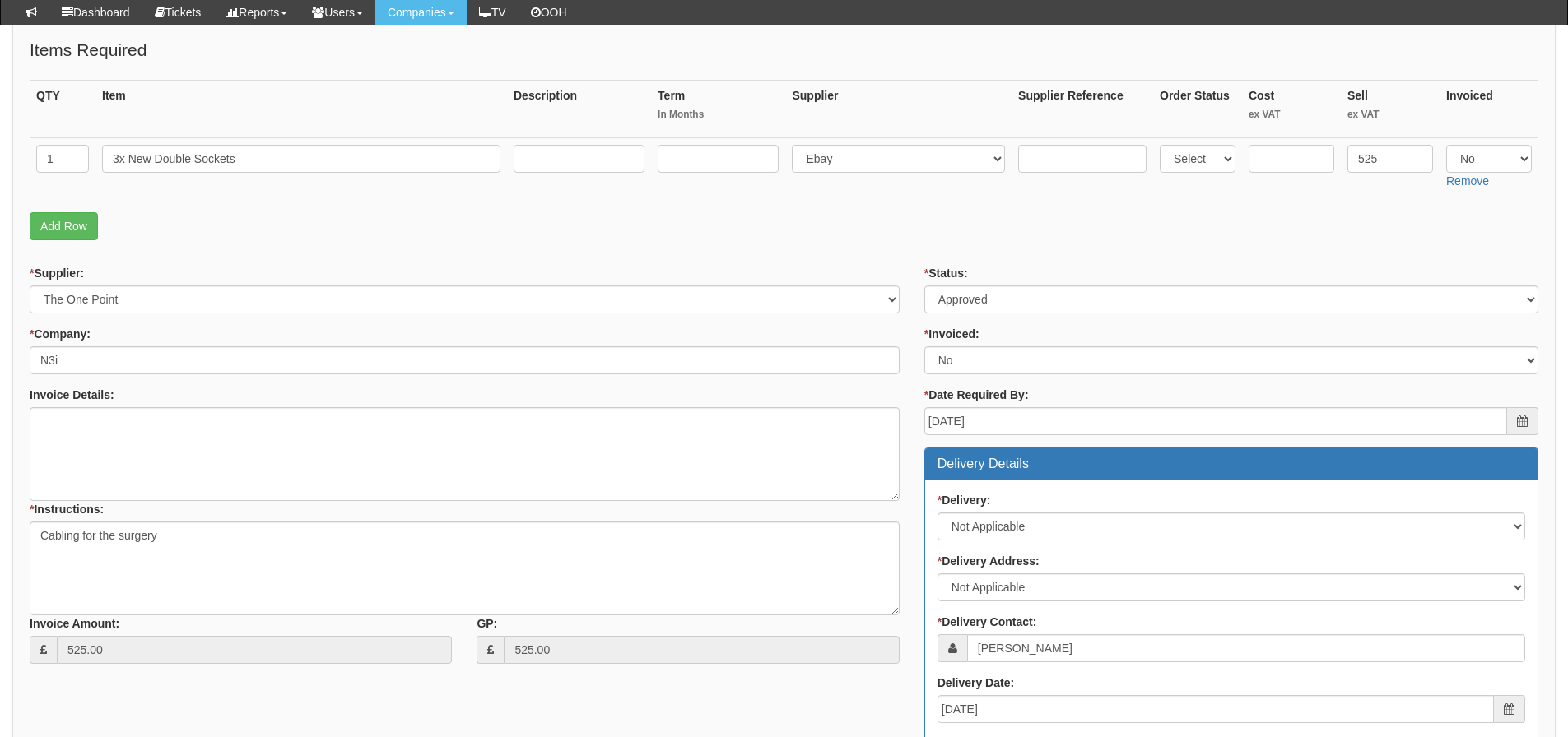
scroll to position [227, 0]
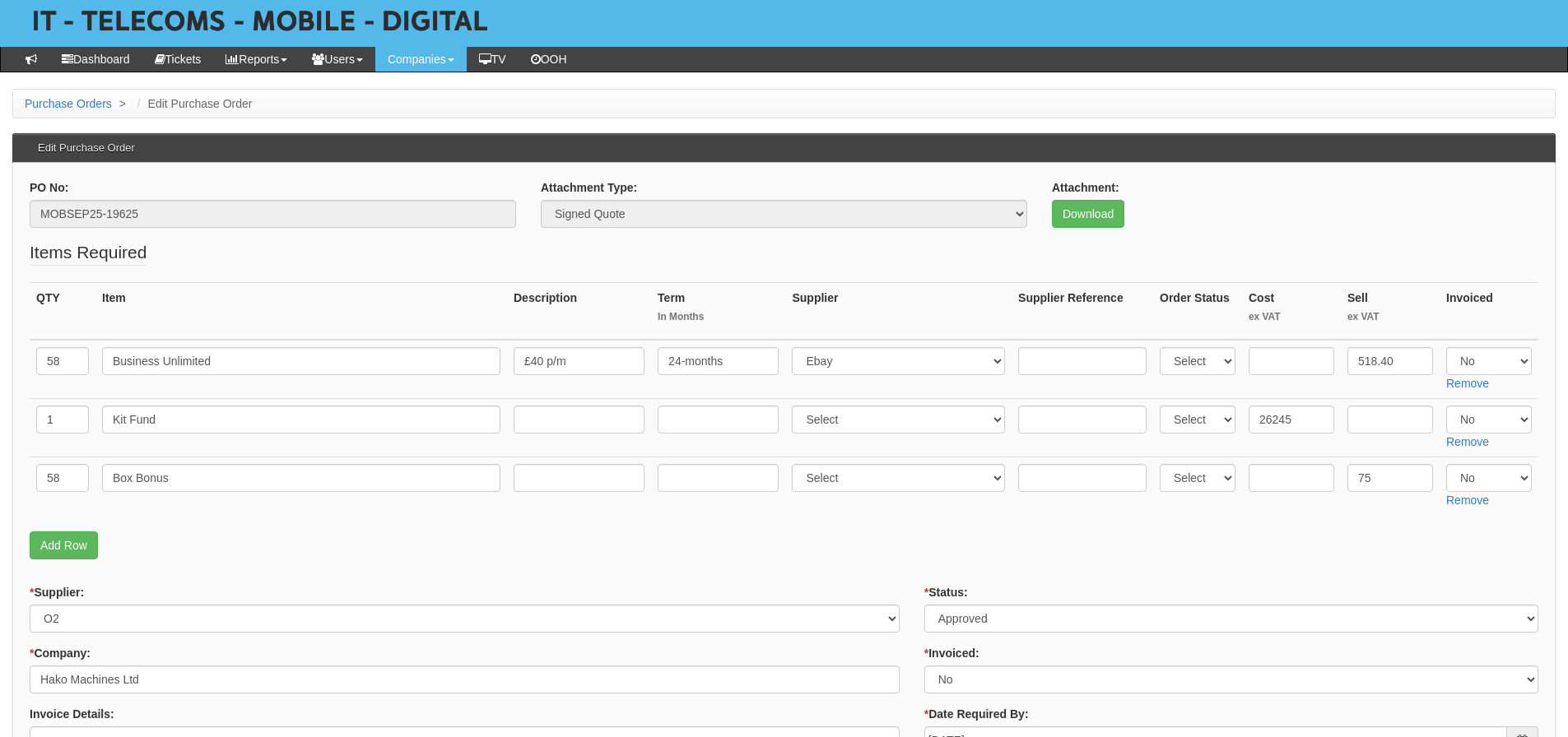
scroll to position [247, 0]
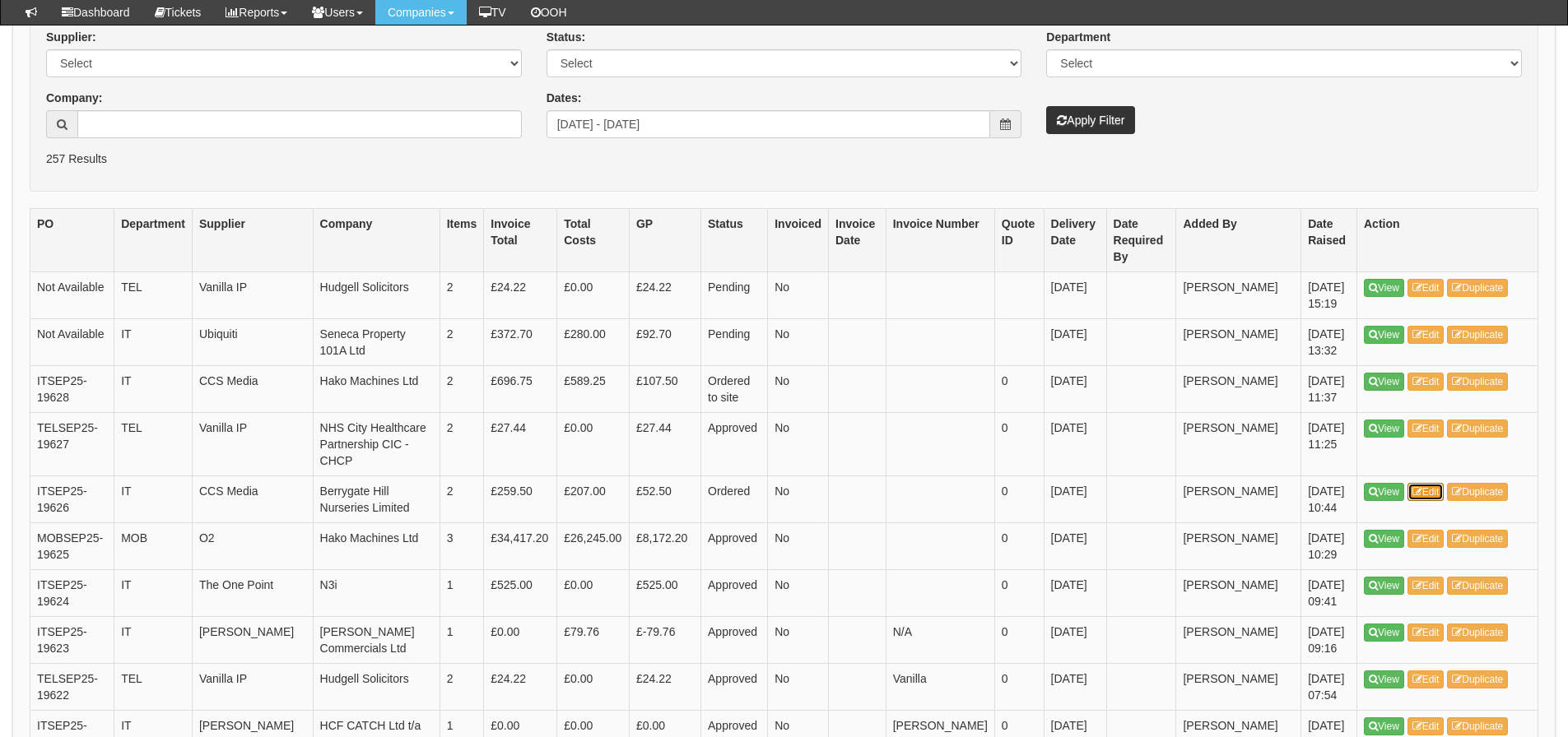
scroll to position [329, 0]
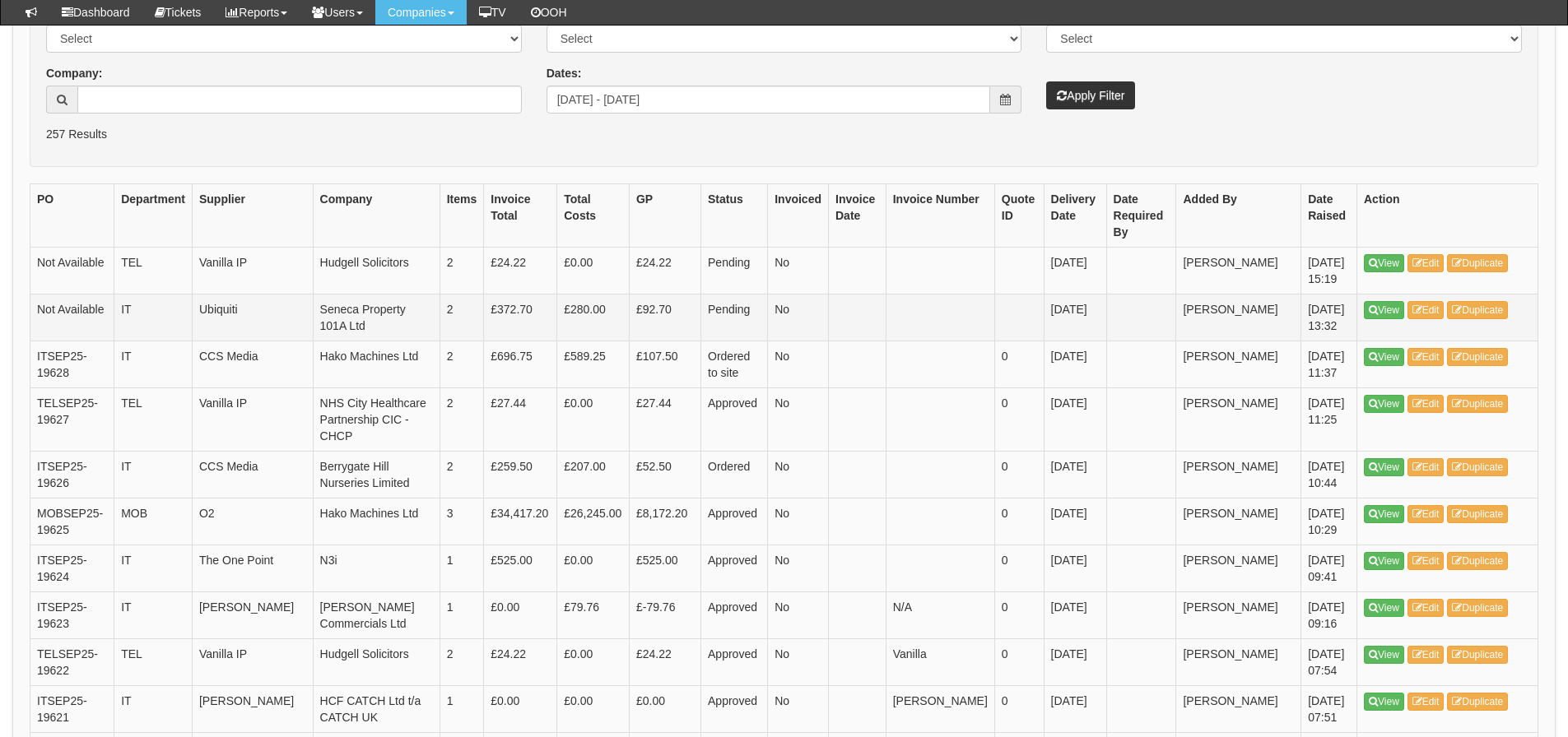
click at [557, 302] on td "£372.70" at bounding box center [521, 317] width 74 height 47
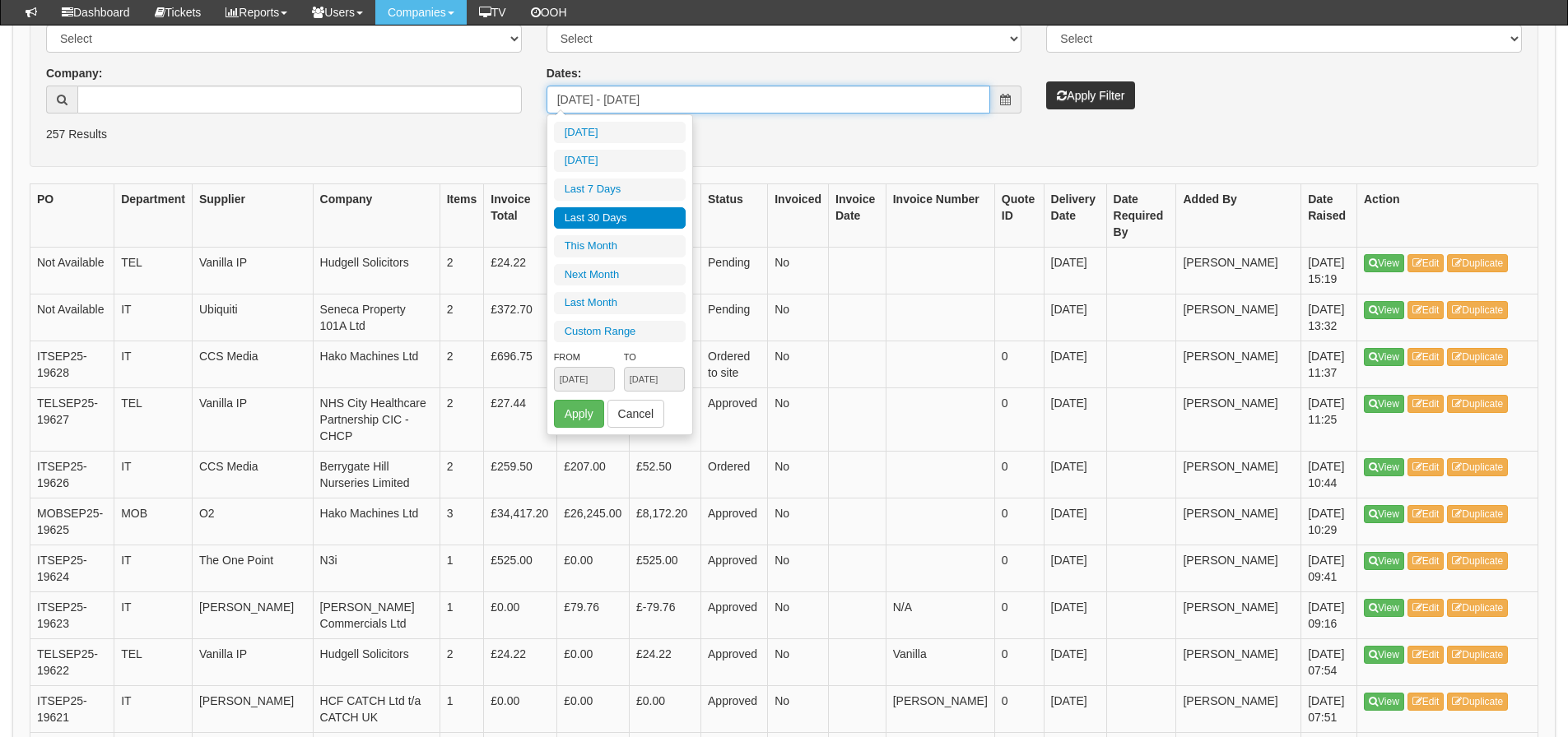
click at [733, 103] on input "2025-08-26 - 2025-09-24" at bounding box center [768, 99] width 444 height 28
click at [618, 224] on li "Last 30 Days" at bounding box center [620, 219] width 132 height 22
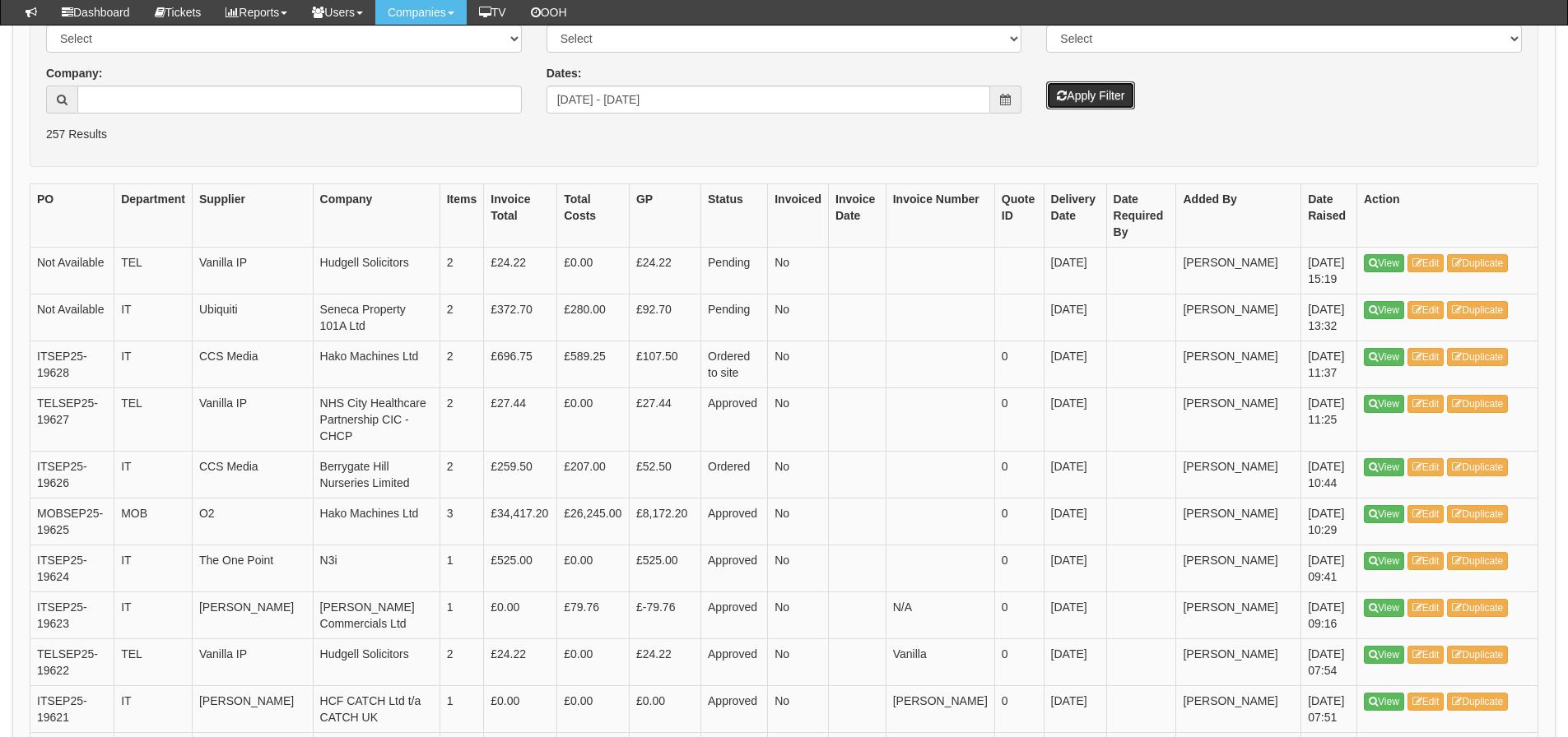
click at [1093, 90] on button "Apply Filter" at bounding box center [1090, 95] width 88 height 28
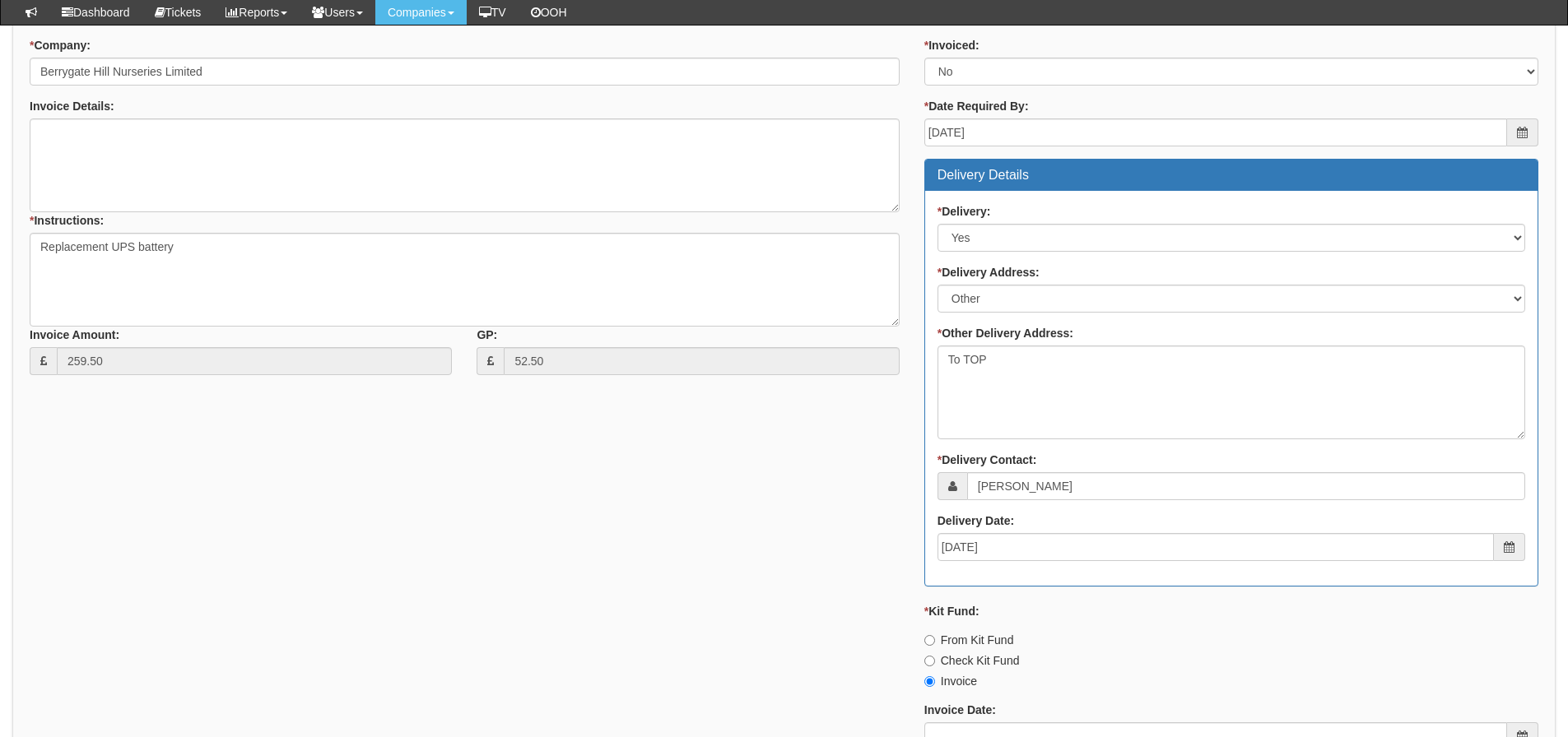
scroll to position [823, 0]
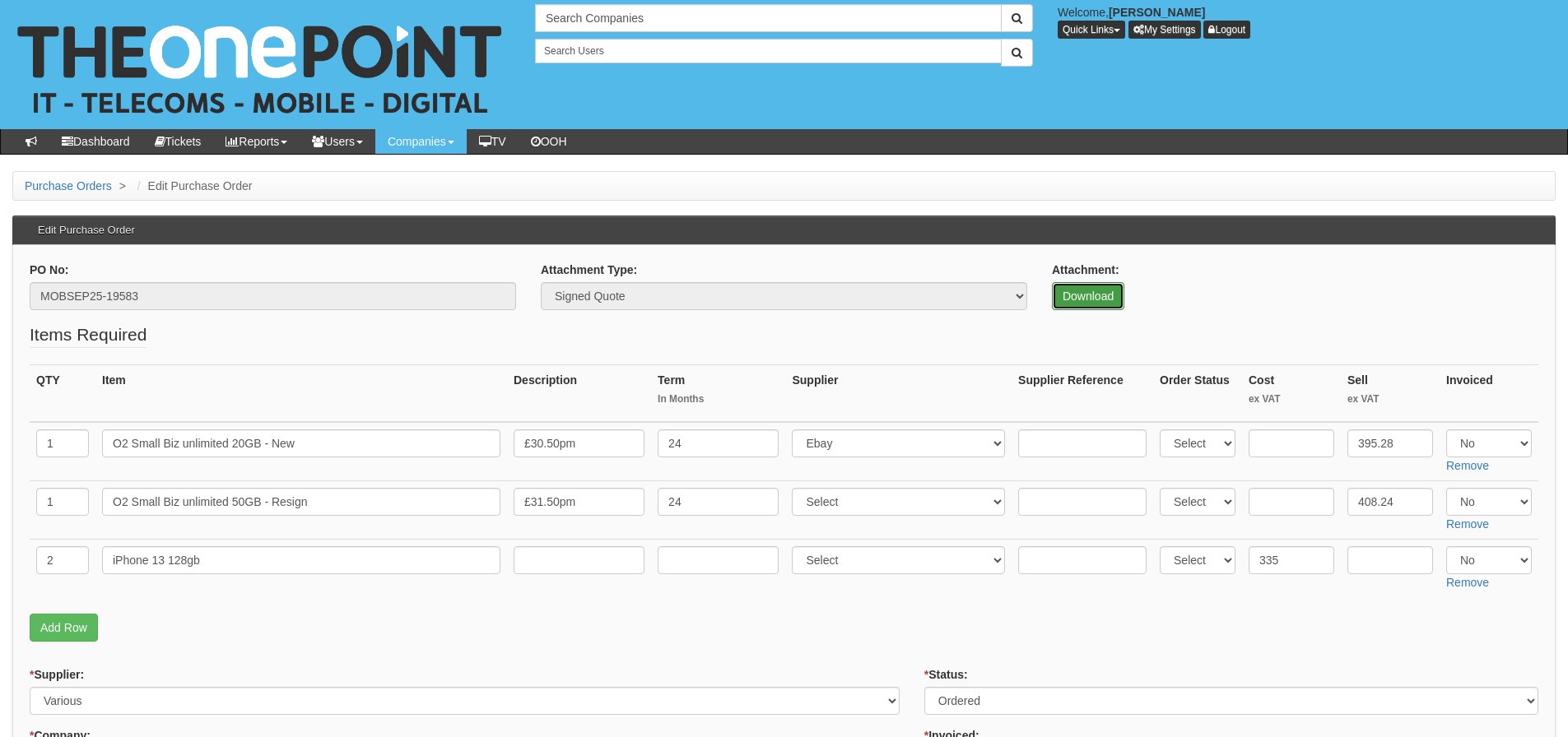
click at [1078, 292] on link "Download" at bounding box center [1088, 296] width 73 height 28
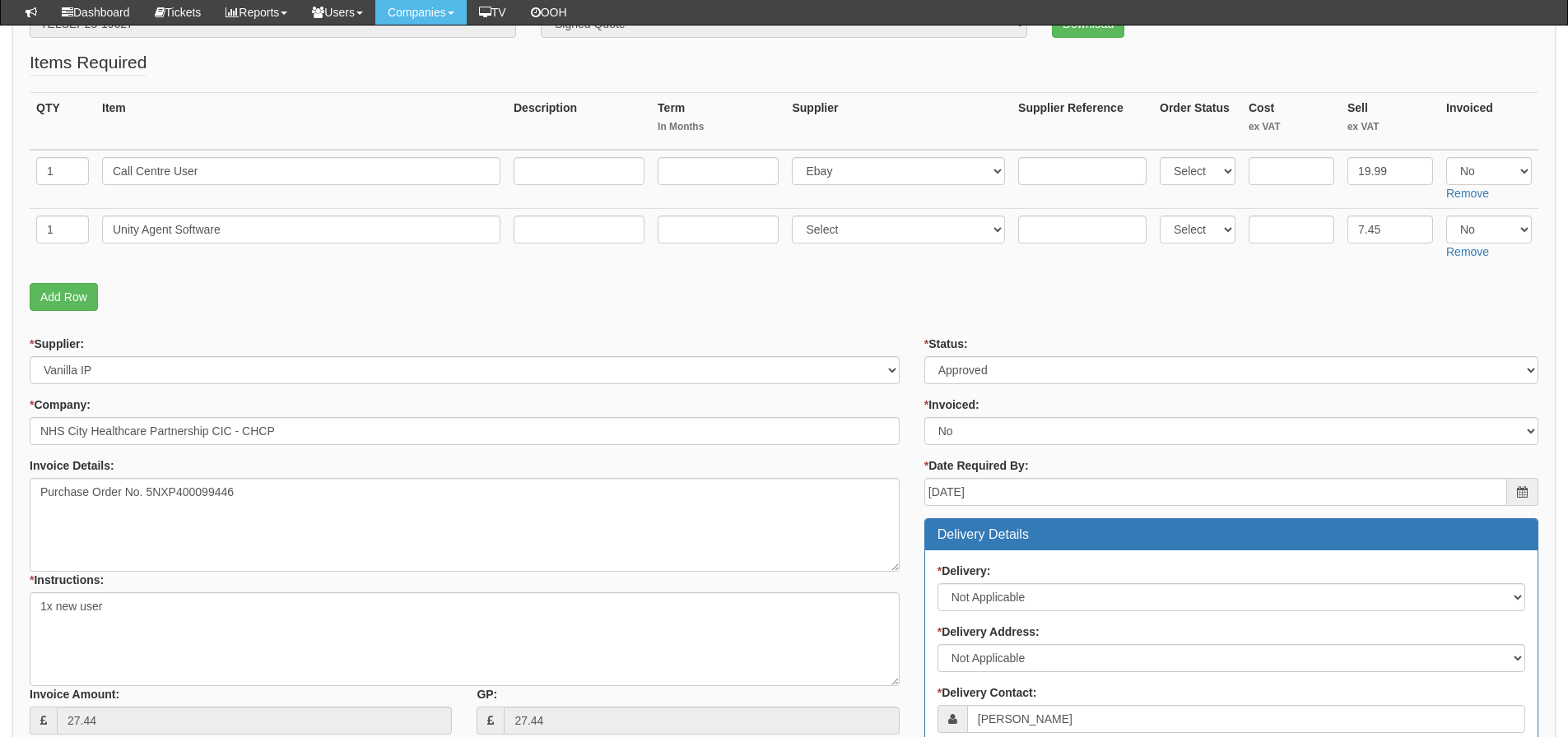
scroll to position [247, 0]
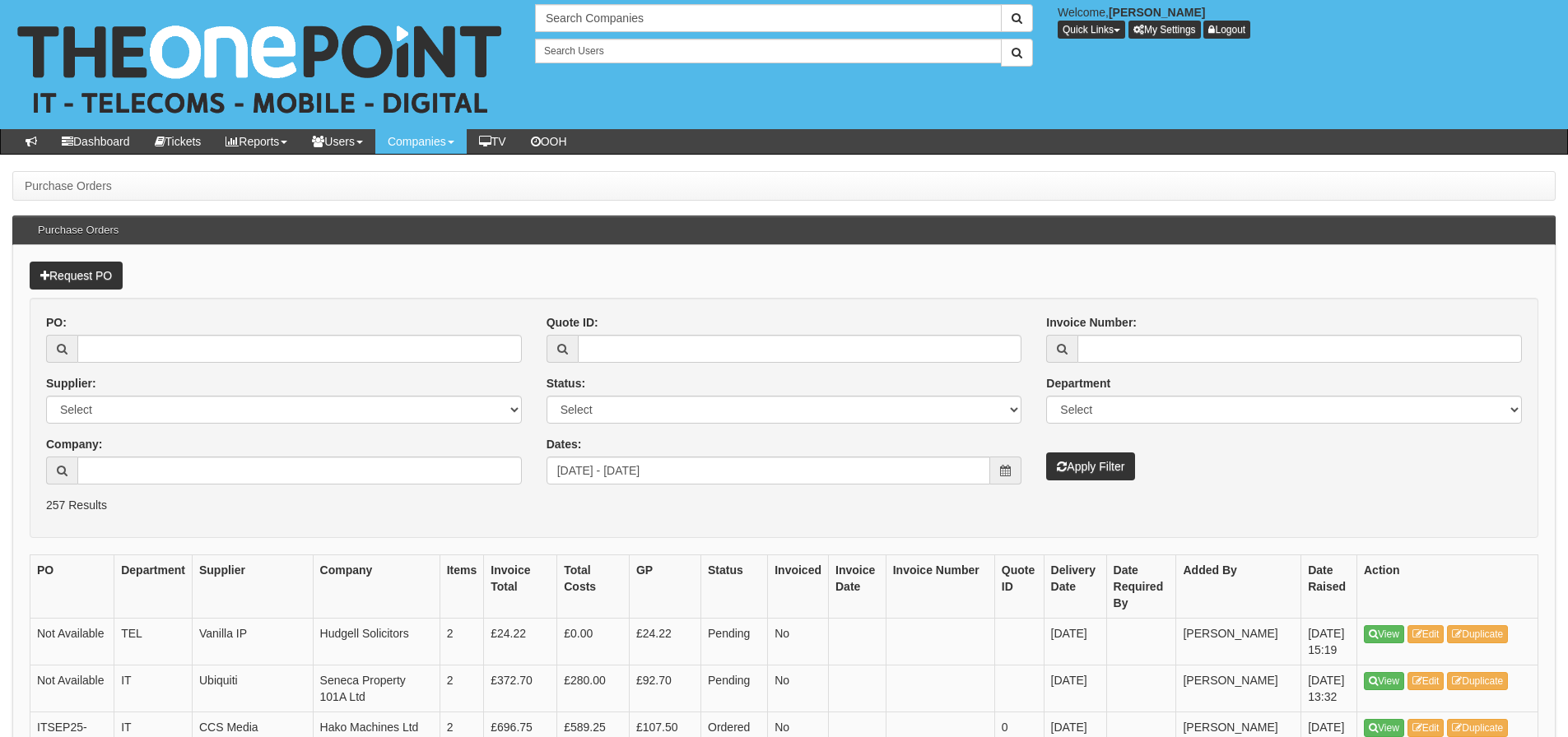
click at [275, 492] on div "PO: Supplier: Select 123 REG.co.uk 1Password 3 4Gon AA Jones Electric Ltd Abzor…" at bounding box center [284, 406] width 501 height 183
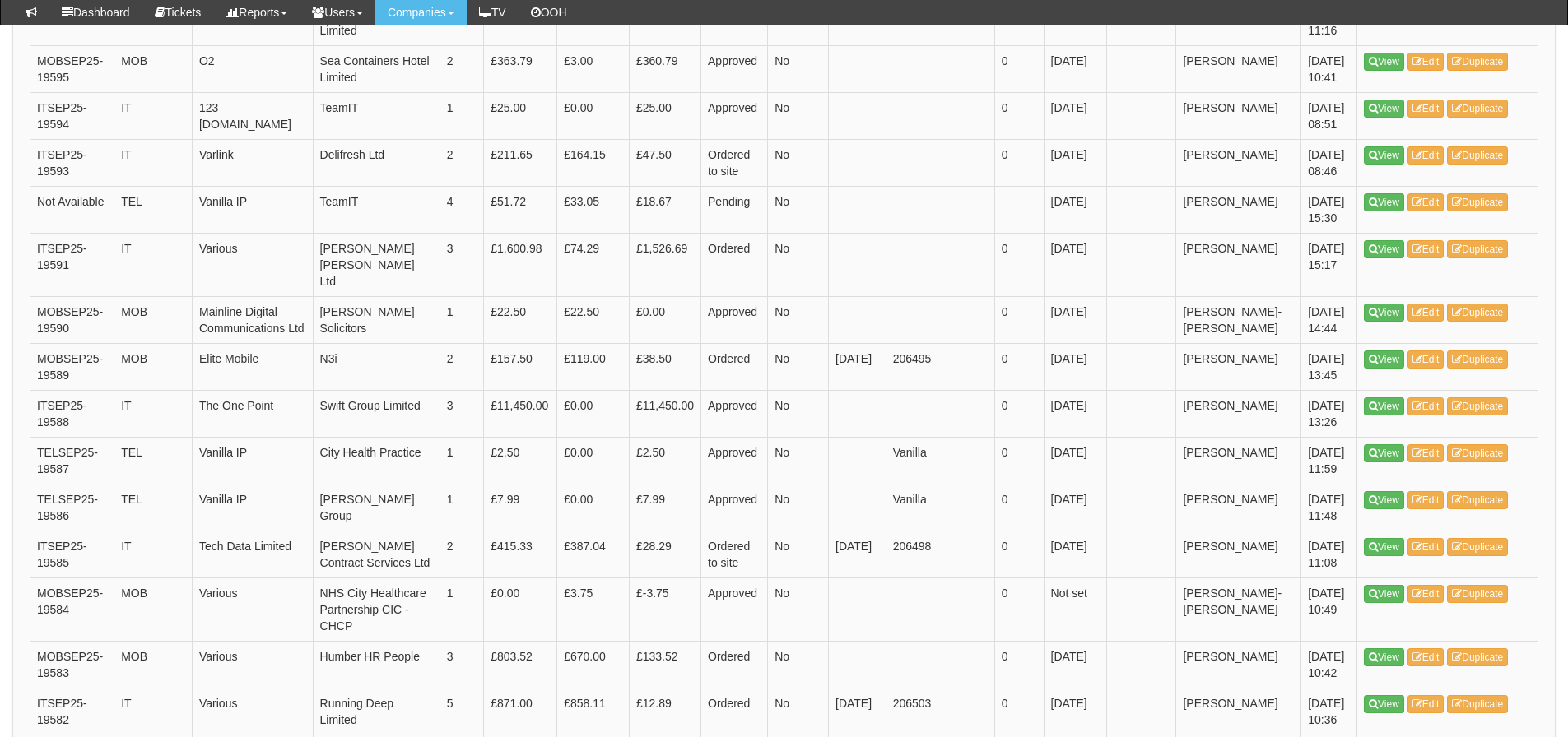
scroll to position [2480, 0]
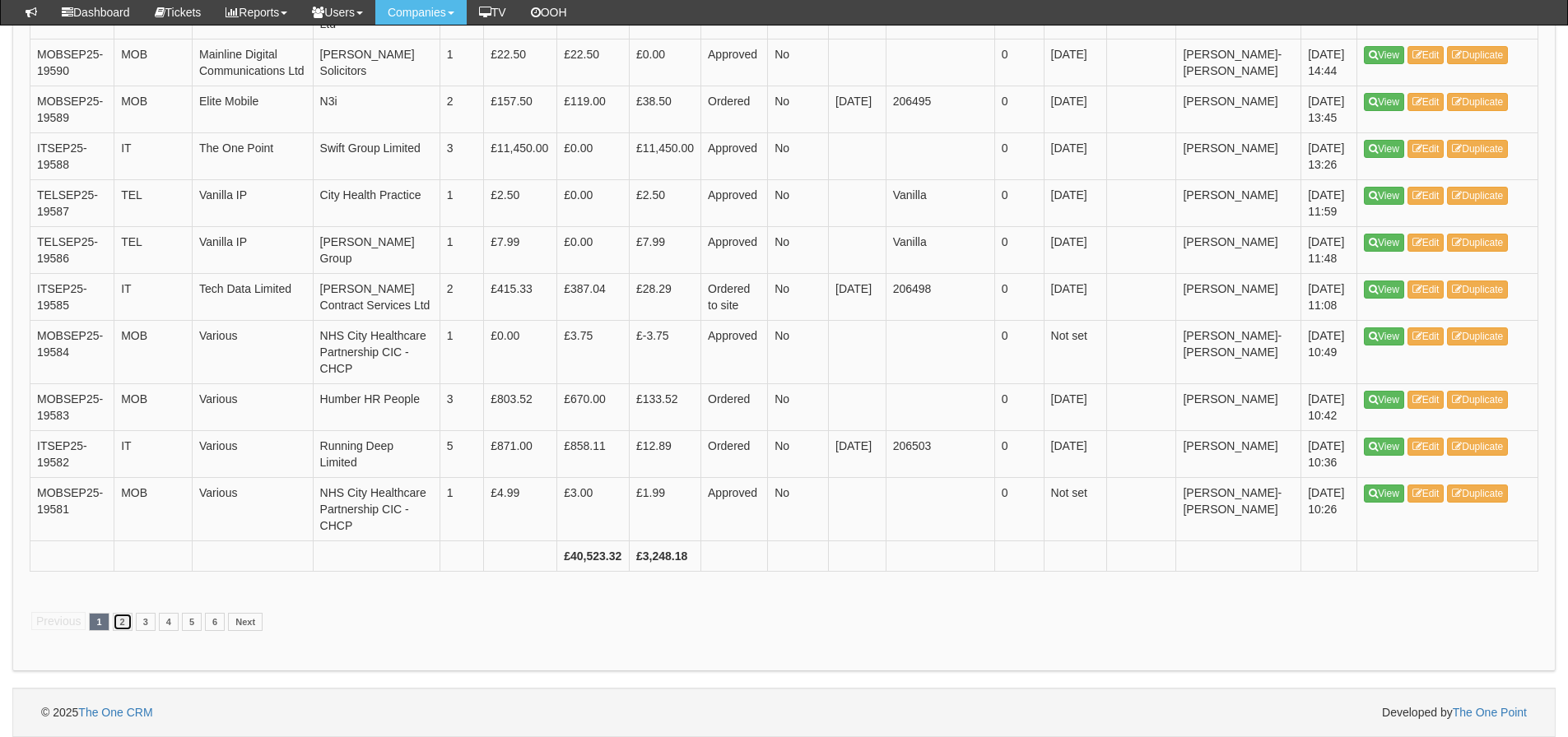
click at [123, 624] on link "2" at bounding box center [123, 622] width 20 height 18
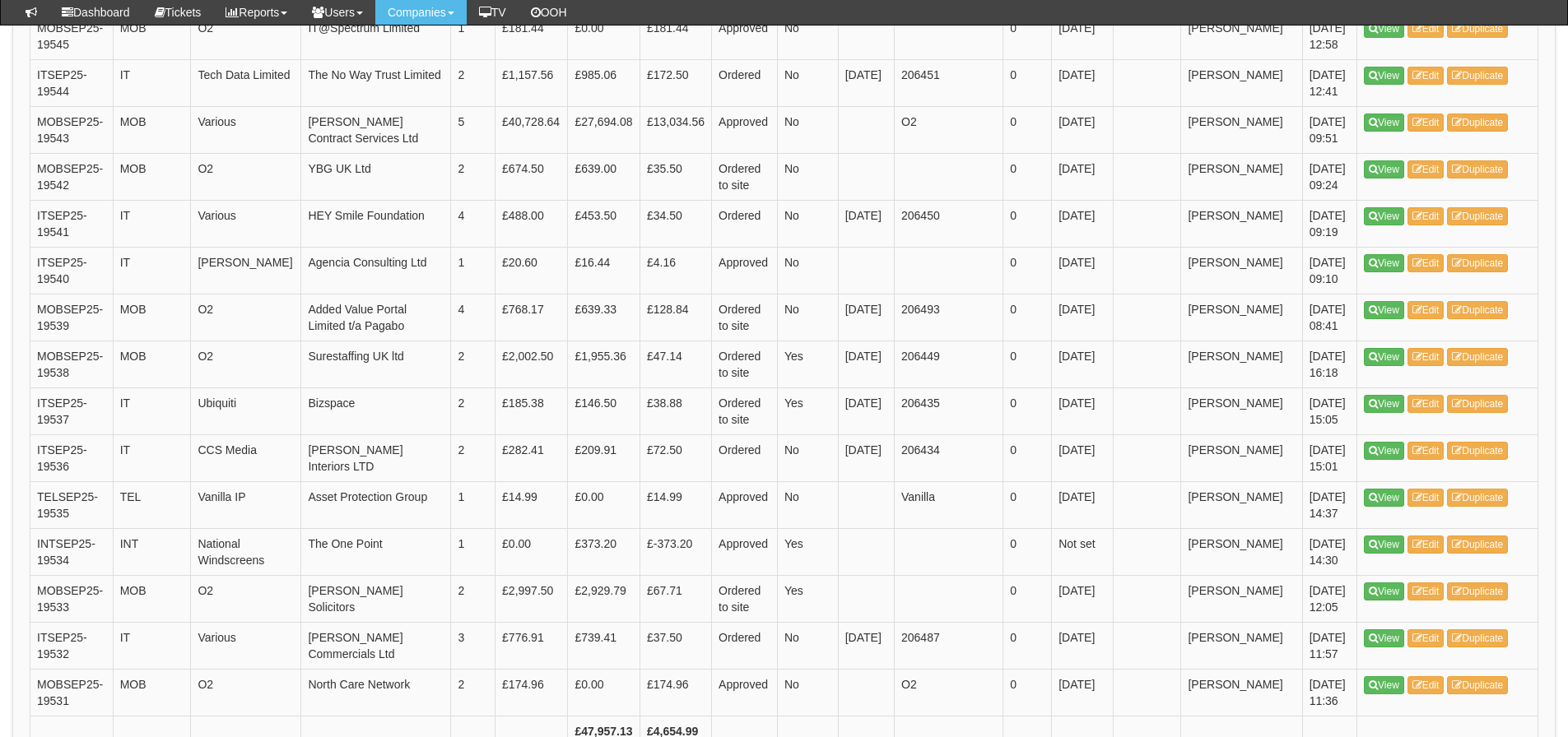
scroll to position [2381, 0]
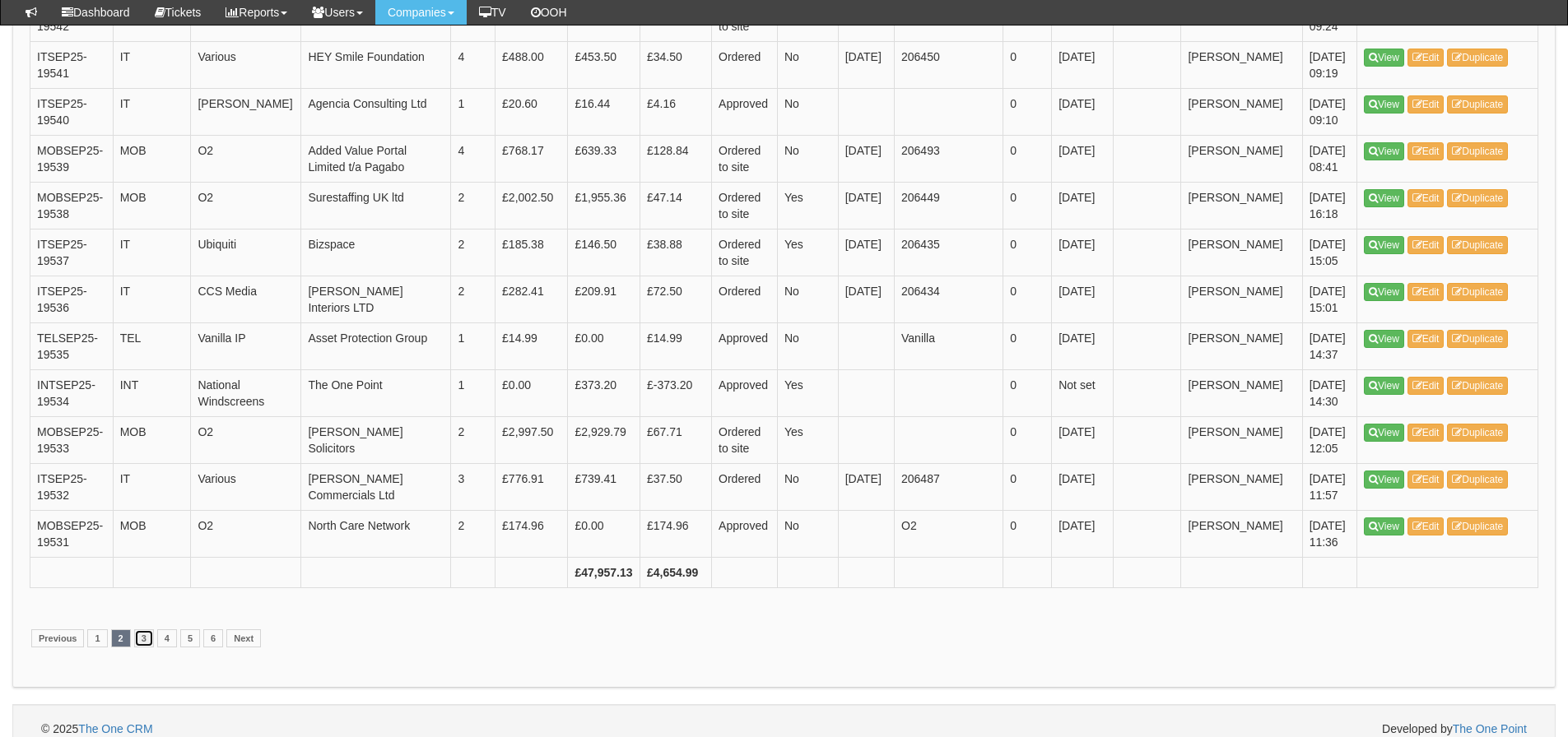
click at [139, 630] on link "3" at bounding box center [144, 639] width 20 height 18
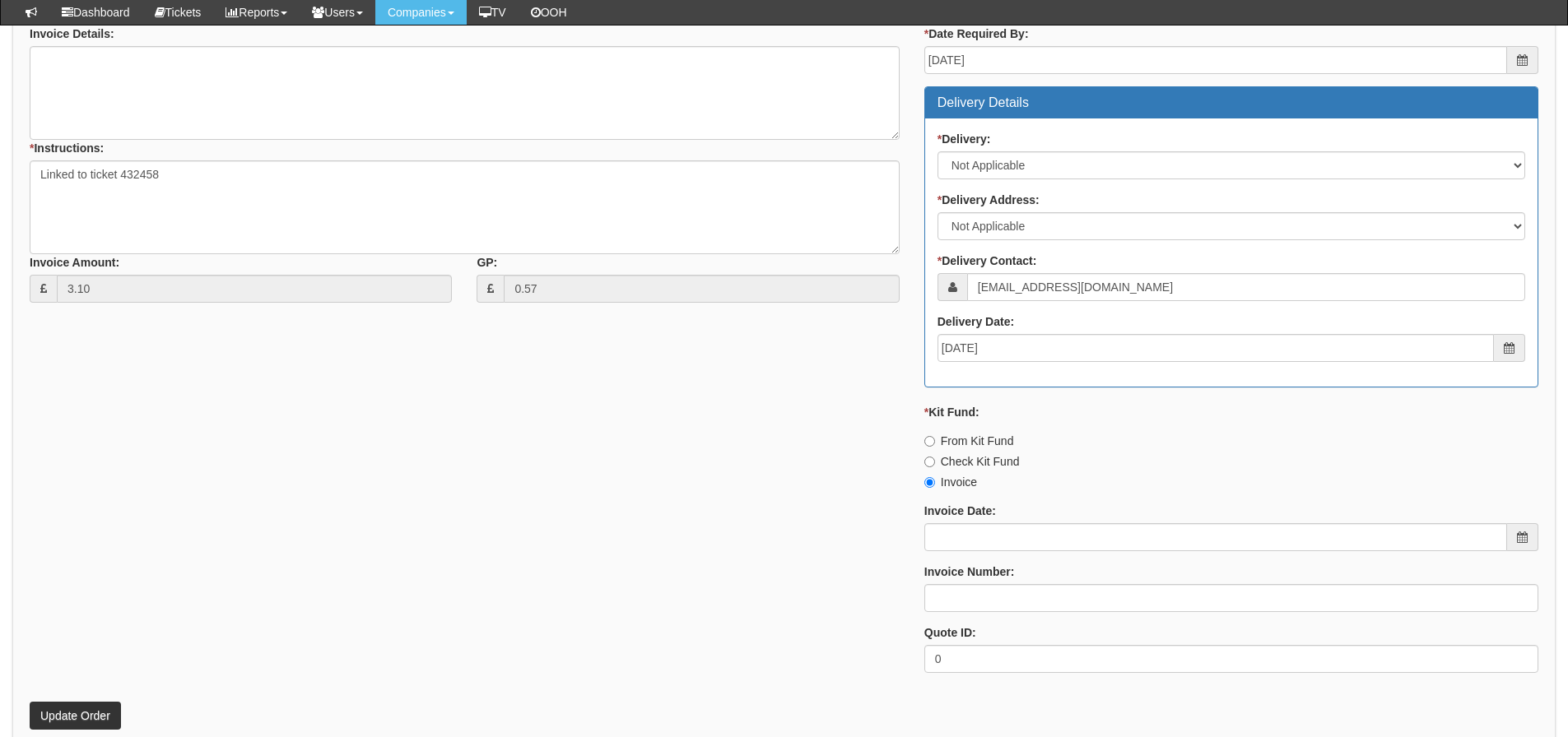
scroll to position [804, 0]
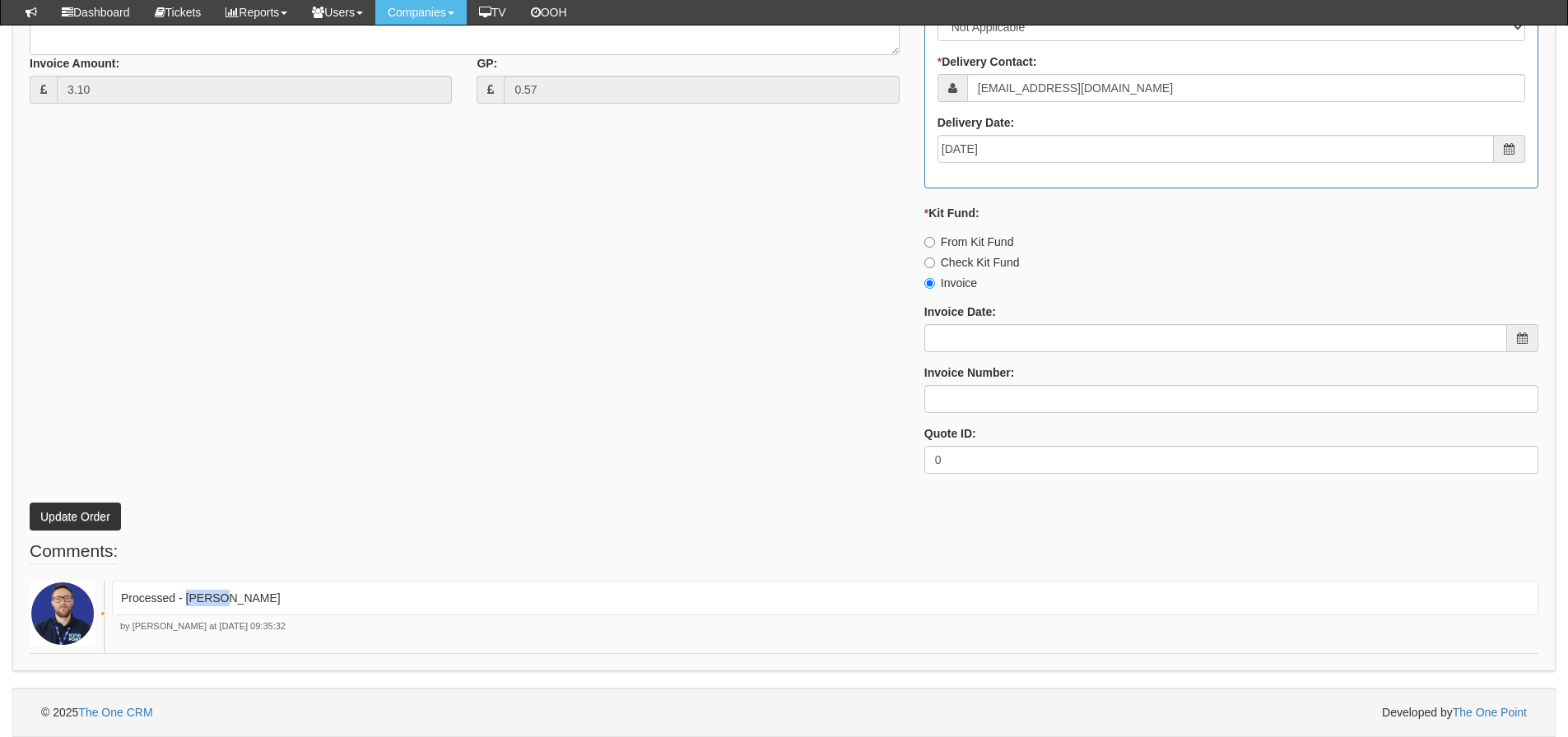
drag, startPoint x: 233, startPoint y: 596, endPoint x: 186, endPoint y: 610, distance: 49.0
click at [186, 610] on div "Processed - [PERSON_NAME]" at bounding box center [826, 598] width 1427 height 35
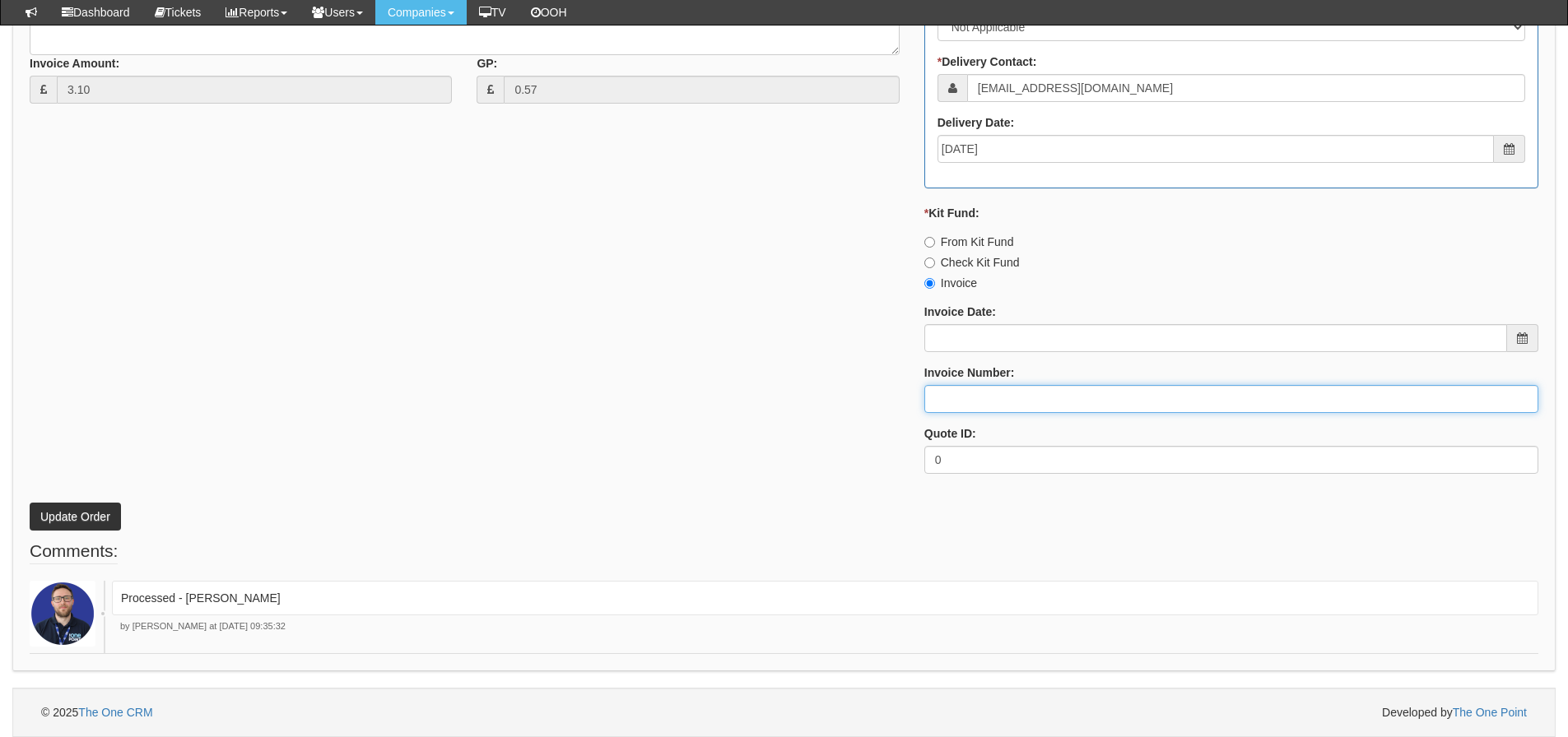
click at [947, 396] on input "Invoice Number:" at bounding box center [1232, 399] width 614 height 28
paste input "[PERSON_NAME]"
type input "[PERSON_NAME]"
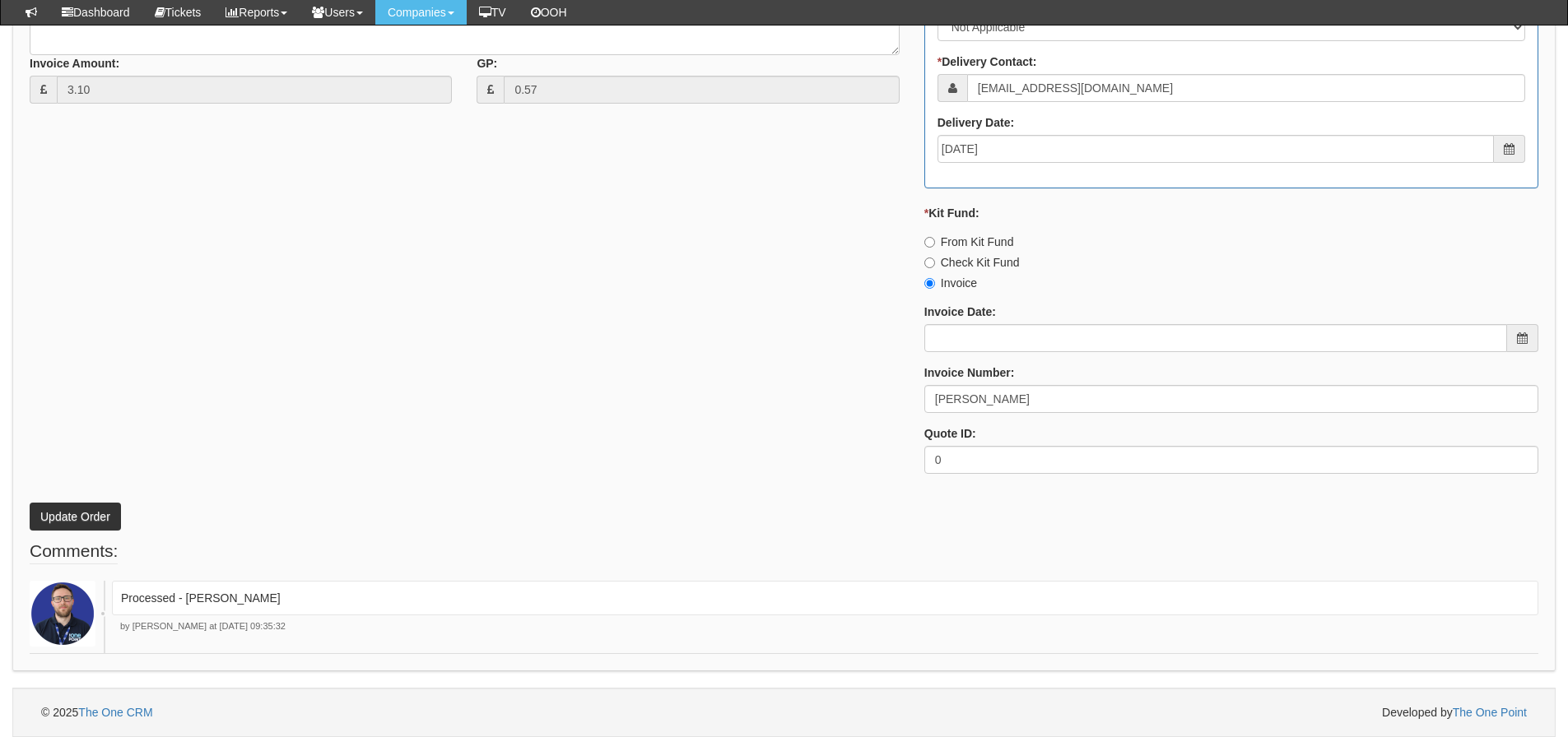
click at [472, 339] on div "* Supplier: Select 123 [DOMAIN_NAME] 1Password 3 4Gon [PERSON_NAME] Electric Lt…" at bounding box center [784, 96] width 1534 height 783
click at [84, 504] on button "Update Order" at bounding box center [76, 516] width 91 height 28
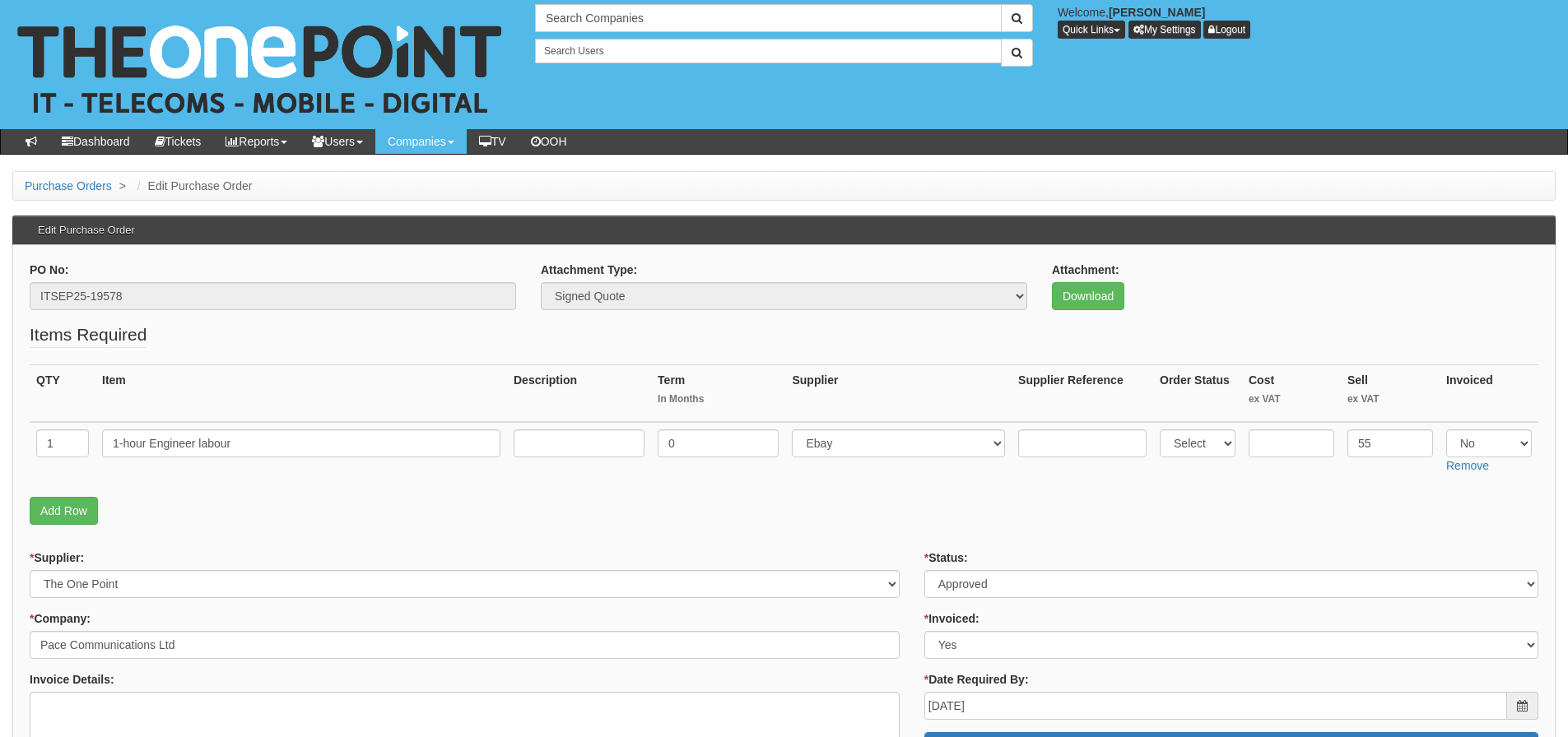
scroll to position [165, 0]
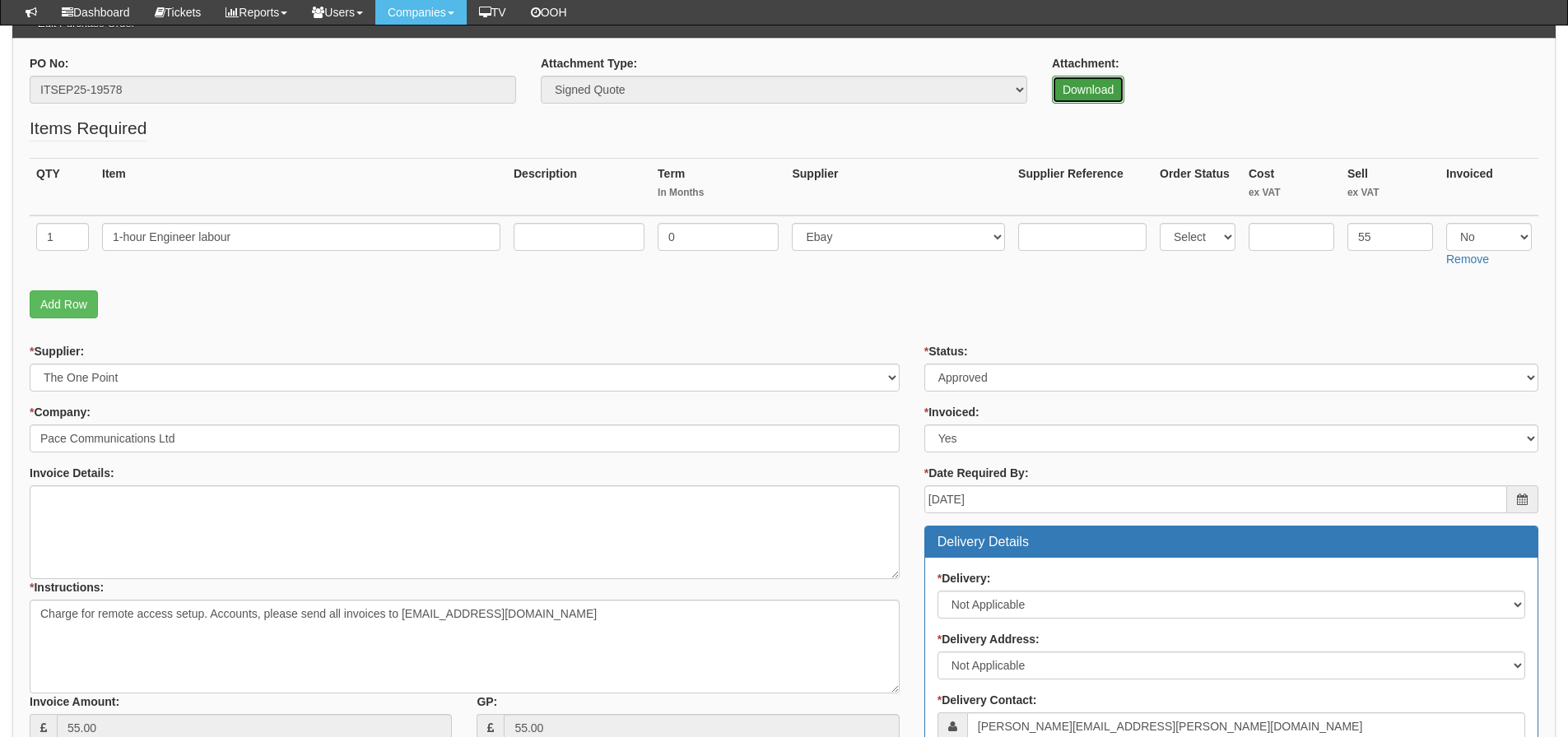
click at [1061, 89] on link "Download" at bounding box center [1088, 89] width 73 height 28
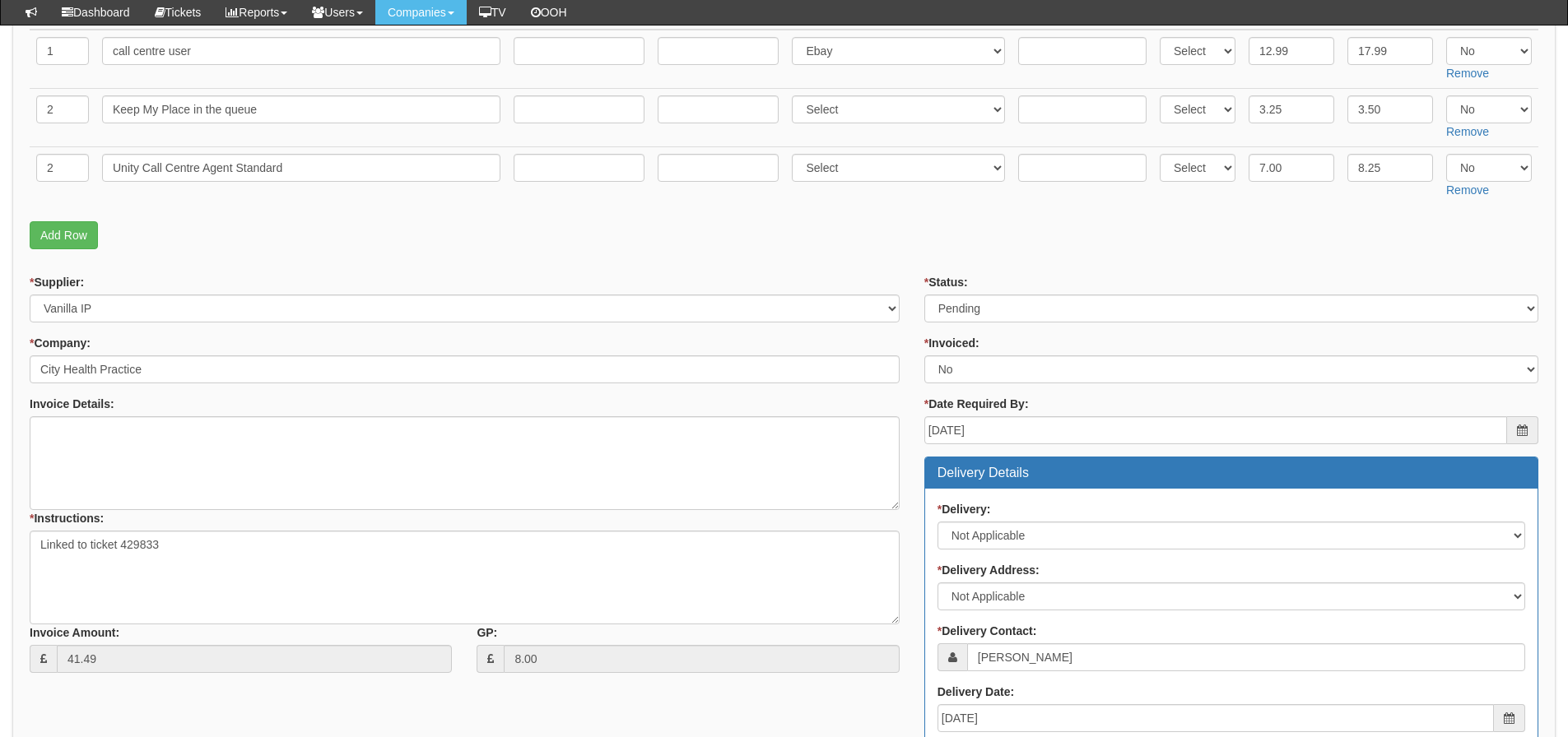
scroll to position [411, 0]
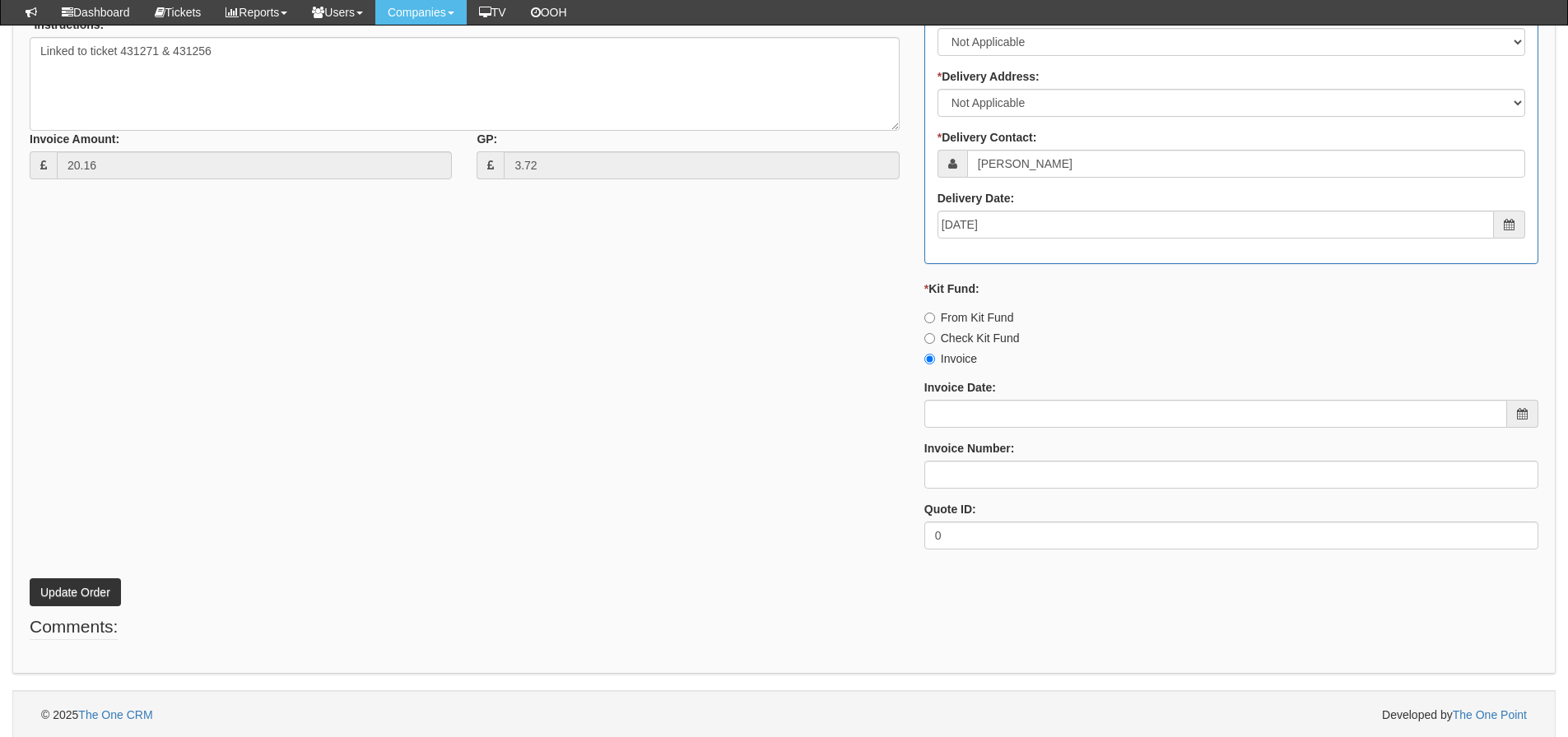
scroll to position [730, 0]
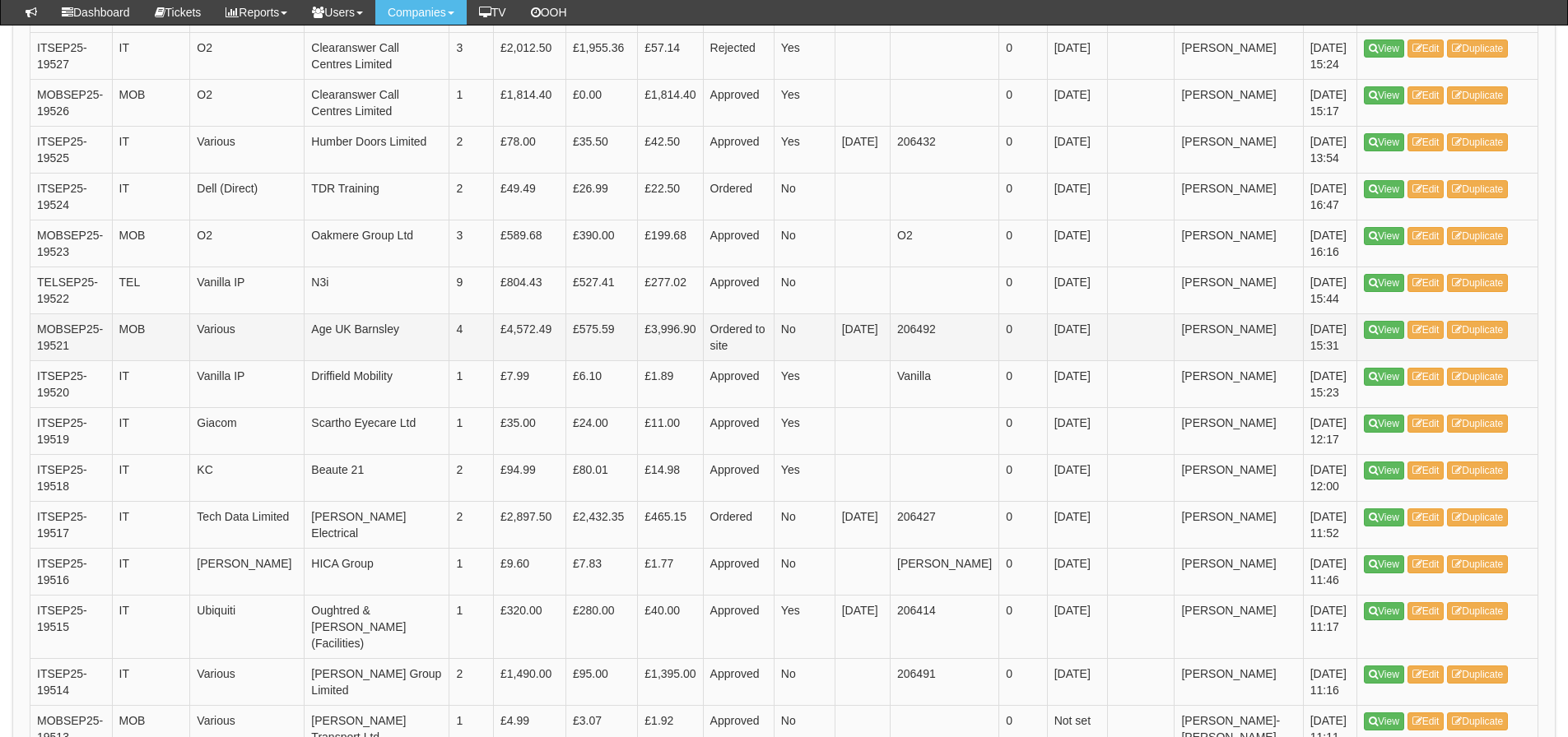
scroll to position [659, 0]
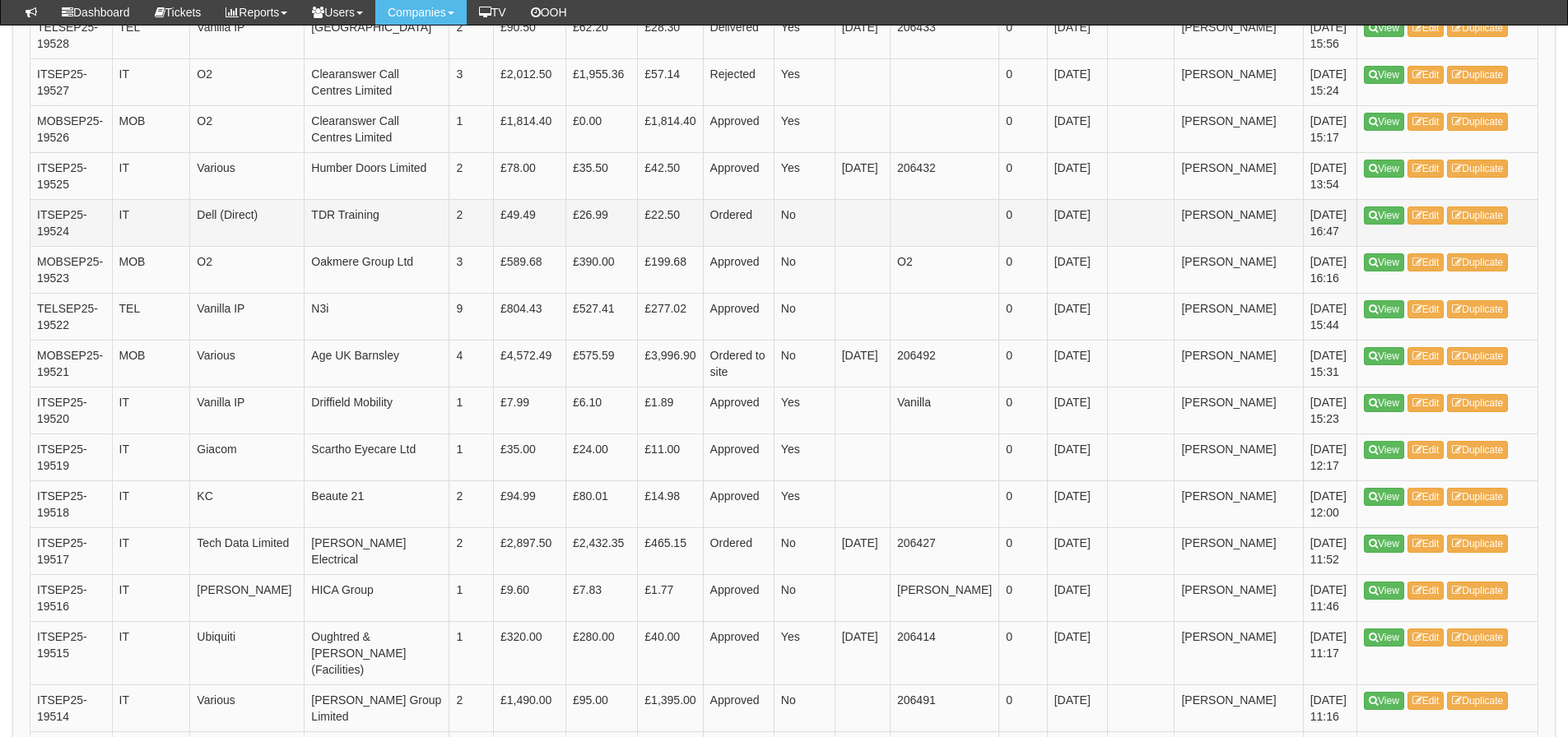
click at [737, 246] on td "Ordered" at bounding box center [738, 222] width 71 height 47
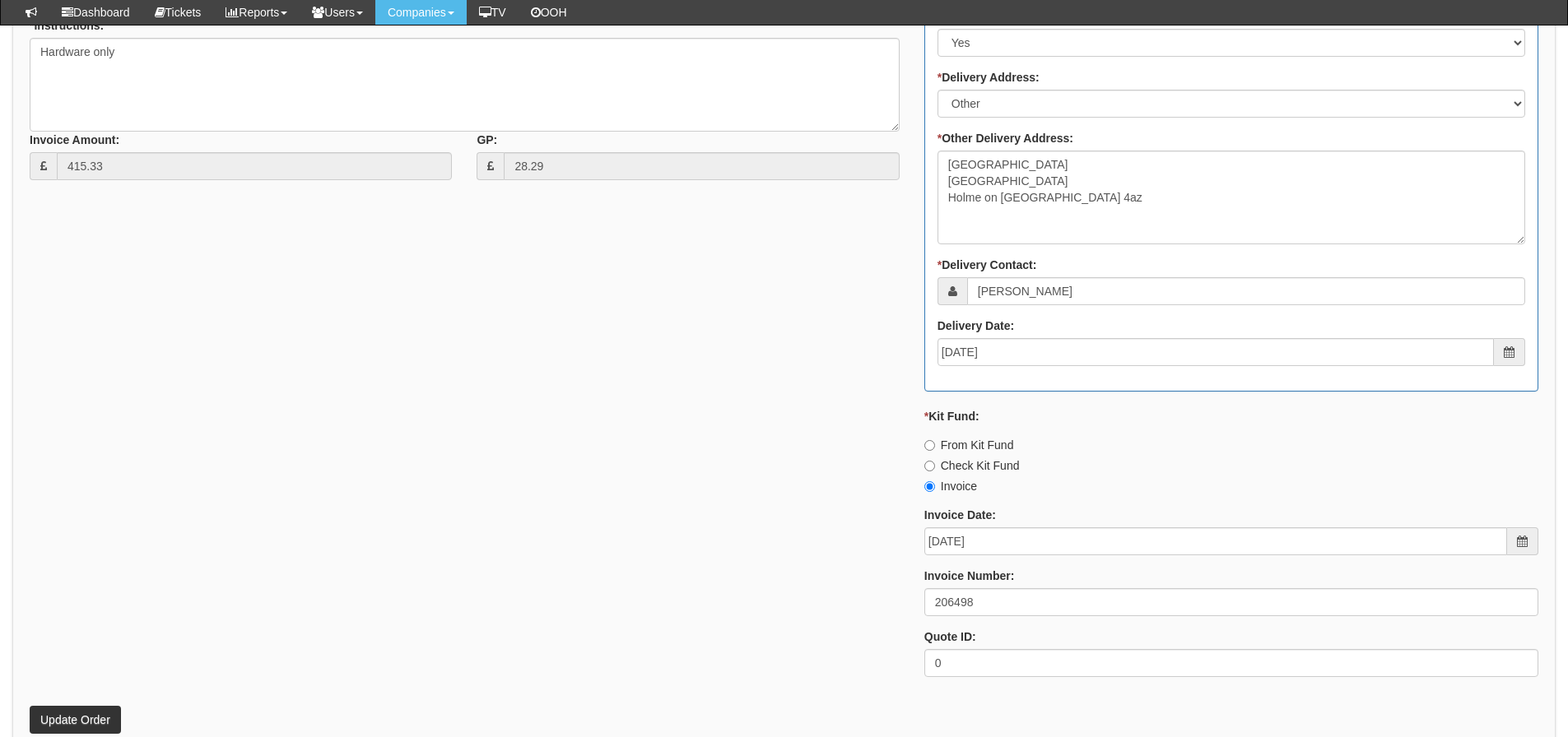
scroll to position [823, 0]
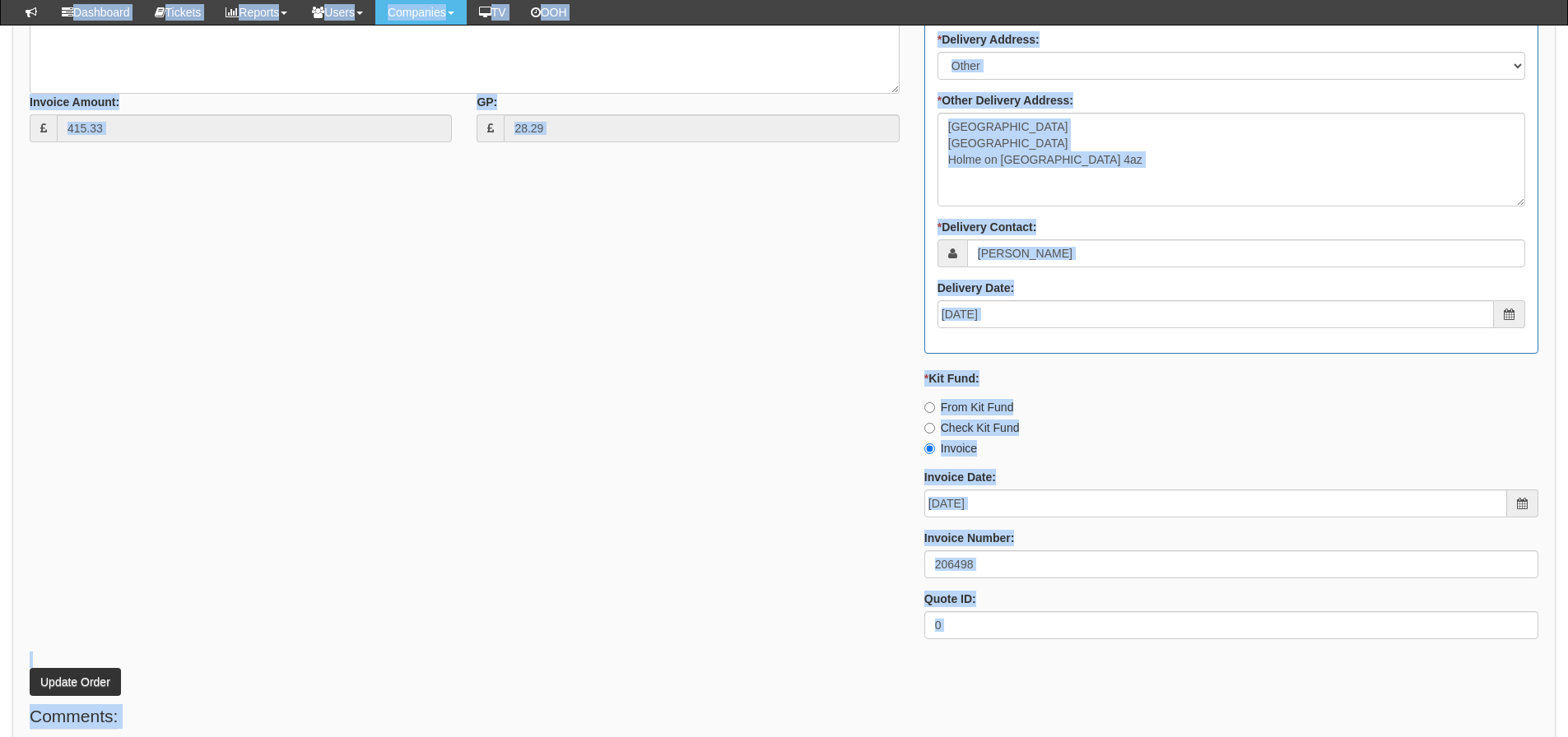
click at [180, 424] on div "* Supplier: Select 123 [DOMAIN_NAME] 1Password 3 4Gon [PERSON_NAME] Electric Lt…" at bounding box center [784, 198] width 1534 height 910
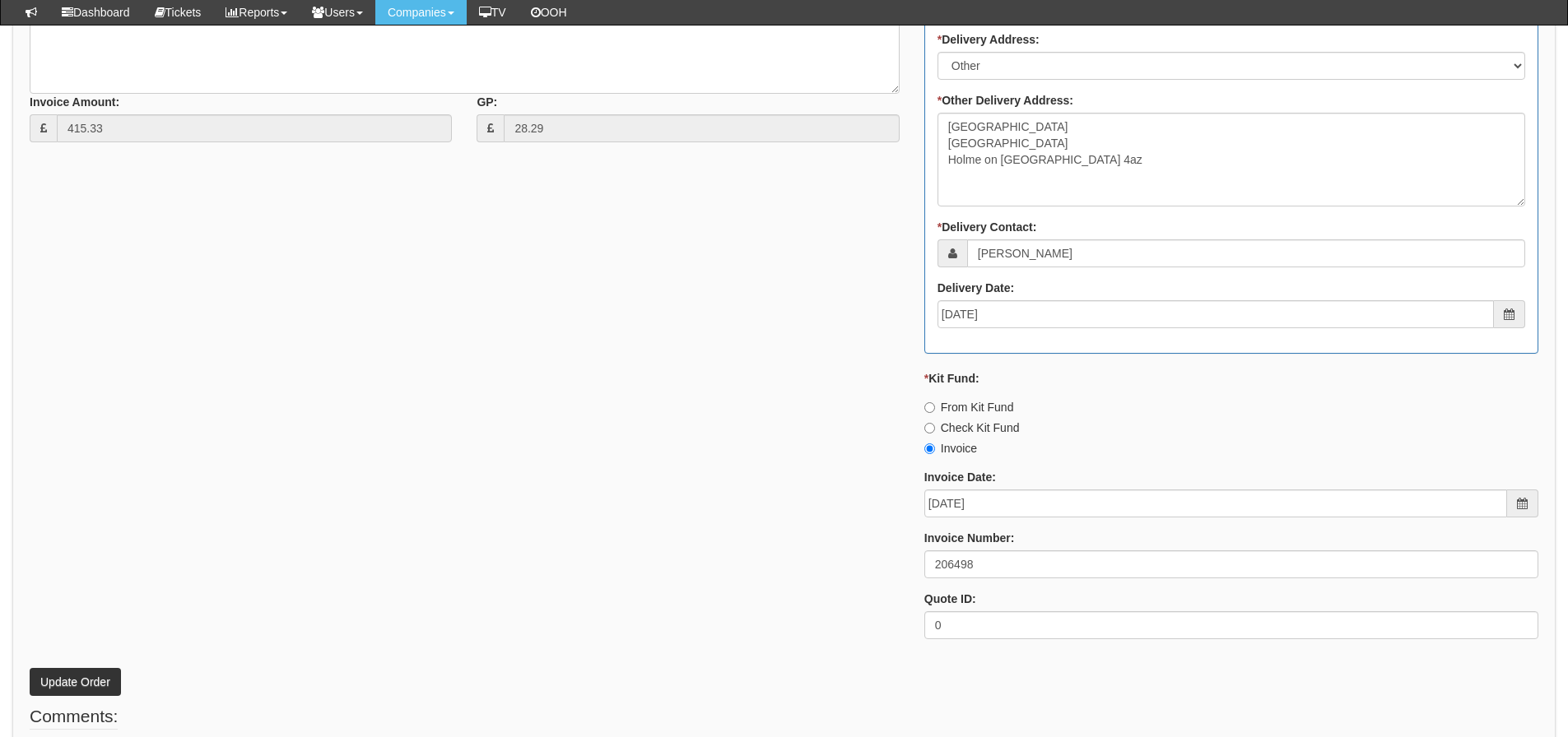
click at [219, 436] on div "* Supplier: Select 123 [DOMAIN_NAME] 1Password 3 4Gon [PERSON_NAME] Electric Lt…" at bounding box center [784, 198] width 1534 height 910
click at [211, 434] on div "* Supplier: Select 123 [DOMAIN_NAME] 1Password 3 4Gon [PERSON_NAME] Electric Lt…" at bounding box center [784, 198] width 1534 height 910
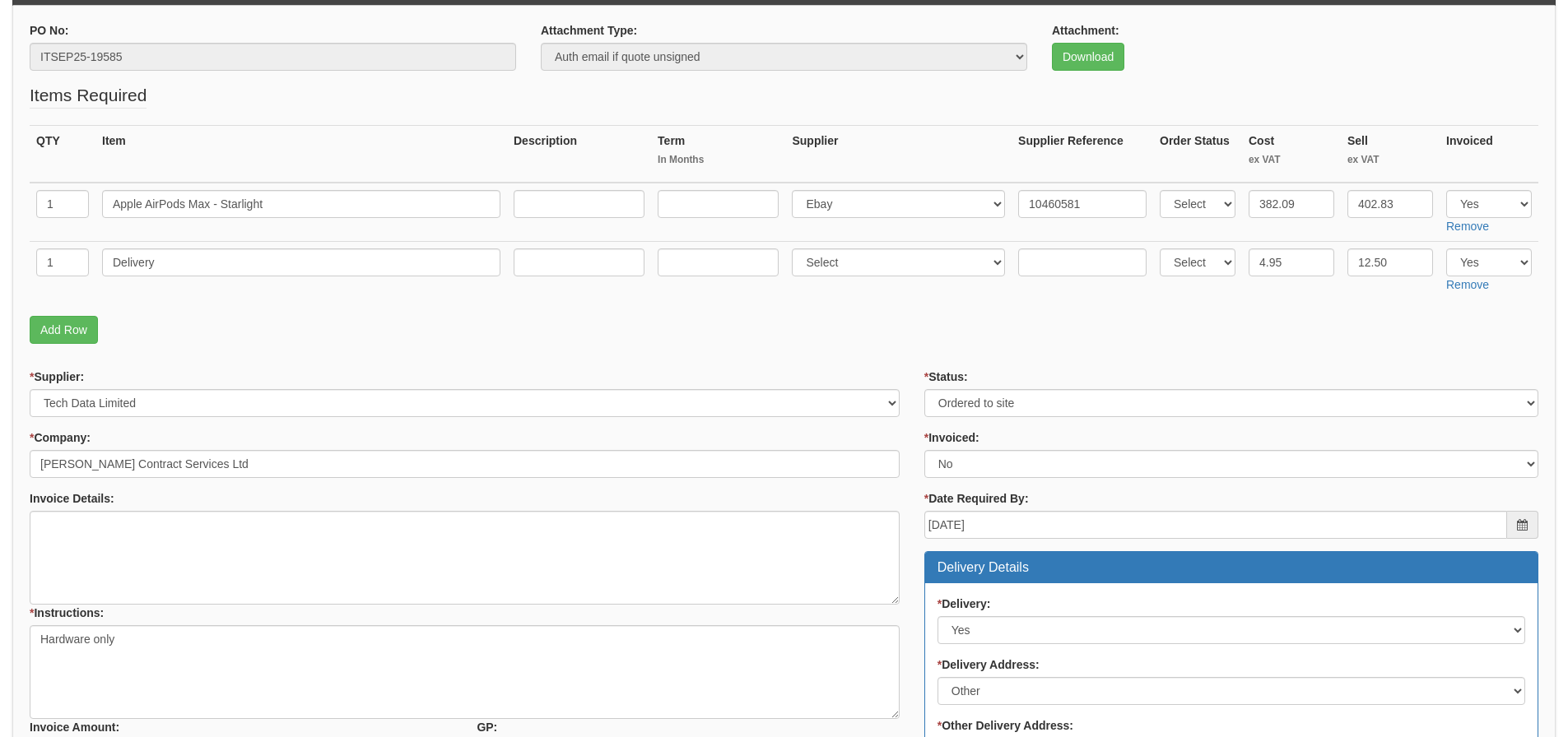
scroll to position [82, 0]
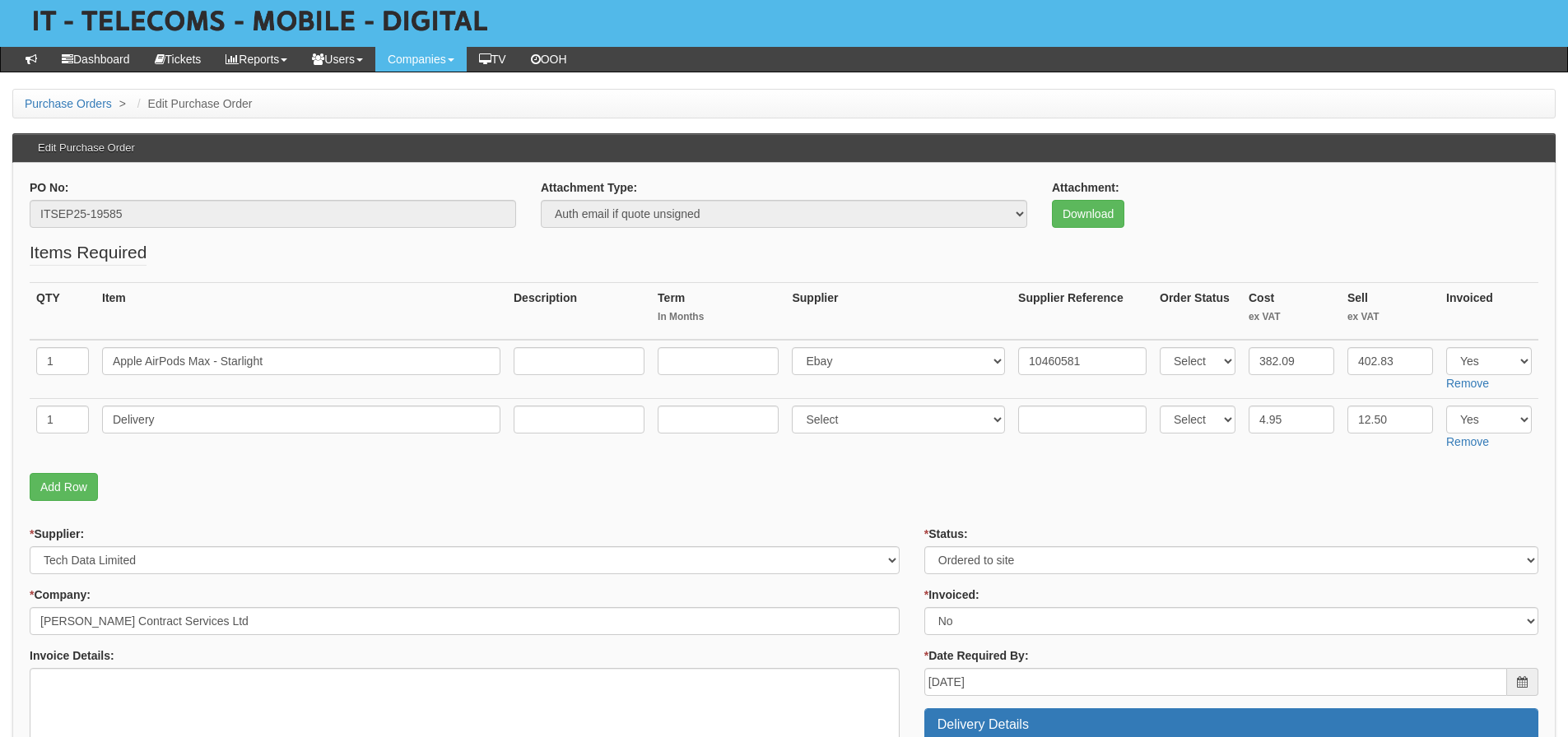
click at [437, 483] on p "Add Row" at bounding box center [784, 487] width 1509 height 28
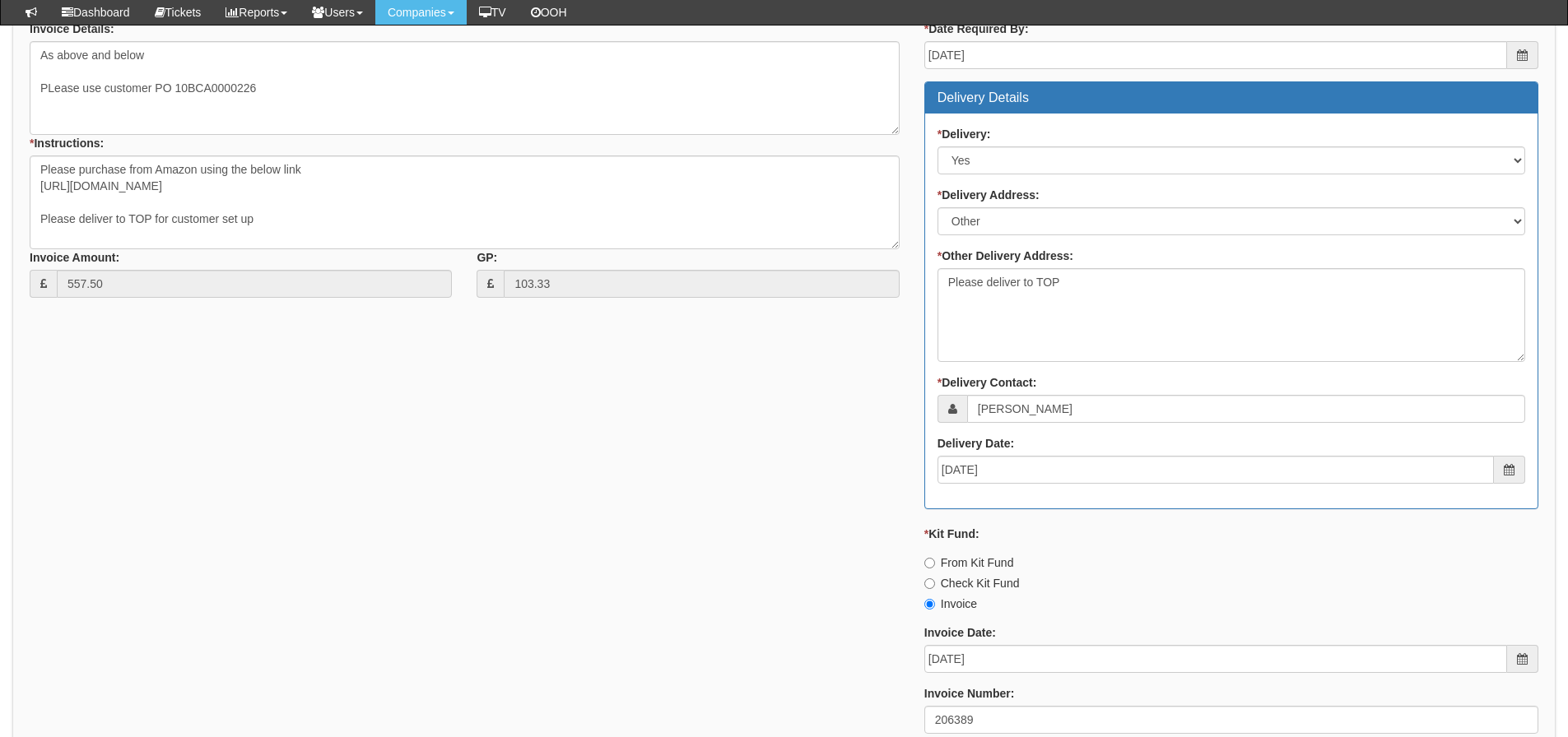
scroll to position [660, 0]
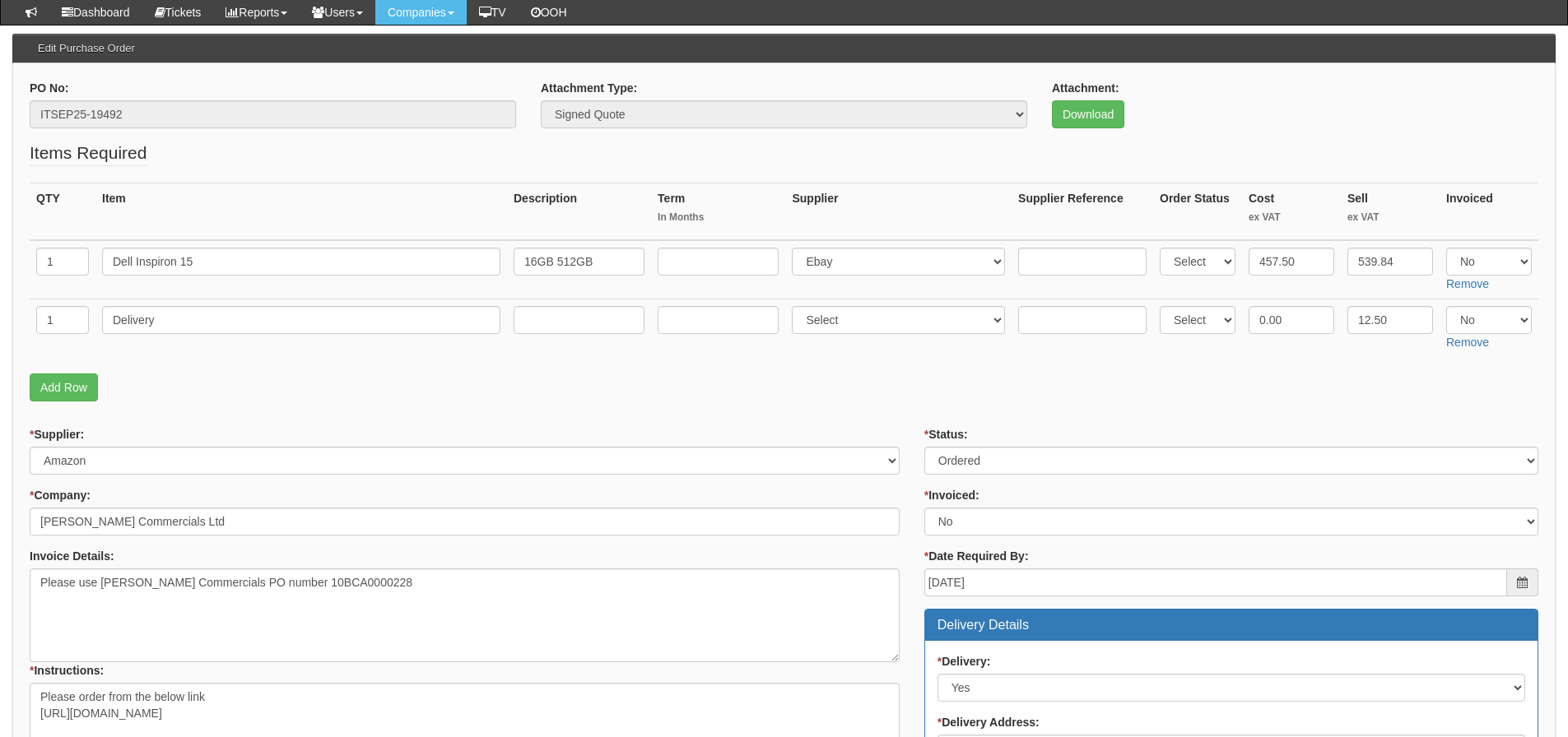
scroll to position [165, 0]
